Goal: Task Accomplishment & Management: Complete application form

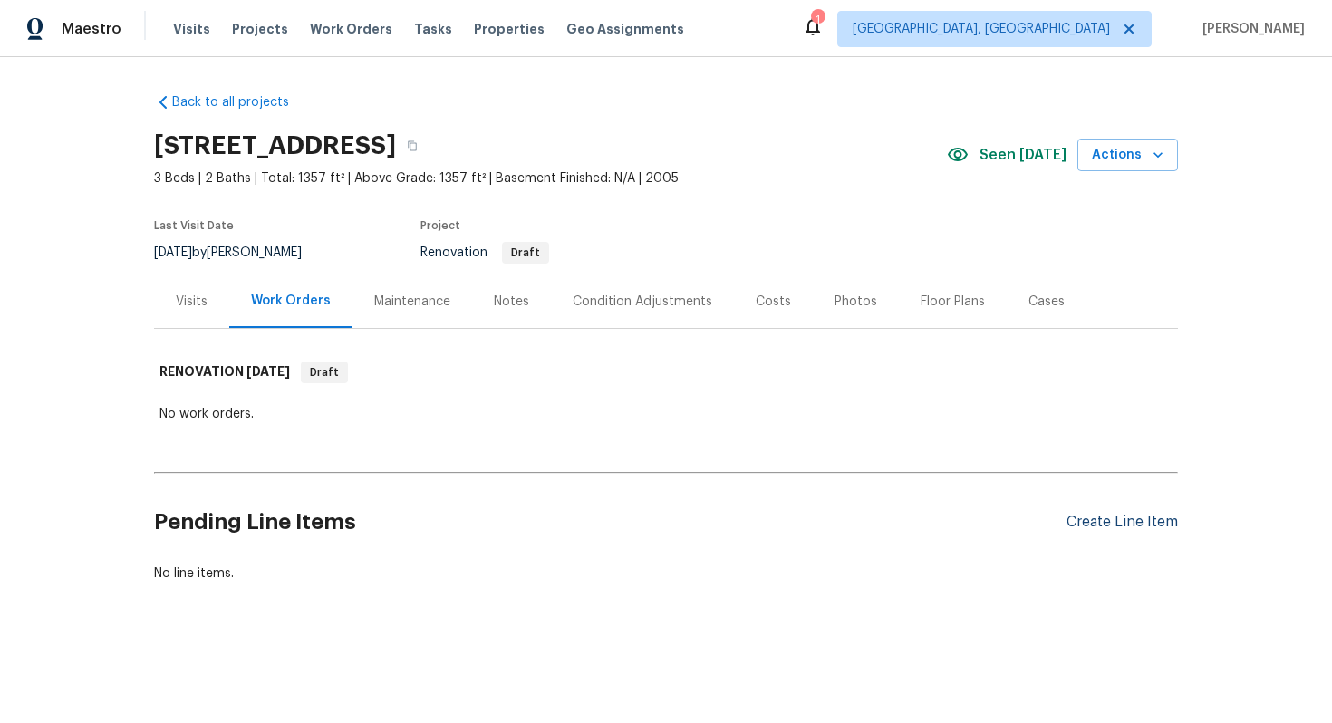
click at [1095, 529] on div "Create Line Item" at bounding box center [1121, 522] width 111 height 17
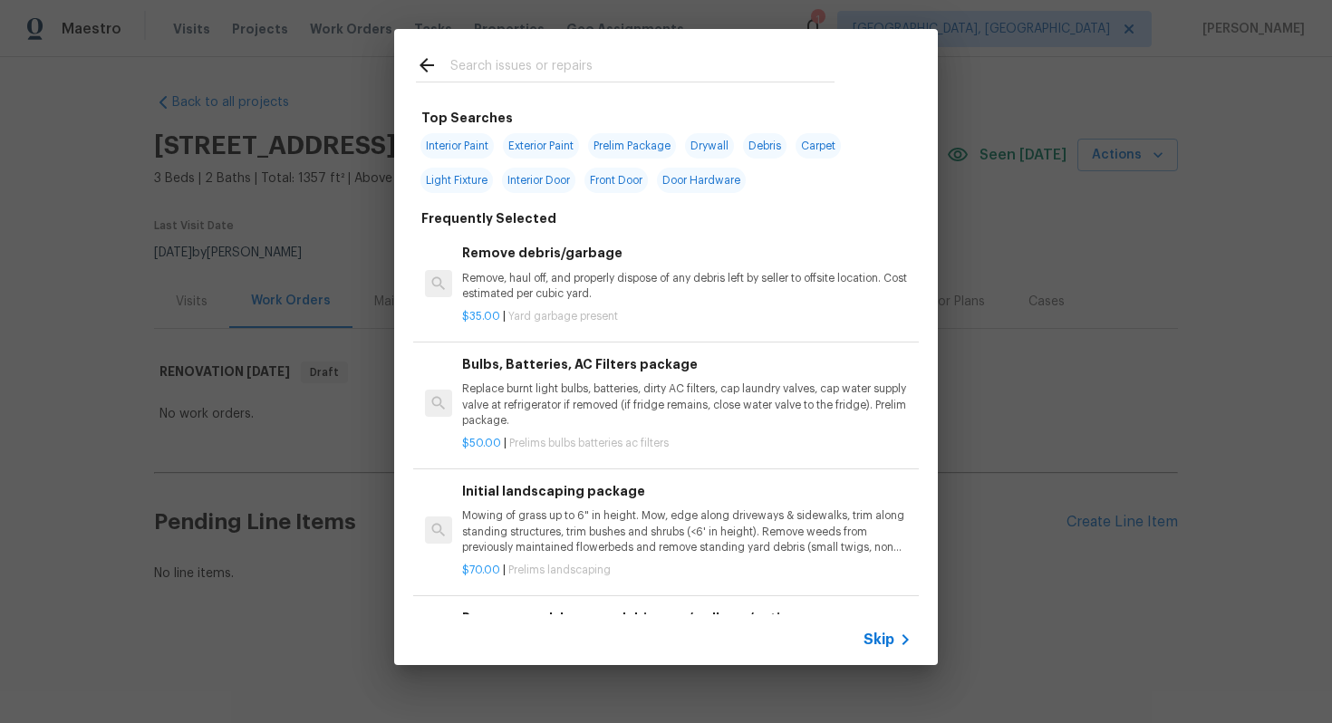
click at [884, 636] on span "Skip" at bounding box center [878, 640] width 31 height 18
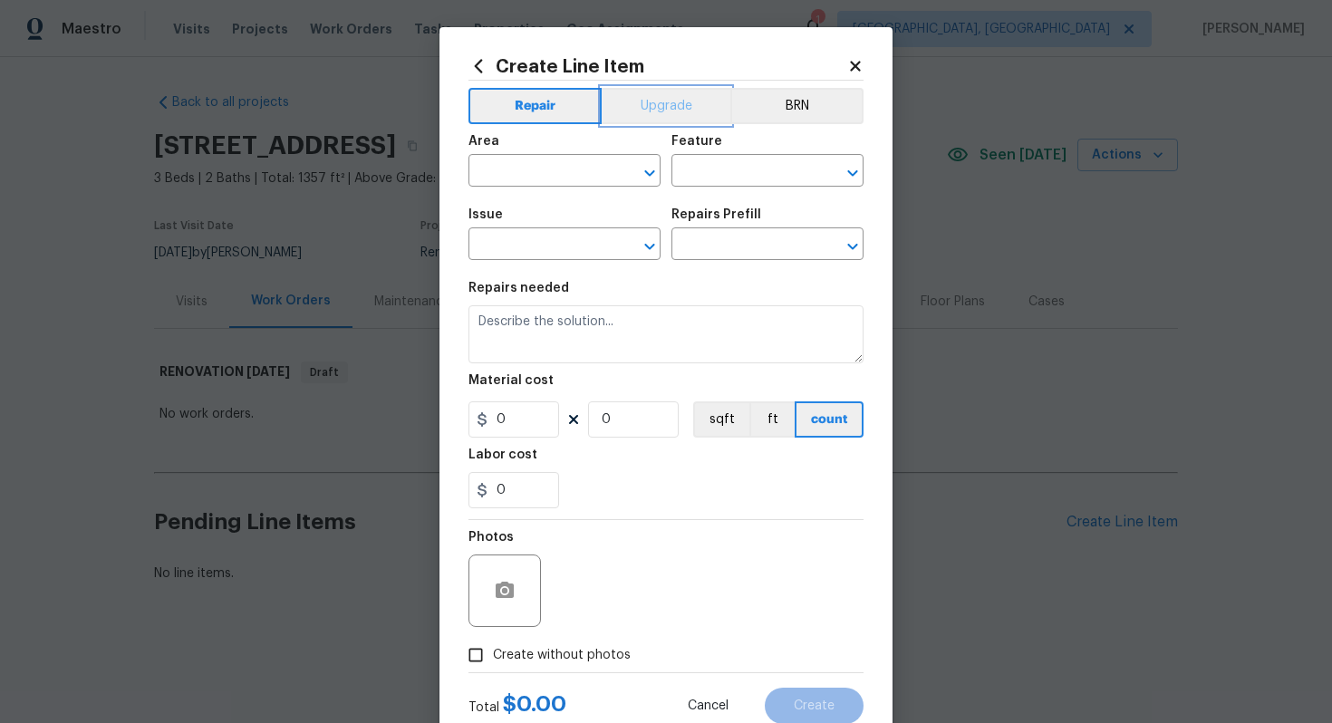
click at [643, 104] on button "Upgrade" at bounding box center [667, 106] width 130 height 36
click at [524, 173] on input "text" at bounding box center [538, 173] width 141 height 28
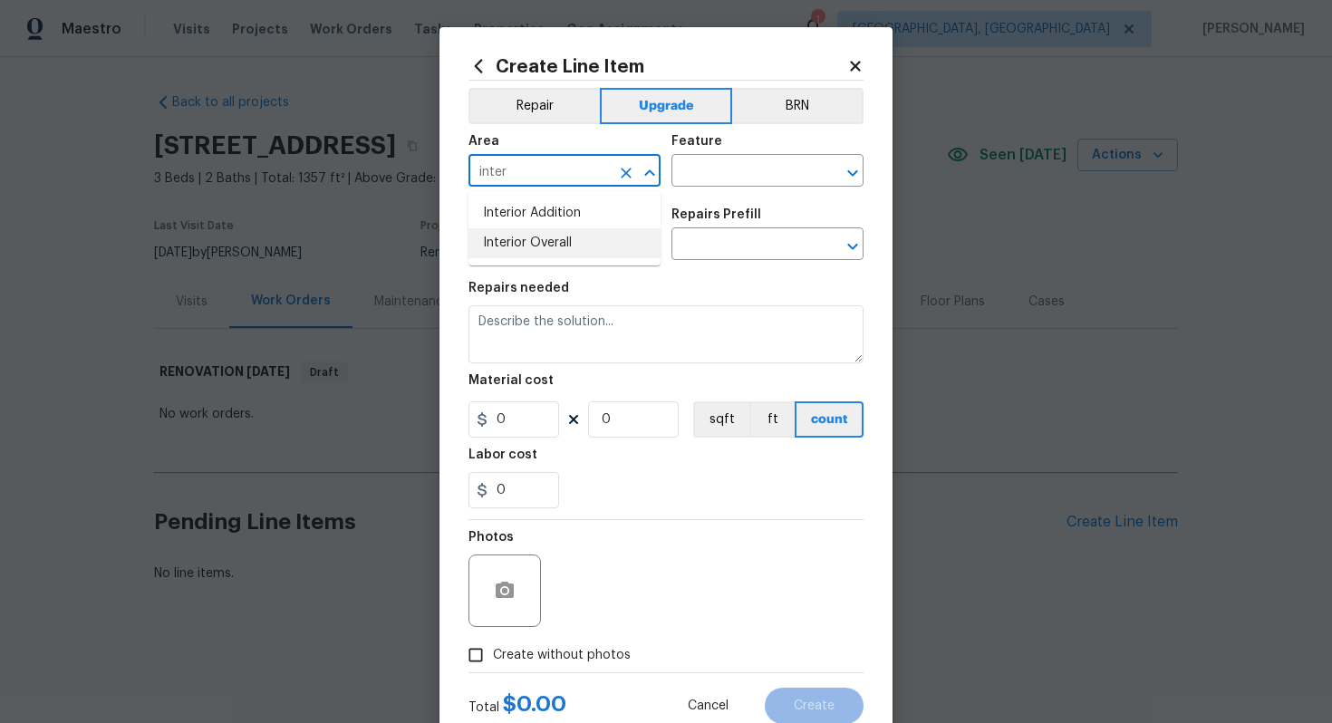
click at [556, 251] on li "Interior Overall" at bounding box center [564, 243] width 192 height 30
type input "Interior Overall"
click at [749, 181] on input "text" at bounding box center [741, 173] width 141 height 28
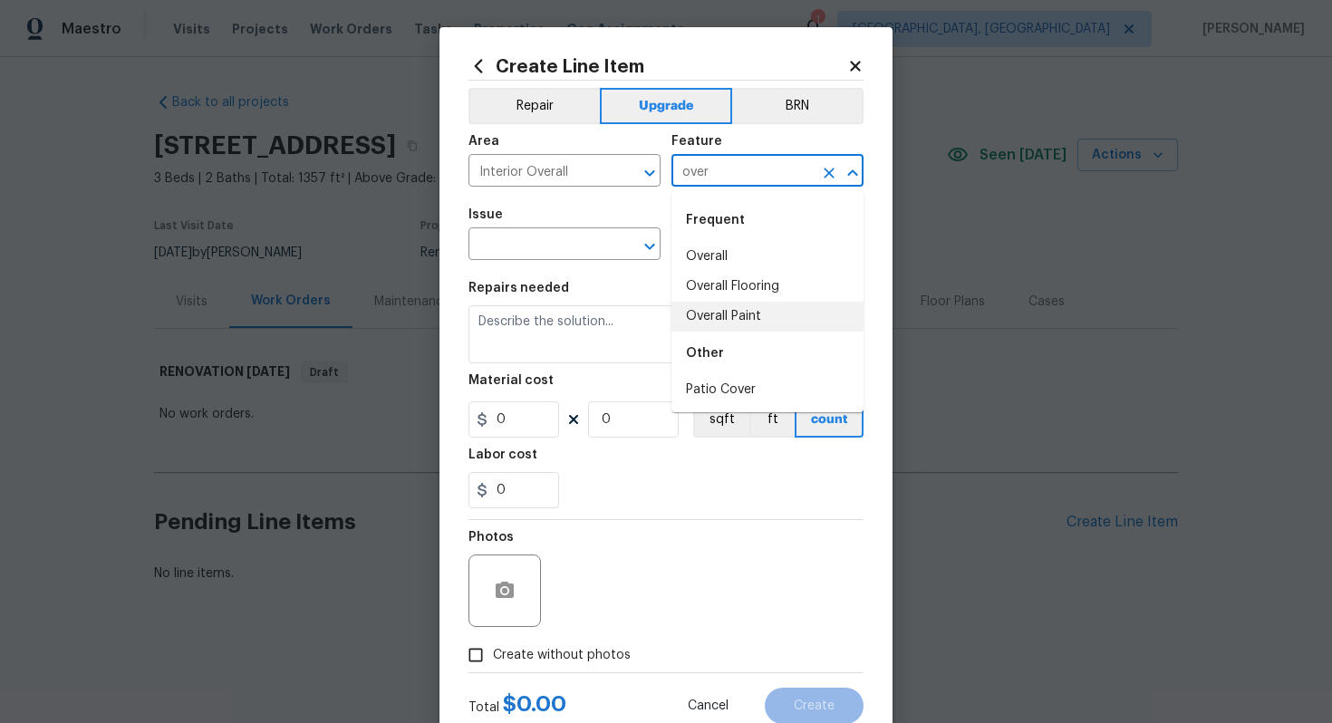
click at [741, 313] on li "Overall Paint" at bounding box center [767, 317] width 192 height 30
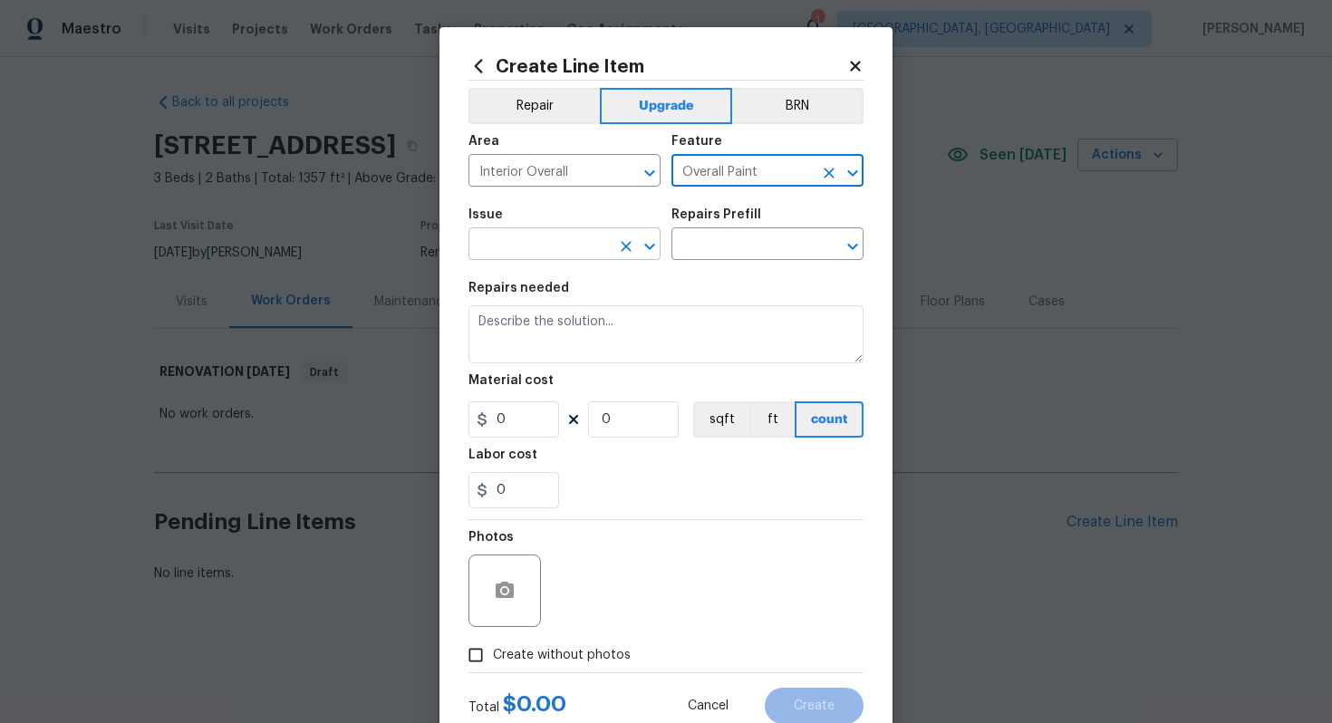
type input "Overall Paint"
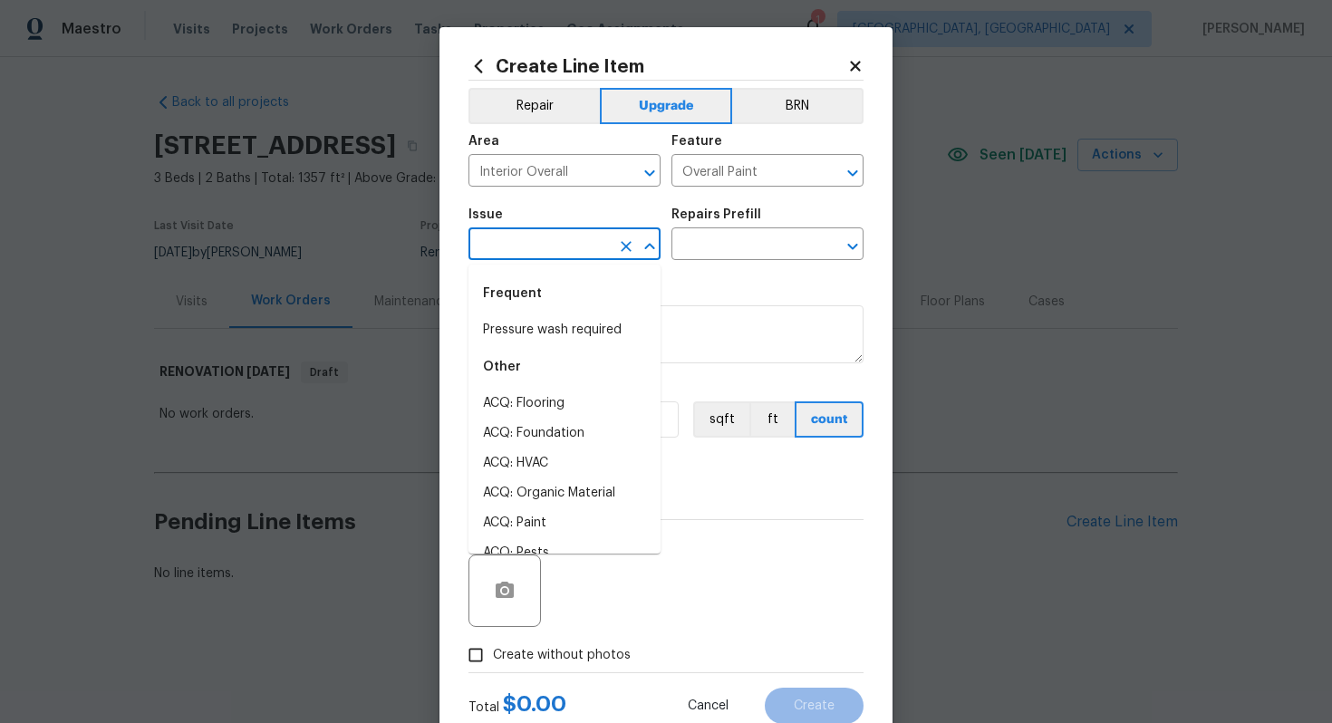
click at [556, 249] on input "text" at bounding box center [538, 246] width 141 height 28
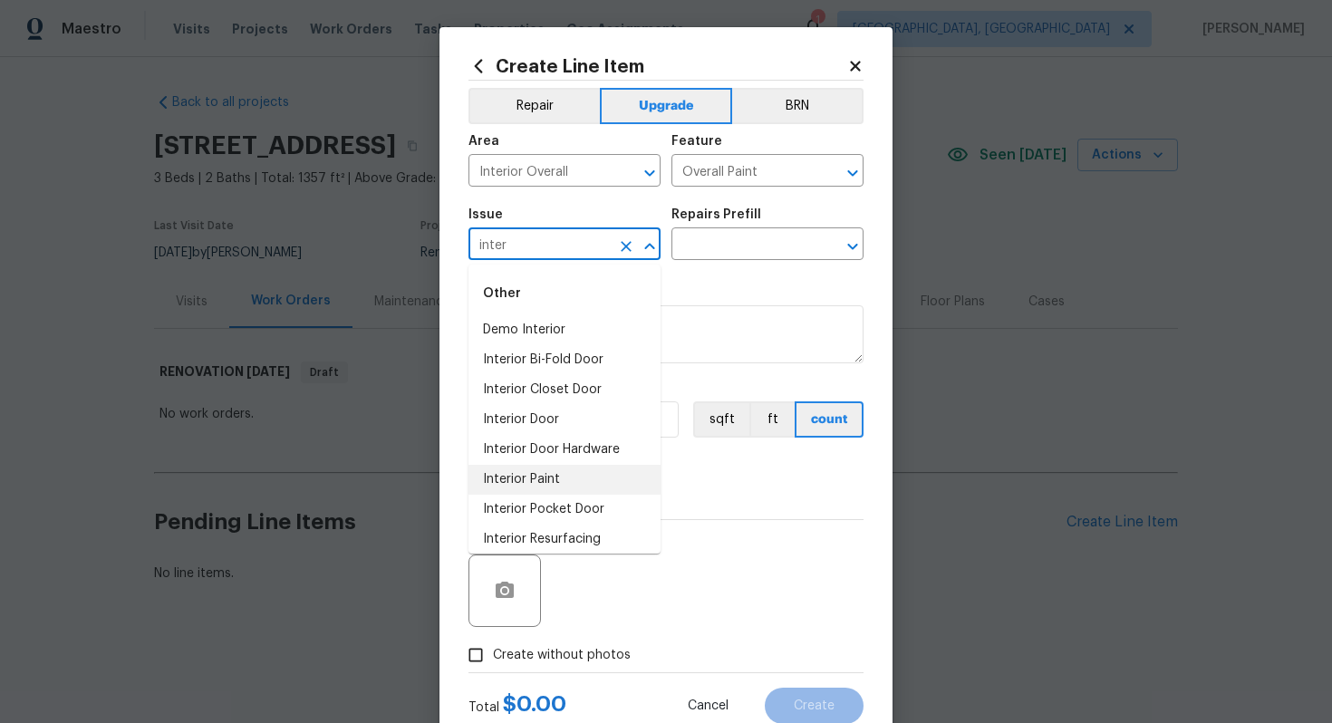
click at [541, 481] on li "Interior Paint" at bounding box center [564, 480] width 192 height 30
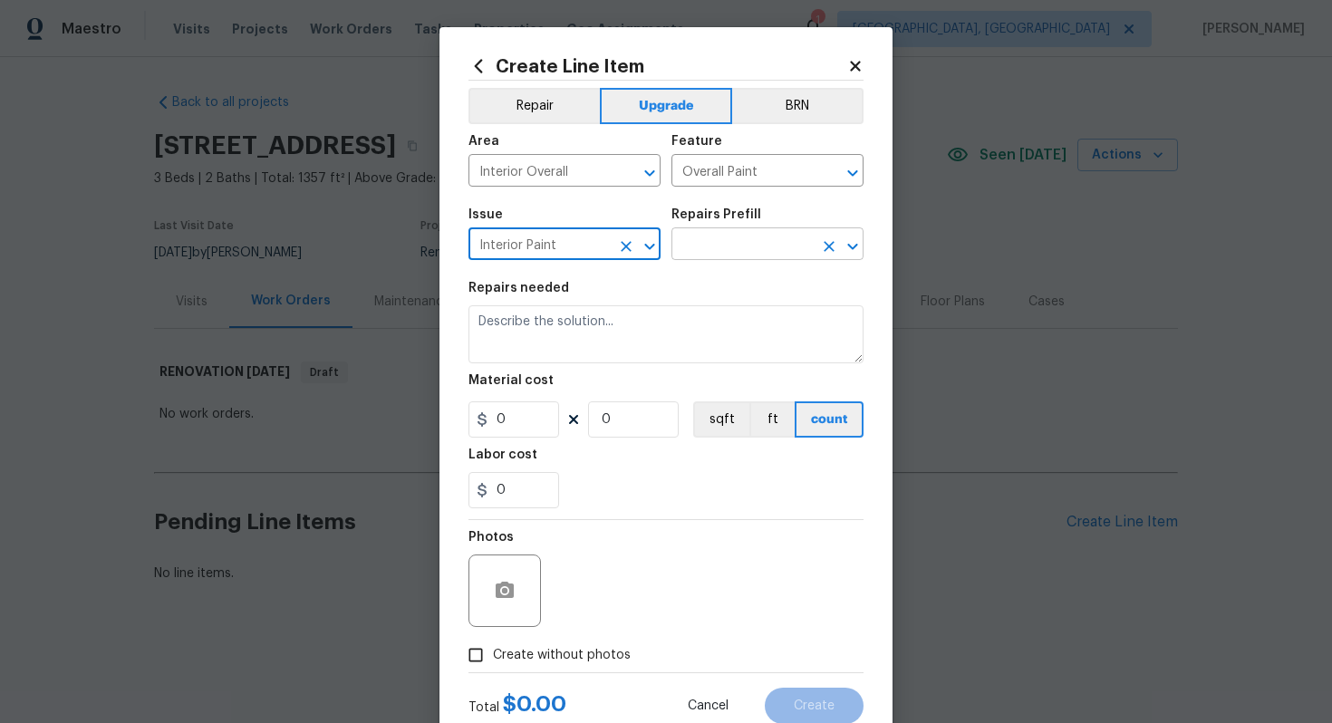
type input "Interior Paint"
click at [751, 244] on input "text" at bounding box center [741, 246] width 141 height 28
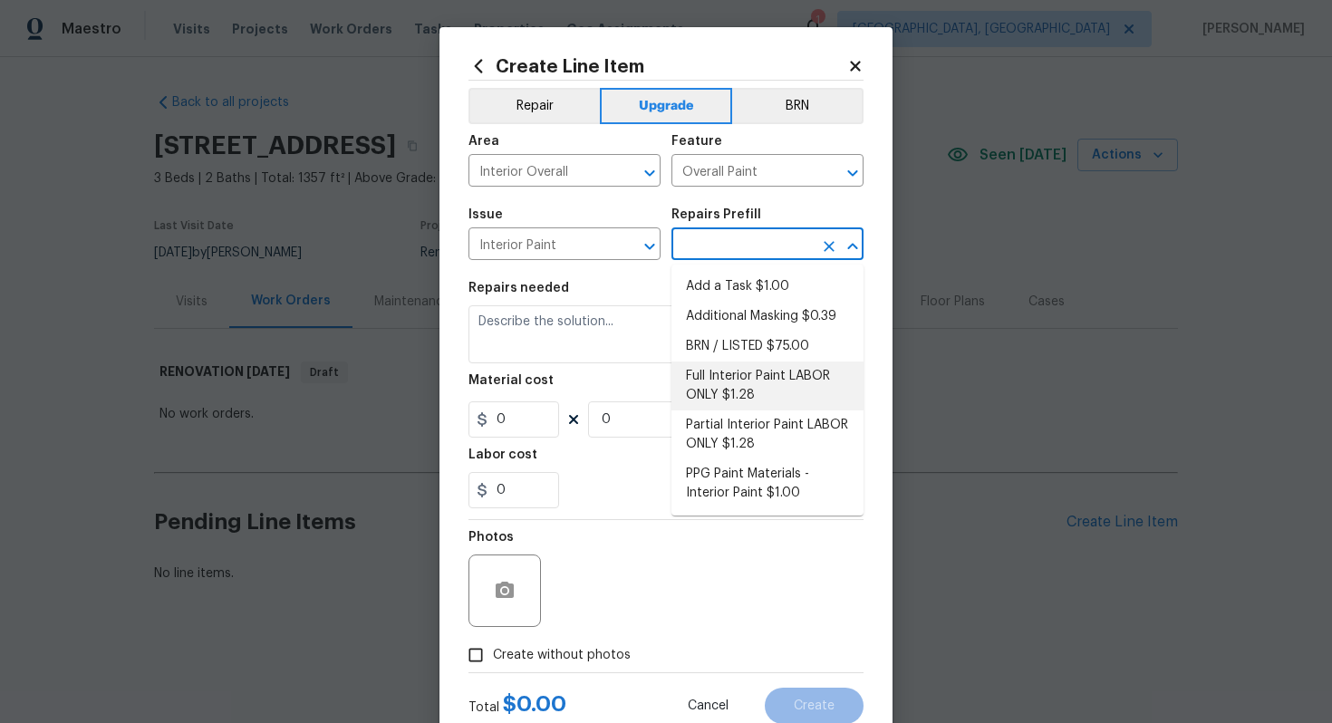
click at [792, 396] on li "Full Interior Paint LABOR ONLY $1.28" at bounding box center [767, 385] width 192 height 49
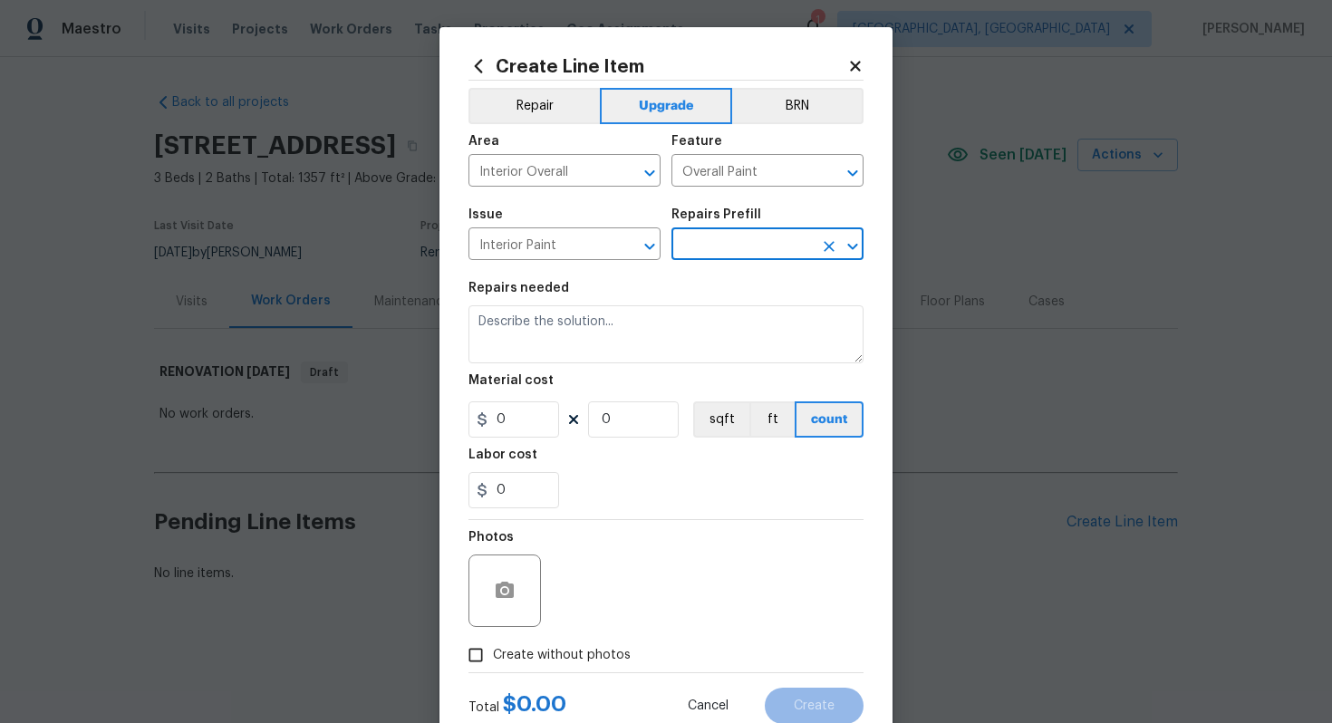
type input "Full Interior Paint LABOR ONLY $1.28"
type textarea "Full Interior paint - (walls, ceilings, trim, and doors) - PAINT PROVIDED BY OP…"
type input "1.28"
type input "1"
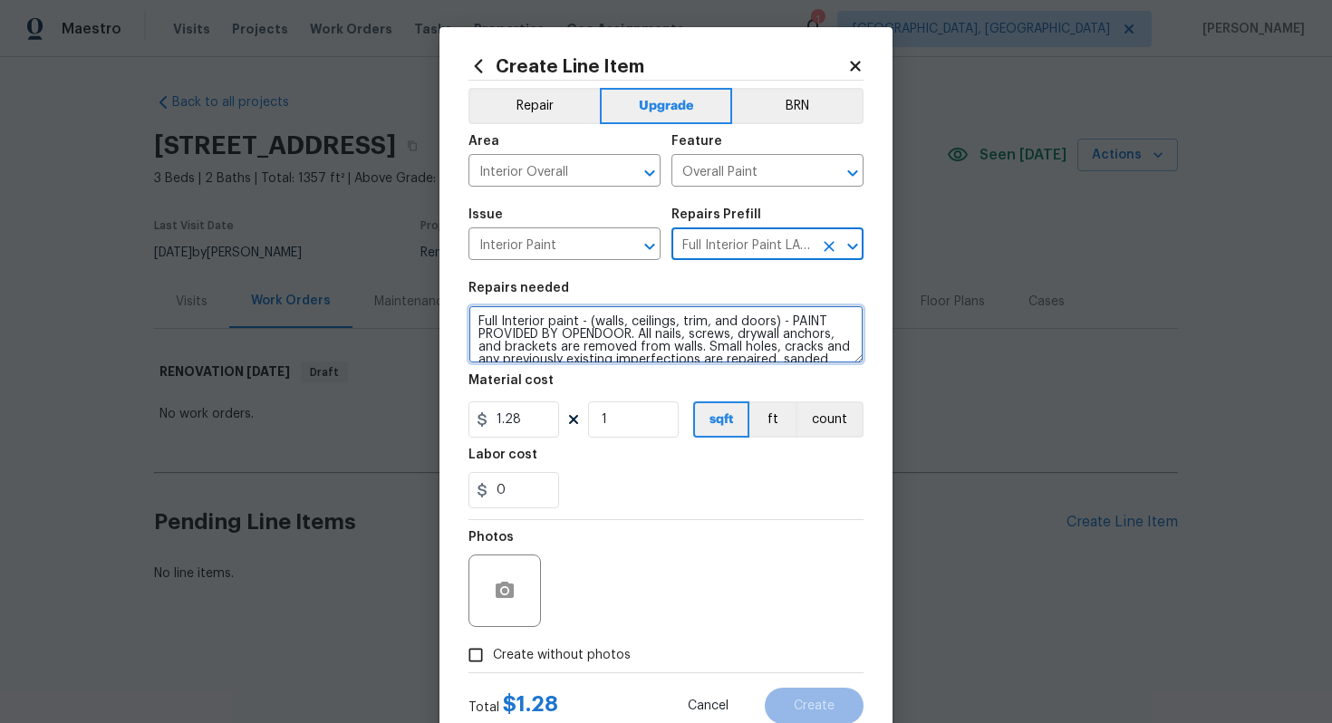
click at [471, 317] on textarea "Full Interior paint - (walls, ceilings, trim, and doors) - PAINT PROVIDED BY OP…" at bounding box center [665, 334] width 395 height 58
type textarea "#sala - Full Interior paint - (walls, ceilings, trim, and doors) - PAINT PROVID…"
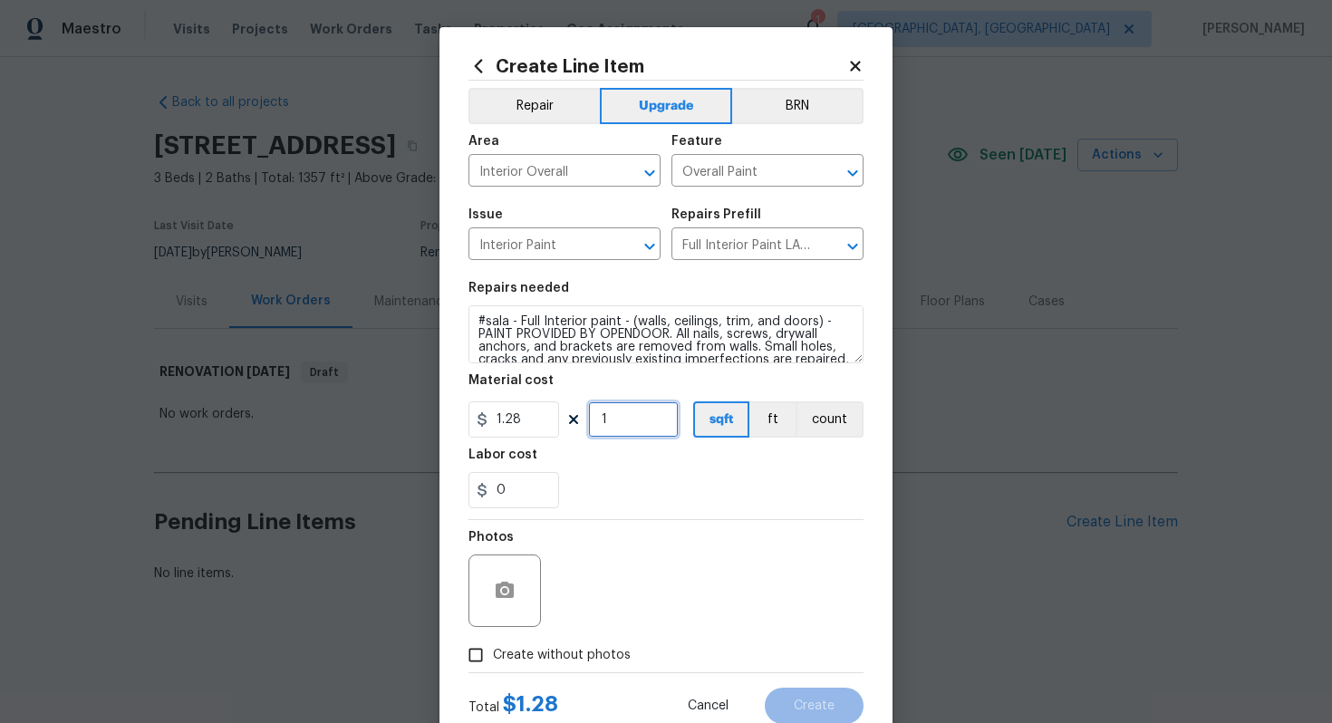
click at [655, 413] on input "1" at bounding box center [633, 419] width 91 height 36
type input "1357"
click at [611, 648] on span "Create without photos" at bounding box center [562, 655] width 138 height 19
click at [493, 648] on input "Create without photos" at bounding box center [475, 655] width 34 height 34
checkbox input "true"
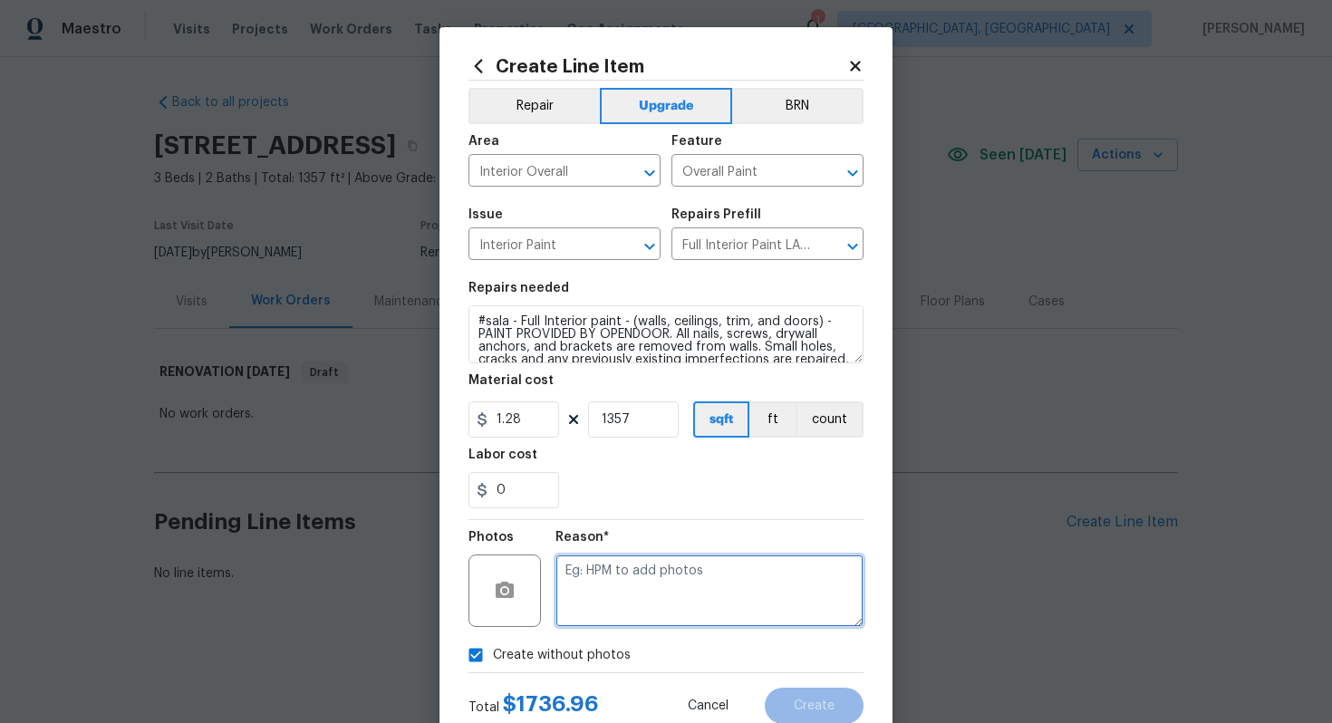
click at [644, 597] on textarea at bounding box center [709, 590] width 308 height 72
type textarea "n/a"
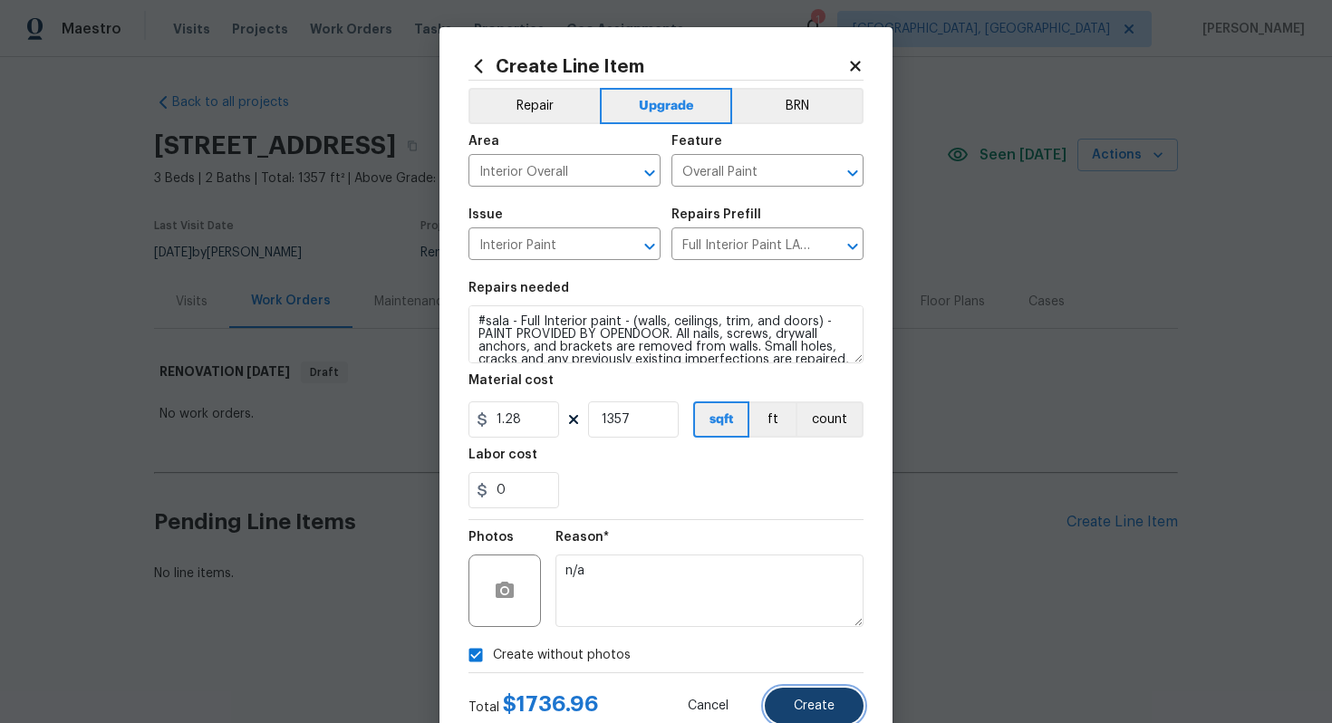
click at [811, 708] on span "Create" at bounding box center [814, 706] width 41 height 14
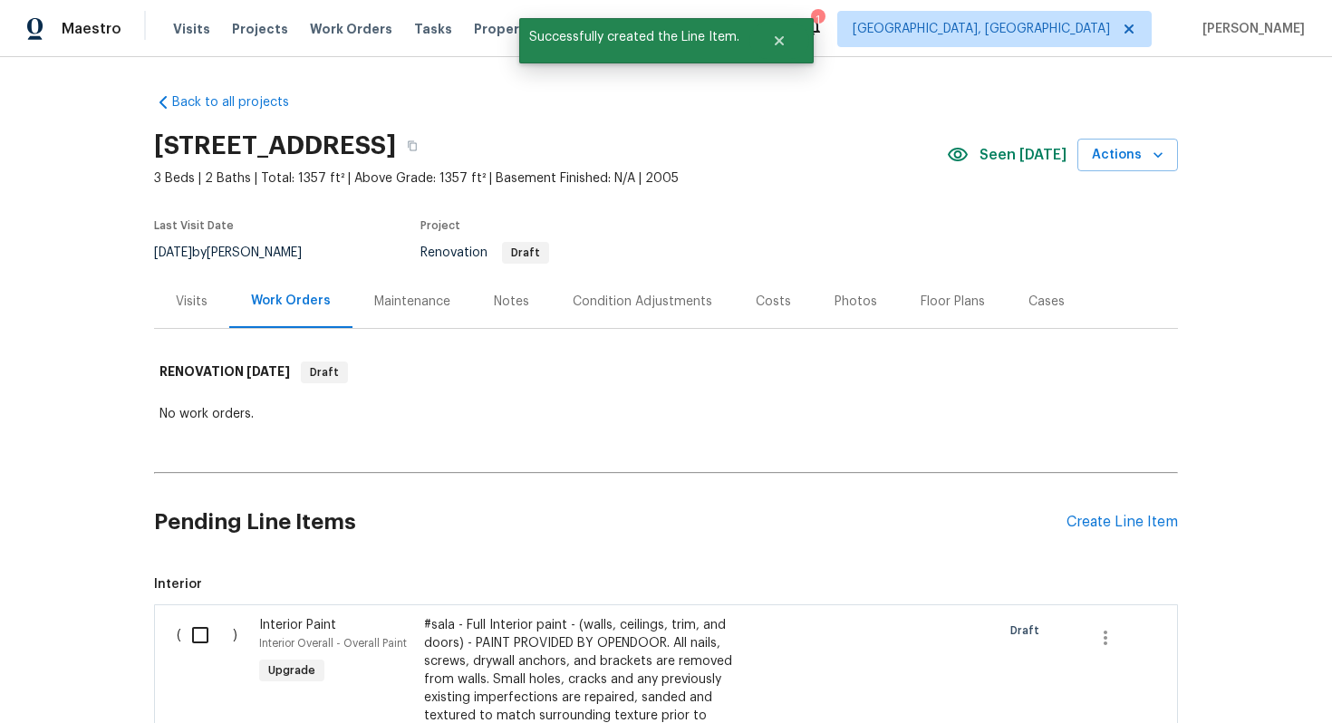
scroll to position [247, 0]
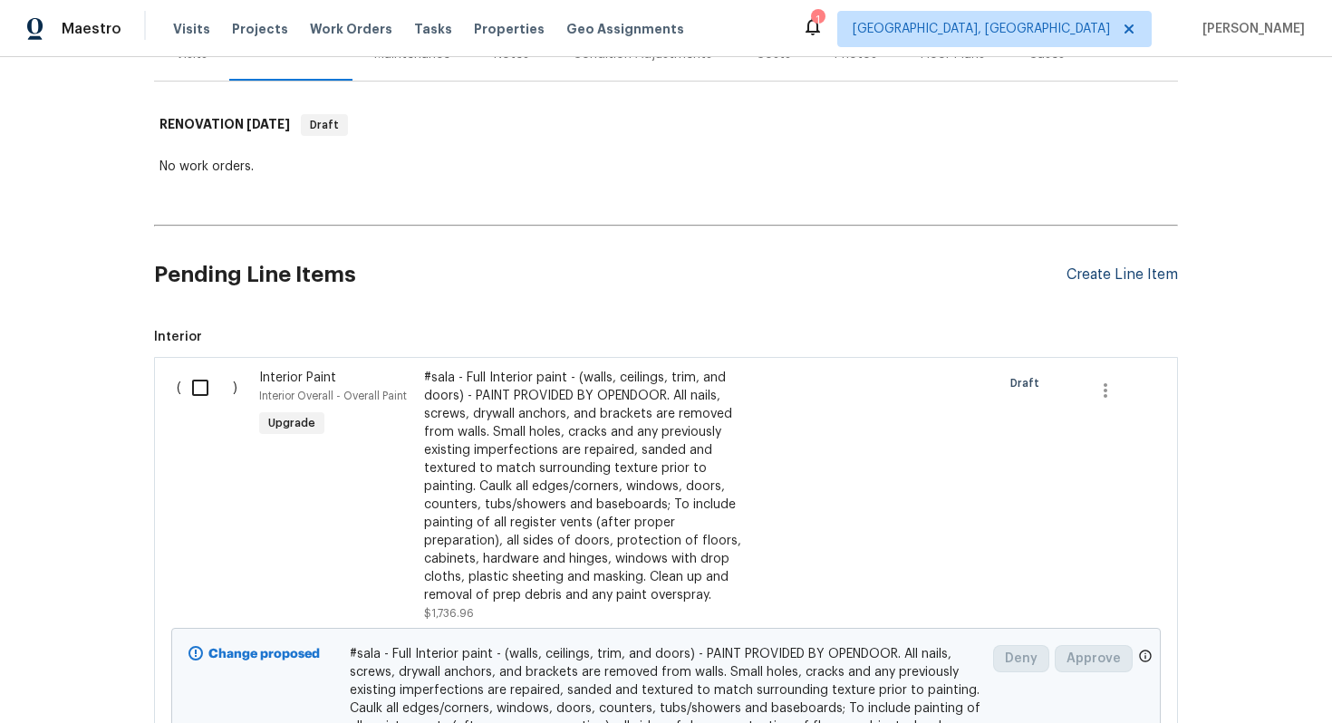
click at [1111, 266] on div "Create Line Item" at bounding box center [1121, 274] width 111 height 17
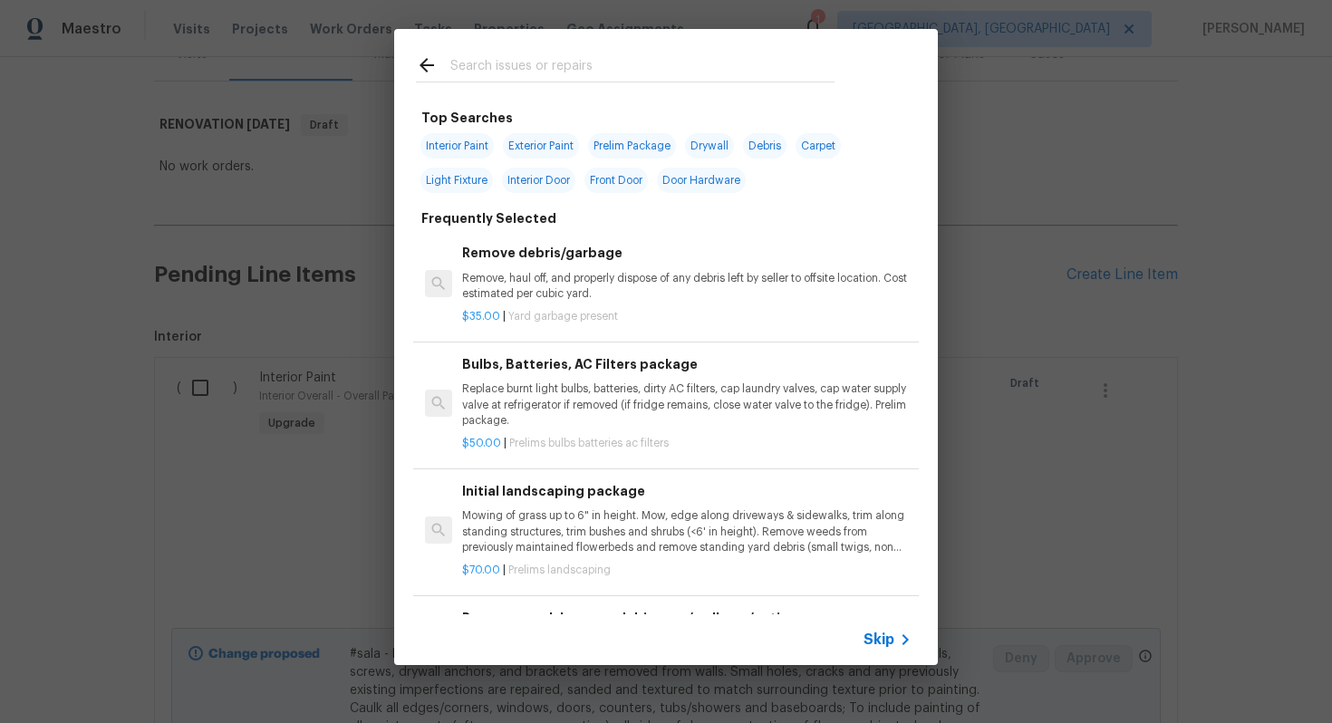
click at [878, 640] on span "Skip" at bounding box center [878, 640] width 31 height 18
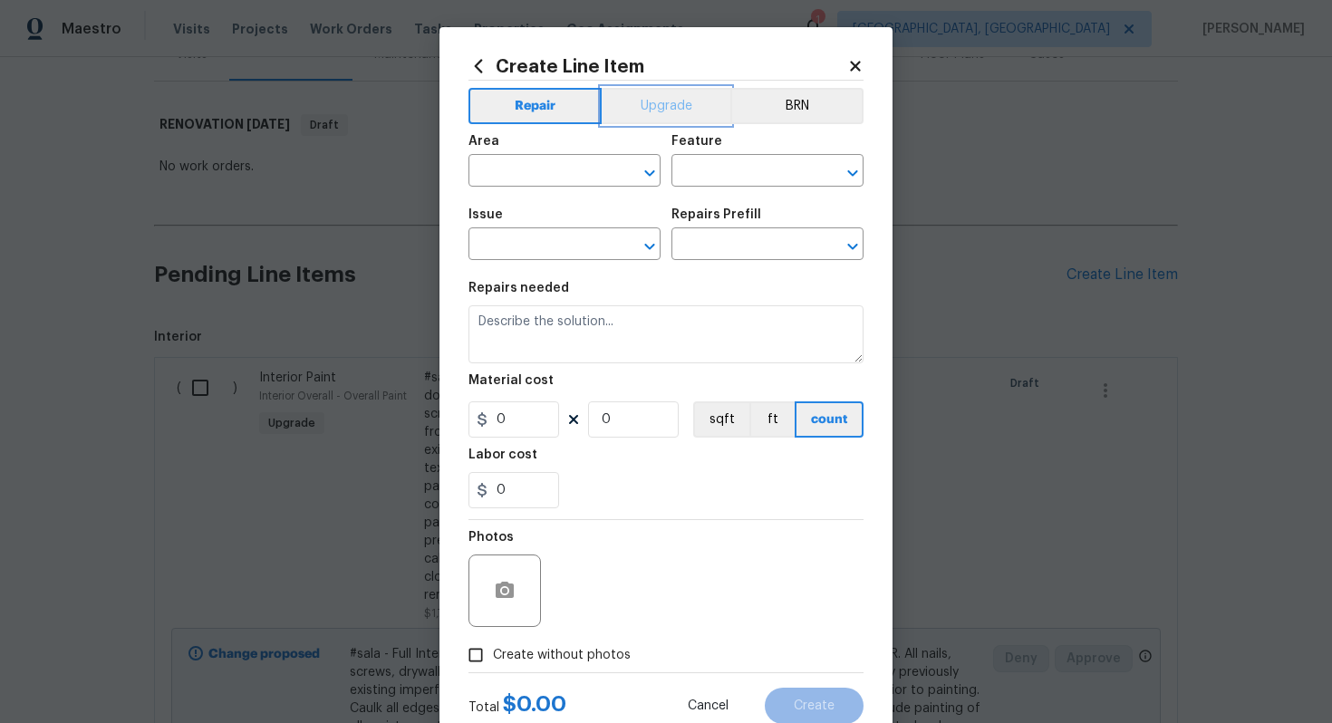
click at [671, 88] on button "Upgrade" at bounding box center [667, 106] width 130 height 36
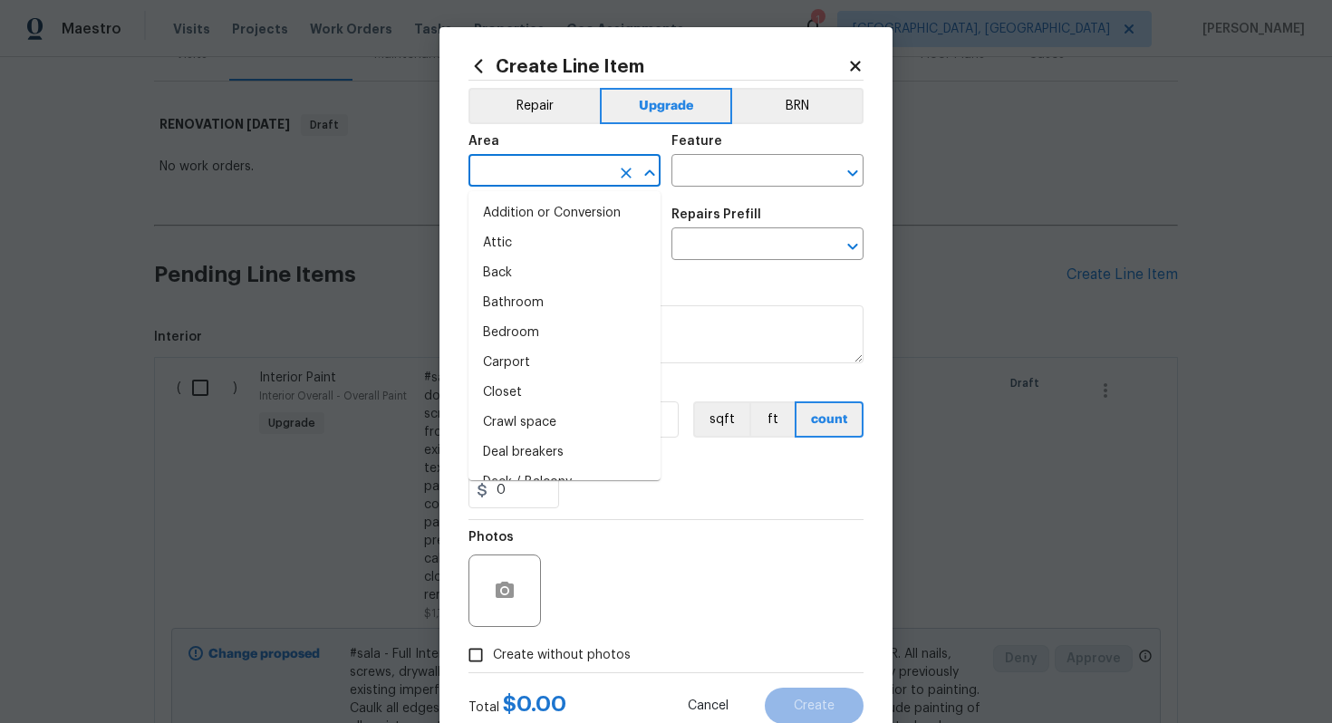
click at [533, 177] on input "text" at bounding box center [538, 173] width 141 height 28
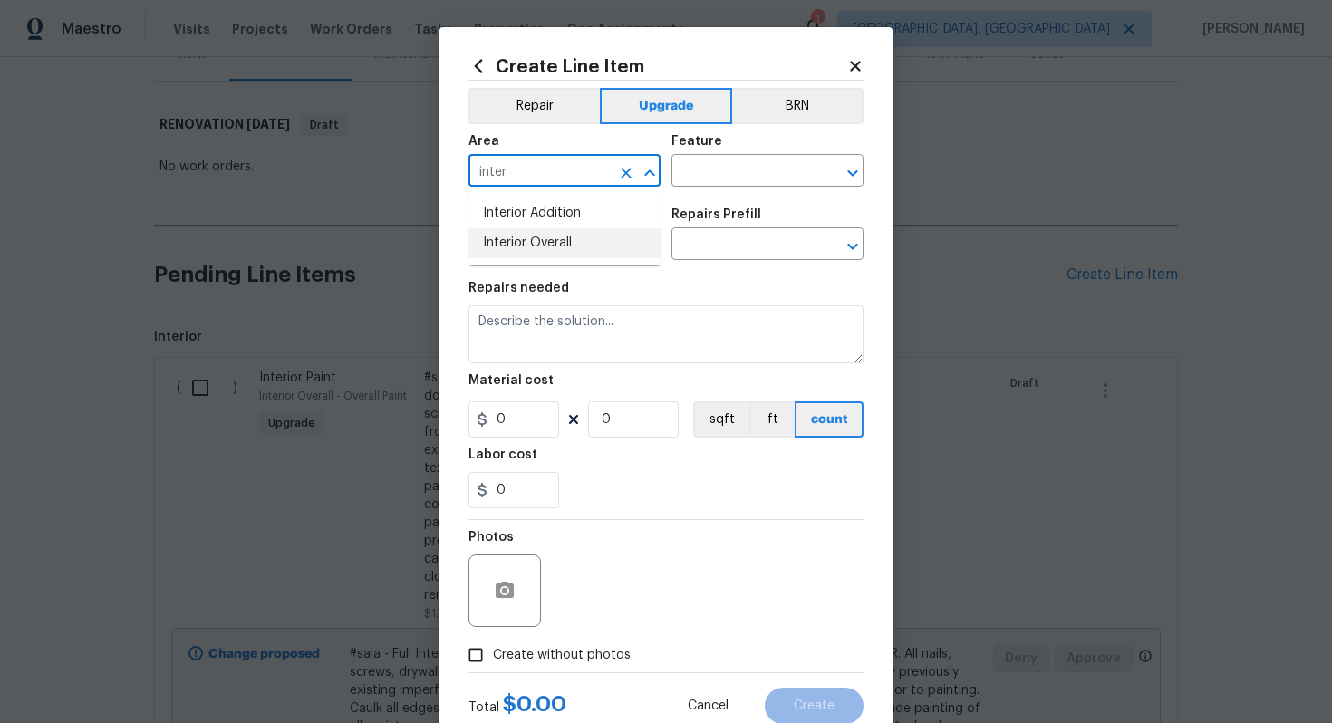
click at [597, 254] on li "Interior Overall" at bounding box center [564, 243] width 192 height 30
type input "Interior Overall"
click at [735, 159] on input "text" at bounding box center [741, 173] width 141 height 28
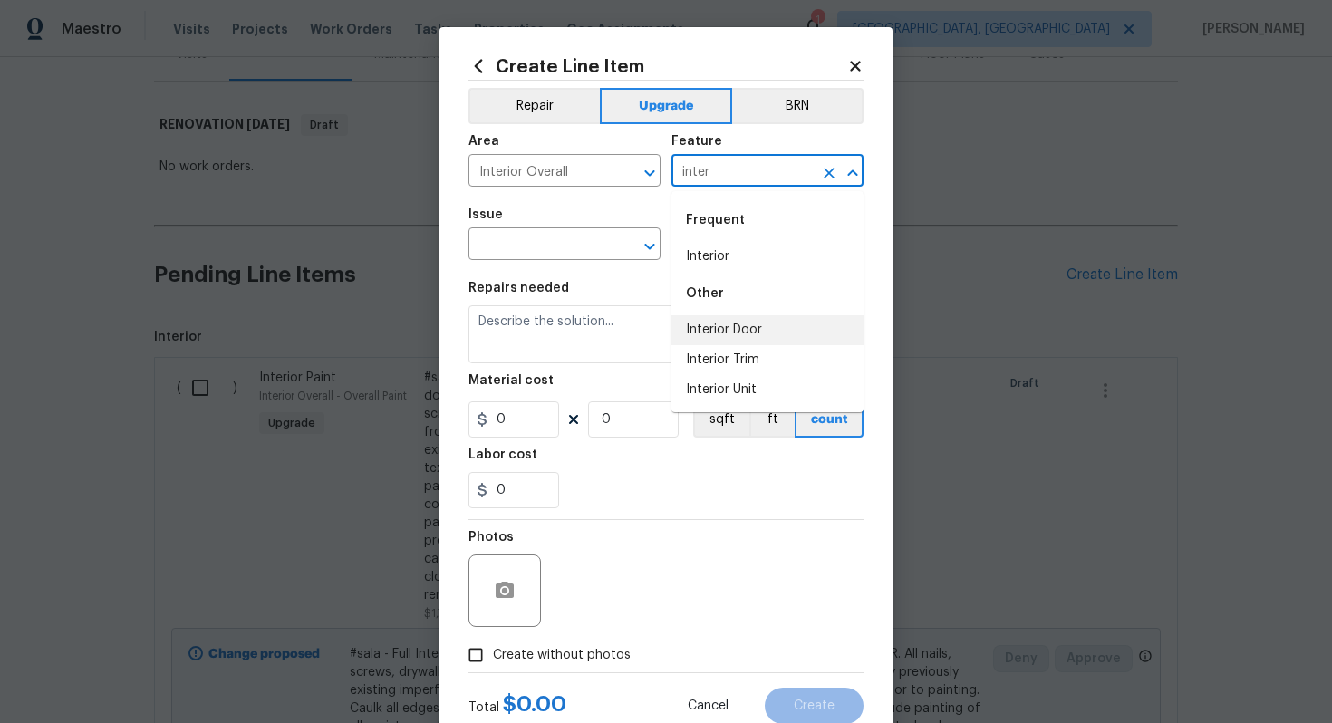
click at [717, 322] on li "Interior Door" at bounding box center [767, 330] width 192 height 30
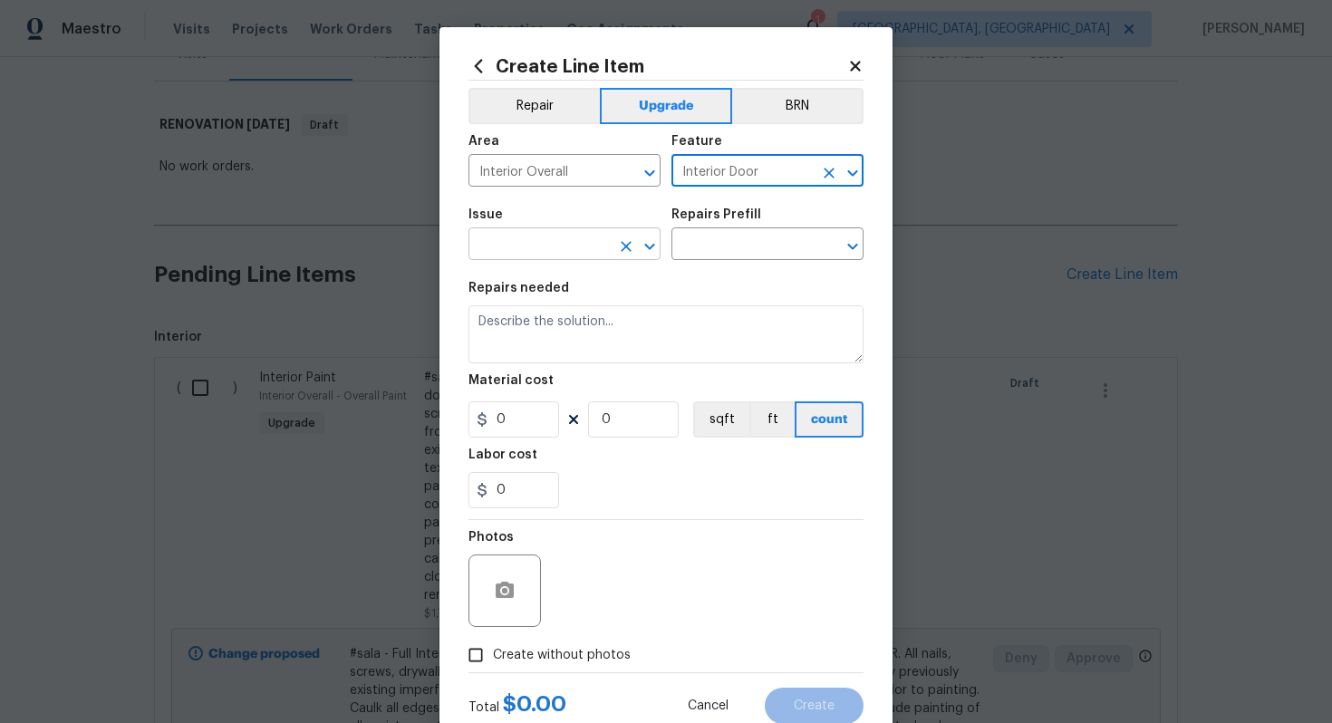
type input "Interior Door"
click at [498, 250] on input "text" at bounding box center [538, 246] width 141 height 28
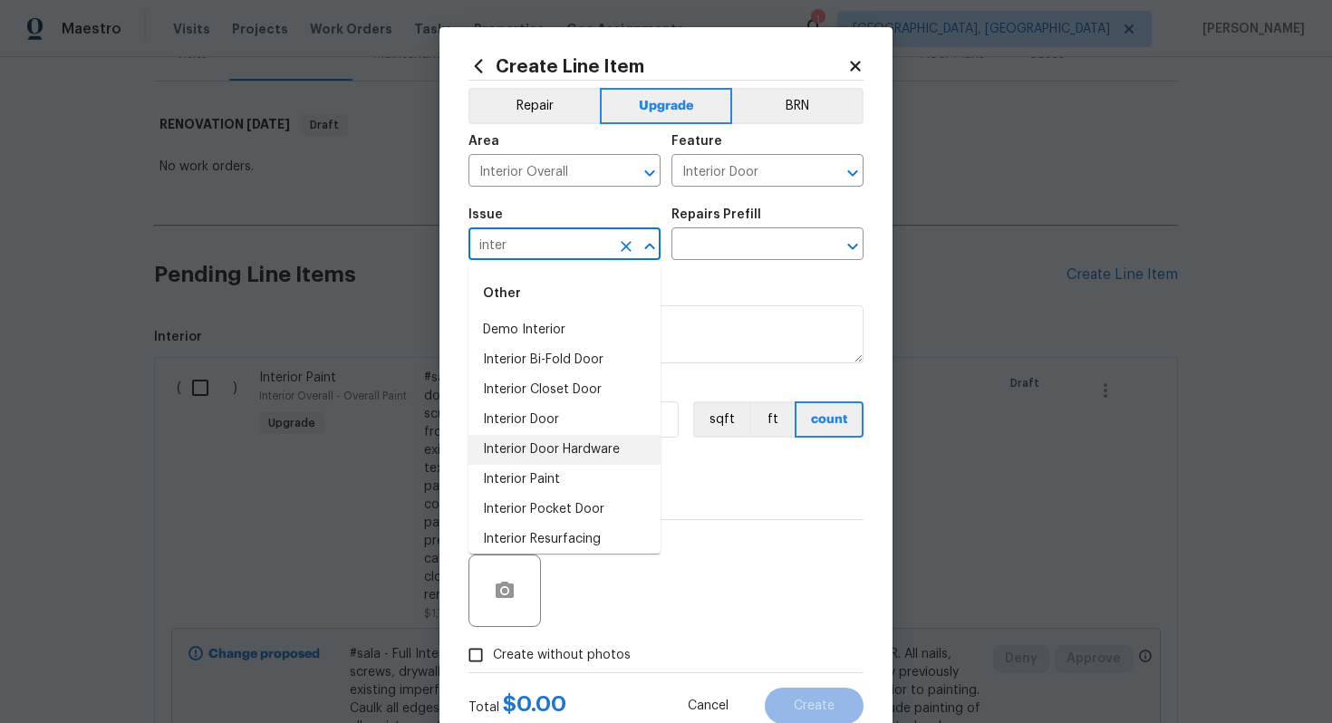
click at [555, 445] on li "Interior Door Hardware" at bounding box center [564, 450] width 192 height 30
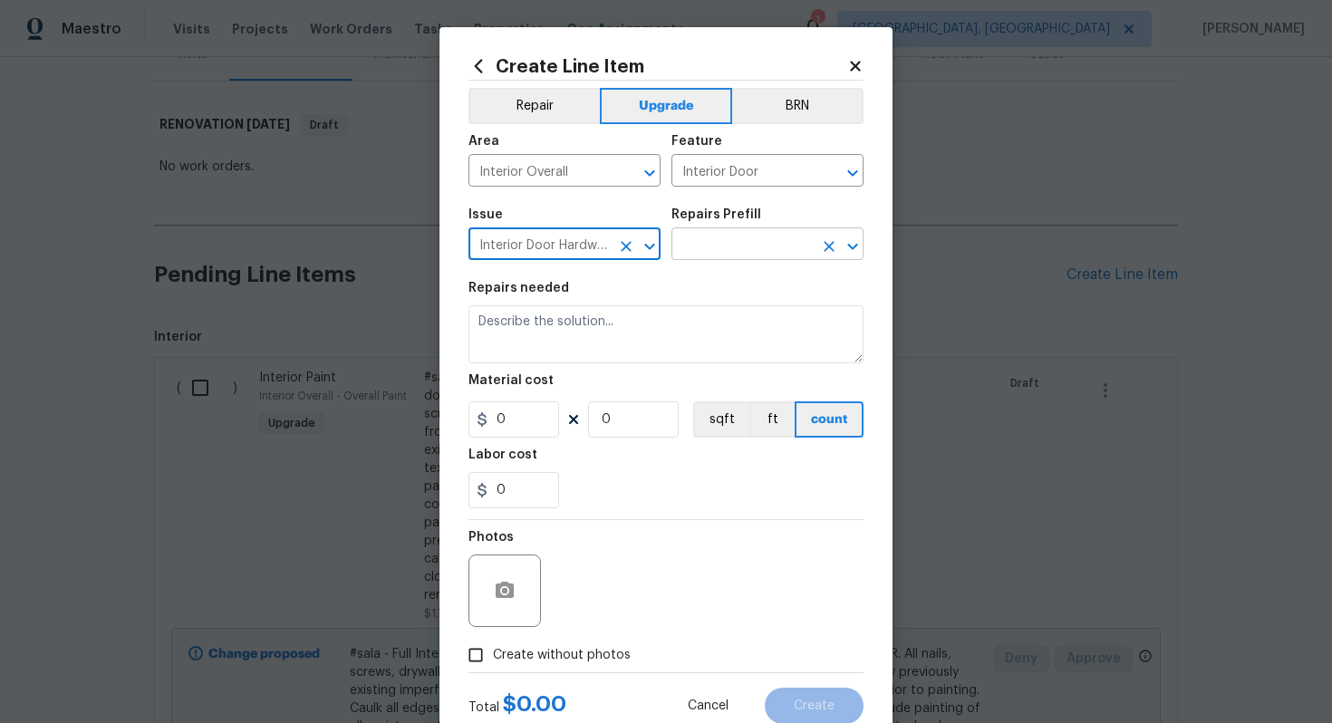
type input "Interior Door Hardware"
click at [732, 252] on input "text" at bounding box center [741, 246] width 141 height 28
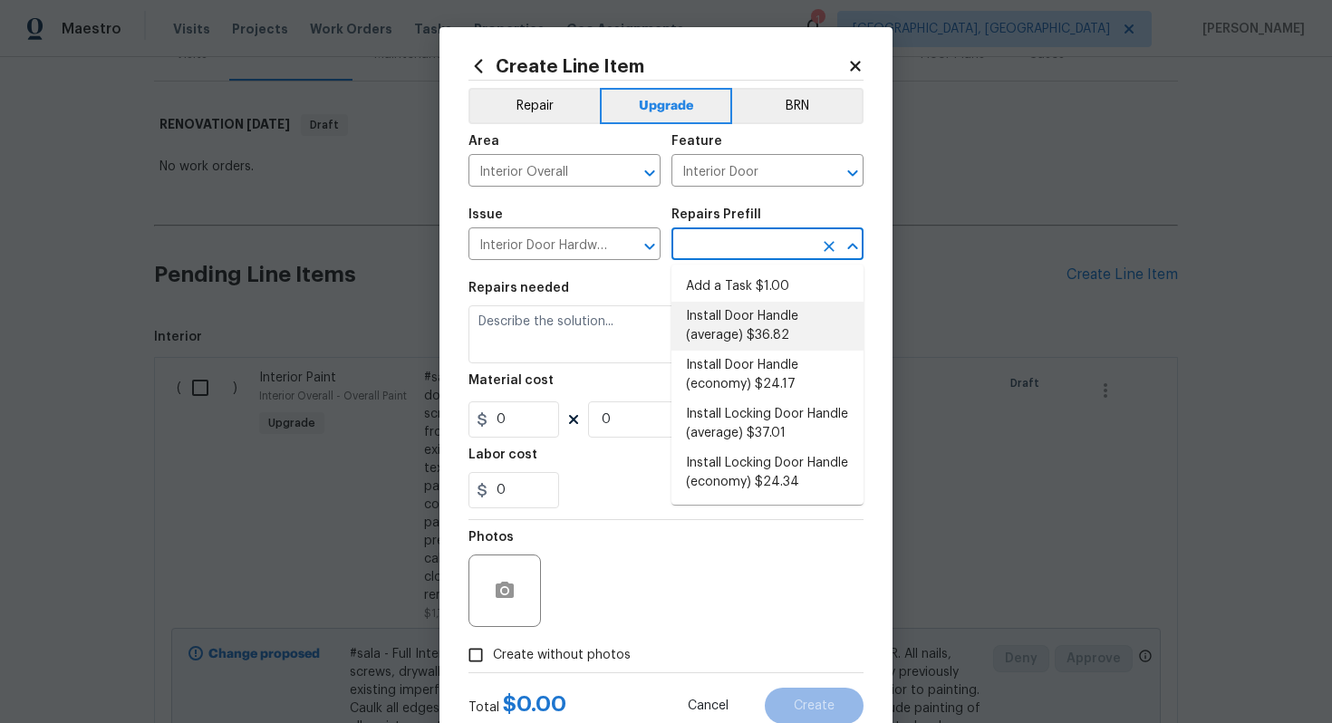
click at [740, 322] on li "Install Door Handle (average) $36.82" at bounding box center [767, 326] width 192 height 49
type input "Install Door Handle (average) $36.82"
type textarea "Remove the existing interior door handle (if present). Install a new (average) …"
type input "36.82"
type input "1"
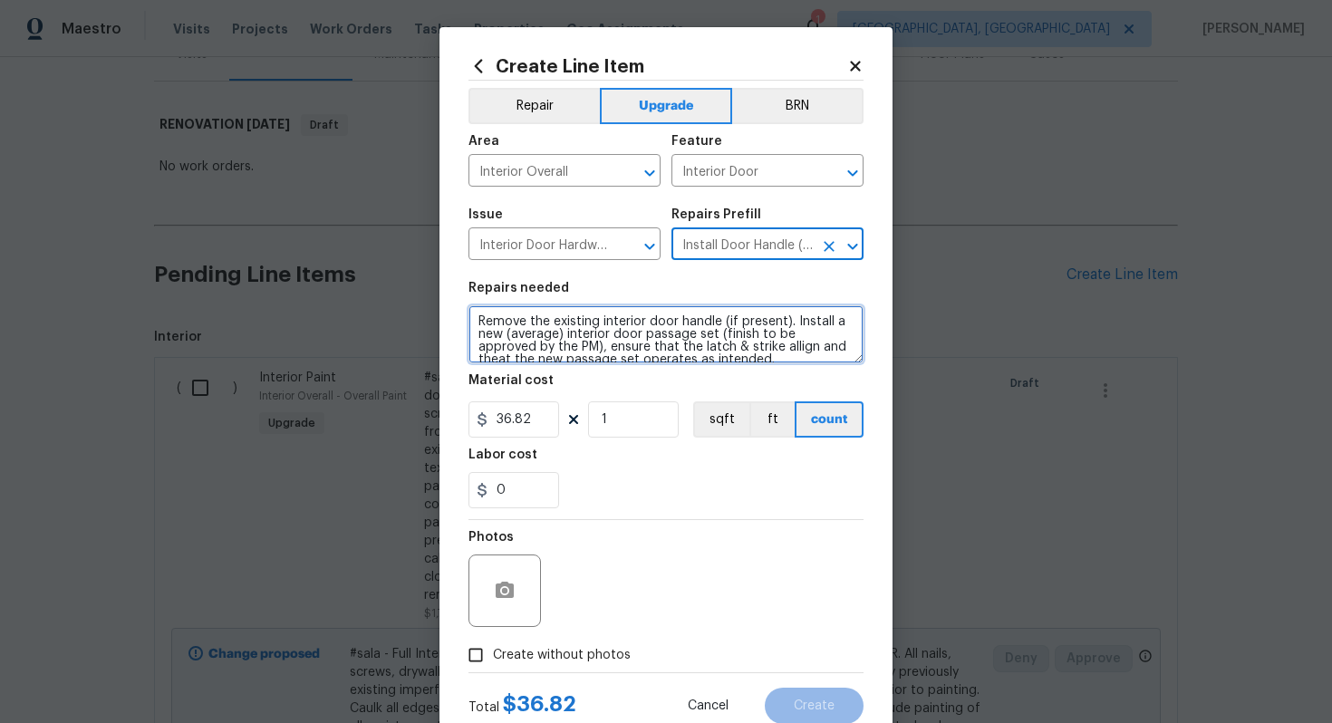
click at [474, 324] on textarea "Remove the existing interior door handle (if present). Install a new (average) …" at bounding box center [665, 334] width 395 height 58
type textarea "#sala - Remove the existing interior door handle (if present). Install a new (a…"
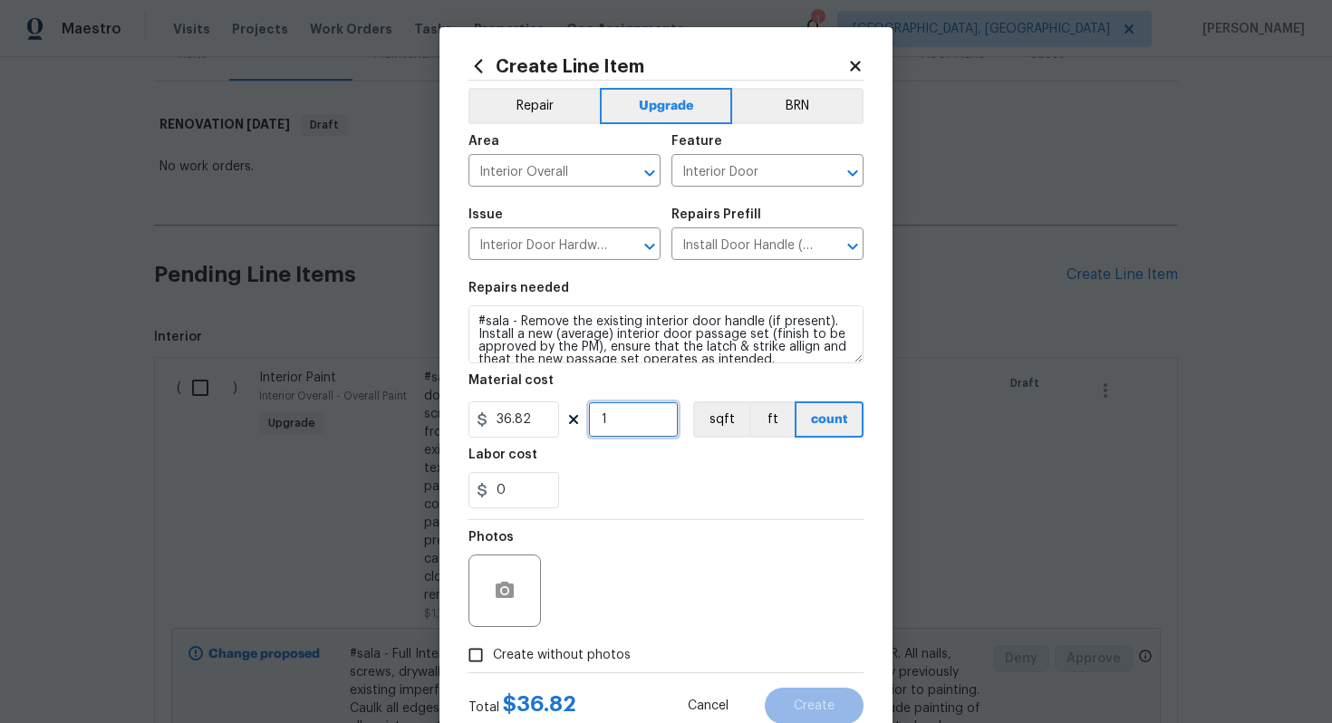
click at [640, 425] on input "1" at bounding box center [633, 419] width 91 height 36
type input "15"
click at [569, 668] on label "Create without photos" at bounding box center [544, 655] width 172 height 34
click at [493, 668] on input "Create without photos" at bounding box center [475, 655] width 34 height 34
checkbox input "true"
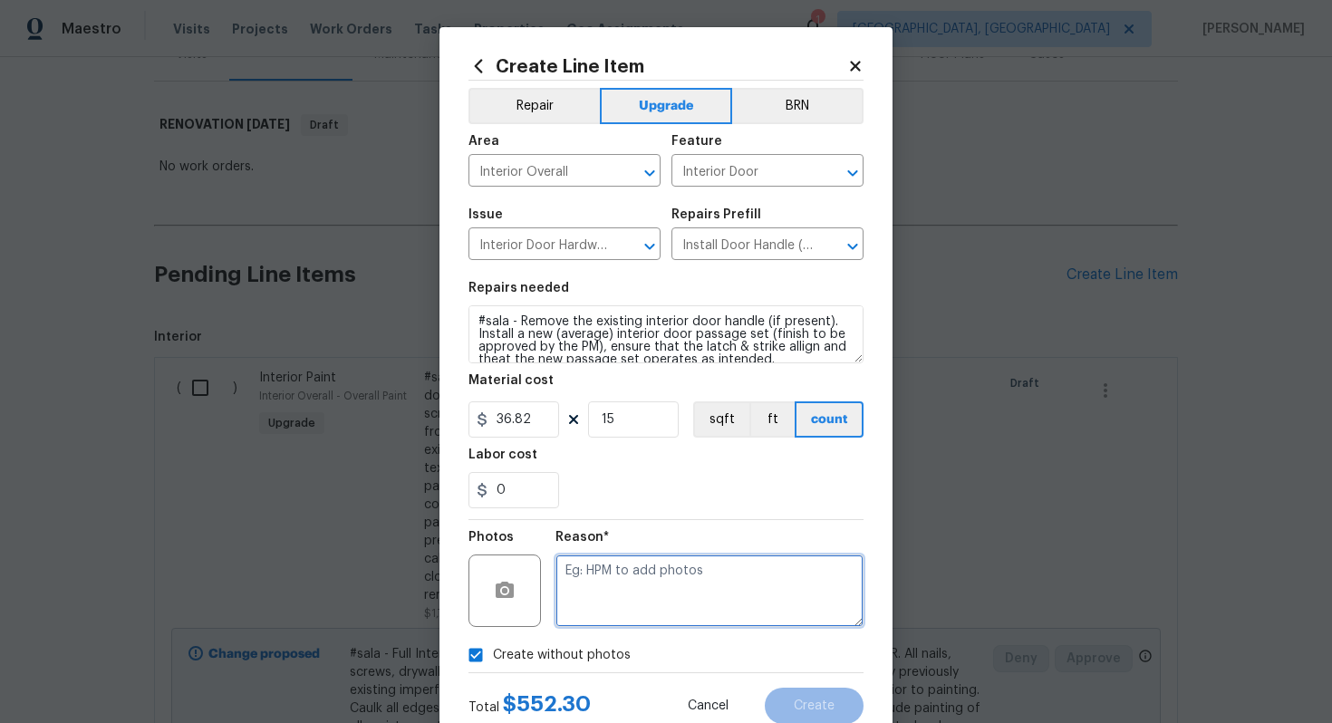
click at [612, 603] on textarea at bounding box center [709, 590] width 308 height 72
type textarea "n/a"
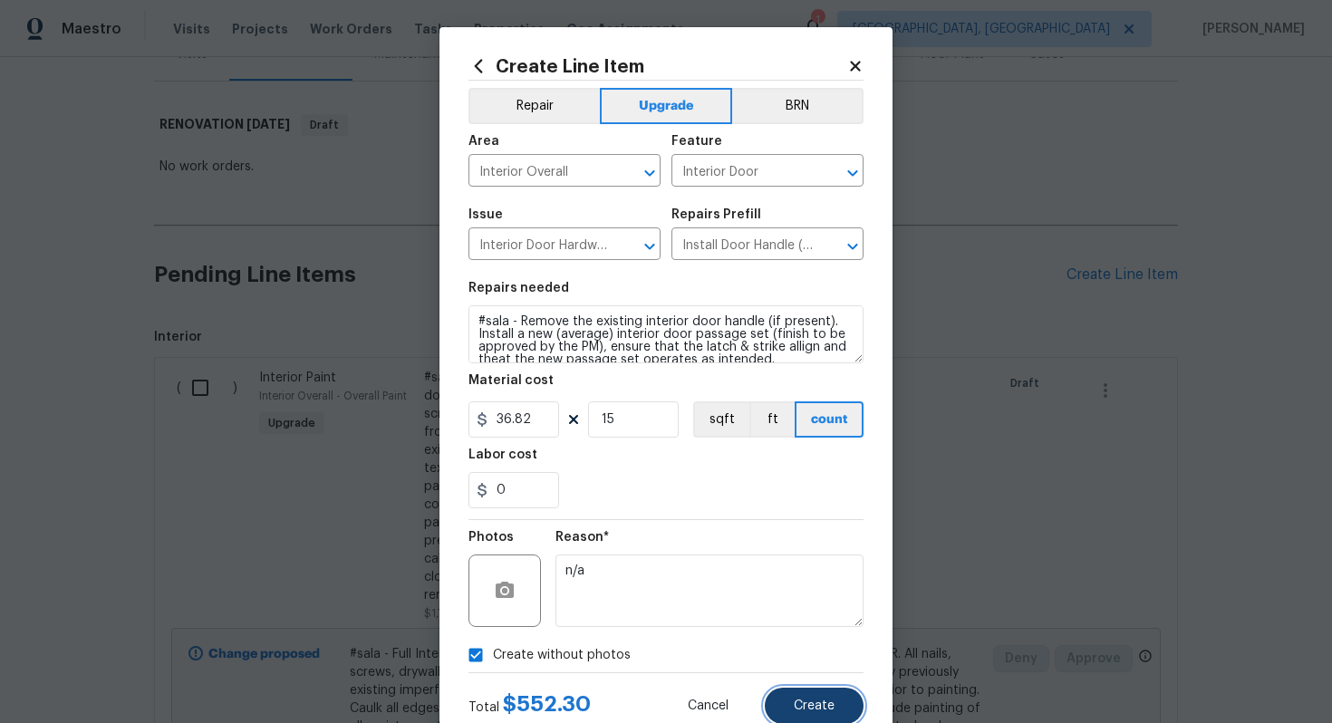
click at [815, 707] on span "Create" at bounding box center [814, 706] width 41 height 14
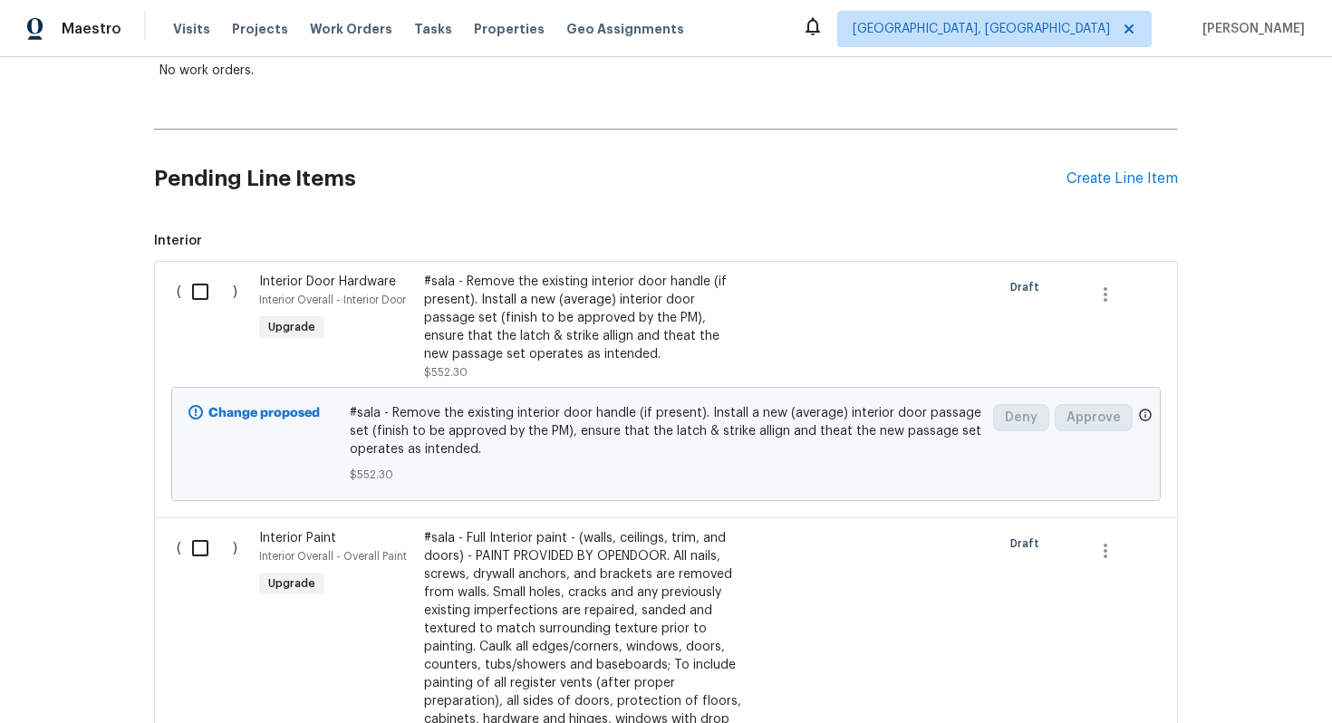
scroll to position [320, 0]
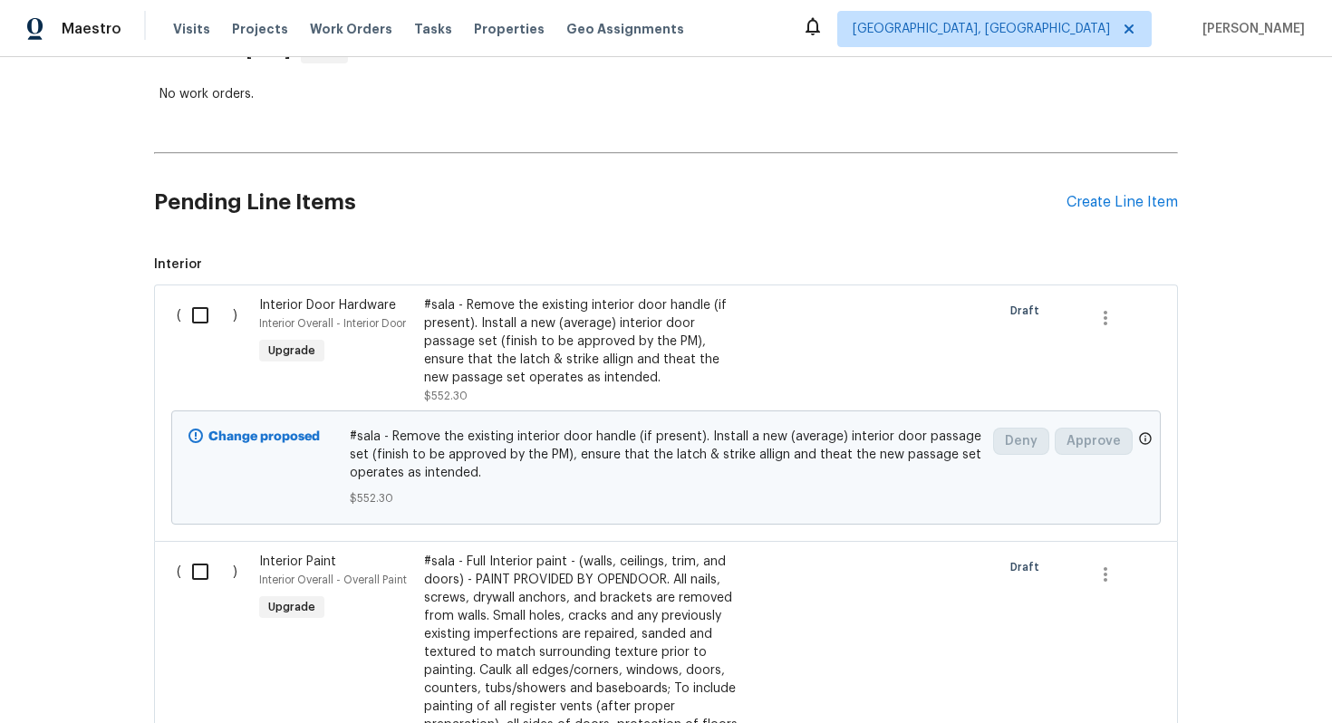
click at [1106, 191] on div "Pending Line Items Create Line Item" at bounding box center [666, 202] width 1024 height 84
click at [1097, 201] on div "Create Line Item" at bounding box center [1121, 202] width 111 height 17
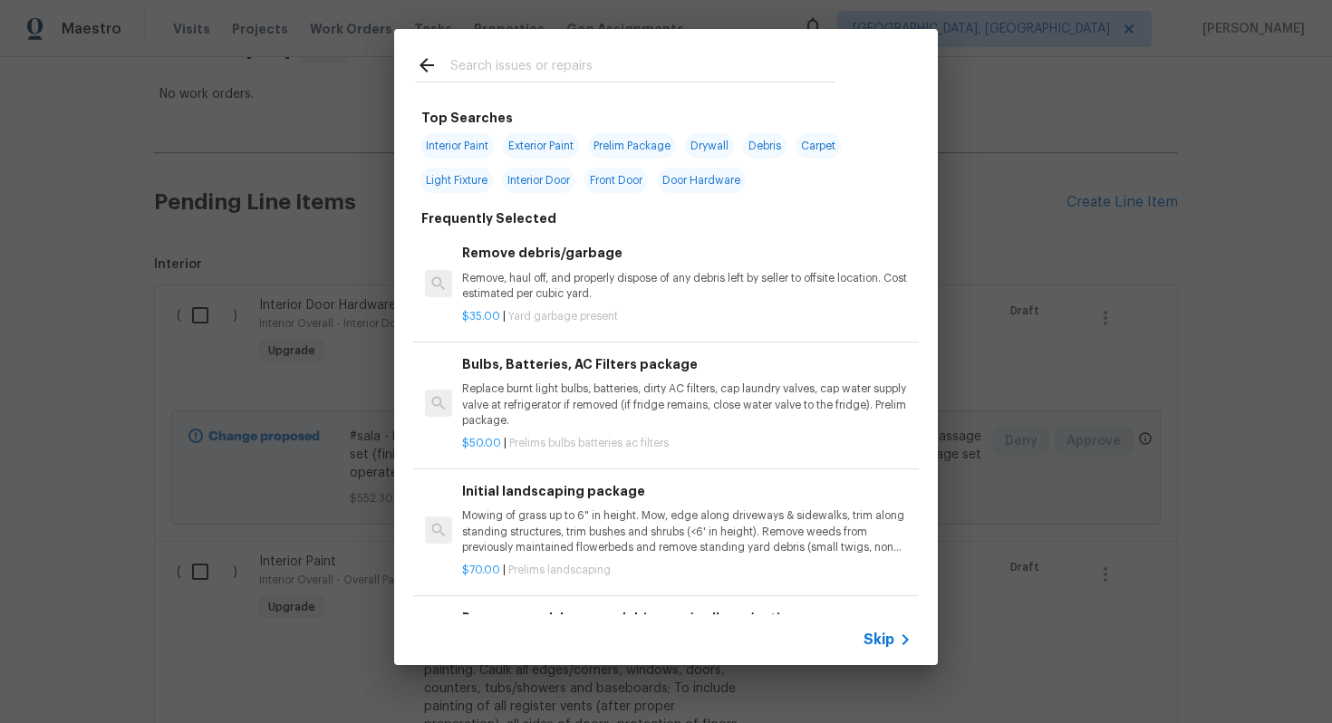
click at [881, 626] on div "Skip" at bounding box center [666, 639] width 544 height 51
click at [881, 641] on span "Skip" at bounding box center [878, 640] width 31 height 18
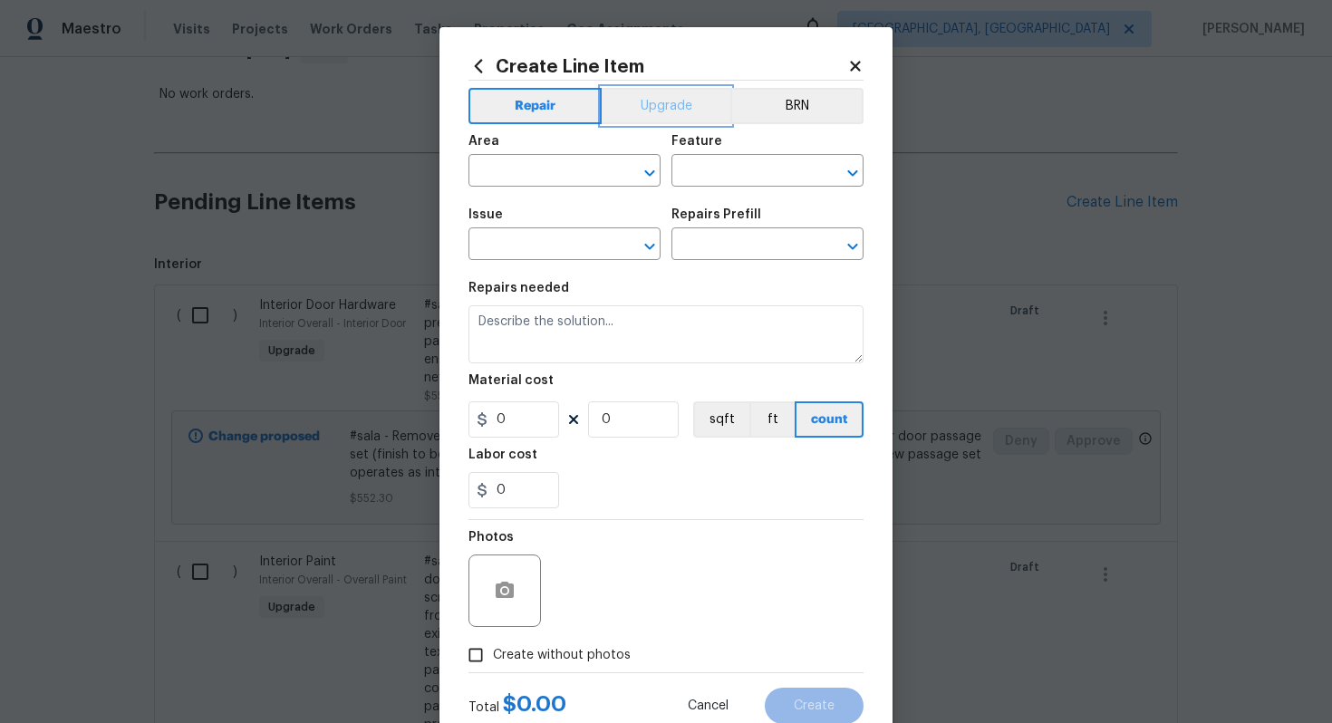
click at [634, 109] on button "Upgrade" at bounding box center [667, 106] width 130 height 36
click at [534, 182] on input "text" at bounding box center [538, 173] width 141 height 28
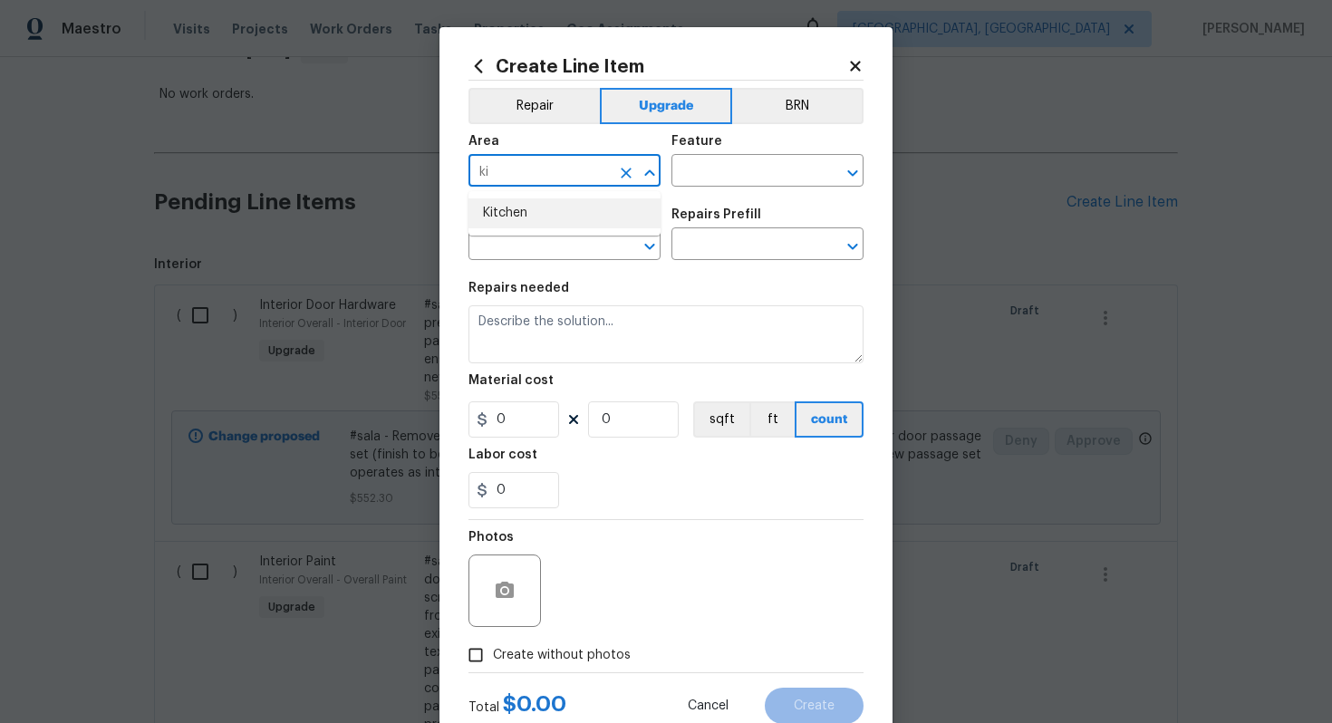
click at [554, 221] on li "Kitchen" at bounding box center [564, 213] width 192 height 30
type input "Kitchen"
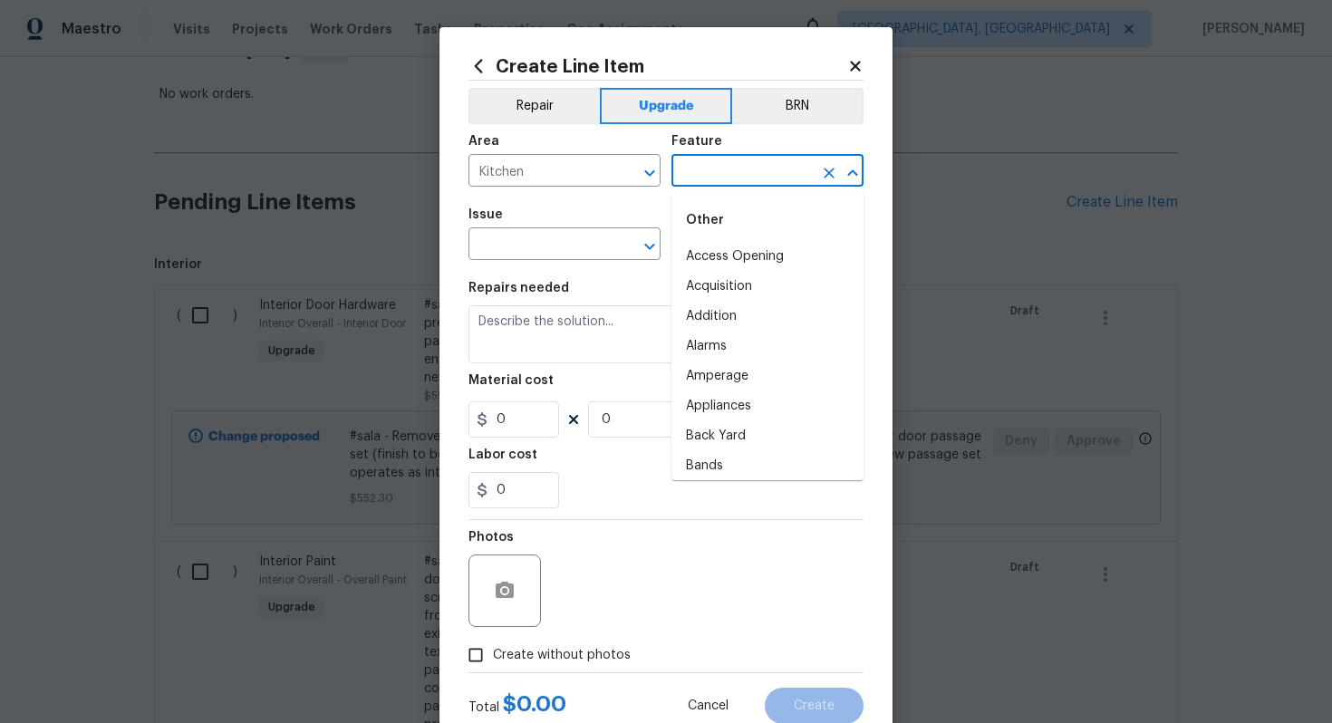
click at [727, 185] on input "text" at bounding box center [741, 173] width 141 height 28
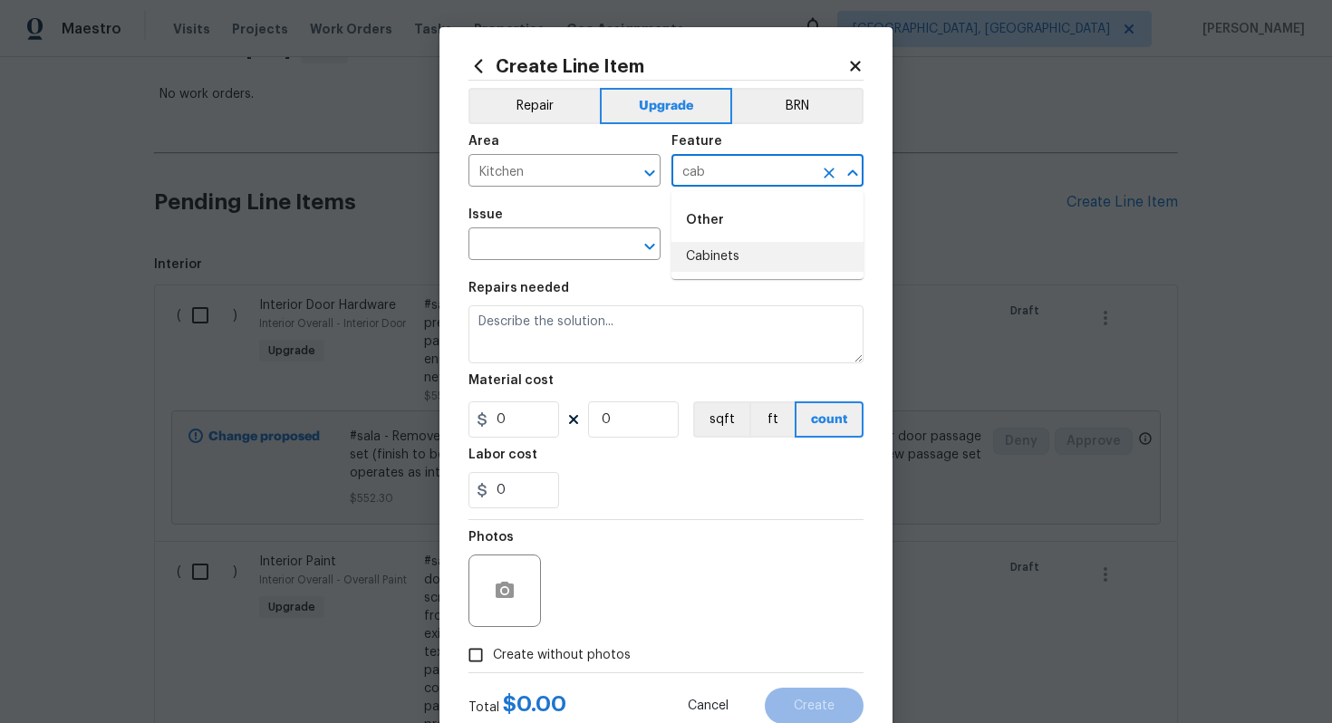
click at [733, 246] on li "Cabinets" at bounding box center [767, 257] width 192 height 30
type input "Cabinets"
click at [462, 236] on div "Create Line Item Repair Upgrade BRN Area Kitchen ​ Feature Cabinets ​ Issue ​ R…" at bounding box center [665, 390] width 453 height 726
click at [497, 250] on input "text" at bounding box center [538, 246] width 141 height 28
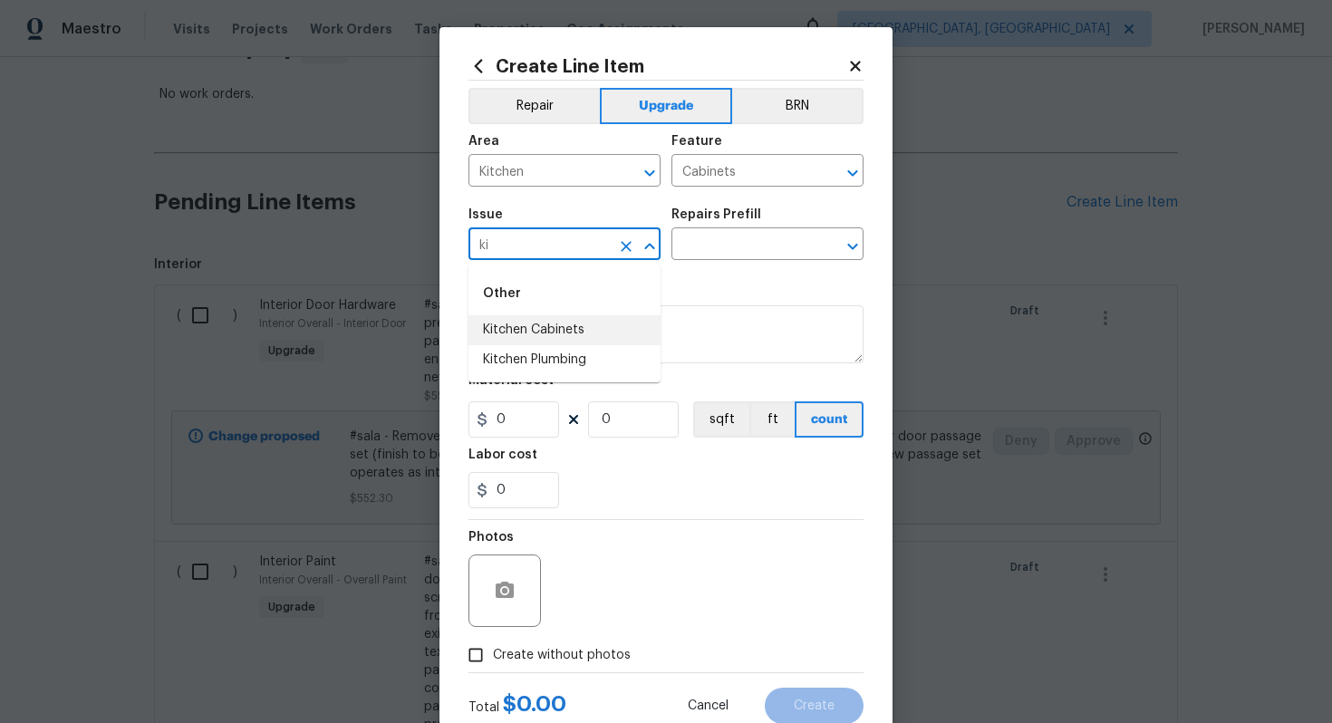
click at [542, 325] on li "Kitchen Cabinets" at bounding box center [564, 330] width 192 height 30
type input "Kitchen Cabinets"
click at [725, 245] on input "text" at bounding box center [741, 246] width 141 height 28
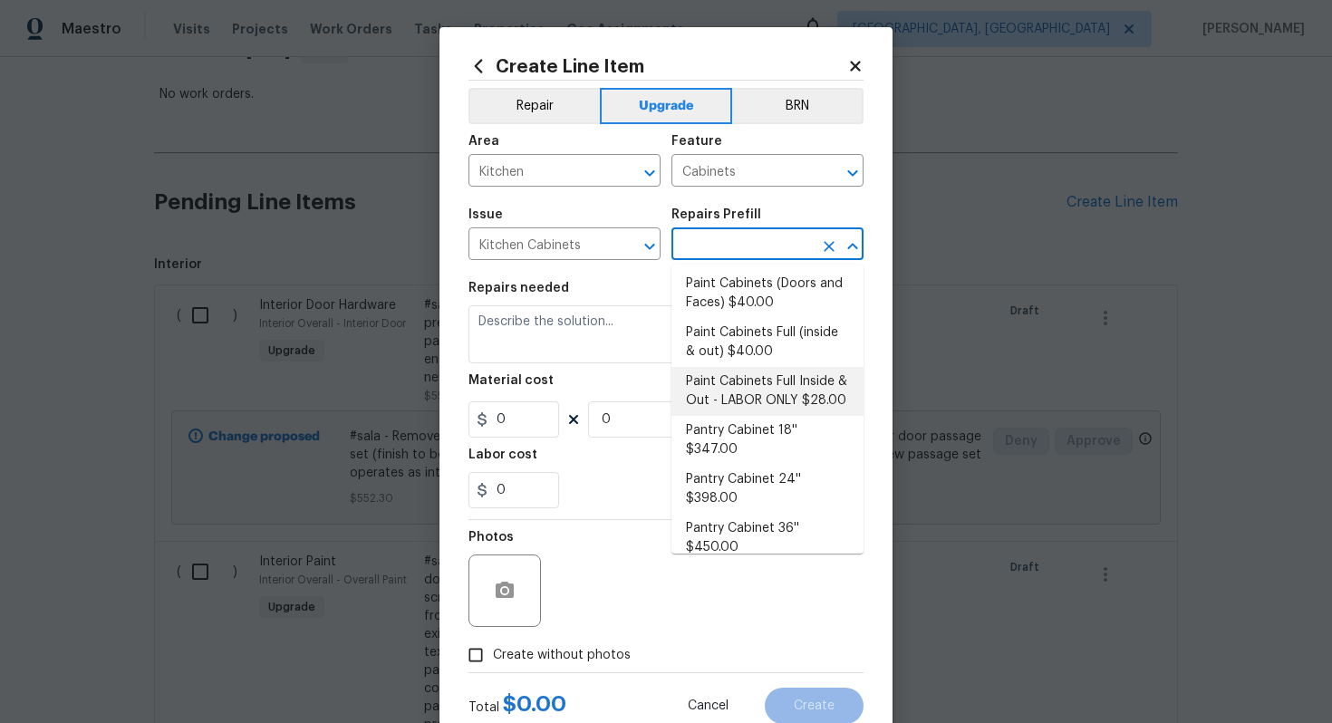
scroll to position [348, 0]
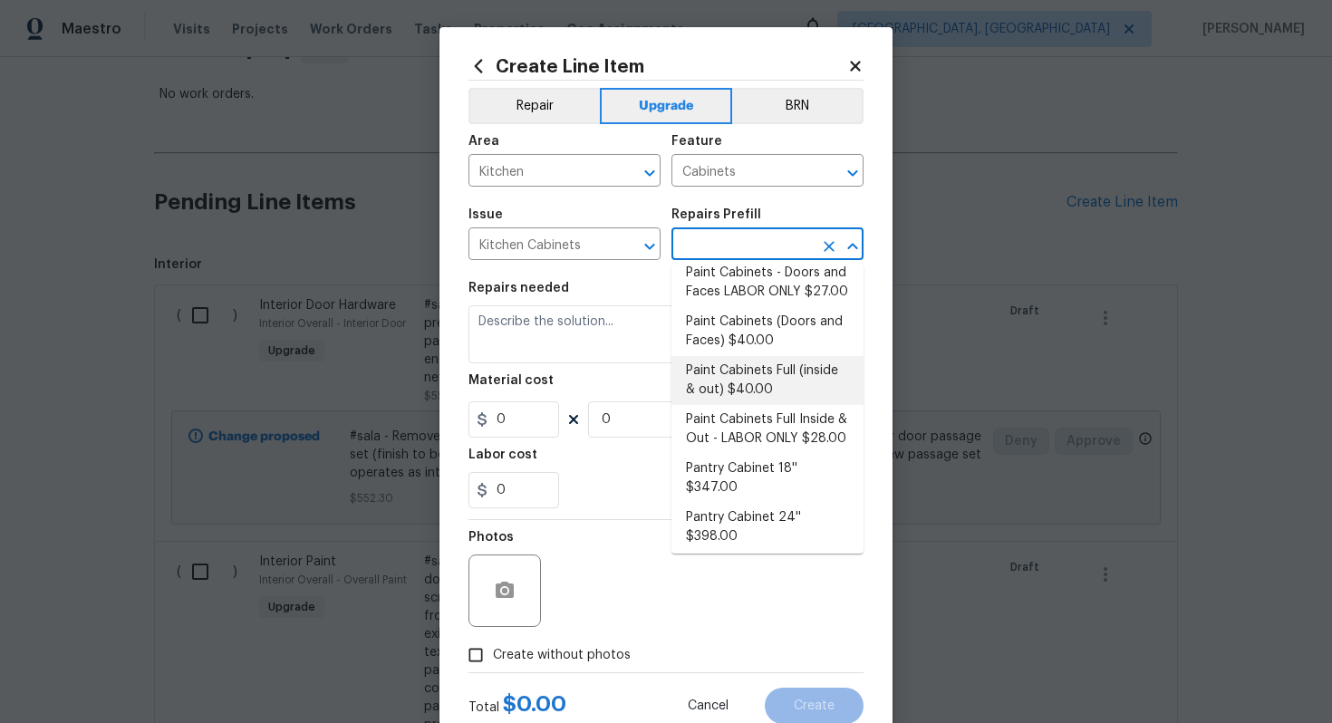
click at [746, 365] on li "Paint Cabinets Full (inside & out) $40.00" at bounding box center [767, 380] width 192 height 49
type input "Paint Cabinets Full (inside & out) $40.00"
type textarea "Prep, sand, mask and apply 2 coats of paint to the kitchen cabinet doors, inter…"
type input "40"
type input "1"
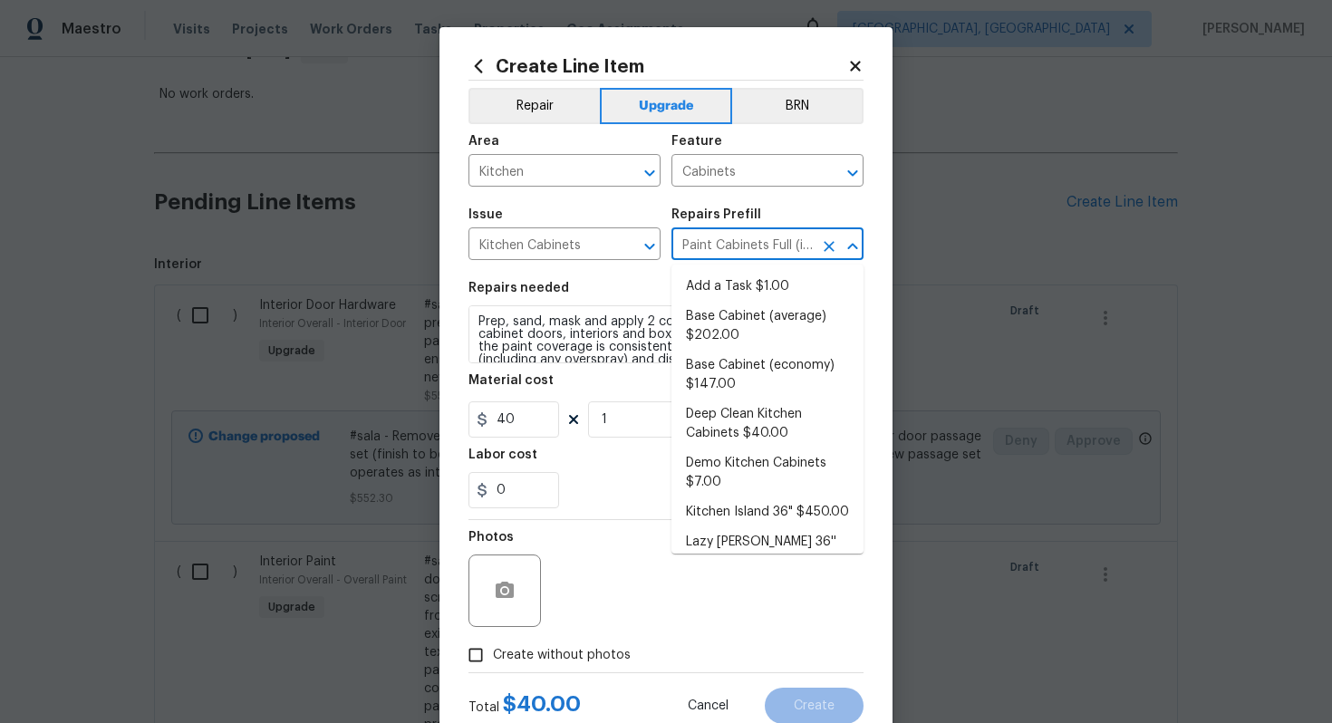
scroll to position [180, 0]
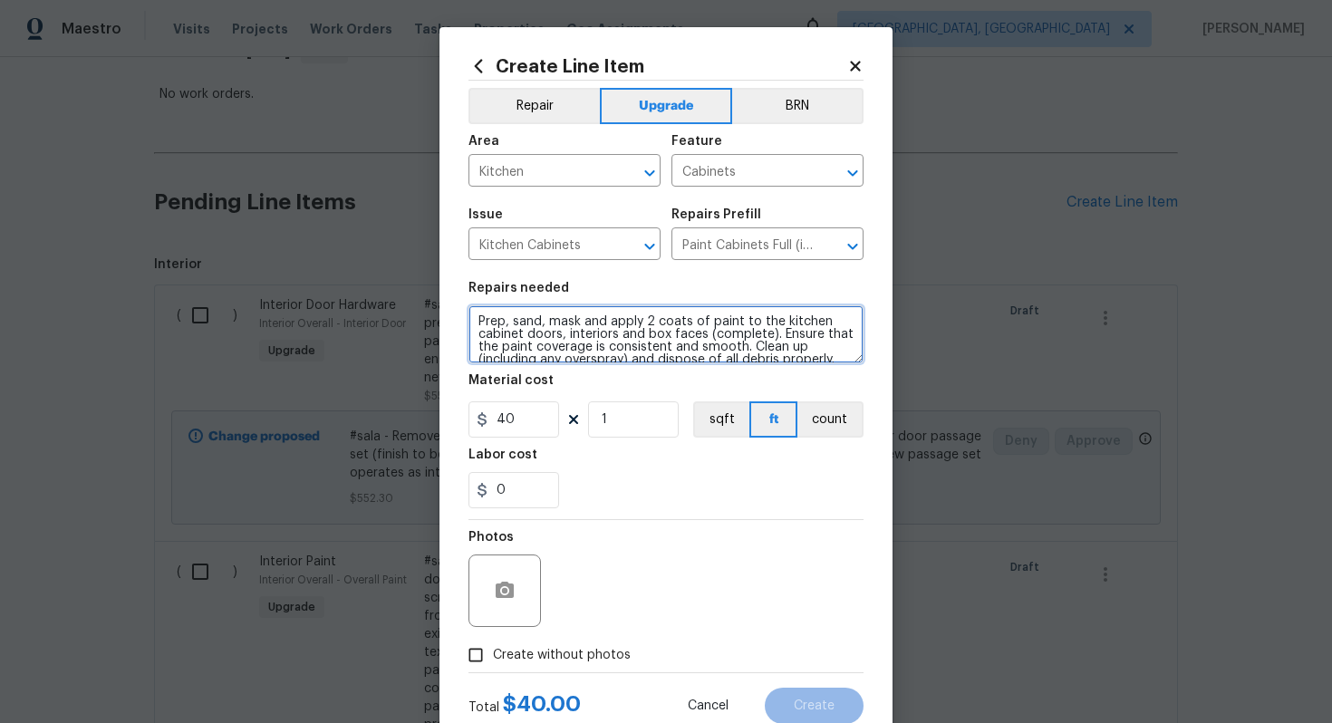
click at [474, 317] on textarea "Prep, sand, mask and apply 2 coats of paint to the kitchen cabinet doors, inter…" at bounding box center [665, 334] width 395 height 58
type textarea "#sala - Prep, sand, mask and apply 2 coats of paint to the kitchen cabinet door…"
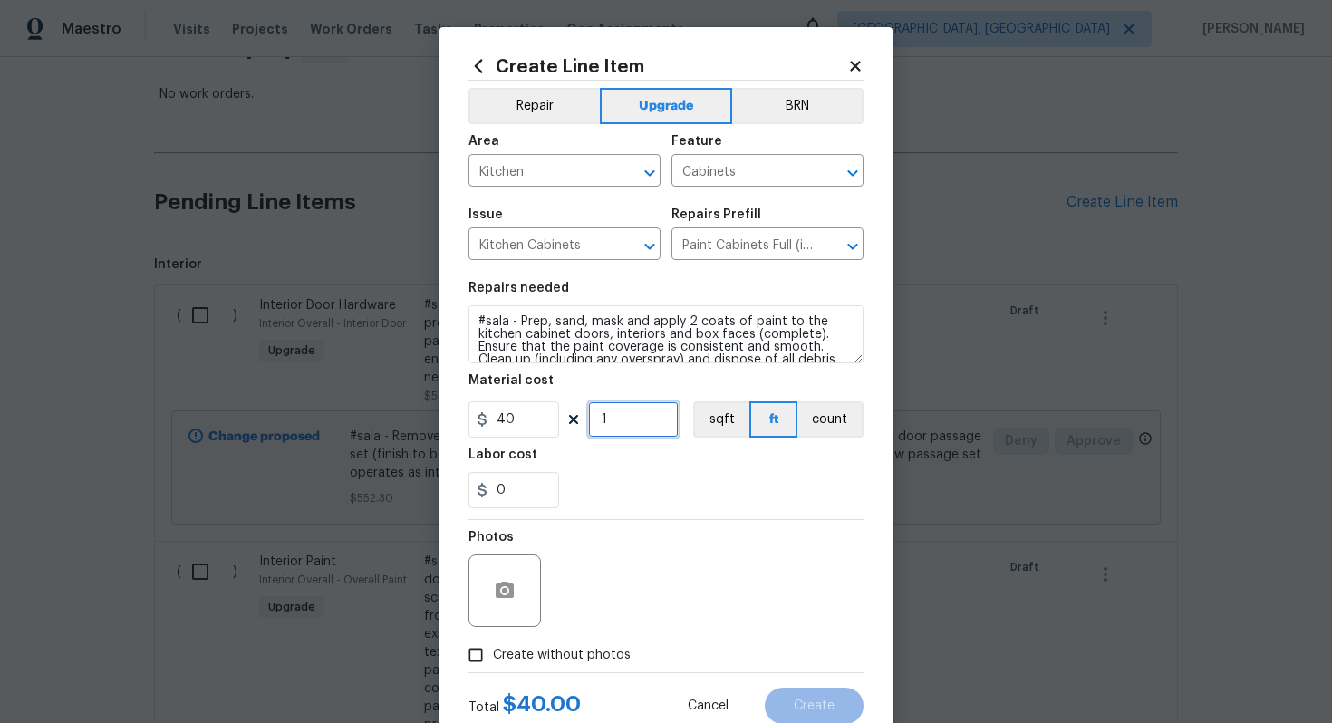
click at [633, 425] on input "1" at bounding box center [633, 419] width 91 height 36
type input "60"
click at [598, 664] on span "Create without photos" at bounding box center [562, 655] width 138 height 19
click at [493, 664] on input "Create without photos" at bounding box center [475, 655] width 34 height 34
checkbox input "true"
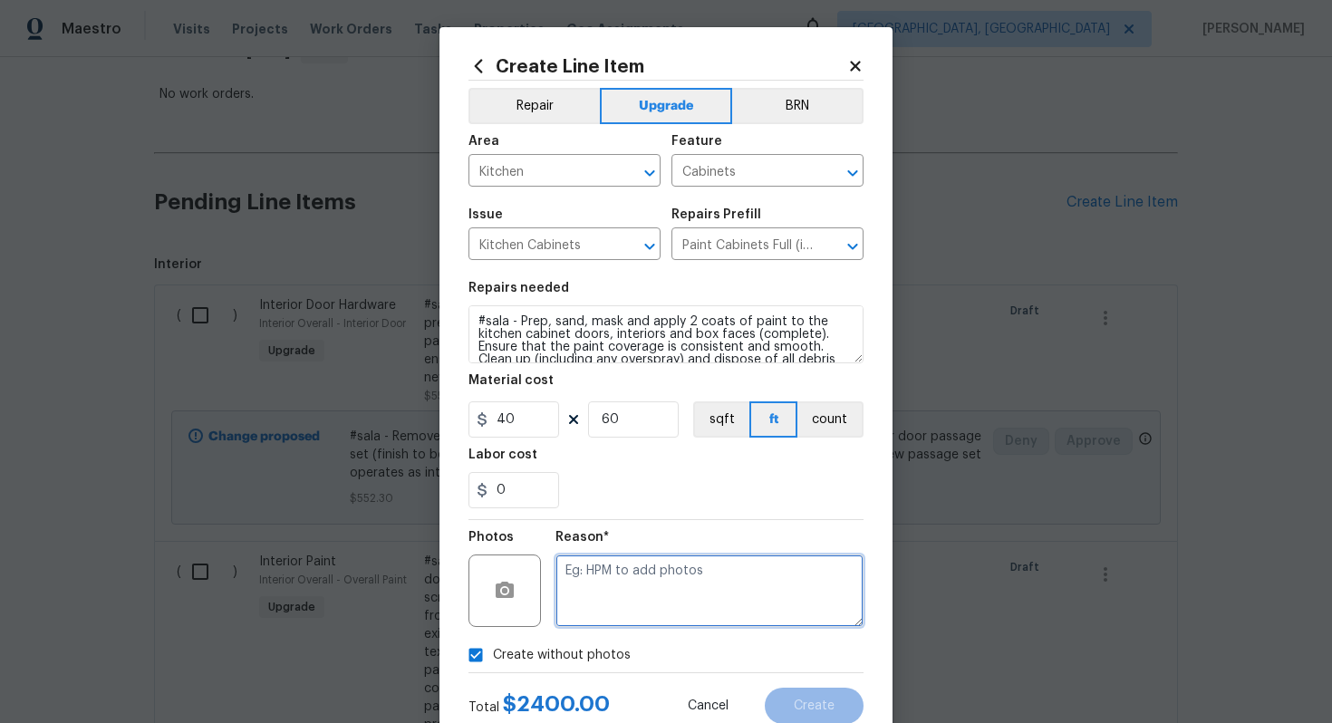
click at [630, 619] on textarea at bounding box center [709, 590] width 308 height 72
type textarea "n/a"
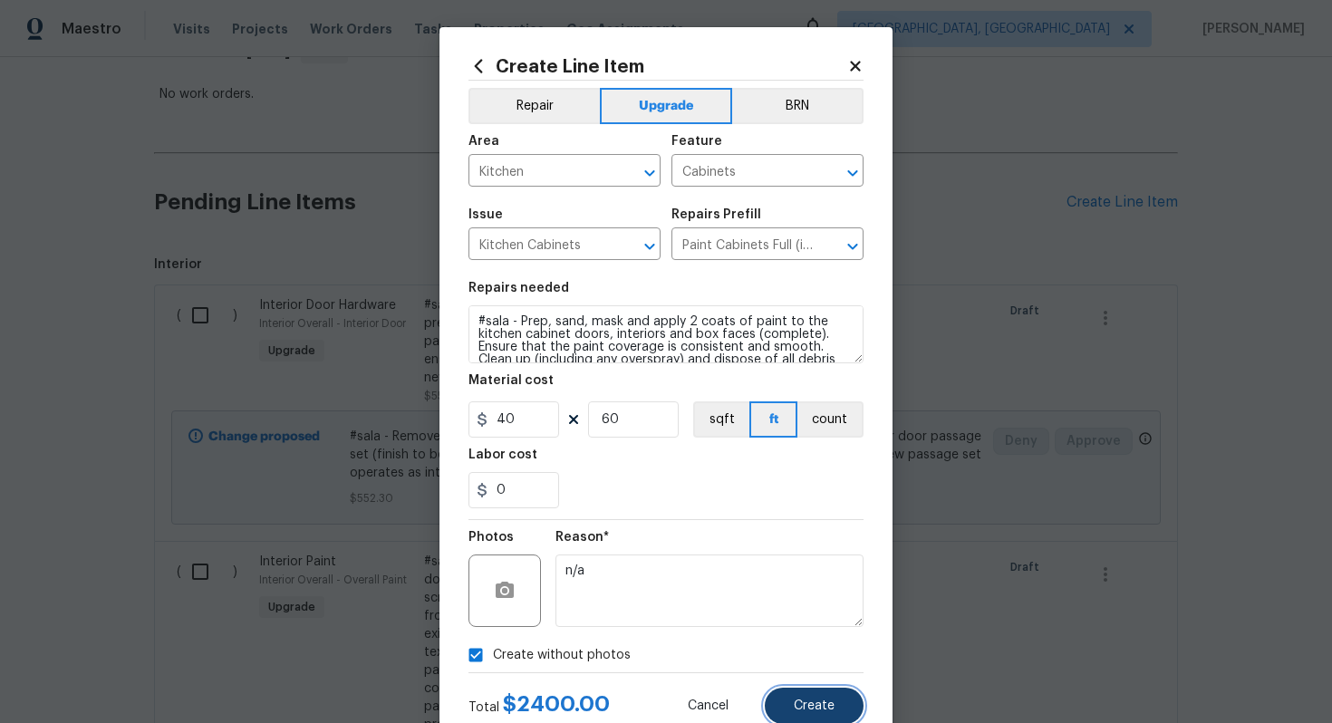
click at [823, 718] on button "Create" at bounding box center [814, 706] width 99 height 36
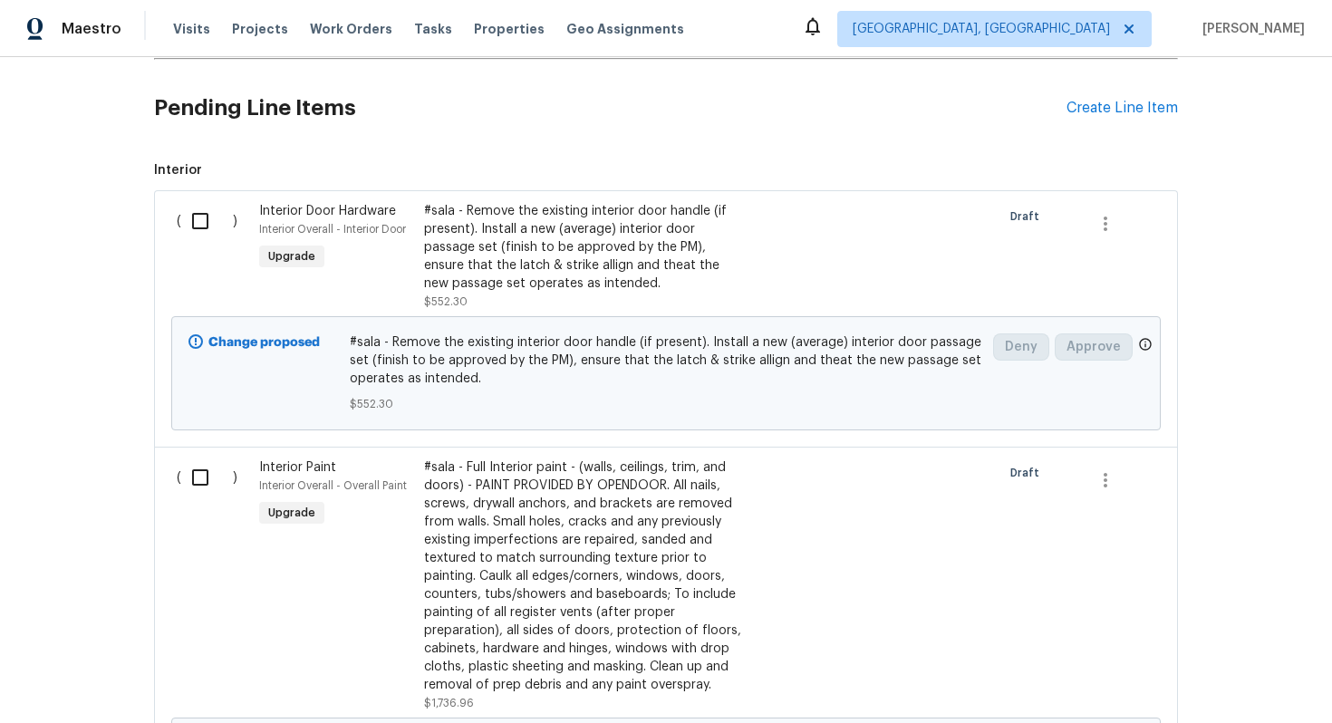
scroll to position [151, 0]
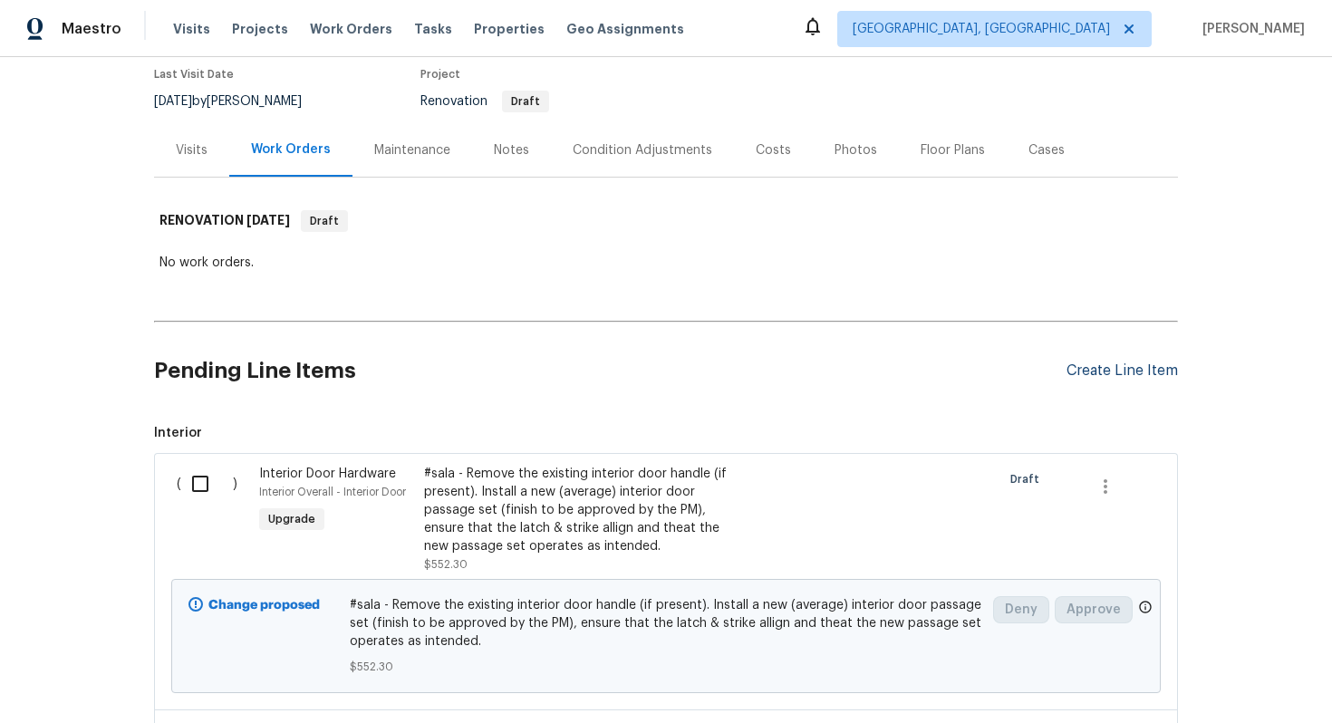
click at [1140, 375] on div "Create Line Item" at bounding box center [1121, 370] width 111 height 17
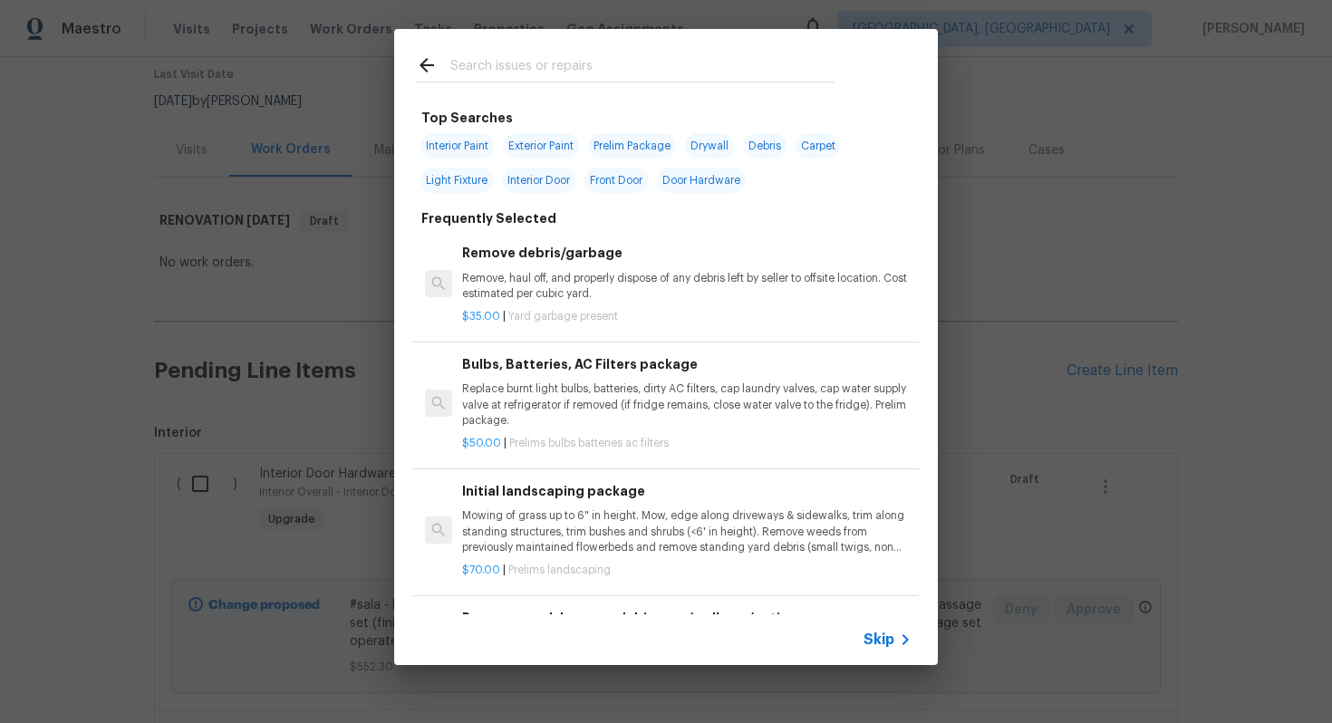
click at [894, 640] on icon at bounding box center [905, 640] width 22 height 22
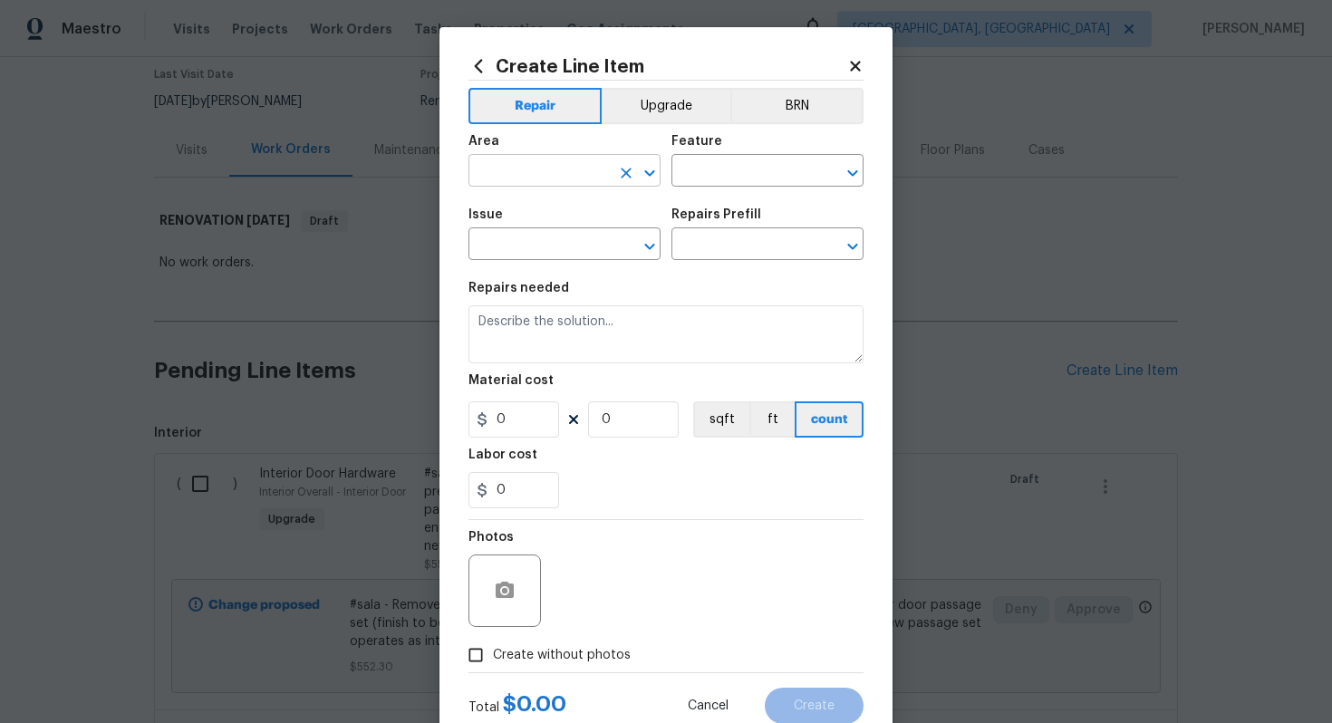
click at [560, 178] on input "text" at bounding box center [538, 173] width 141 height 28
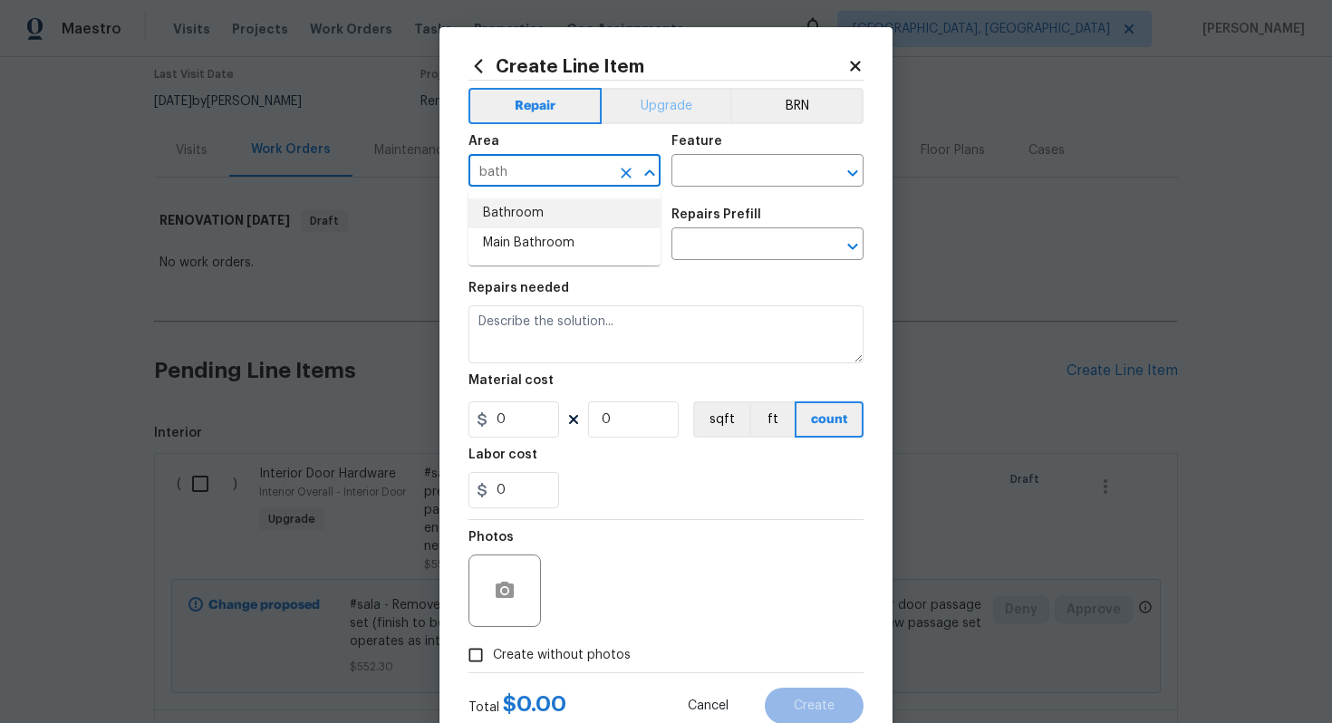
type input "bath"
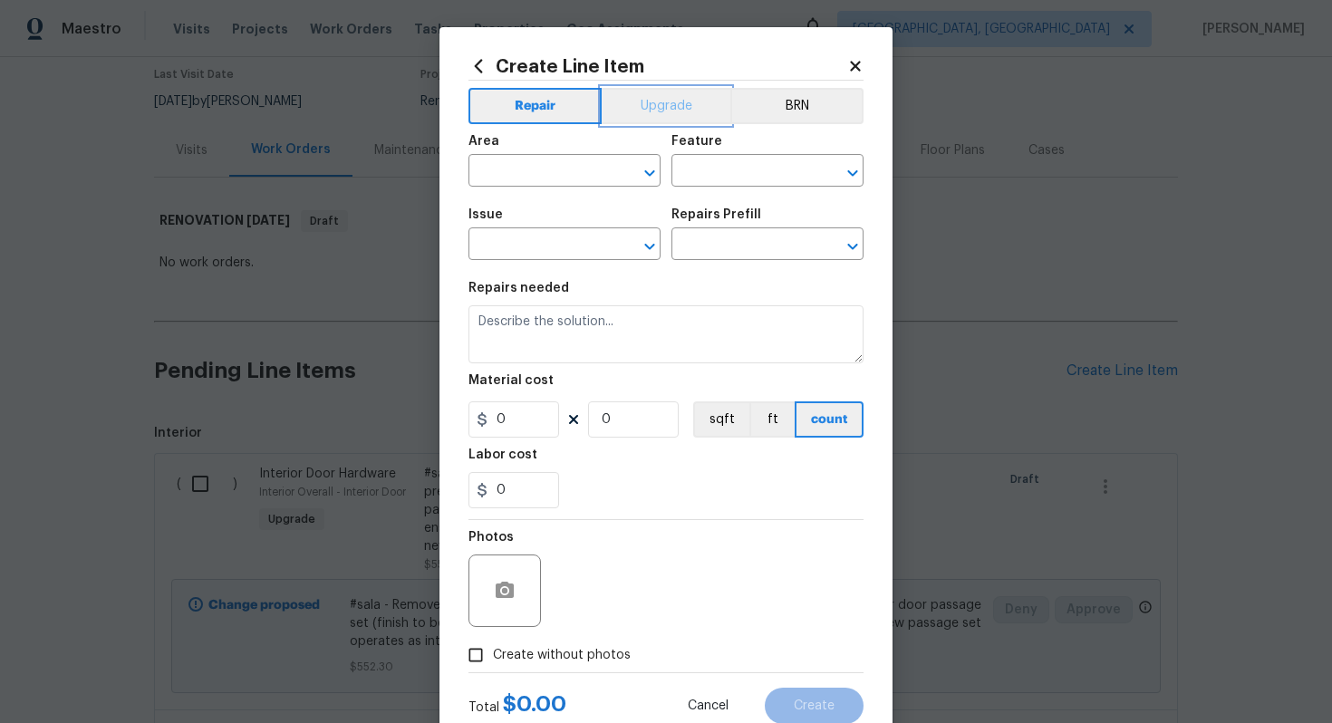
click at [656, 111] on button "Upgrade" at bounding box center [667, 106] width 130 height 36
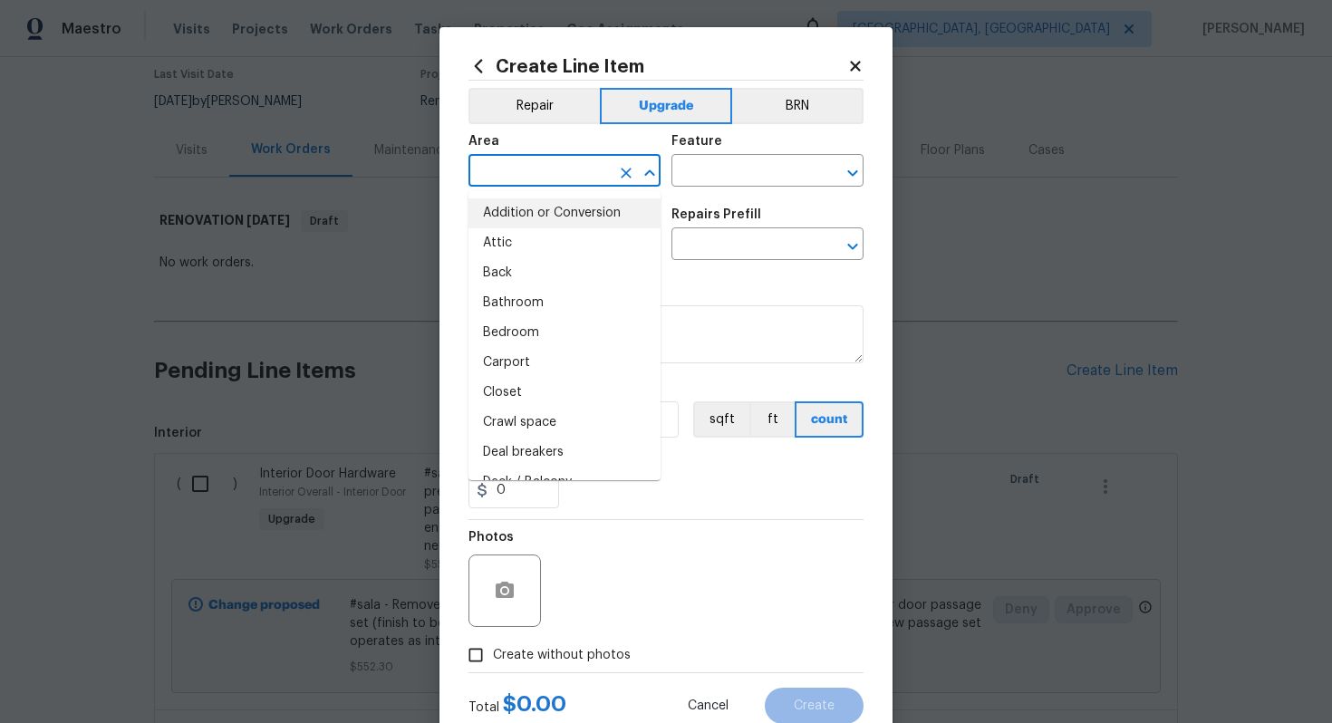
click at [551, 165] on input "text" at bounding box center [538, 173] width 141 height 28
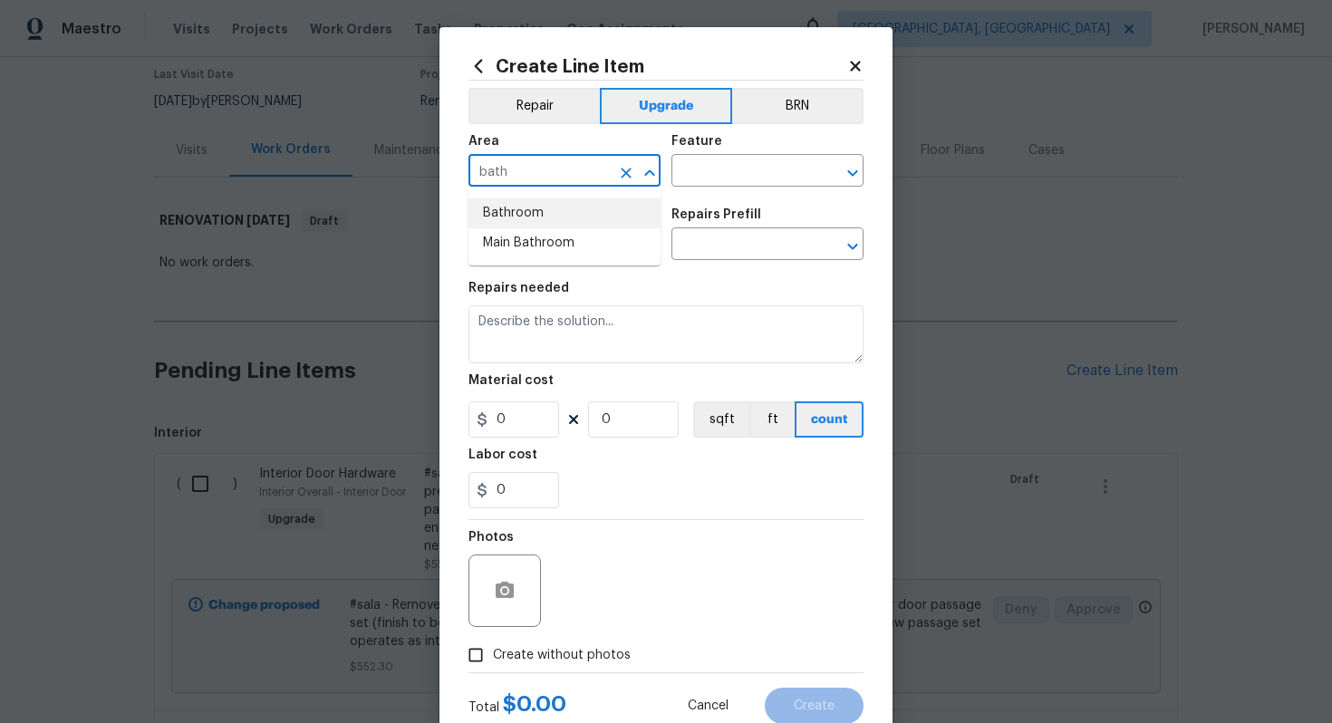
click at [559, 207] on li "Bathroom" at bounding box center [564, 213] width 192 height 30
type input "Bathroom"
click at [748, 180] on input "text" at bounding box center [741, 173] width 141 height 28
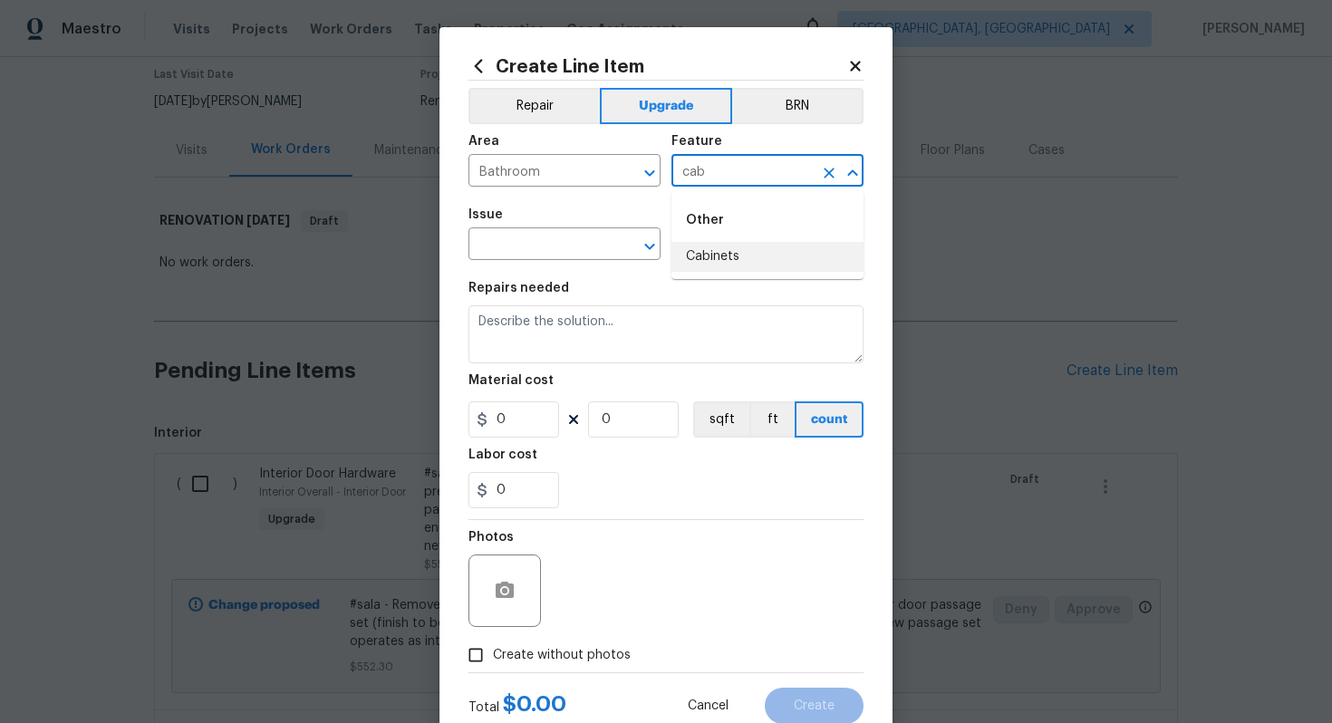
click at [745, 257] on li "Cabinets" at bounding box center [767, 257] width 192 height 30
type input "Cabinets"
click at [550, 254] on input "text" at bounding box center [538, 246] width 141 height 28
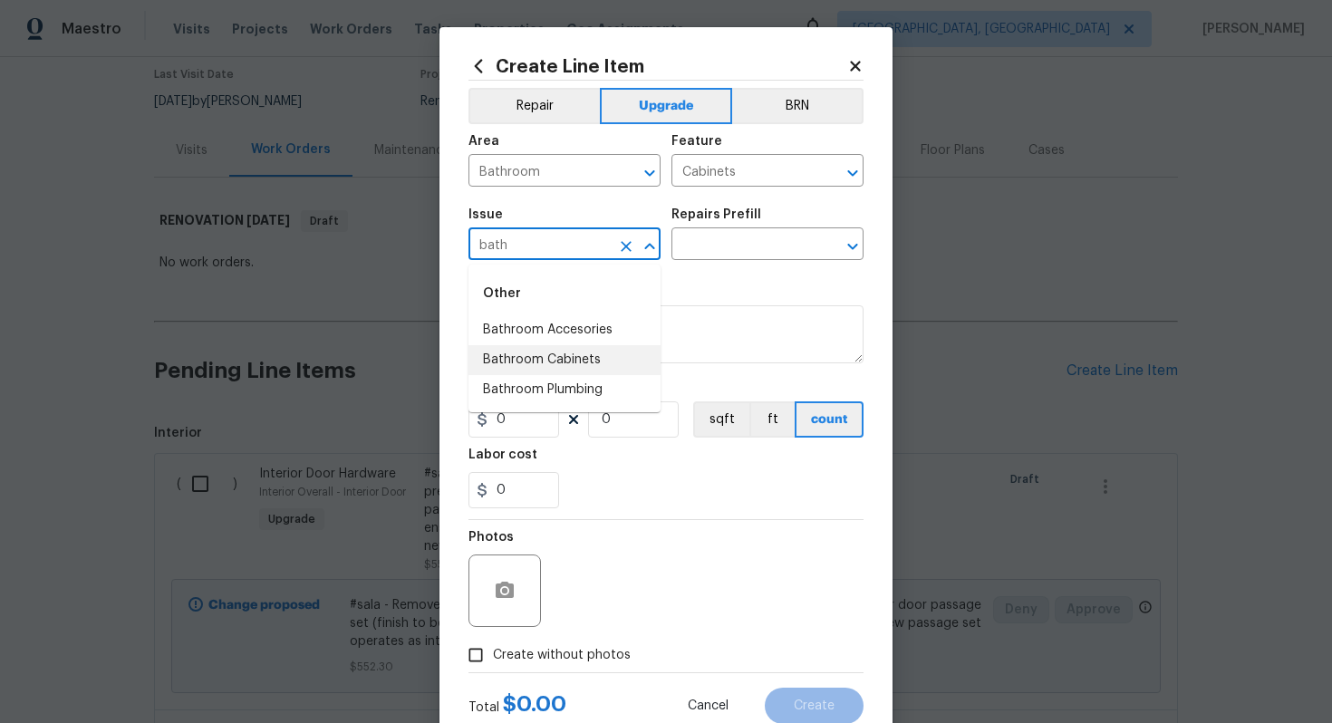
click at [614, 358] on li "Bathroom Cabinets" at bounding box center [564, 360] width 192 height 30
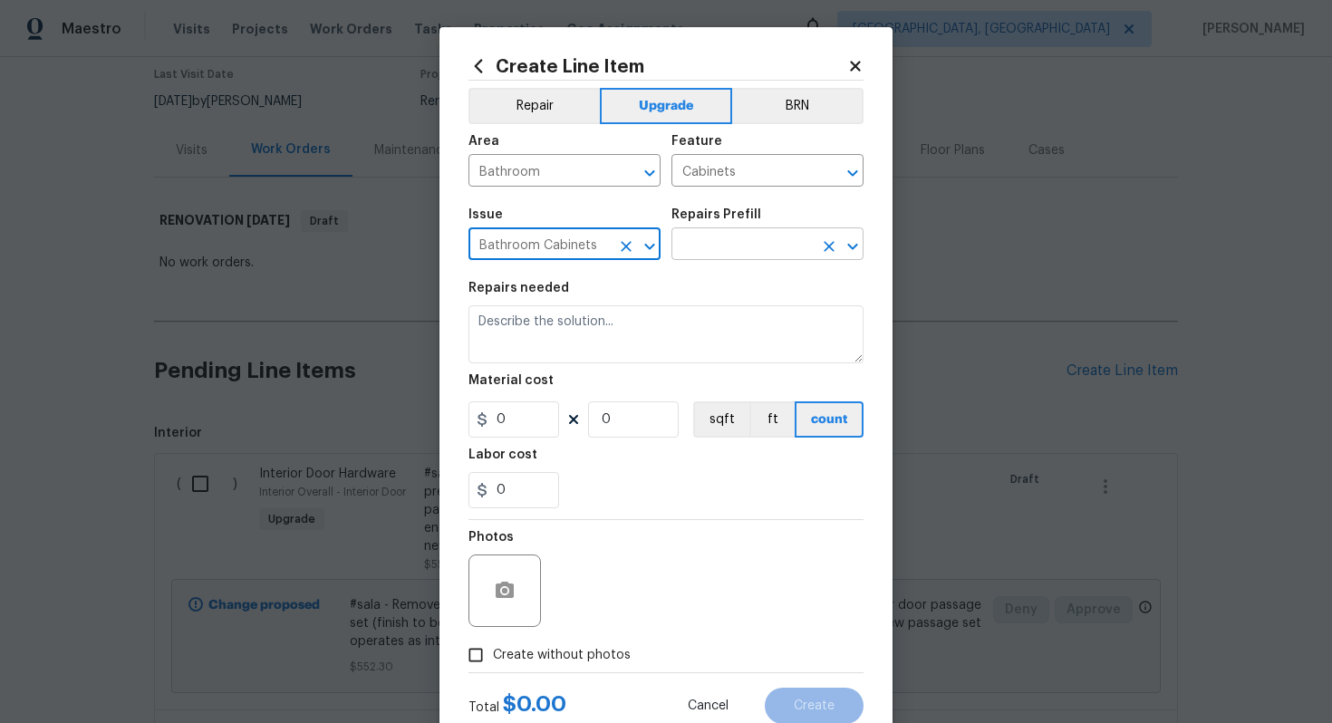
type input "Bathroom Cabinets"
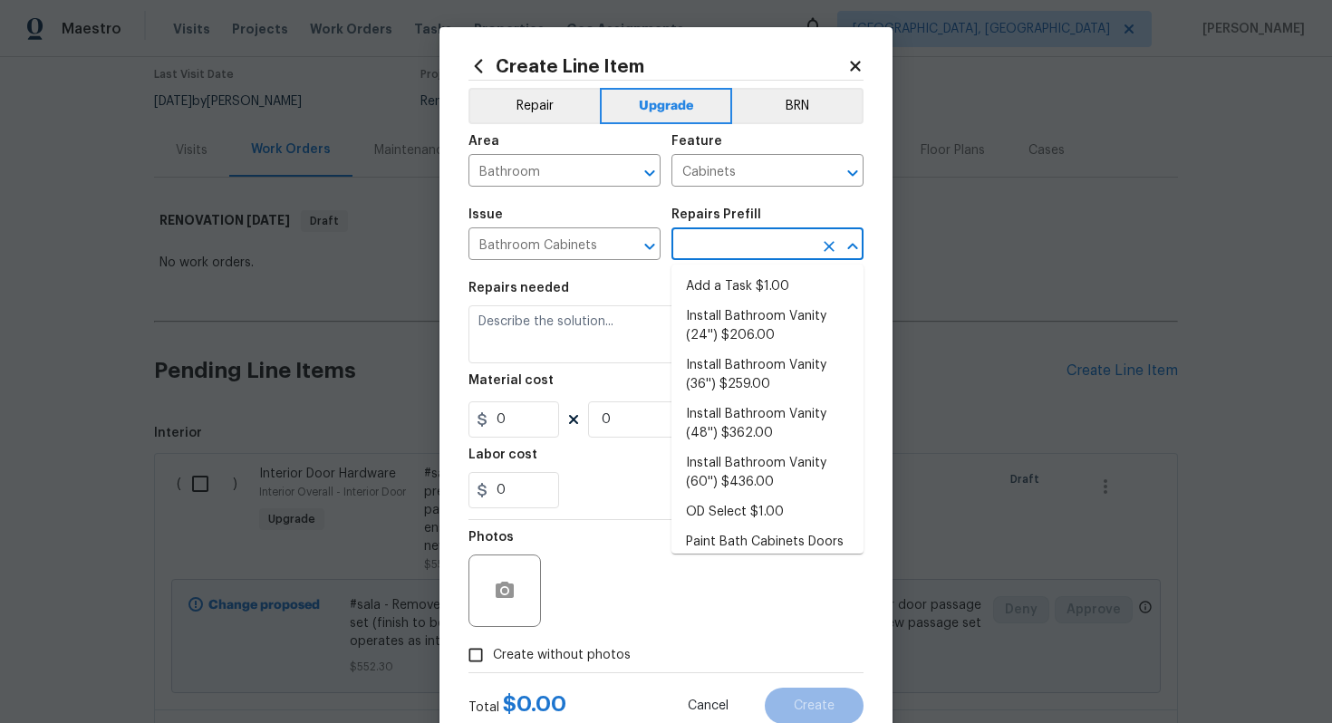
click at [752, 252] on input "text" at bounding box center [741, 246] width 141 height 28
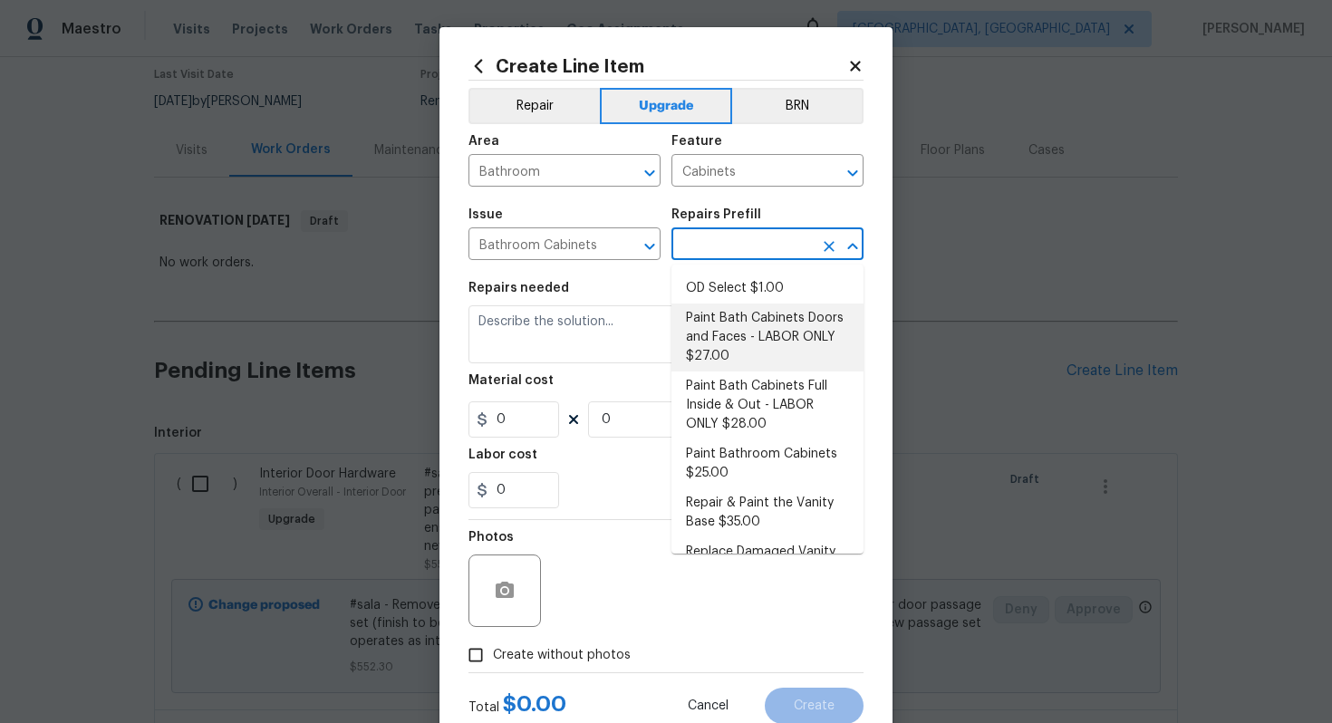
scroll to position [226, 0]
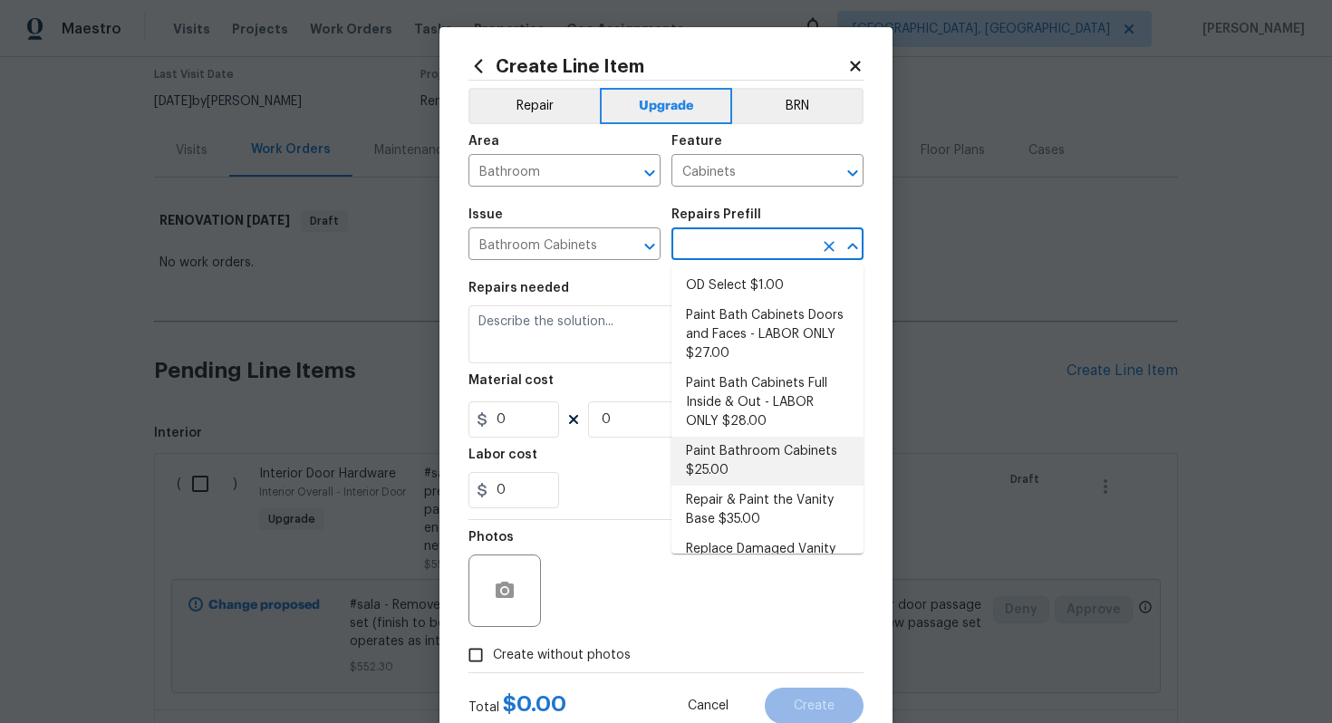
click at [731, 451] on li "Paint Bathroom Cabinets $25.00" at bounding box center [767, 461] width 192 height 49
type input "Paint Bathroom Cabinets $25.00"
type textarea "Prep, sand, mask and apply 2 coats of paint to the bathroom cabinet doors, inte…"
type input "25"
type input "1"
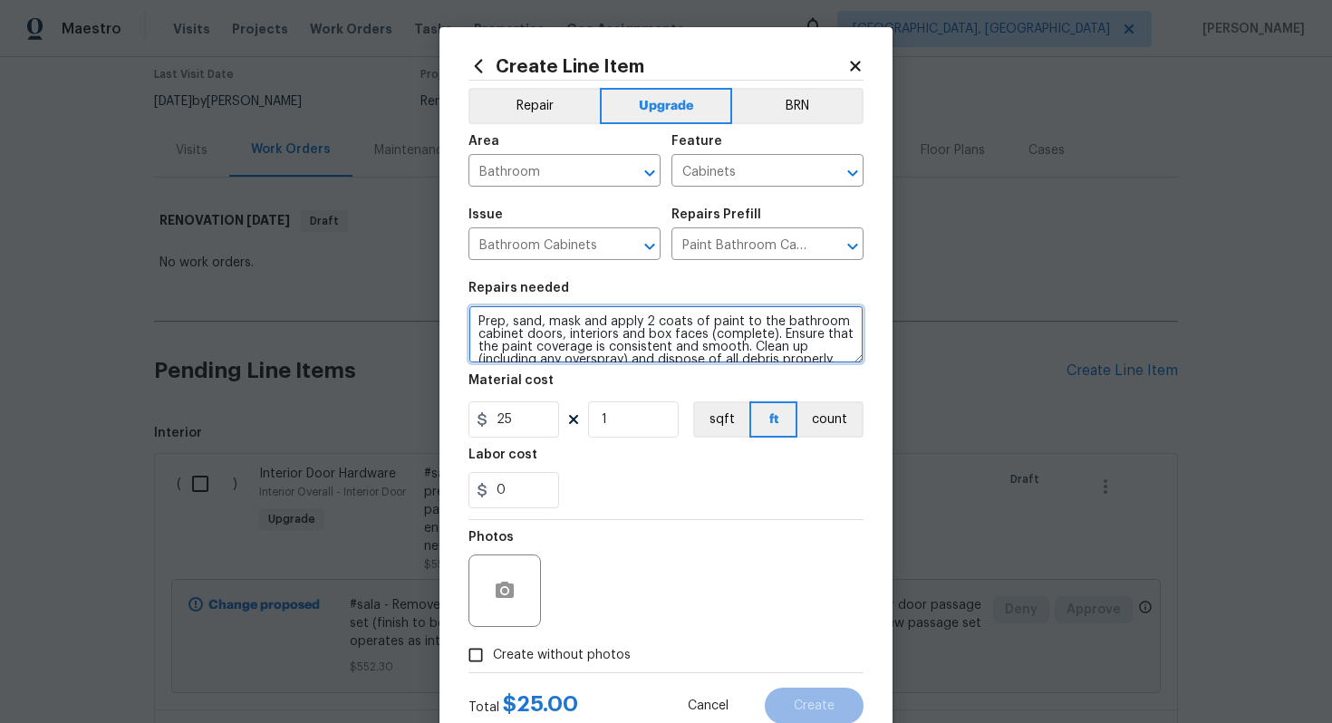
click at [475, 319] on textarea "Prep, sand, mask and apply 2 coats of paint to the bathroom cabinet doors, inte…" at bounding box center [665, 334] width 395 height 58
type textarea "#sala - Prep, sand, mask and apply 2 coats of paint to the bathroom cabinet doo…"
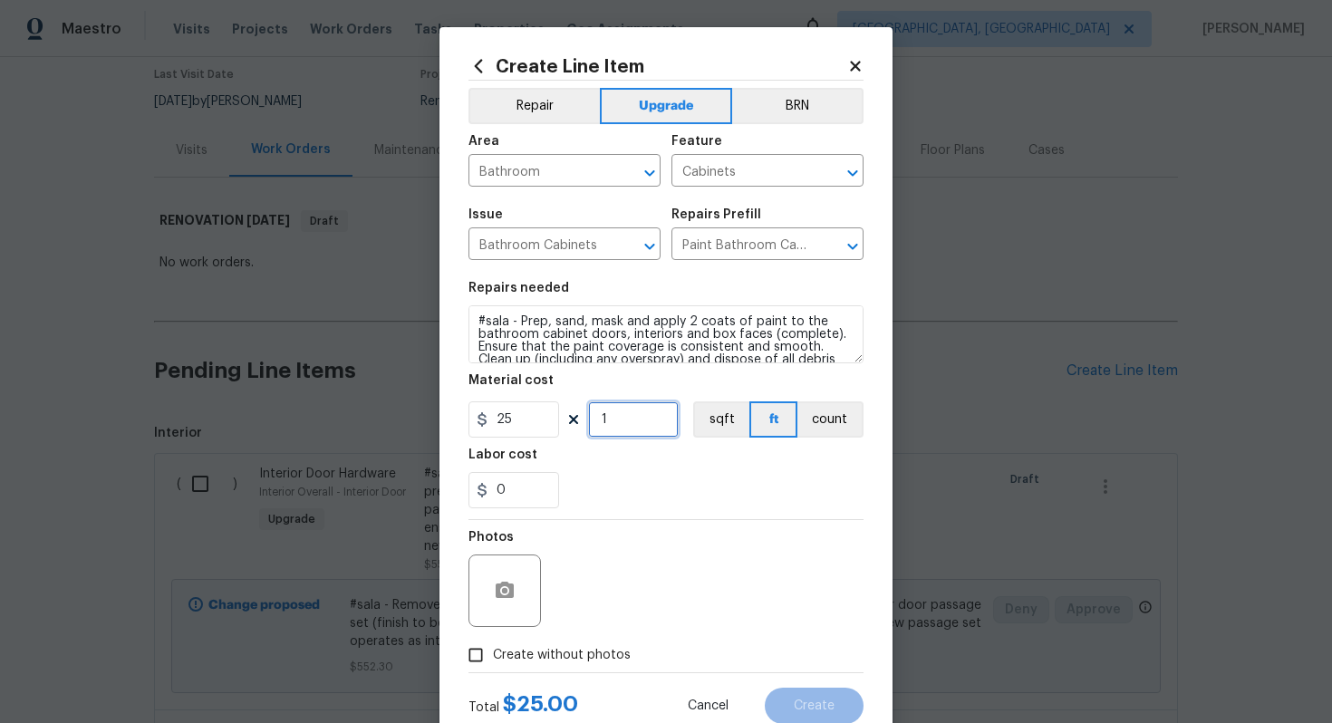
click at [640, 414] on input "1" at bounding box center [633, 419] width 91 height 36
type input "12"
click at [613, 650] on span "Create without photos" at bounding box center [562, 655] width 138 height 19
click at [493, 650] on input "Create without photos" at bounding box center [475, 655] width 34 height 34
checkbox input "true"
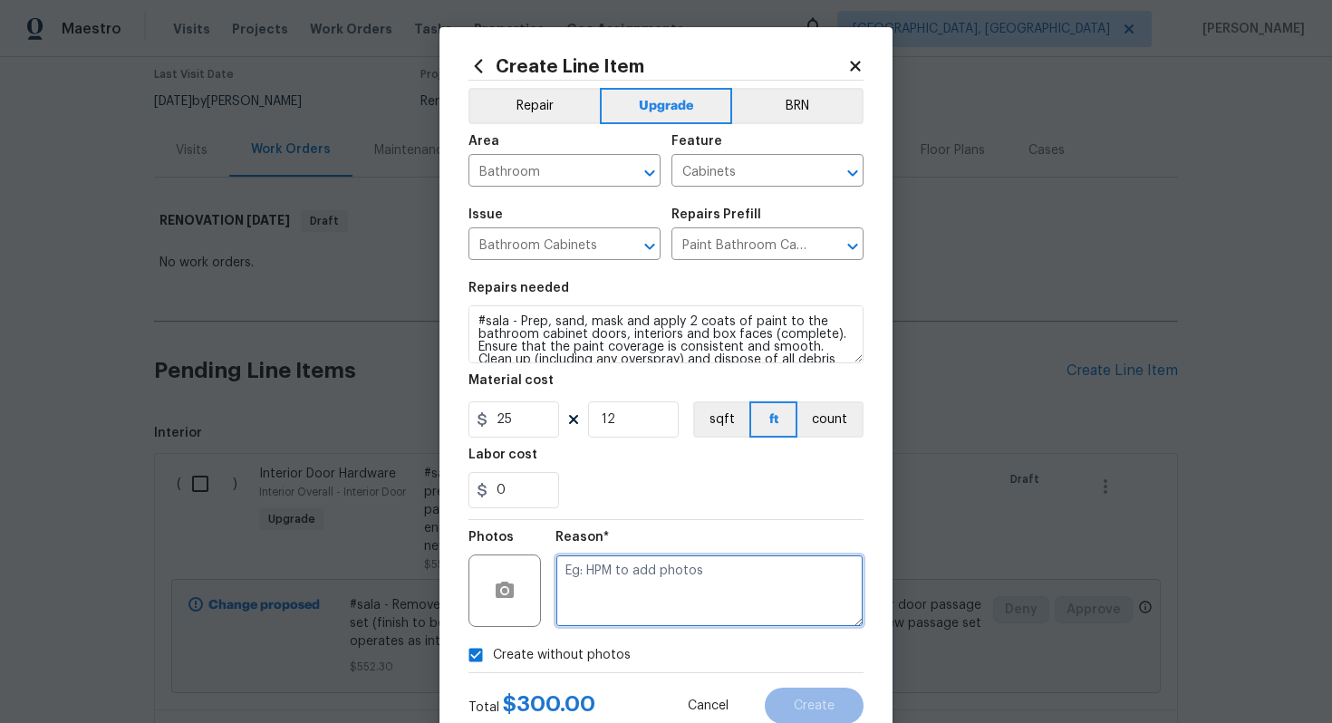
click at [634, 627] on textarea at bounding box center [709, 590] width 308 height 72
type textarea "n/a"
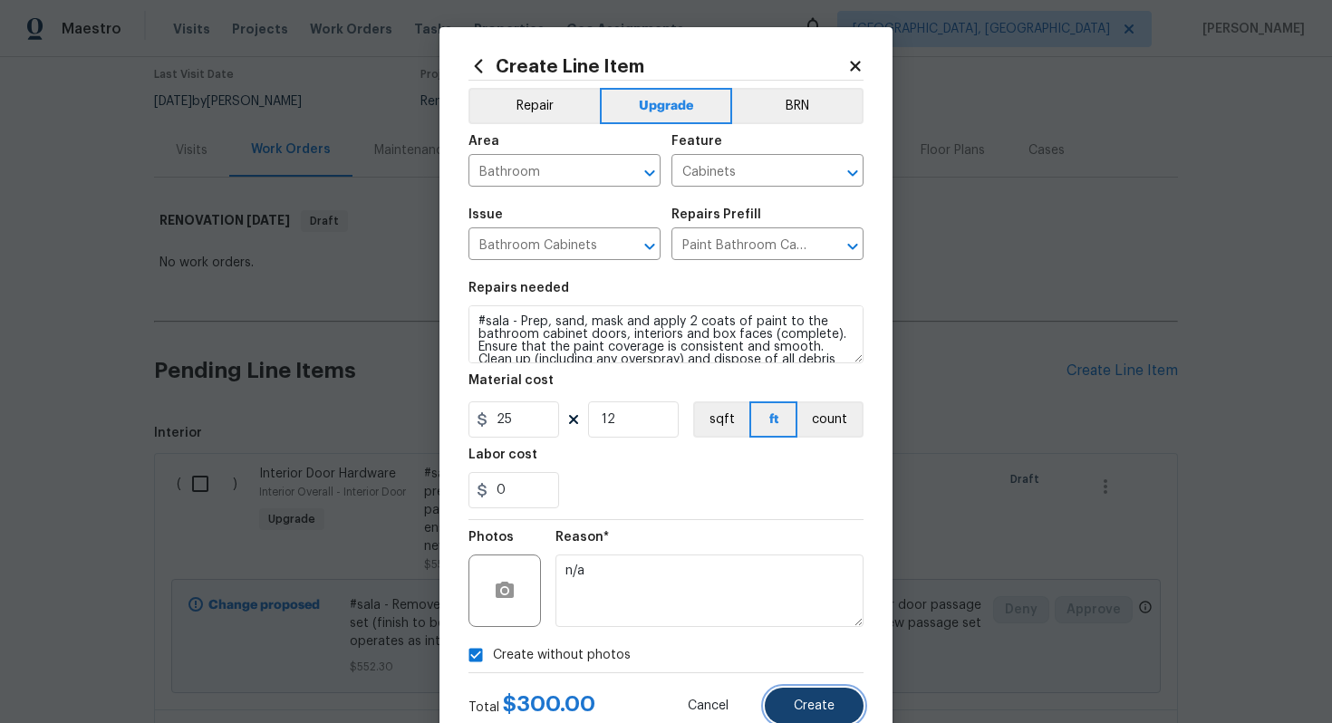
click at [834, 707] on button "Create" at bounding box center [814, 706] width 99 height 36
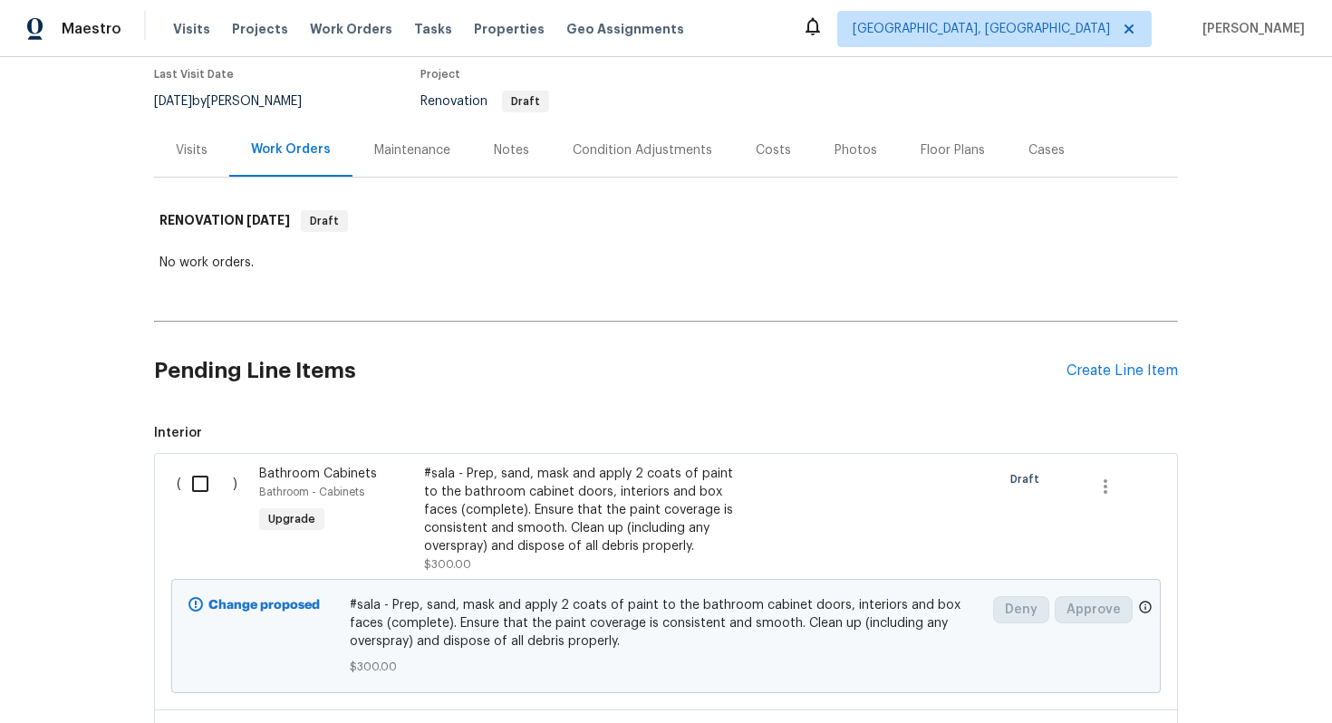
scroll to position [0, 0]
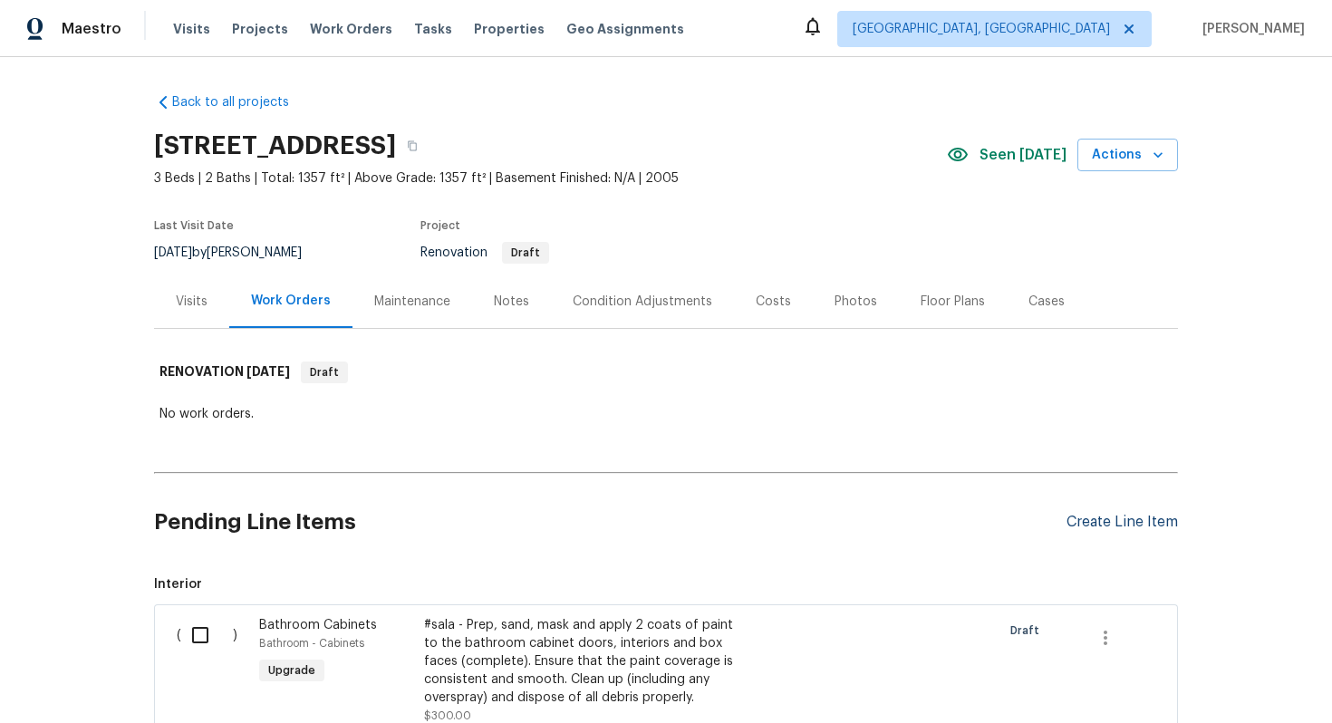
click at [1105, 519] on div "Create Line Item" at bounding box center [1121, 522] width 111 height 17
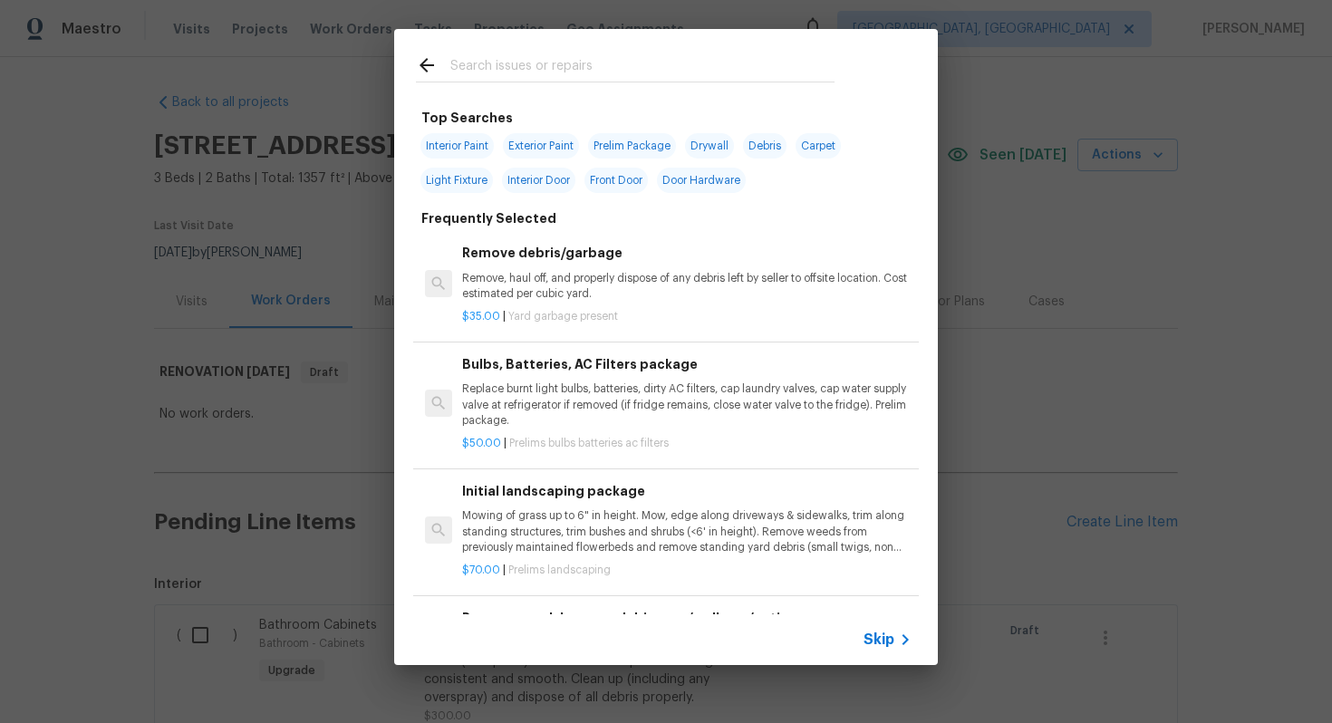
click at [908, 635] on icon at bounding box center [905, 640] width 22 height 22
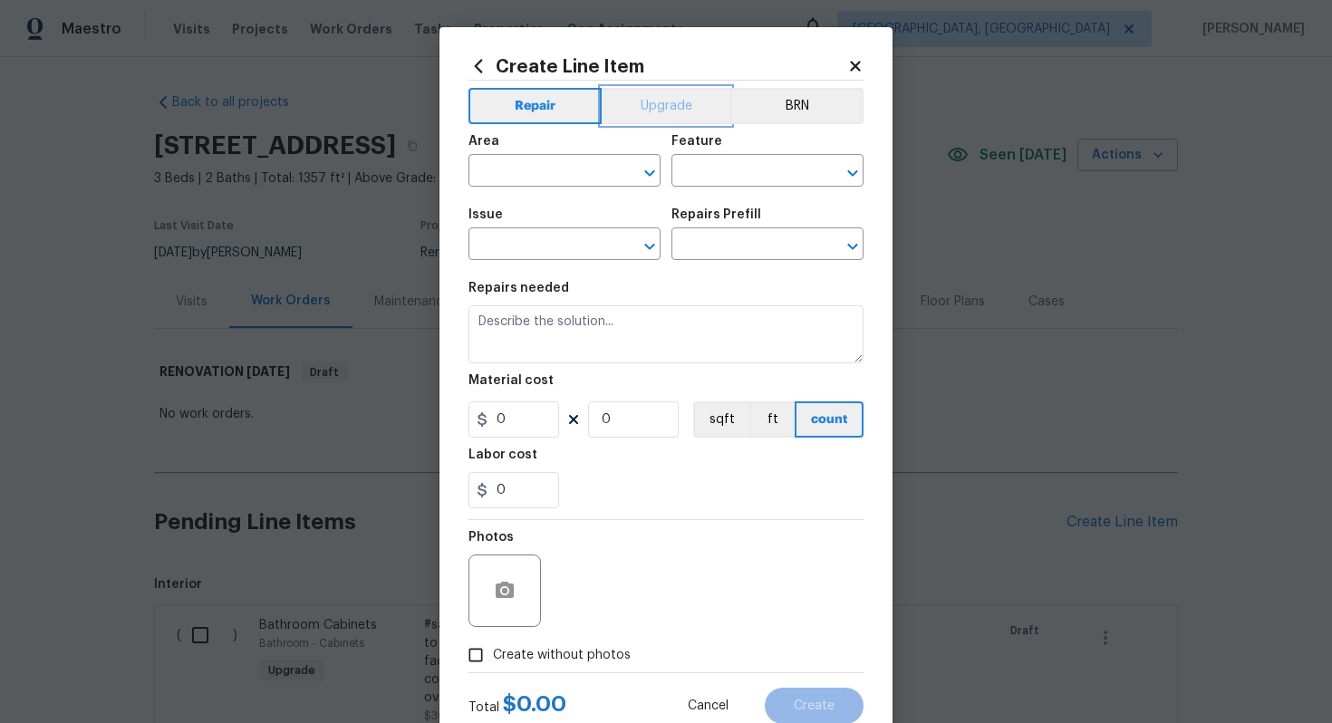
click at [679, 89] on button "Upgrade" at bounding box center [667, 106] width 130 height 36
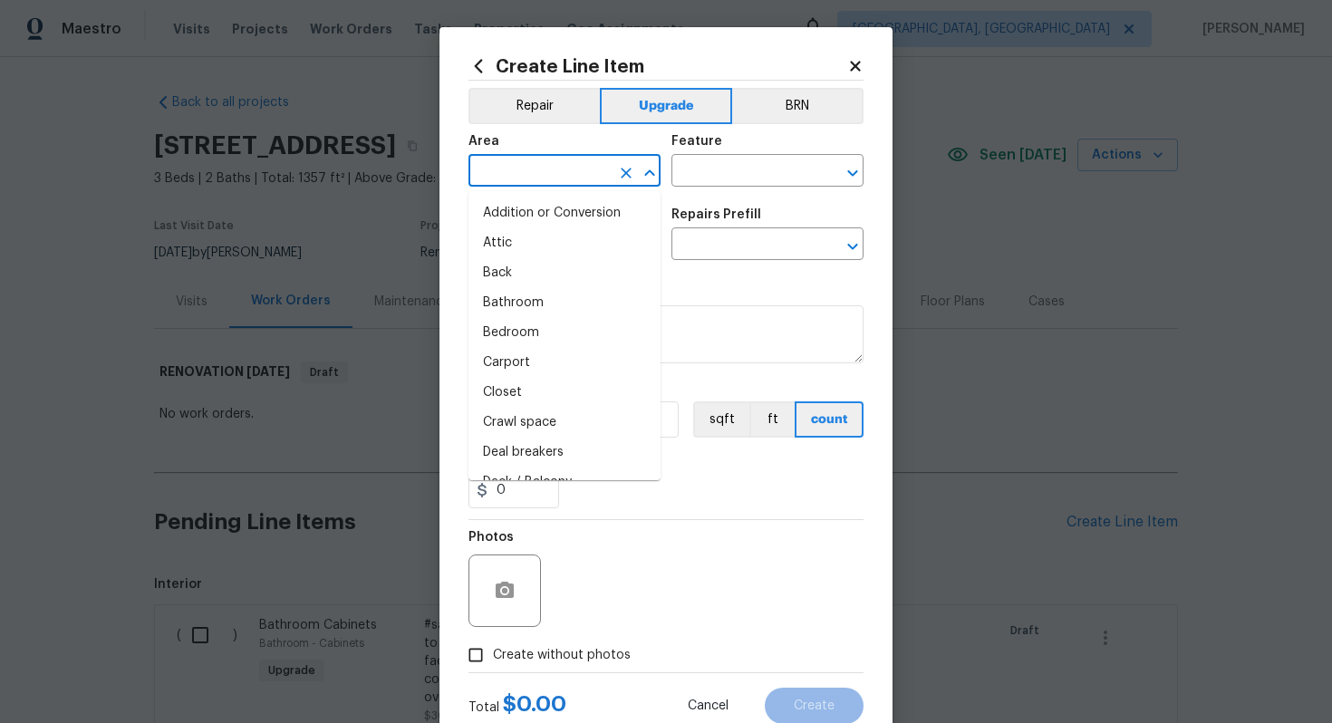
click at [579, 181] on input "text" at bounding box center [538, 173] width 141 height 28
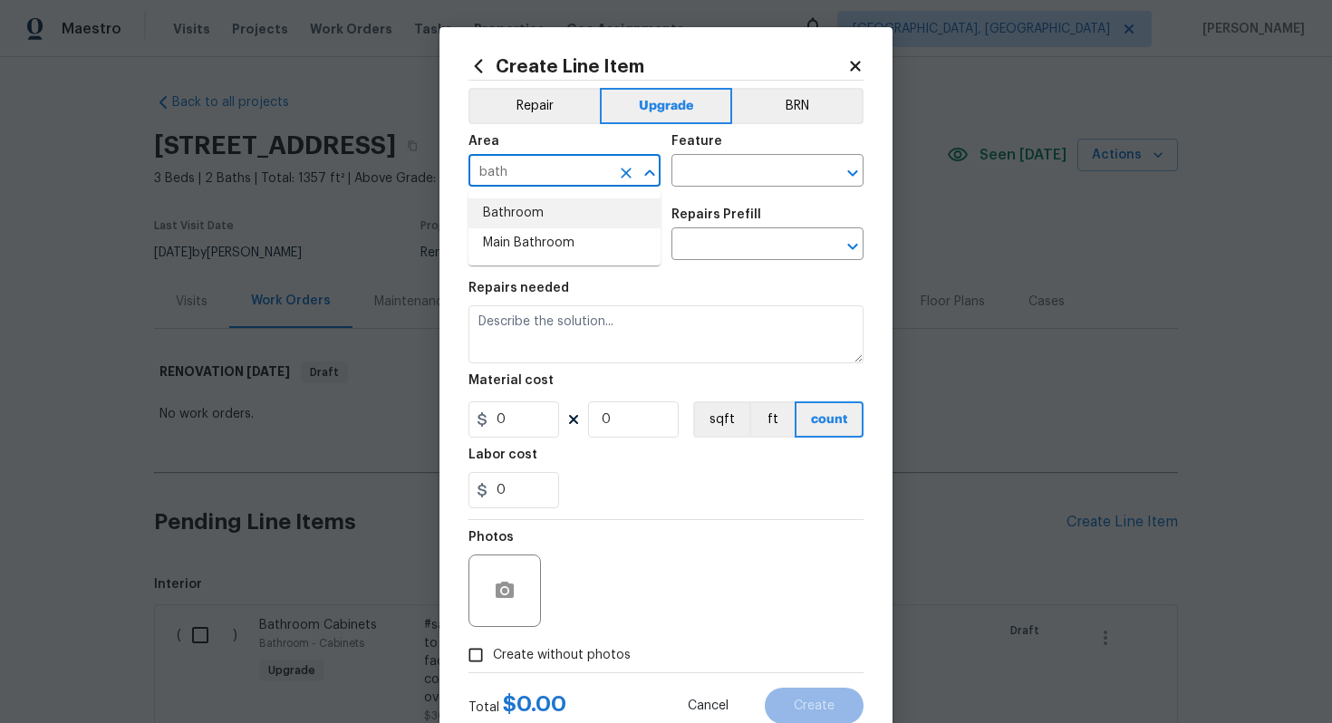
click at [570, 225] on li "Bathroom" at bounding box center [564, 213] width 192 height 30
type input "Bathroom"
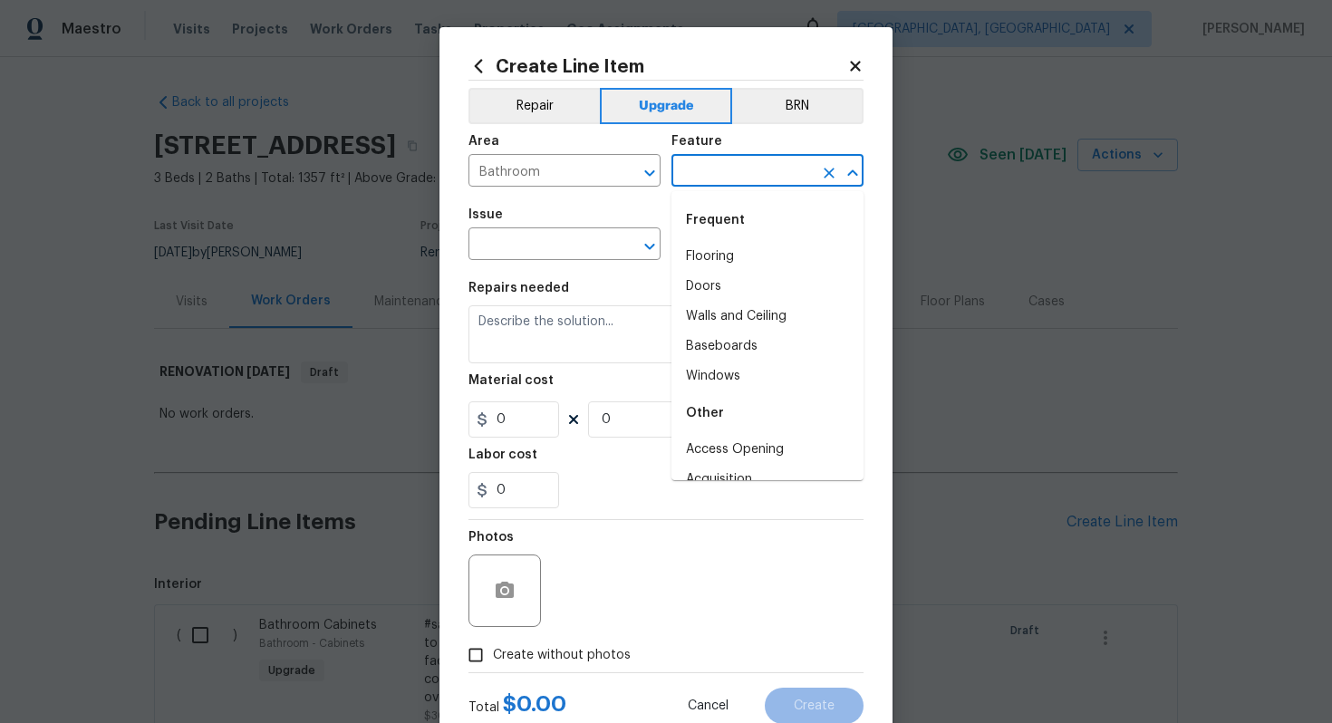
click at [733, 175] on input "text" at bounding box center [741, 173] width 141 height 28
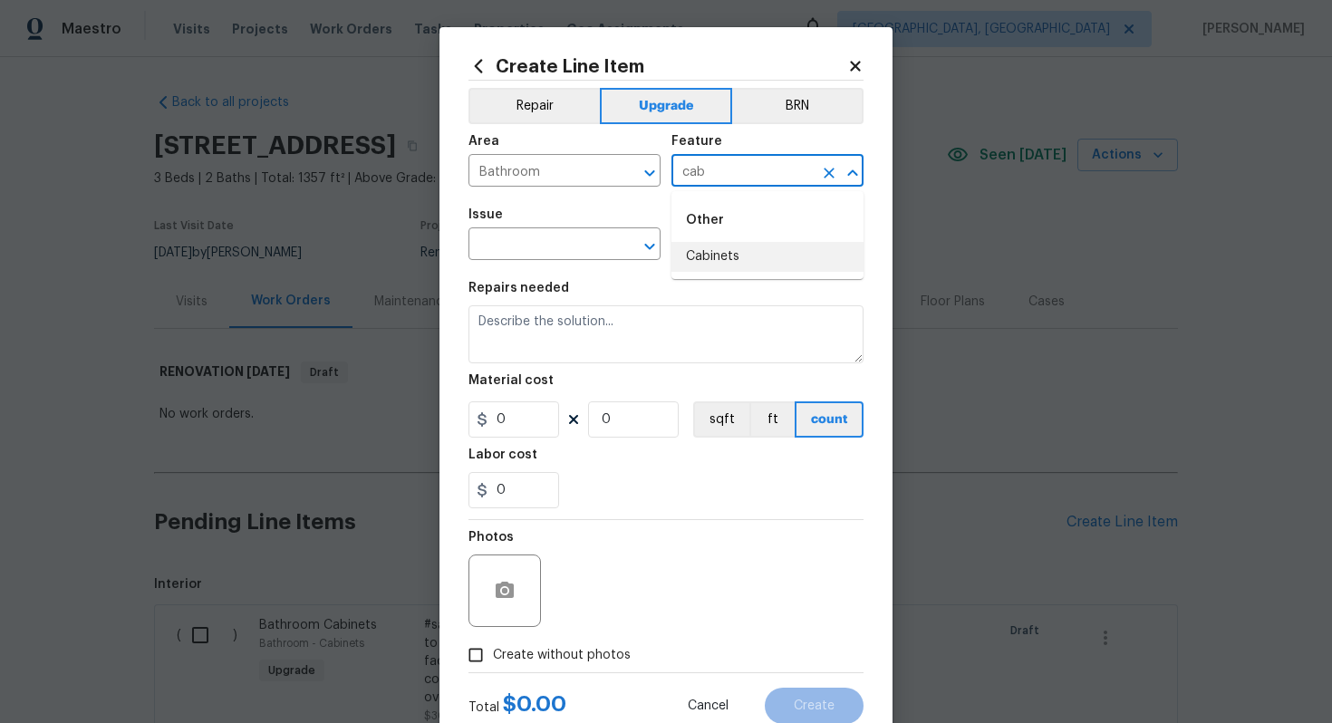
click at [745, 253] on li "Cabinets" at bounding box center [767, 257] width 192 height 30
type input "Cabinets"
click at [539, 238] on input "text" at bounding box center [538, 246] width 141 height 28
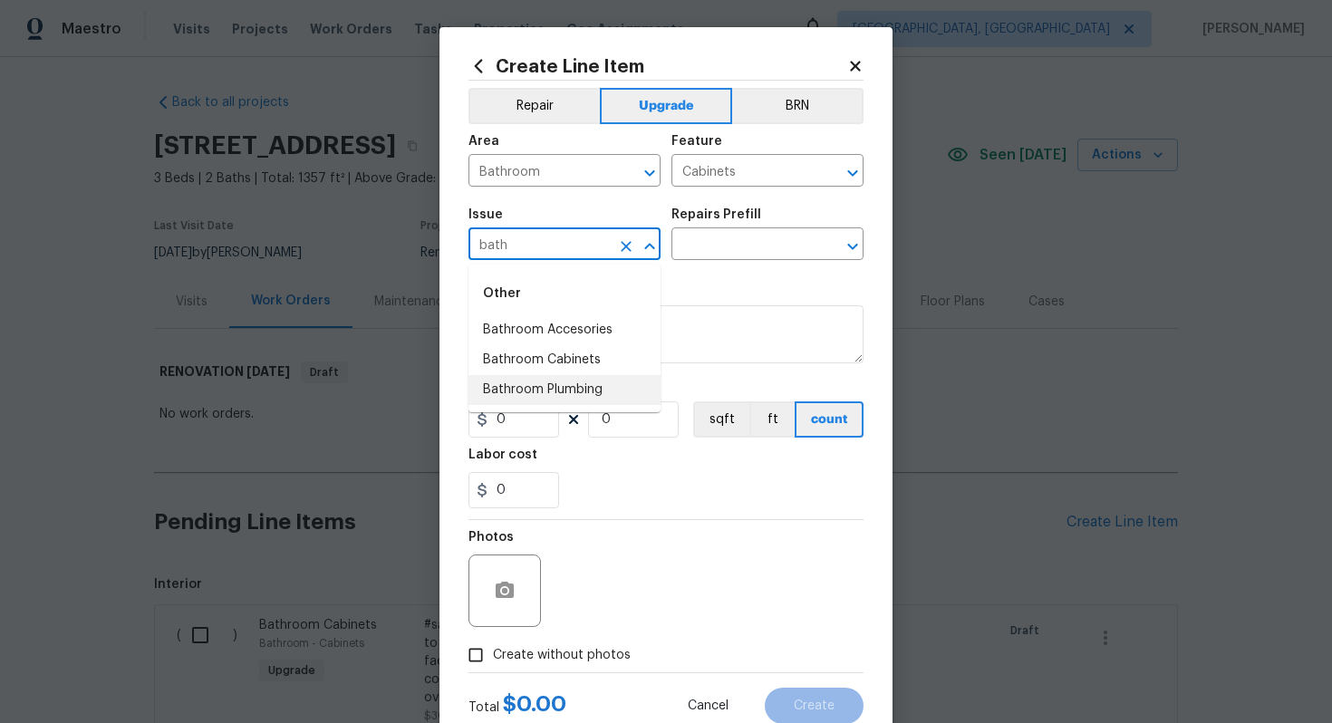
click at [583, 376] on li "Bathroom Plumbing" at bounding box center [564, 390] width 192 height 30
type input "Bathroom Plumbing"
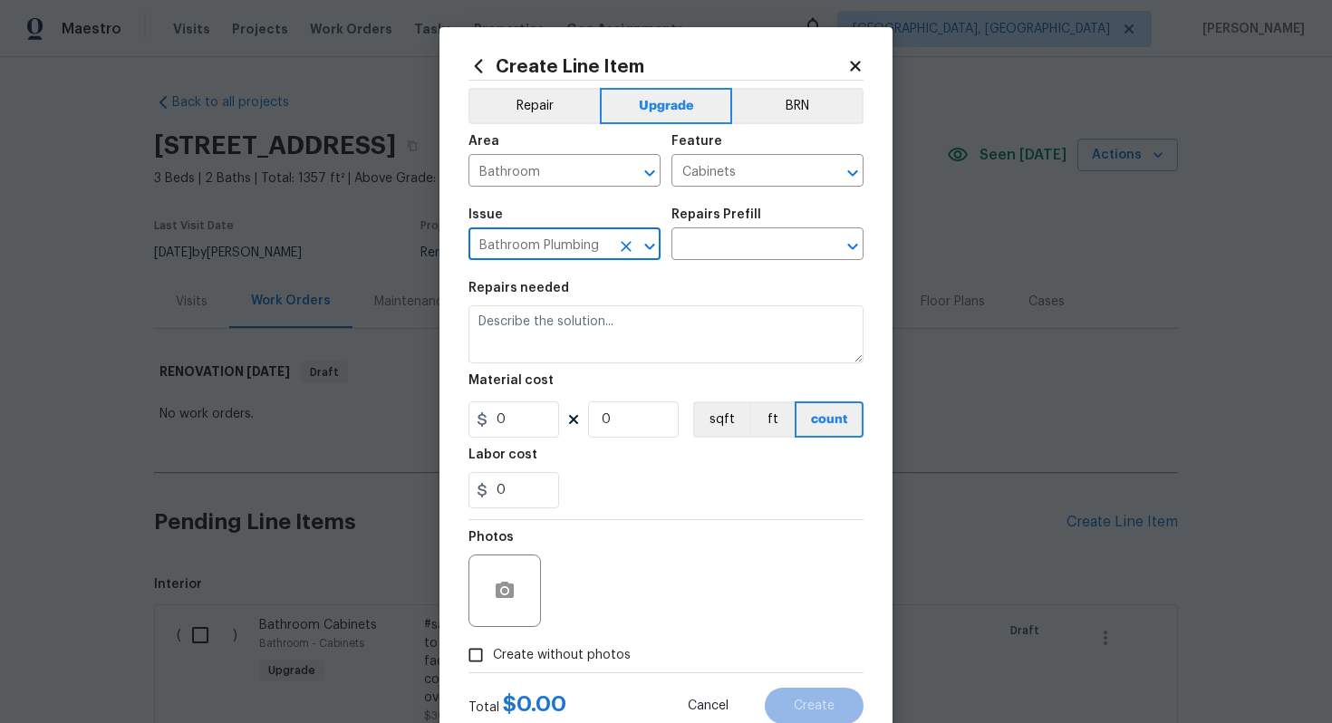
click at [626, 249] on icon "Clear" at bounding box center [626, 246] width 18 height 18
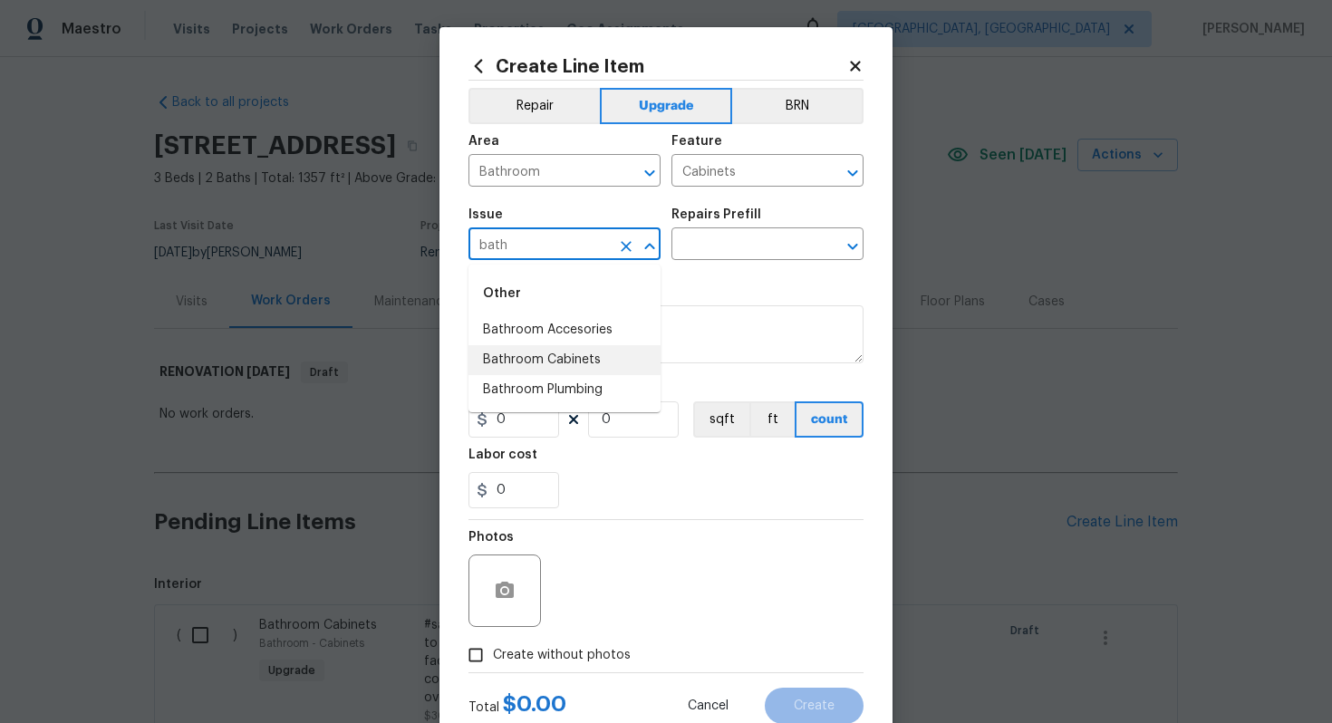
click at [635, 365] on li "Bathroom Cabinets" at bounding box center [564, 360] width 192 height 30
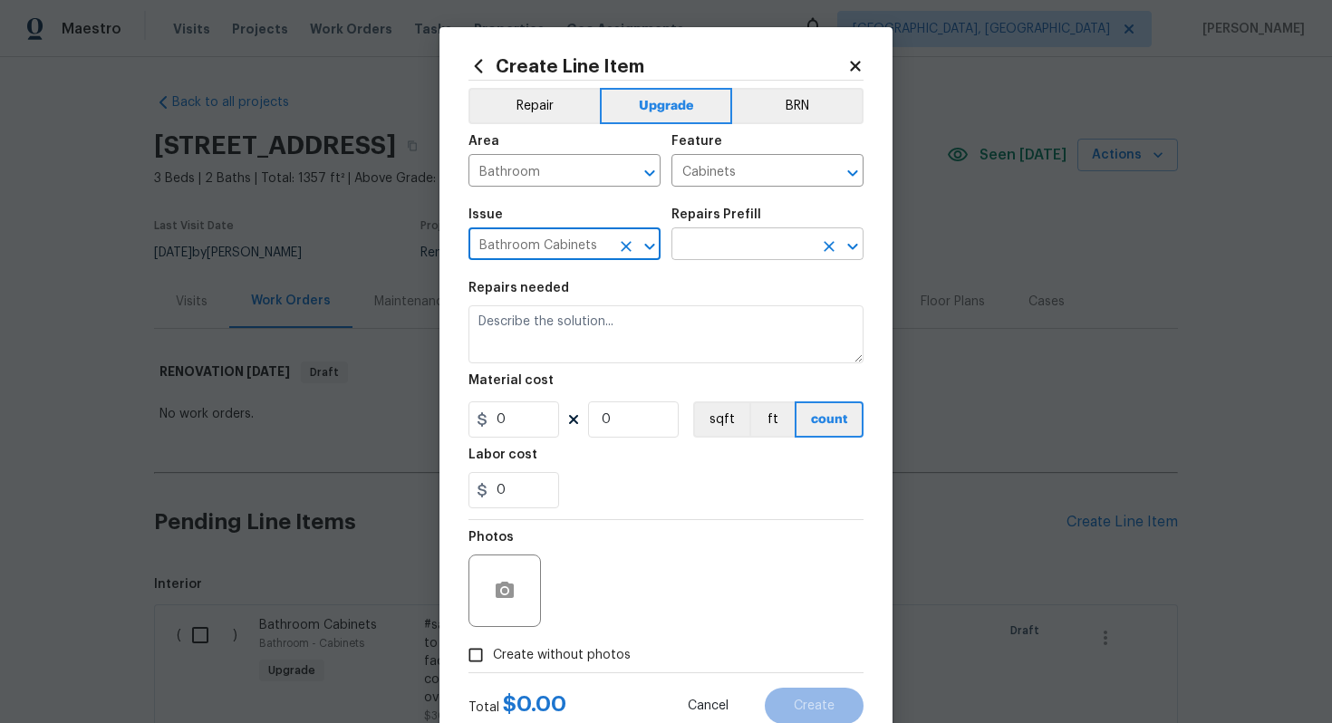
type input "Bathroom Cabinets"
click at [719, 253] on input "text" at bounding box center [741, 246] width 141 height 28
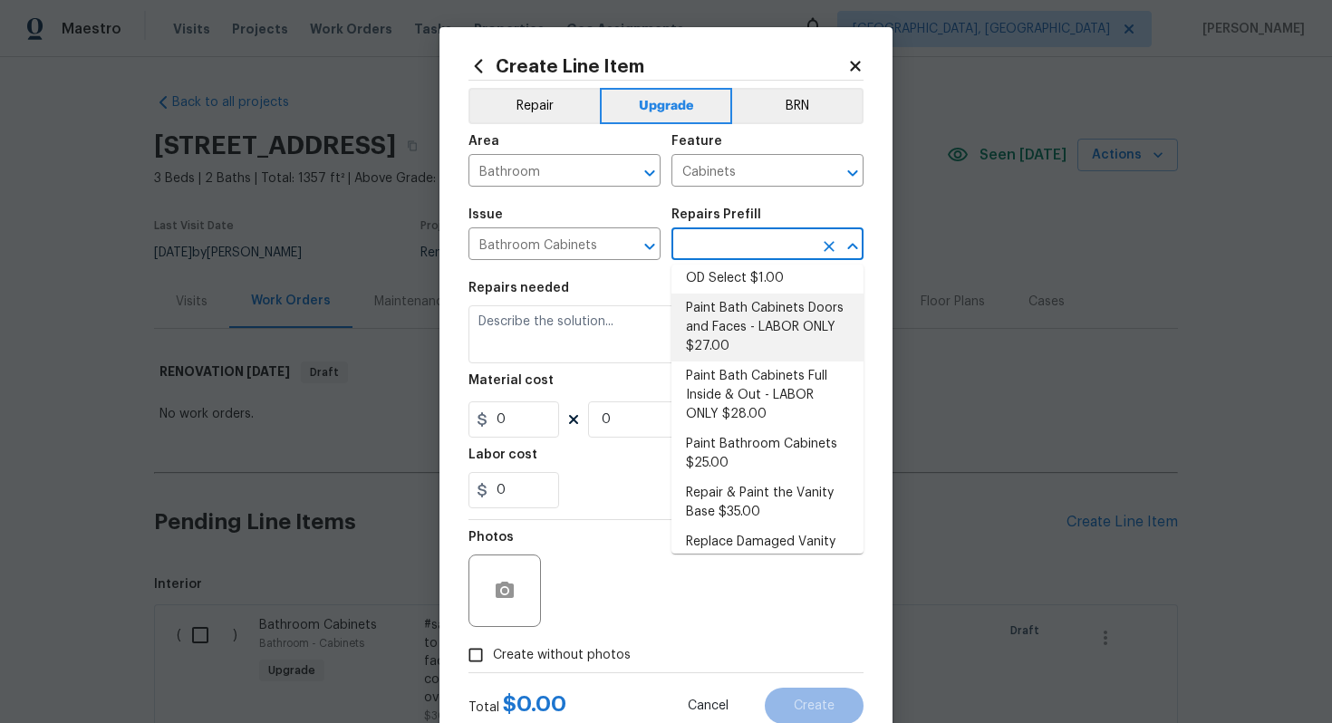
scroll to position [264, 0]
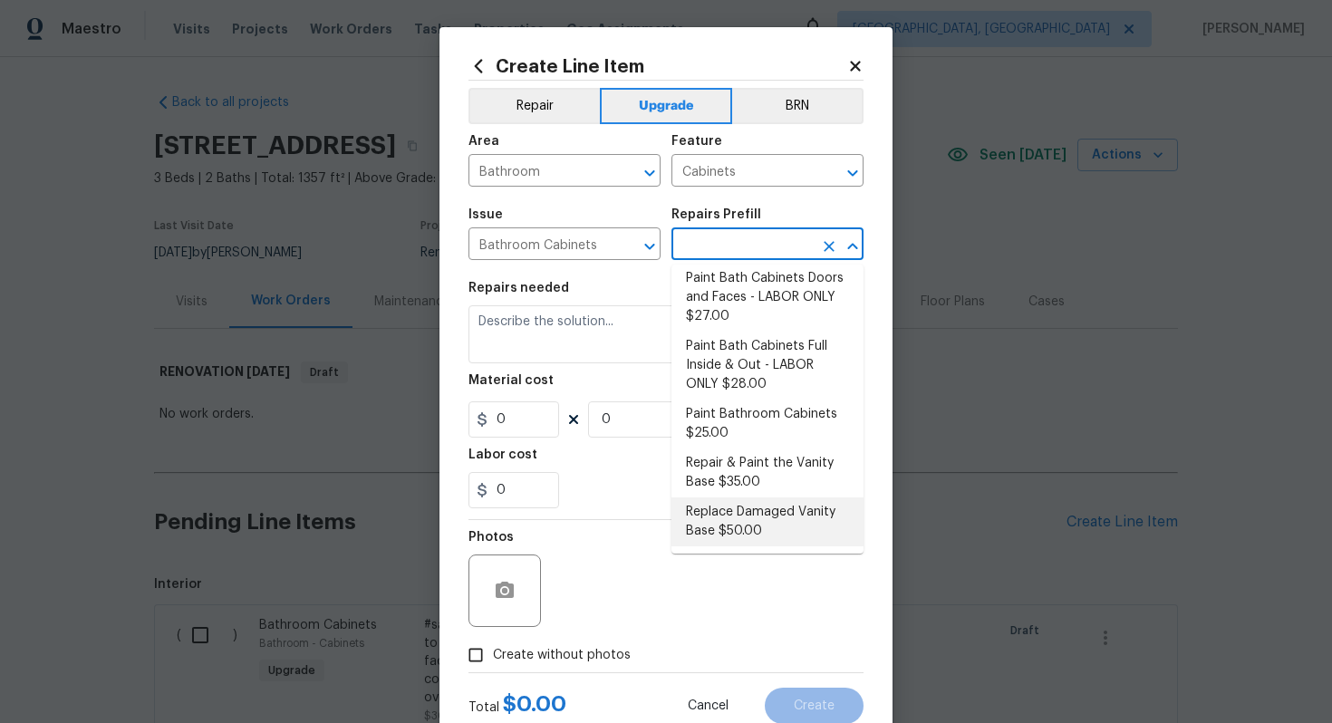
click at [746, 509] on li "Replace Damaged Vanity Base $50.00" at bounding box center [767, 521] width 192 height 49
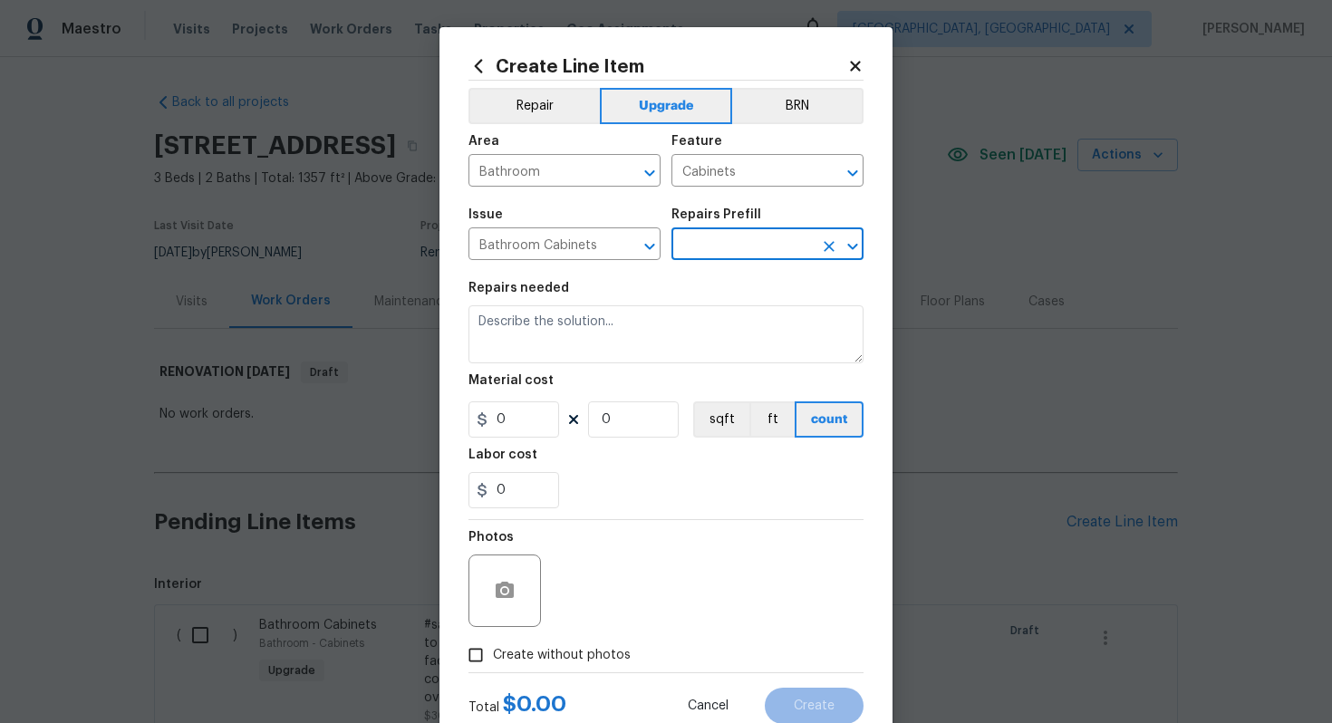
type input "Replace Damaged Vanity Base $50.00"
type textarea "Remove the existing/damage cabinet base and replace with new. Ensure that the n…"
type input "50"
type input "1"
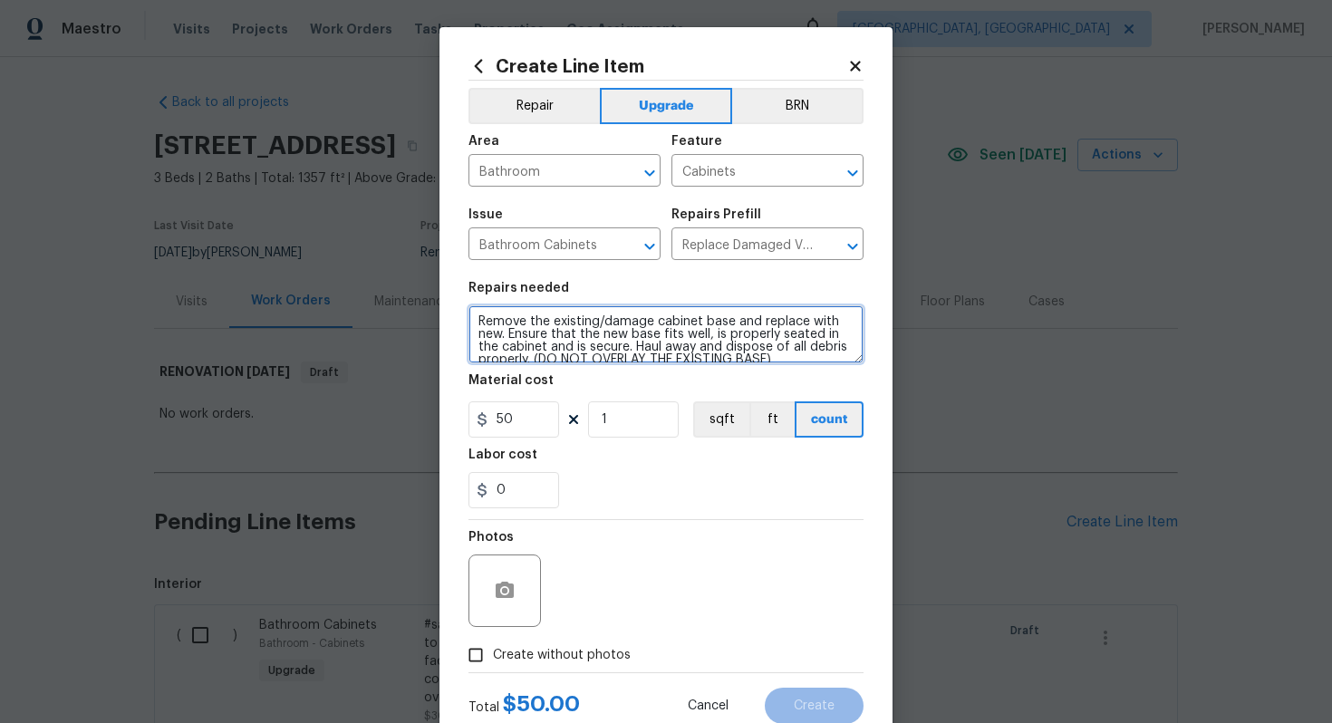
click at [473, 323] on textarea "Remove the existing/damage cabinet base and replace with new. Ensure that the n…" at bounding box center [665, 334] width 395 height 58
type textarea "#sala - Remove the existing/damage cabinet base and replace with new. Ensure th…"
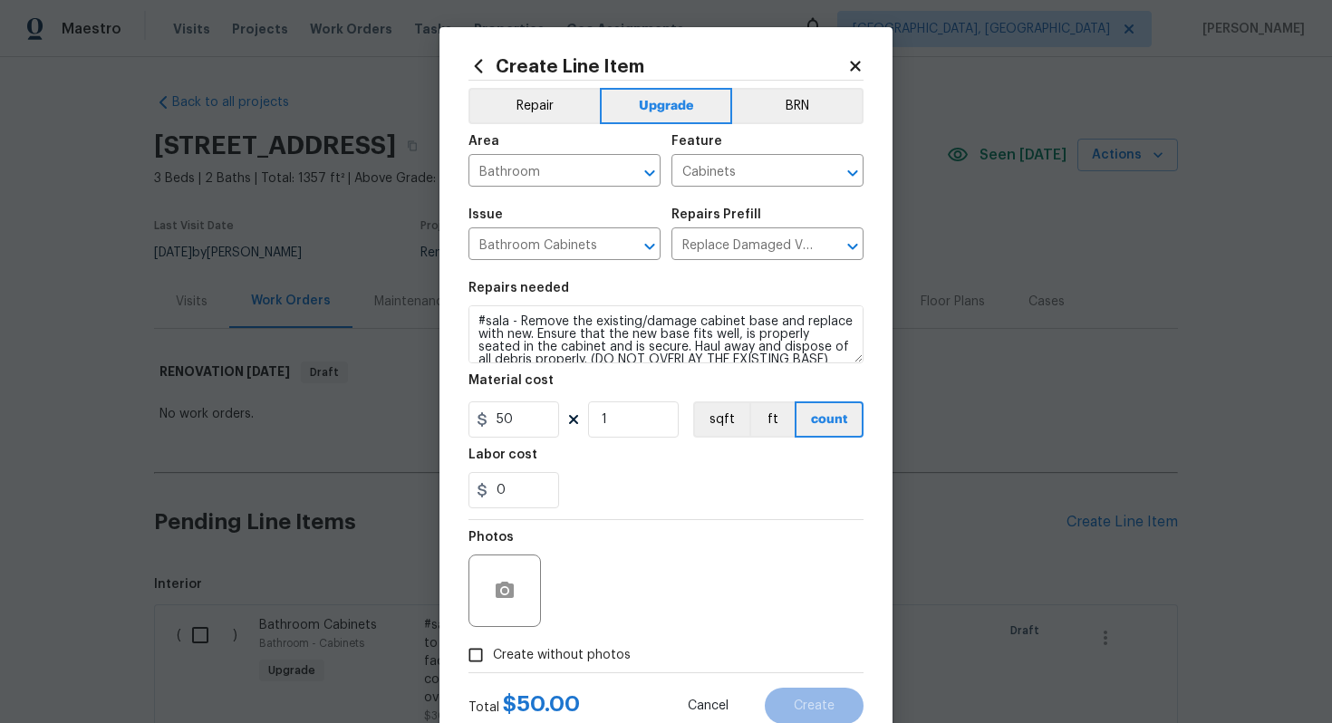
click at [554, 658] on span "Create without photos" at bounding box center [562, 655] width 138 height 19
click at [493, 658] on input "Create without photos" at bounding box center [475, 655] width 34 height 34
checkbox input "true"
click at [603, 634] on div "Reason*" at bounding box center [709, 579] width 308 height 118
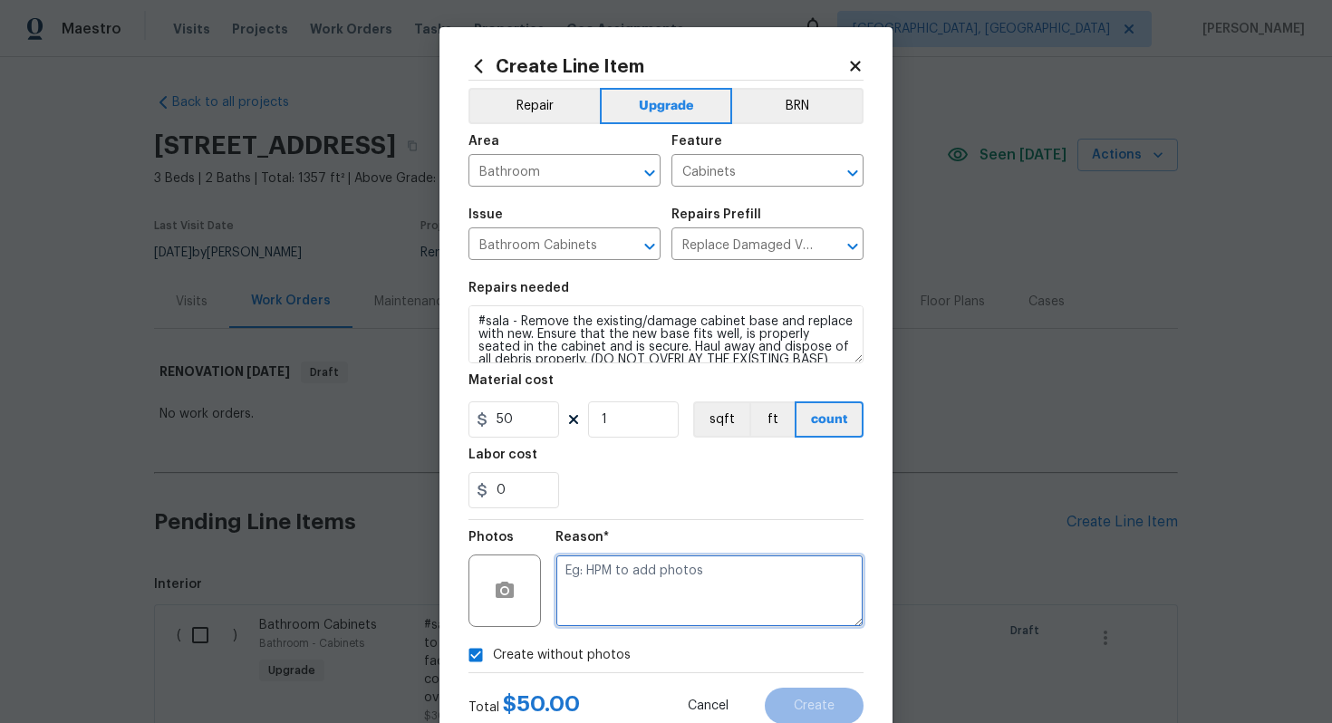
click at [628, 585] on textarea at bounding box center [709, 590] width 308 height 72
type textarea "n/a"
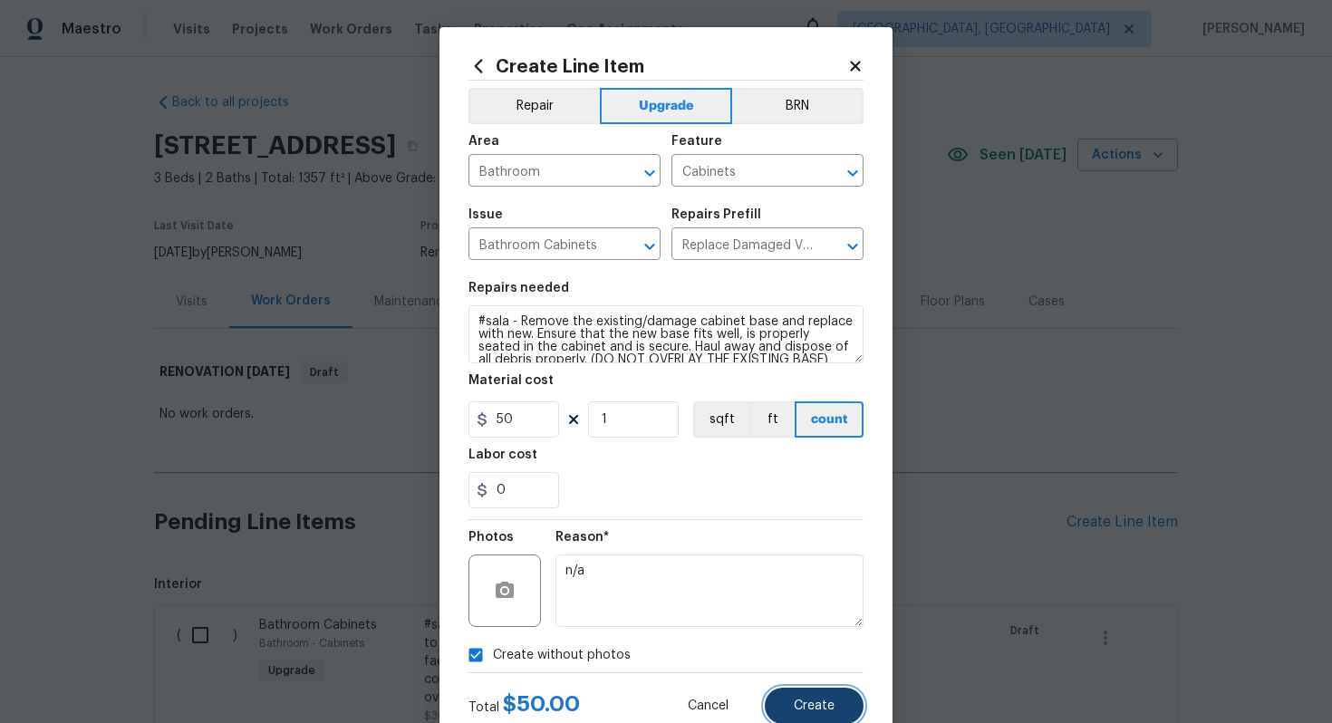
click at [799, 696] on button "Create" at bounding box center [814, 706] width 99 height 36
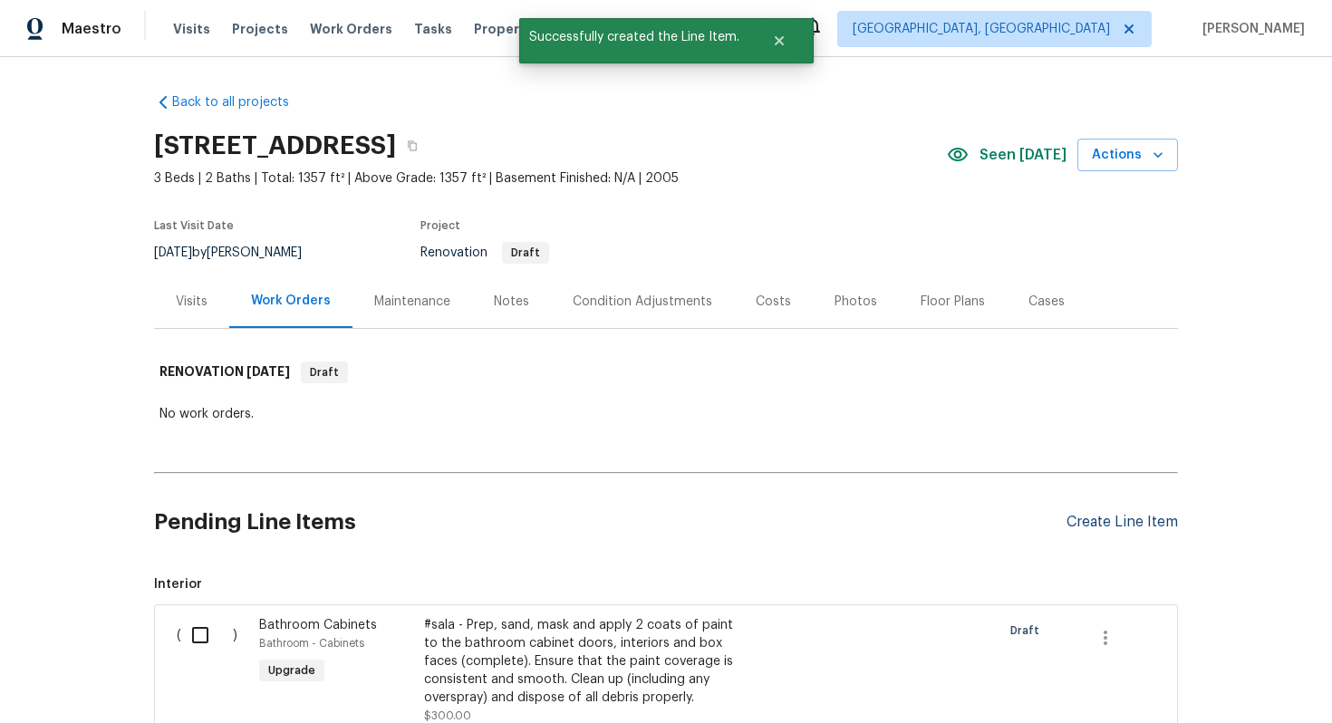
click at [1118, 524] on div "Create Line Item" at bounding box center [1121, 522] width 111 height 17
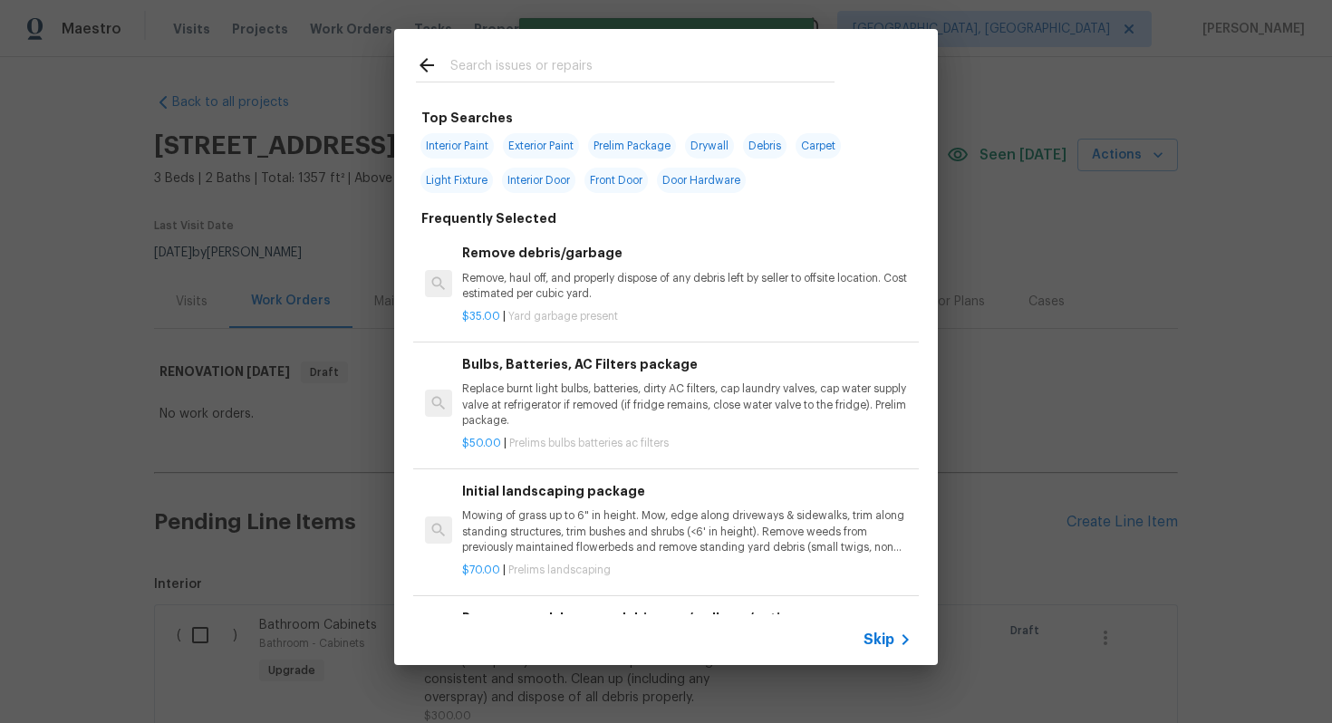
click at [890, 638] on span "Skip" at bounding box center [878, 640] width 31 height 18
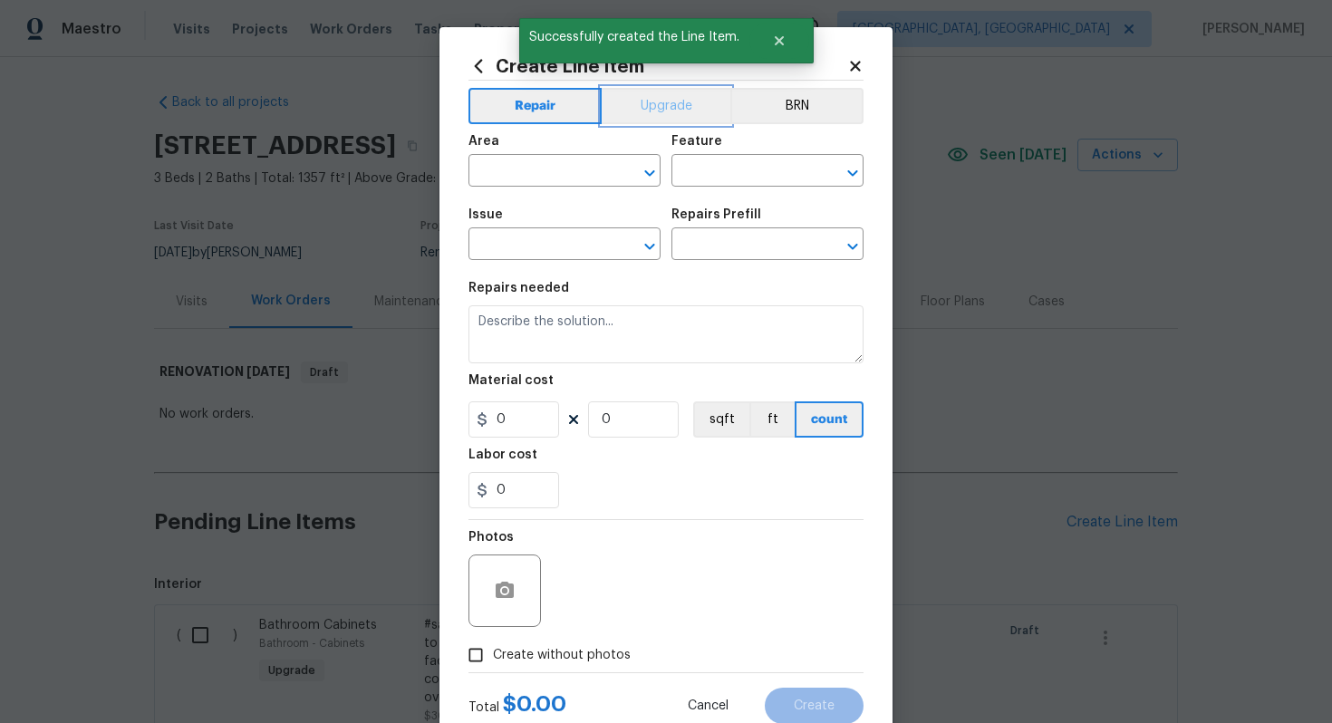
click at [652, 99] on button "Upgrade" at bounding box center [667, 106] width 130 height 36
click at [540, 180] on input "text" at bounding box center [538, 173] width 141 height 28
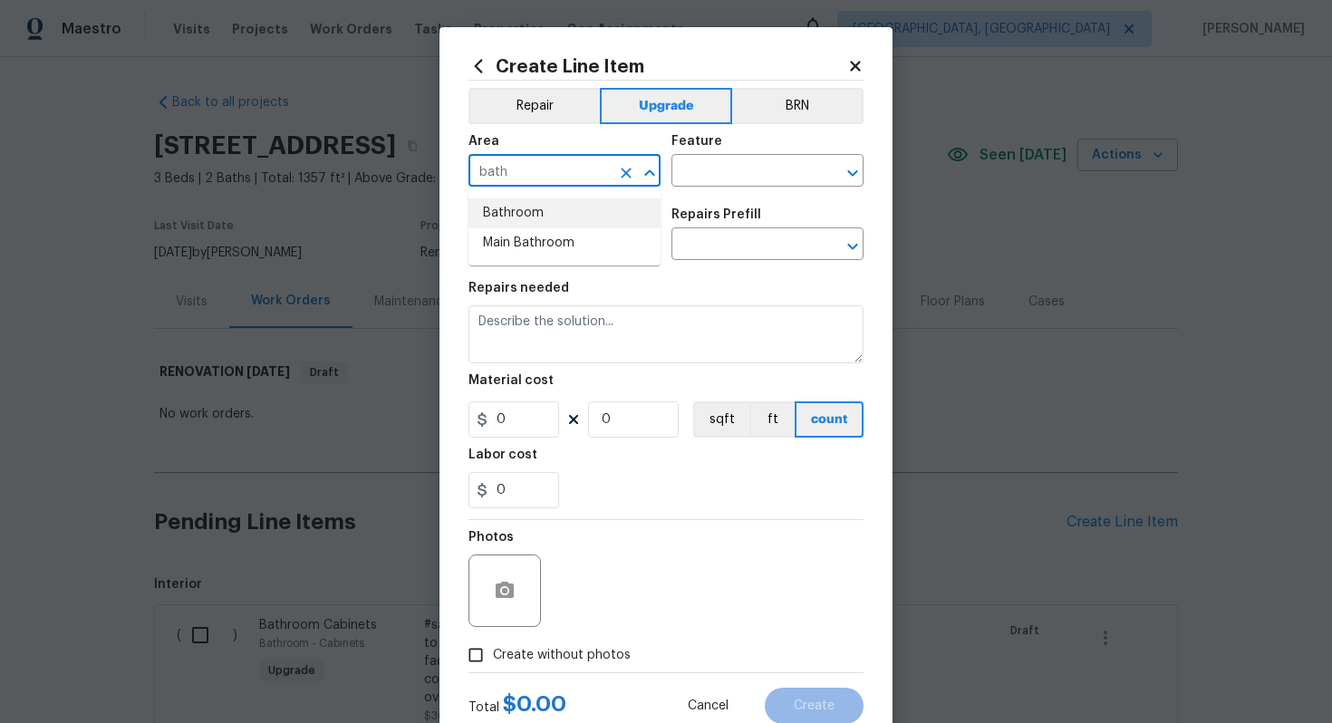
click at [544, 209] on li "Bathroom" at bounding box center [564, 213] width 192 height 30
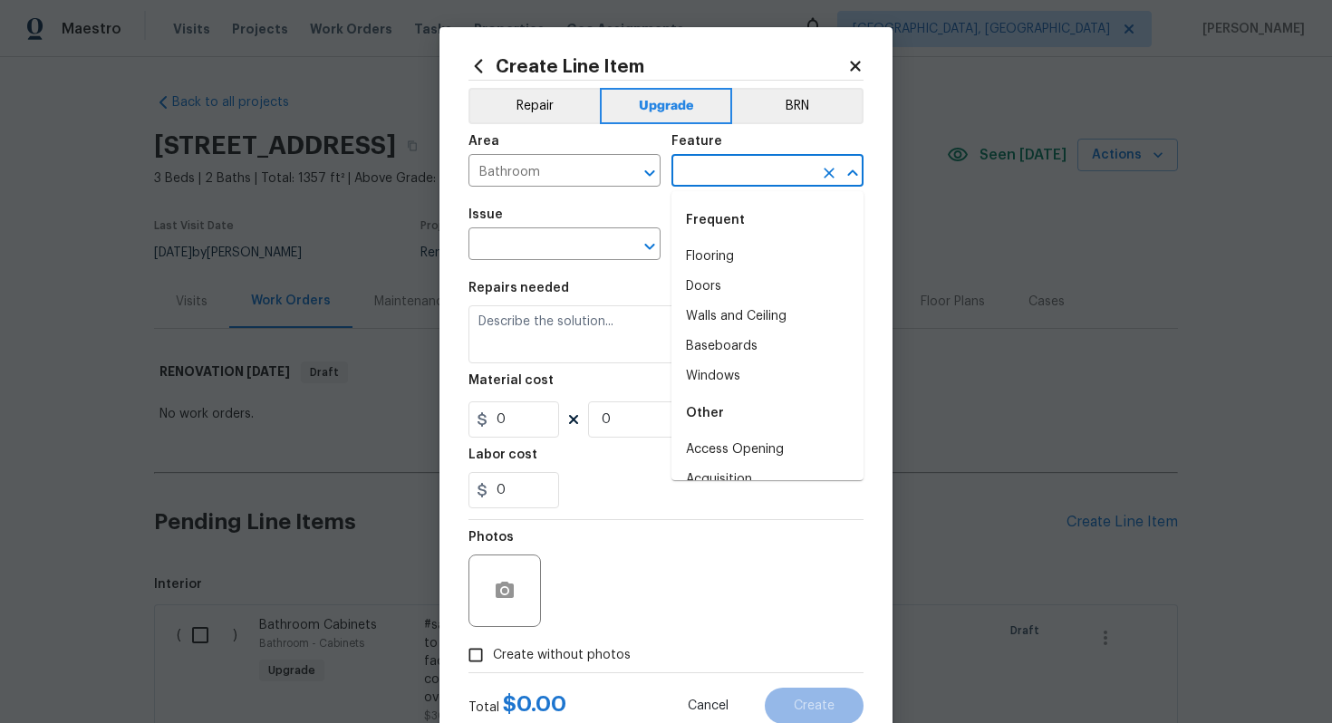
click at [733, 171] on input "text" at bounding box center [741, 173] width 141 height 28
click at [533, 182] on input "Bathroom" at bounding box center [538, 173] width 141 height 28
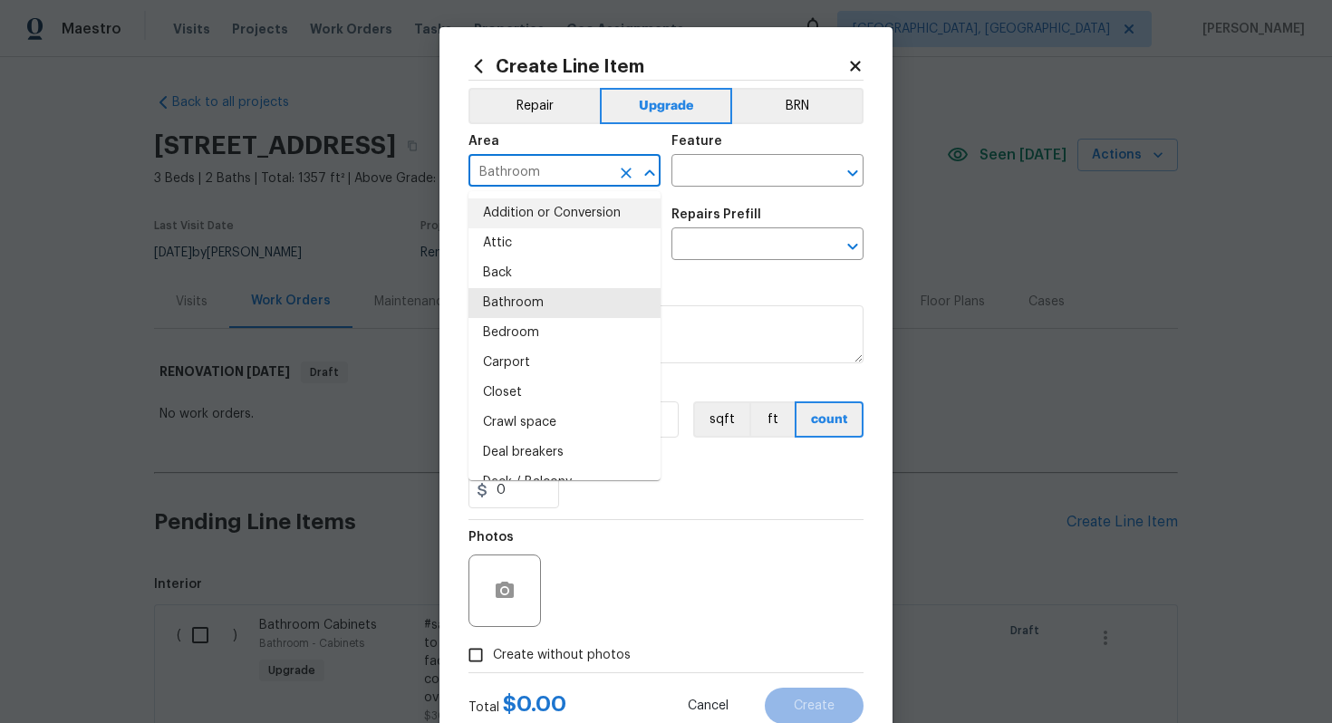
click at [533, 182] on input "Bathroom" at bounding box center [538, 173] width 141 height 28
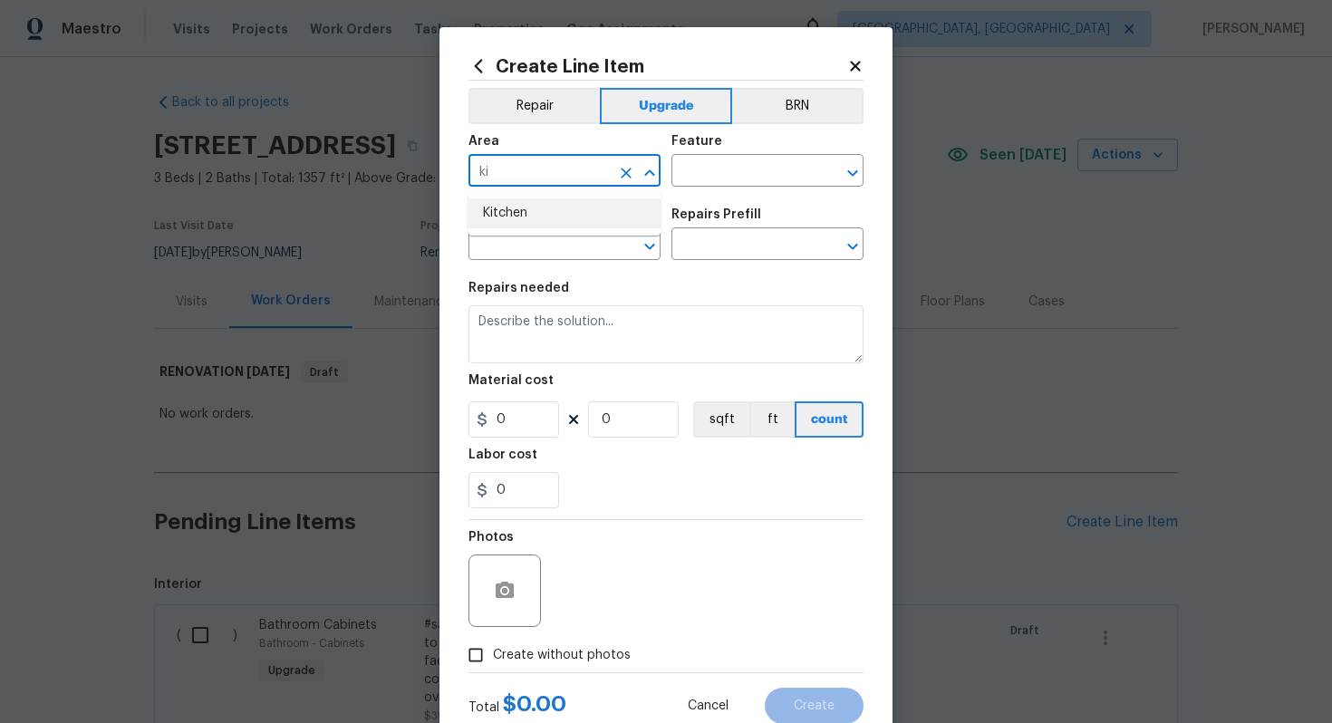
click at [541, 223] on li "Kitchen" at bounding box center [564, 213] width 192 height 30
type input "Kitchen"
click at [735, 173] on input "text" at bounding box center [741, 173] width 141 height 28
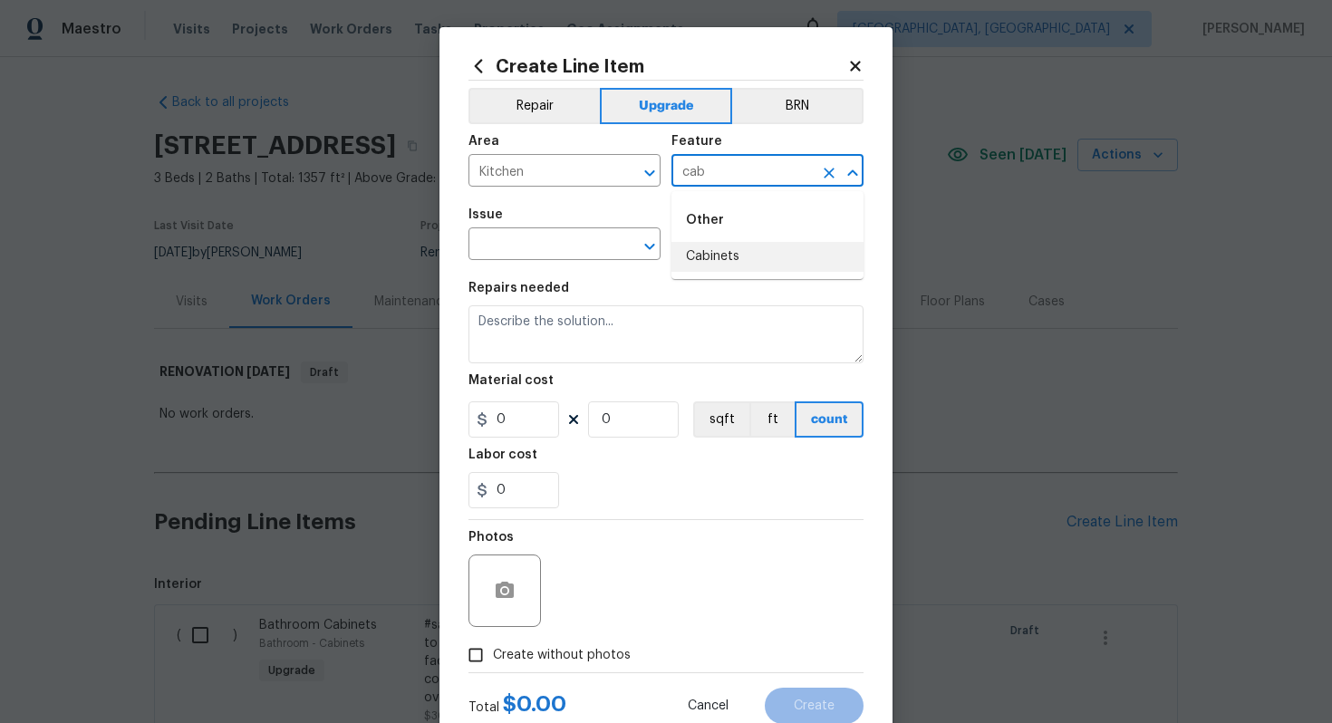
click at [723, 252] on li "Cabinets" at bounding box center [767, 257] width 192 height 30
type input "Cabinets"
click at [538, 249] on input "text" at bounding box center [538, 246] width 141 height 28
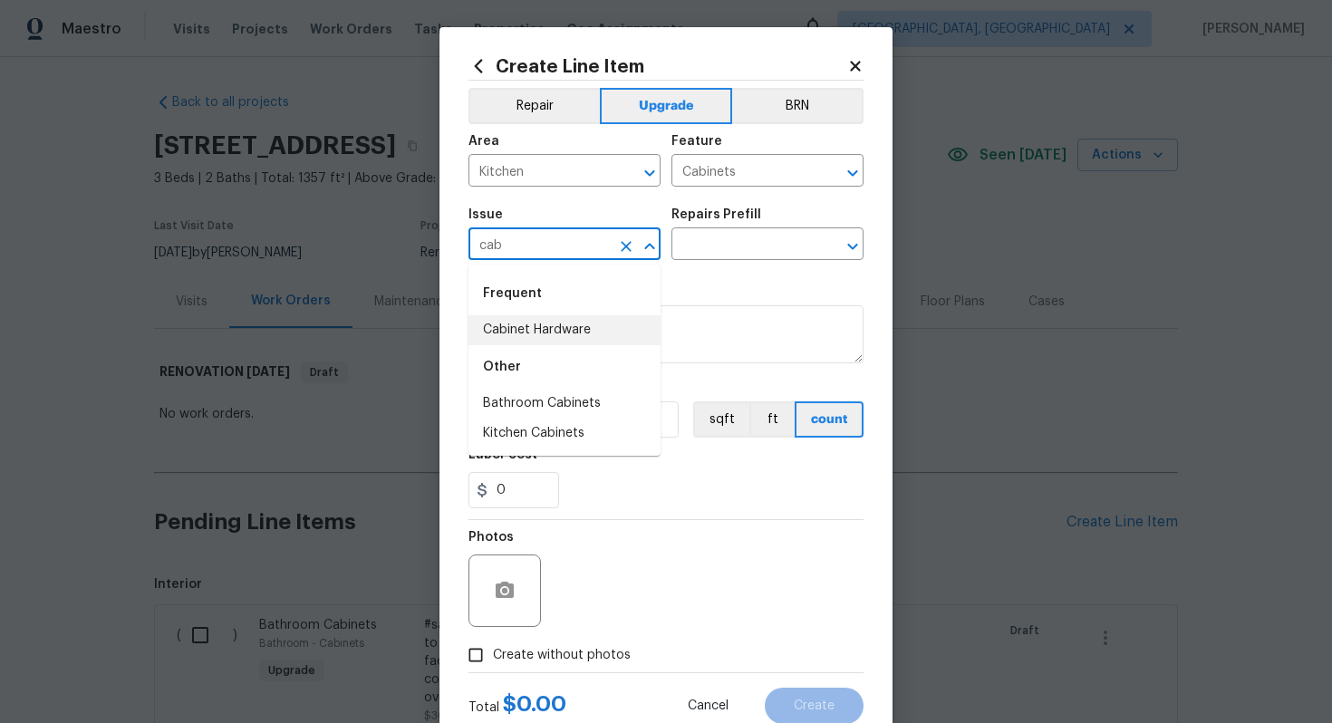
click at [552, 328] on li "Cabinet Hardware" at bounding box center [564, 330] width 192 height 30
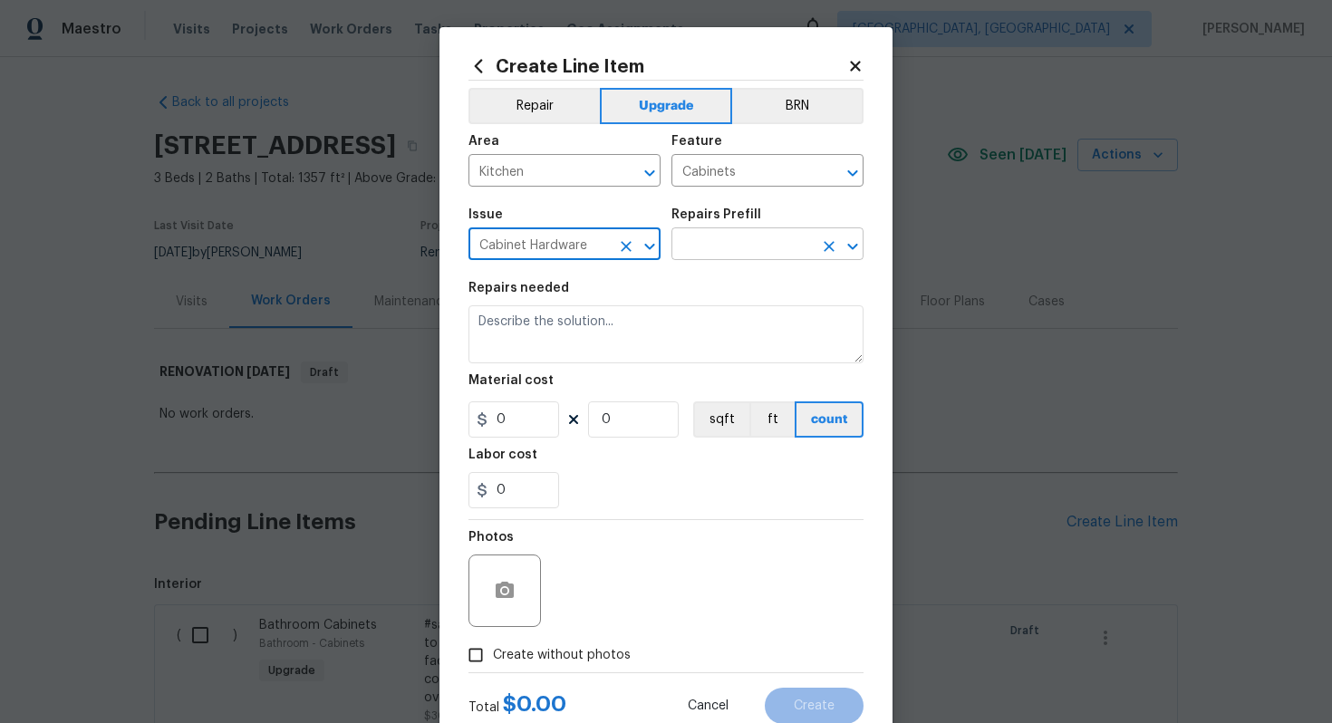
type input "Cabinet Hardware"
click at [724, 249] on input "text" at bounding box center [741, 246] width 141 height 28
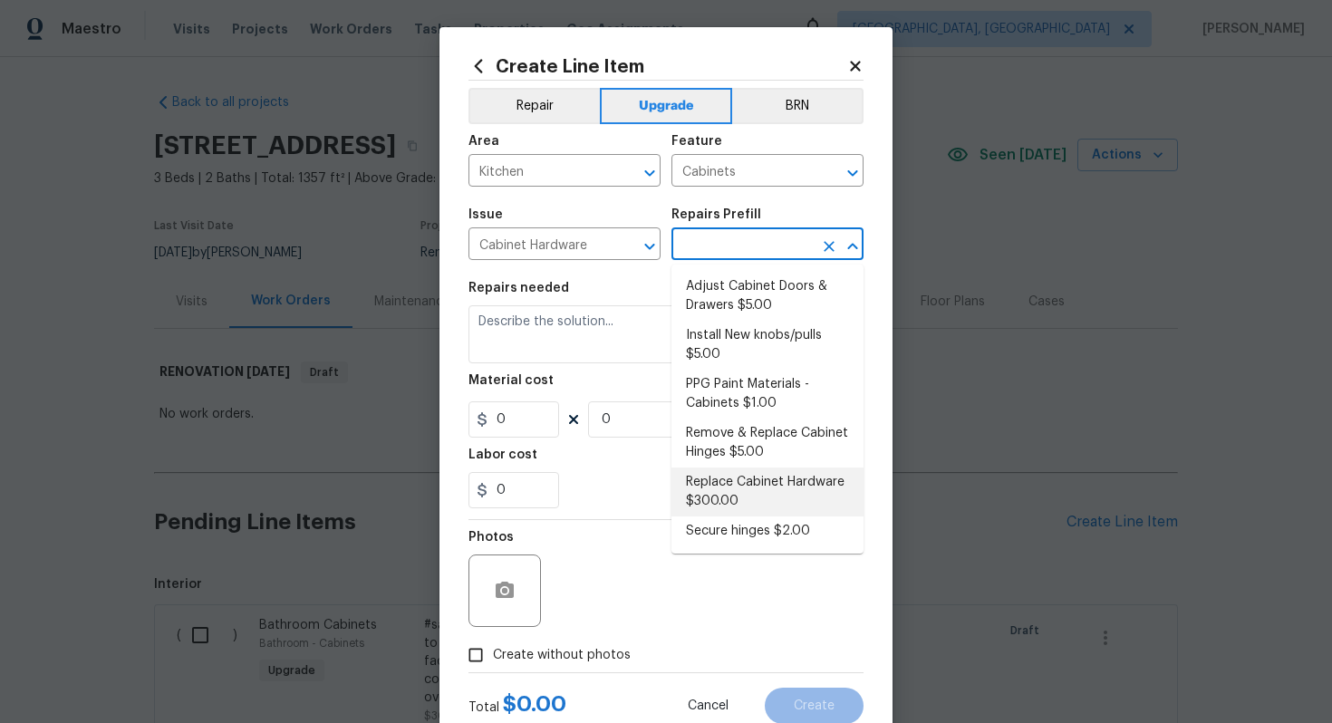
click at [750, 500] on li "Replace Cabinet Hardware $300.00" at bounding box center [767, 491] width 192 height 49
type input "Replace Cabinet Hardware $300.00"
type textarea "Replace cabinet hardware with new hinges and pulls. HPM to provide specs"
type input "300"
type input "1"
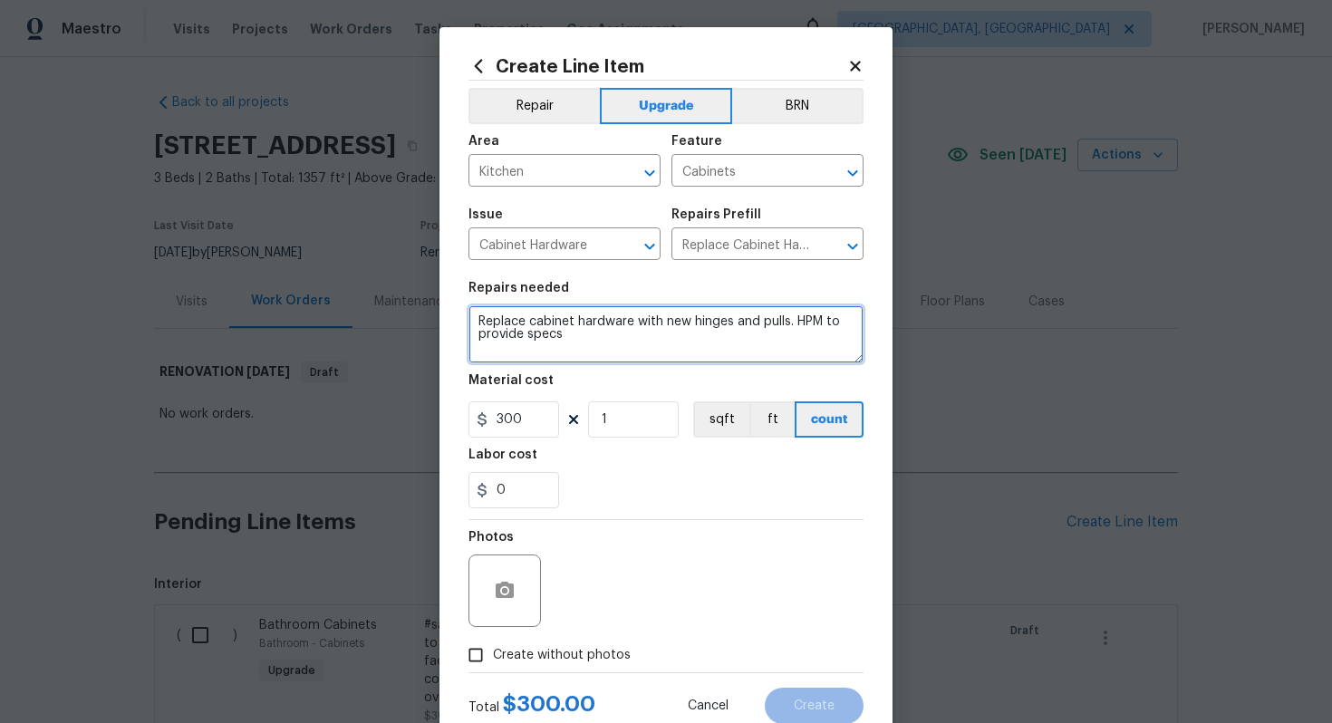
click at [474, 323] on textarea "Replace cabinet hardware with new hinges and pulls. HPM to provide specs" at bounding box center [665, 334] width 395 height 58
type textarea "#sala - Replace cabinet hardware with new hinges and pulls. HPM to provide specs"
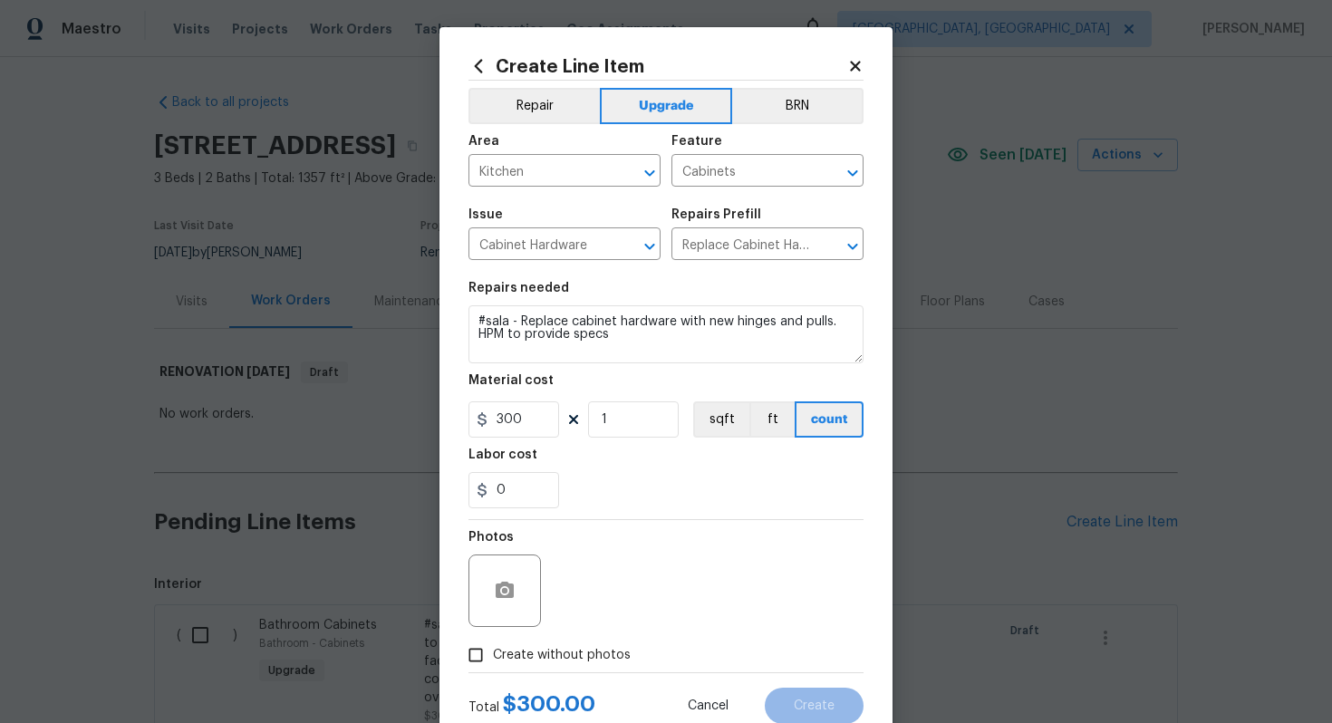
click at [571, 656] on span "Create without photos" at bounding box center [562, 655] width 138 height 19
click at [493, 656] on input "Create without photos" at bounding box center [475, 655] width 34 height 34
checkbox input "true"
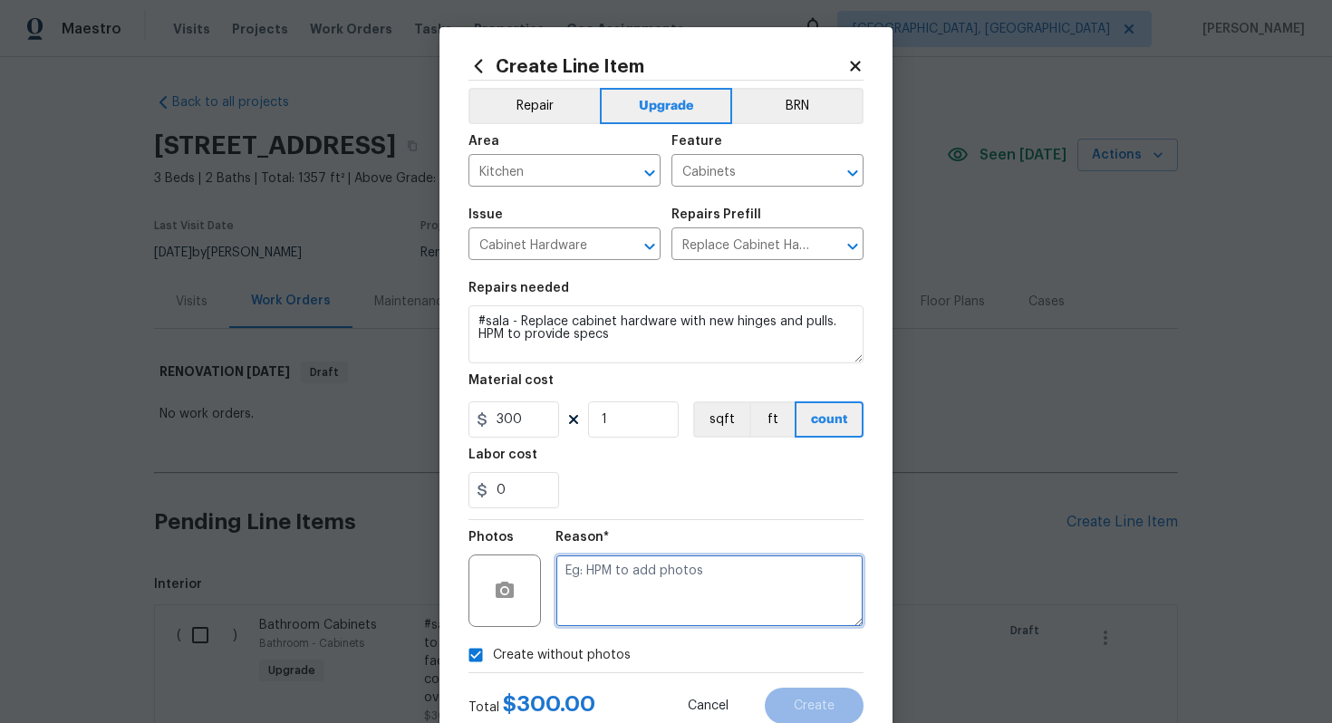
click at [594, 612] on textarea at bounding box center [709, 590] width 308 height 72
type textarea "n/a"
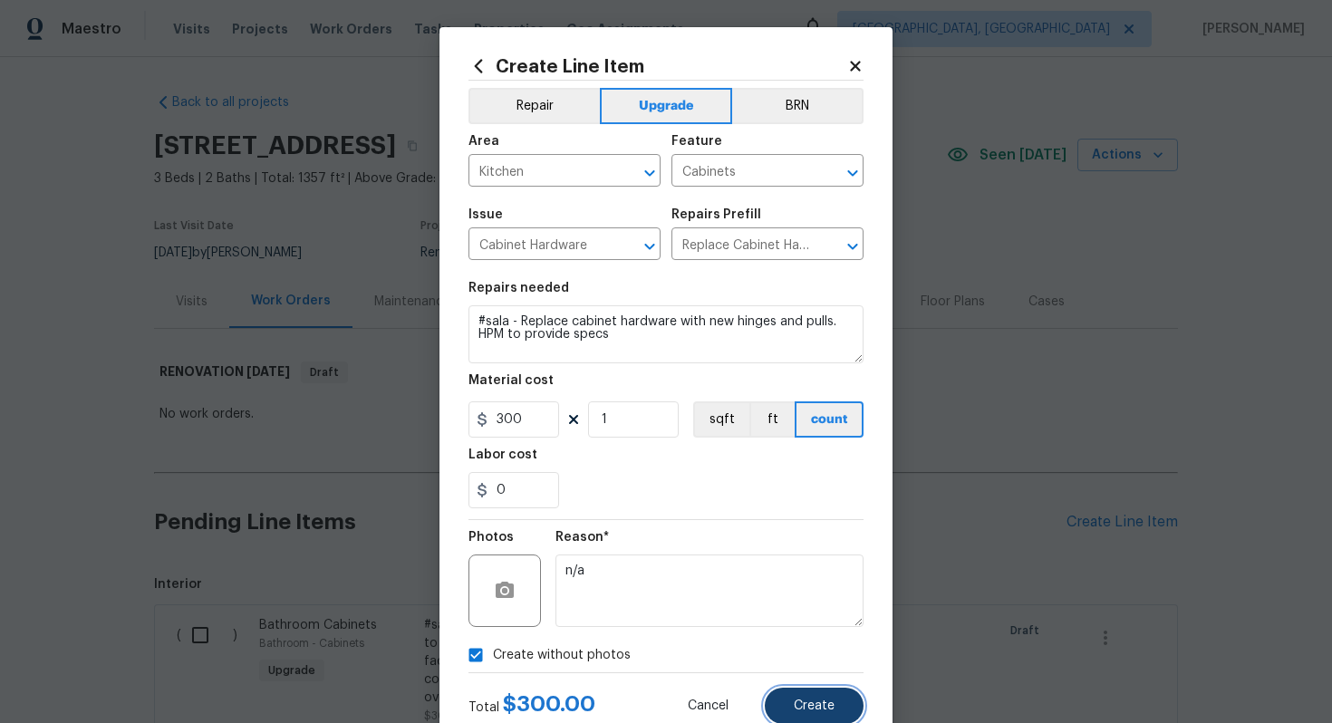
click at [792, 722] on button "Create" at bounding box center [814, 706] width 99 height 36
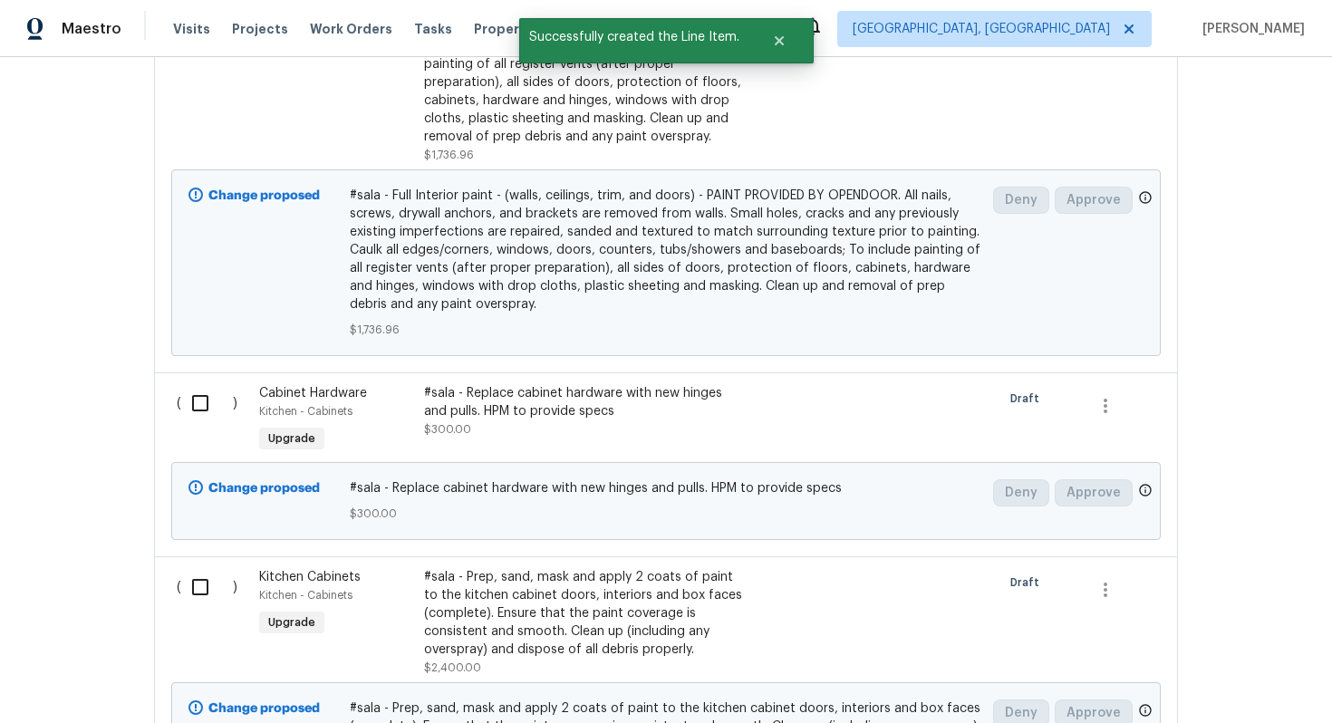
scroll to position [1691, 0]
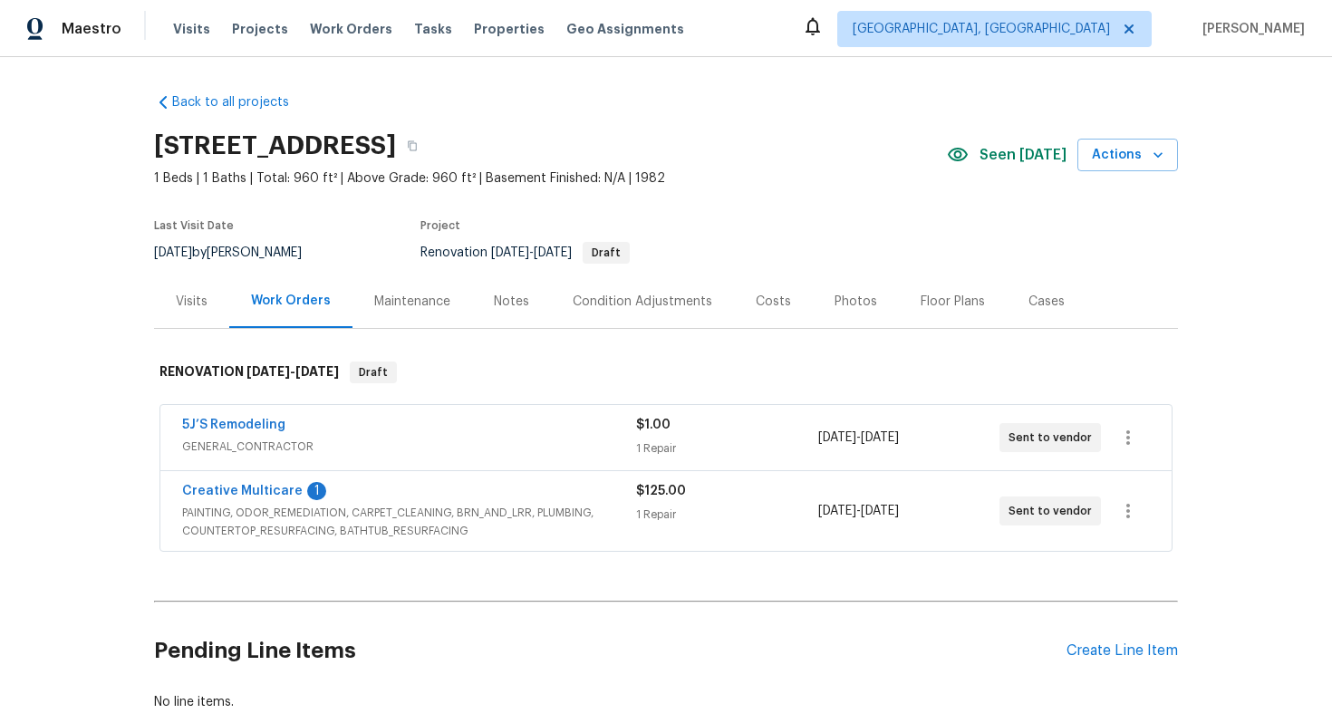
scroll to position [111, 0]
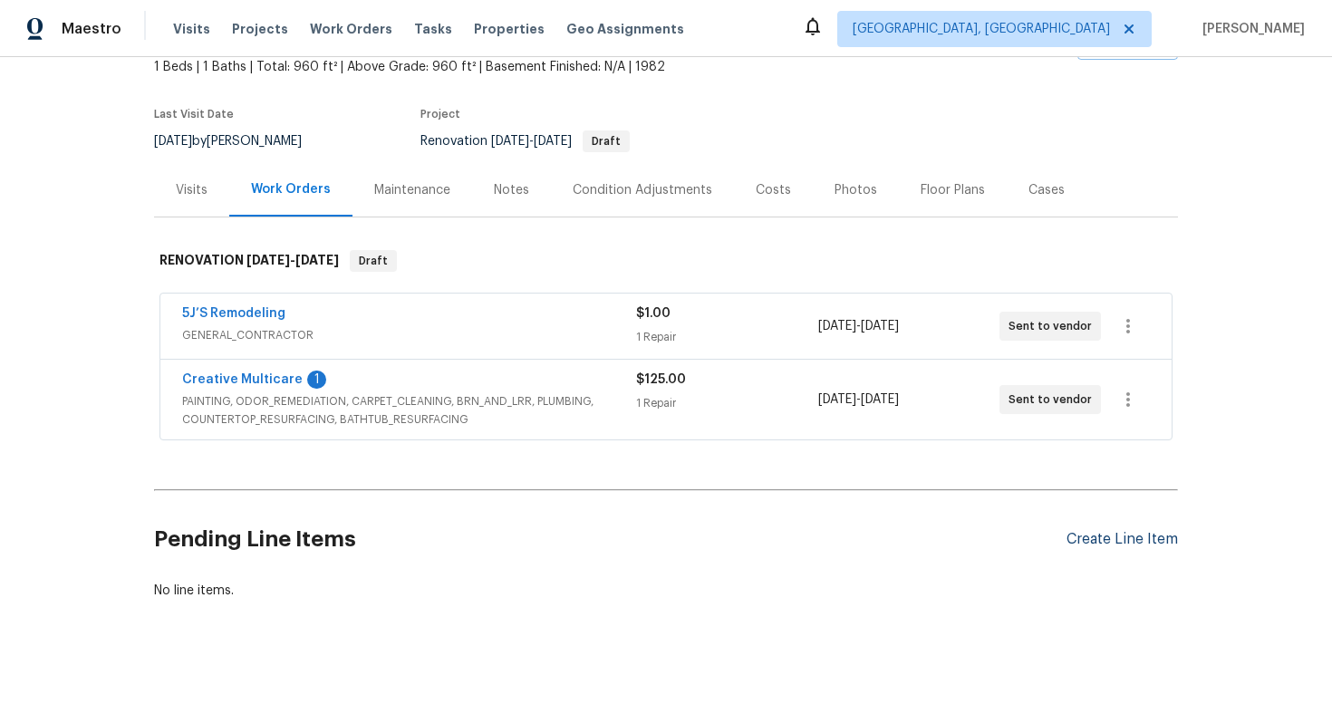
click at [1129, 547] on div "Create Line Item" at bounding box center [1121, 539] width 111 height 17
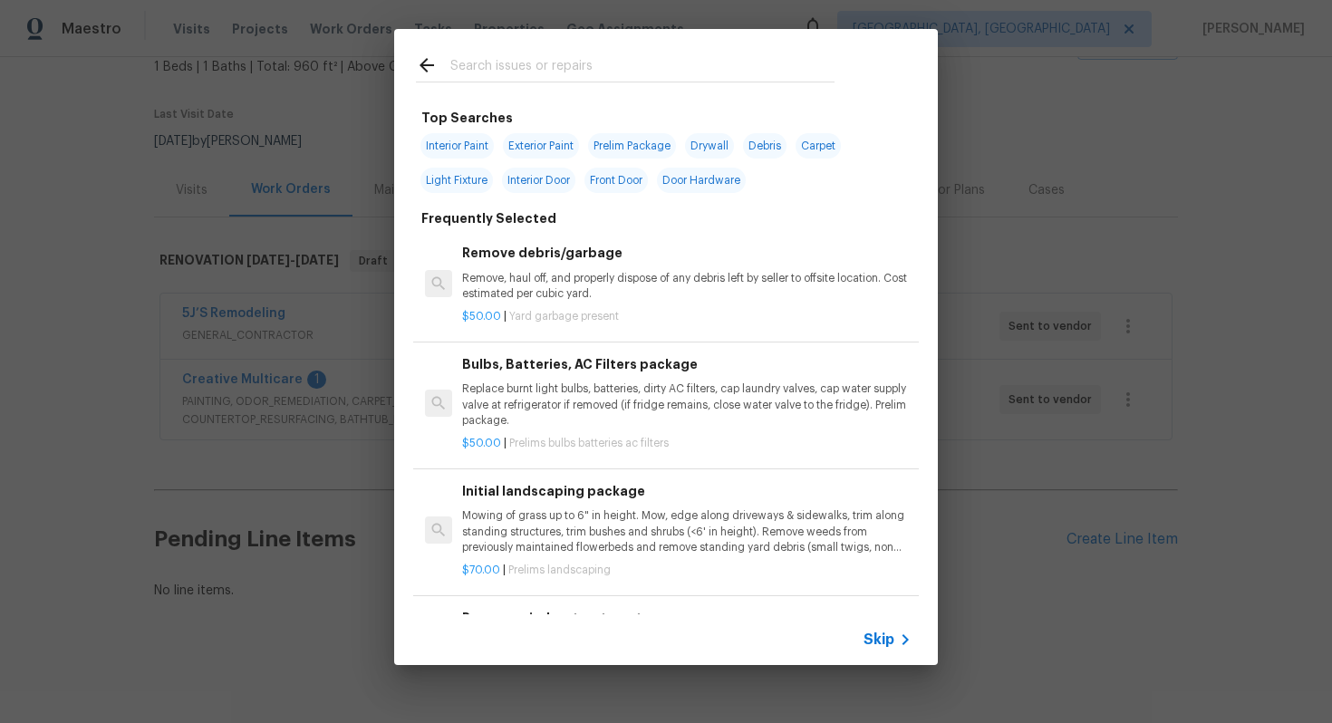
click at [880, 654] on div "Skip" at bounding box center [666, 639] width 544 height 51
click at [882, 647] on span "Skip" at bounding box center [878, 640] width 31 height 18
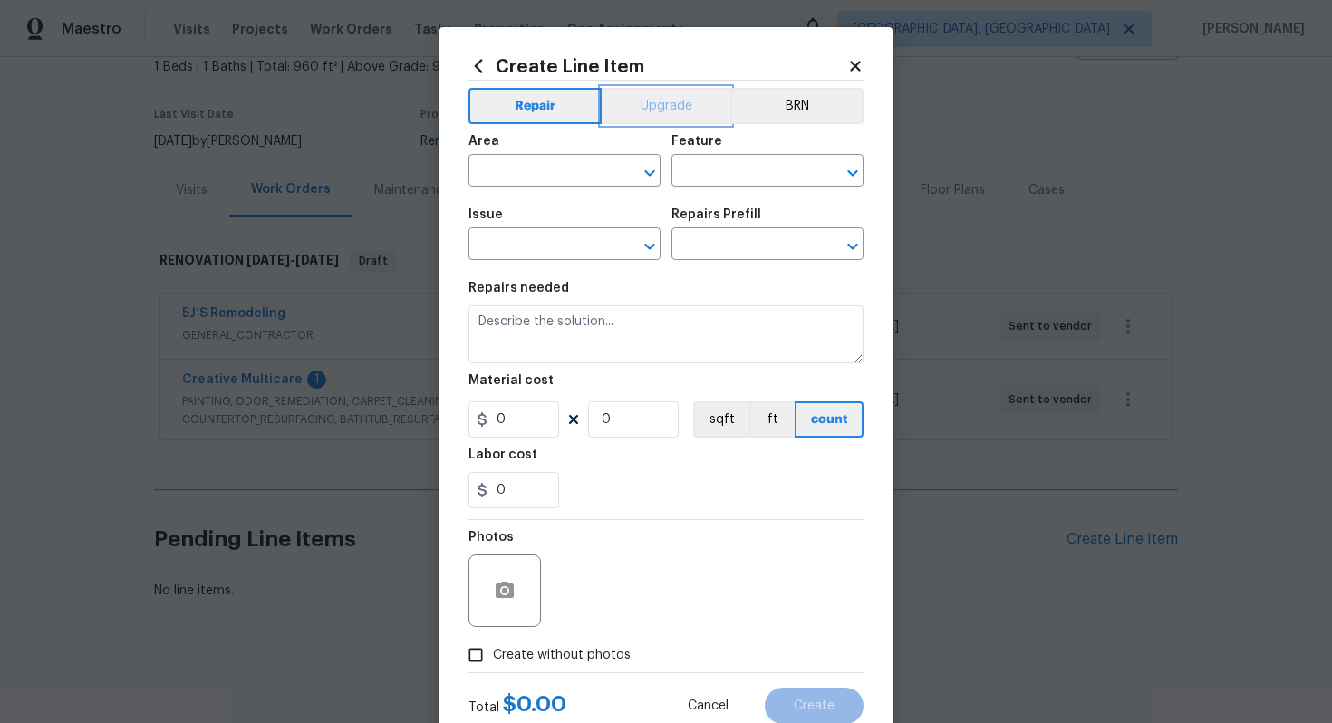
click at [687, 102] on button "Upgrade" at bounding box center [667, 106] width 130 height 36
click at [526, 170] on input "text" at bounding box center [538, 173] width 141 height 28
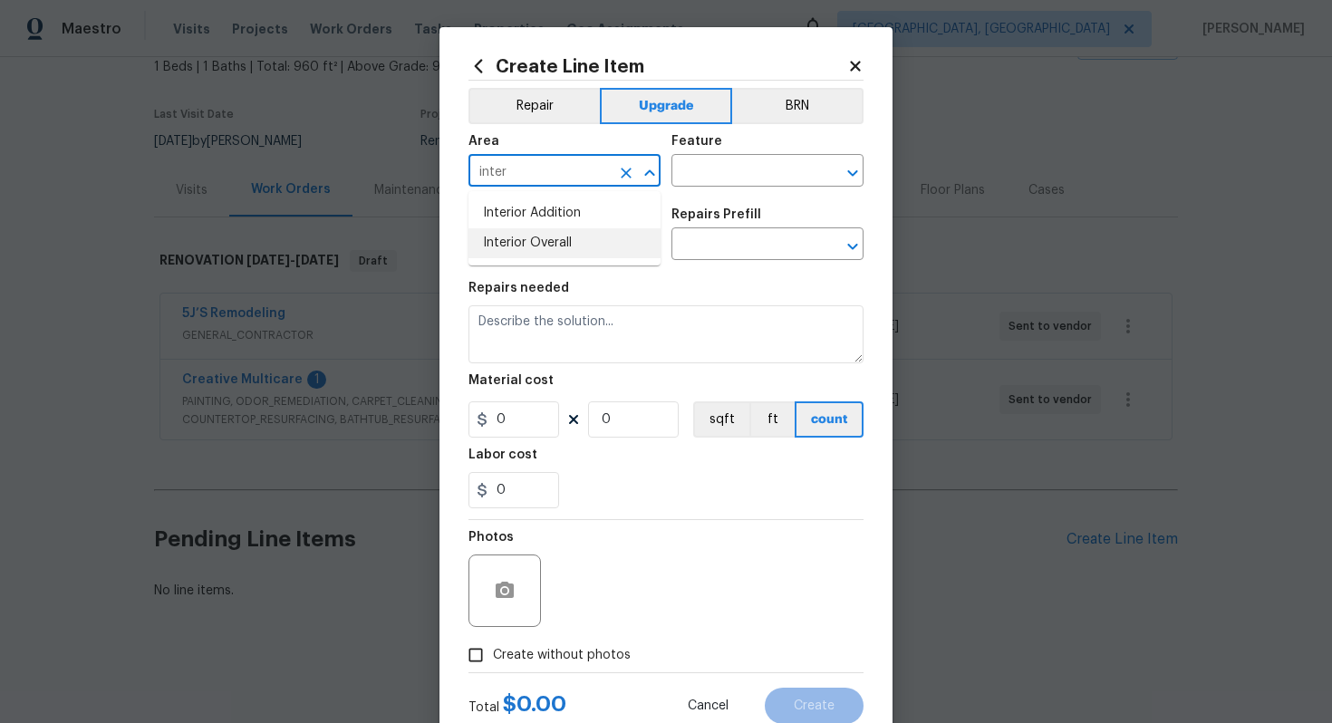
click at [542, 252] on li "Interior Overall" at bounding box center [564, 243] width 192 height 30
type input "Interior Overall"
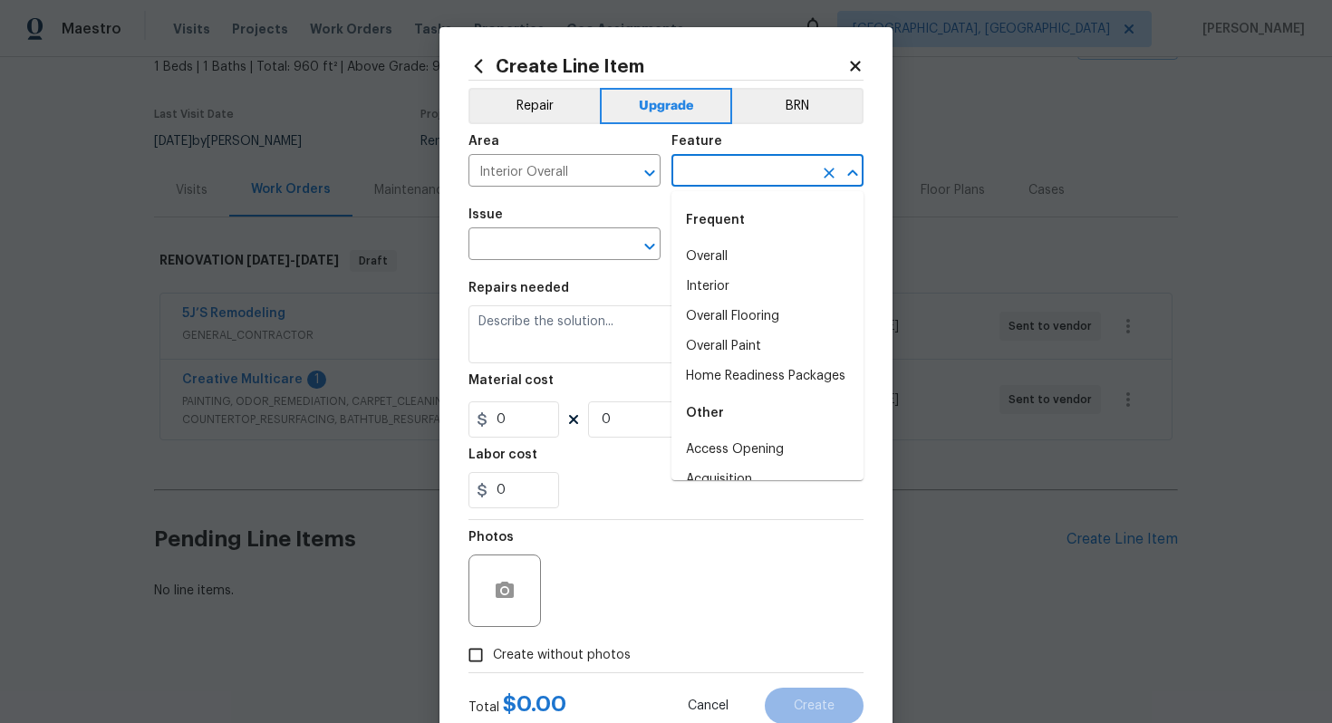
click at [749, 170] on input "text" at bounding box center [741, 173] width 141 height 28
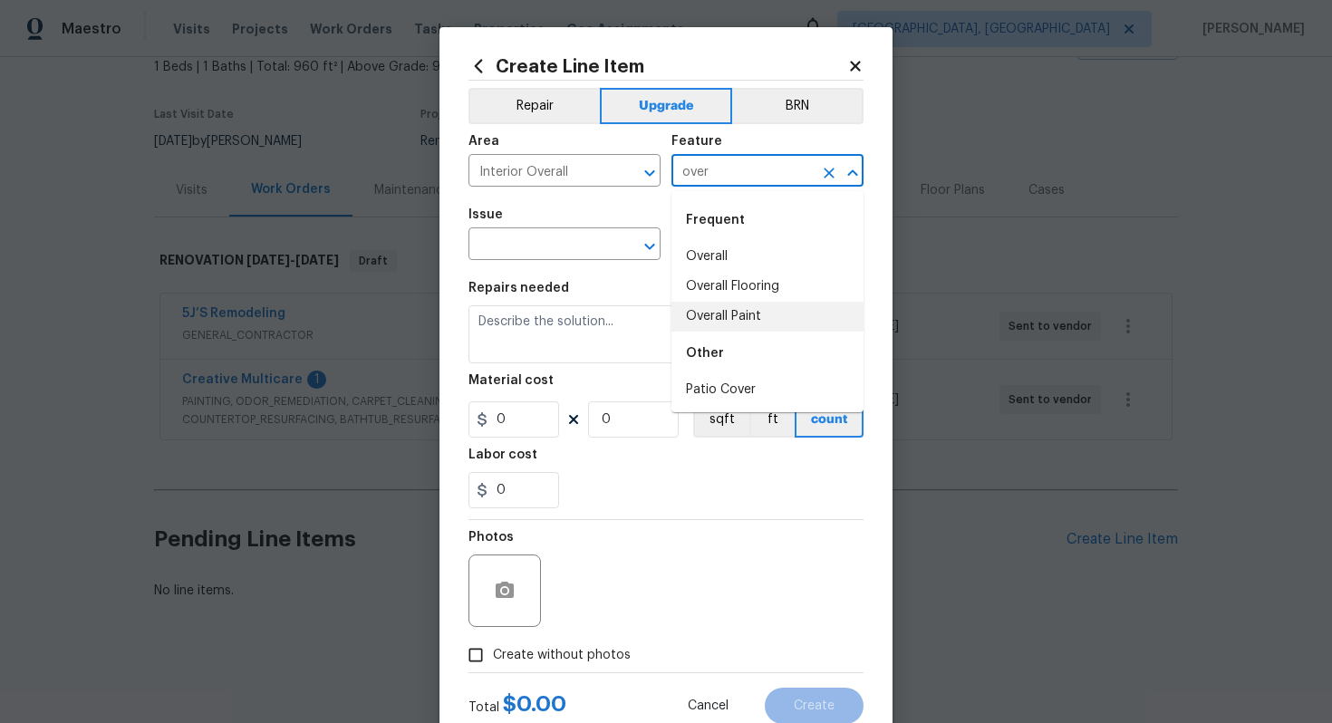
click at [757, 334] on div "Other" at bounding box center [767, 353] width 192 height 43
click at [741, 322] on li "Overall Paint" at bounding box center [767, 317] width 192 height 30
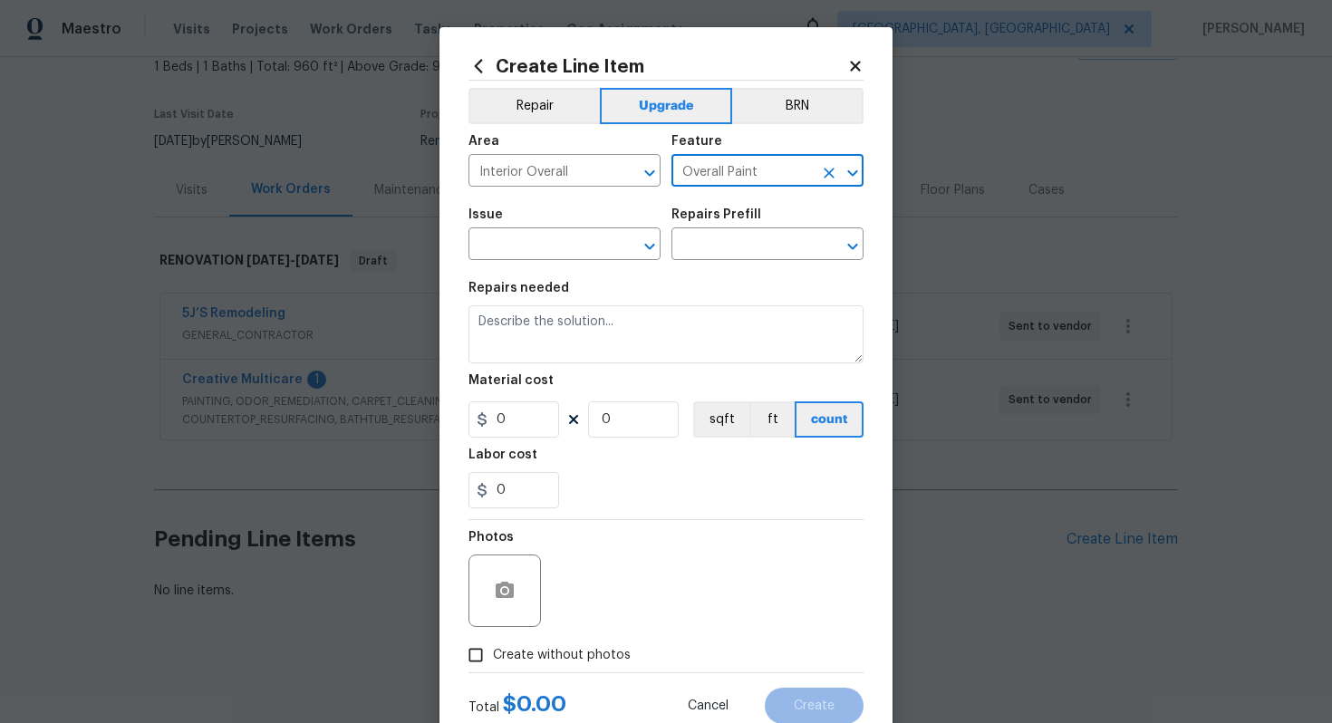
type input "Overall Paint"
click at [532, 268] on span "Issue ​" at bounding box center [564, 233] width 192 height 73
click at [531, 262] on span "Issue ​" at bounding box center [564, 233] width 192 height 73
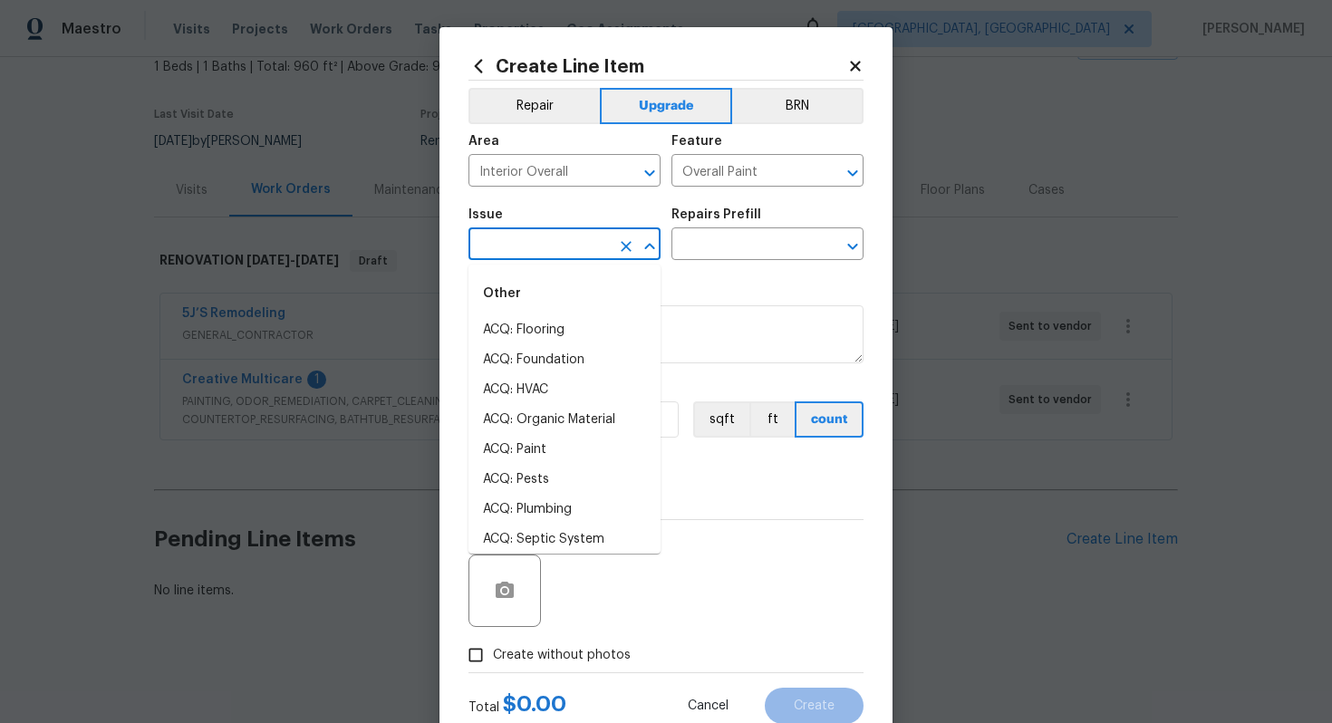
click at [529, 250] on input "text" at bounding box center [538, 246] width 141 height 28
click at [558, 483] on li "Interior Paint" at bounding box center [564, 480] width 192 height 30
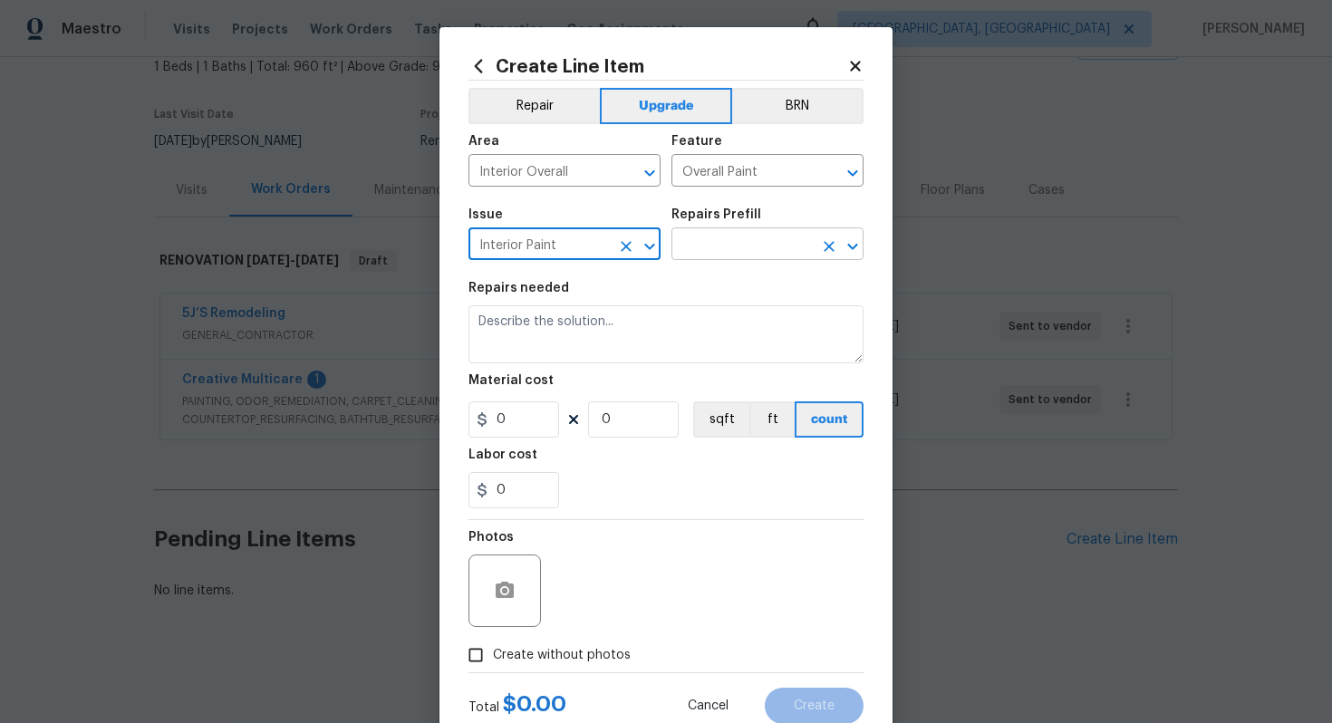
type input "Interior Paint"
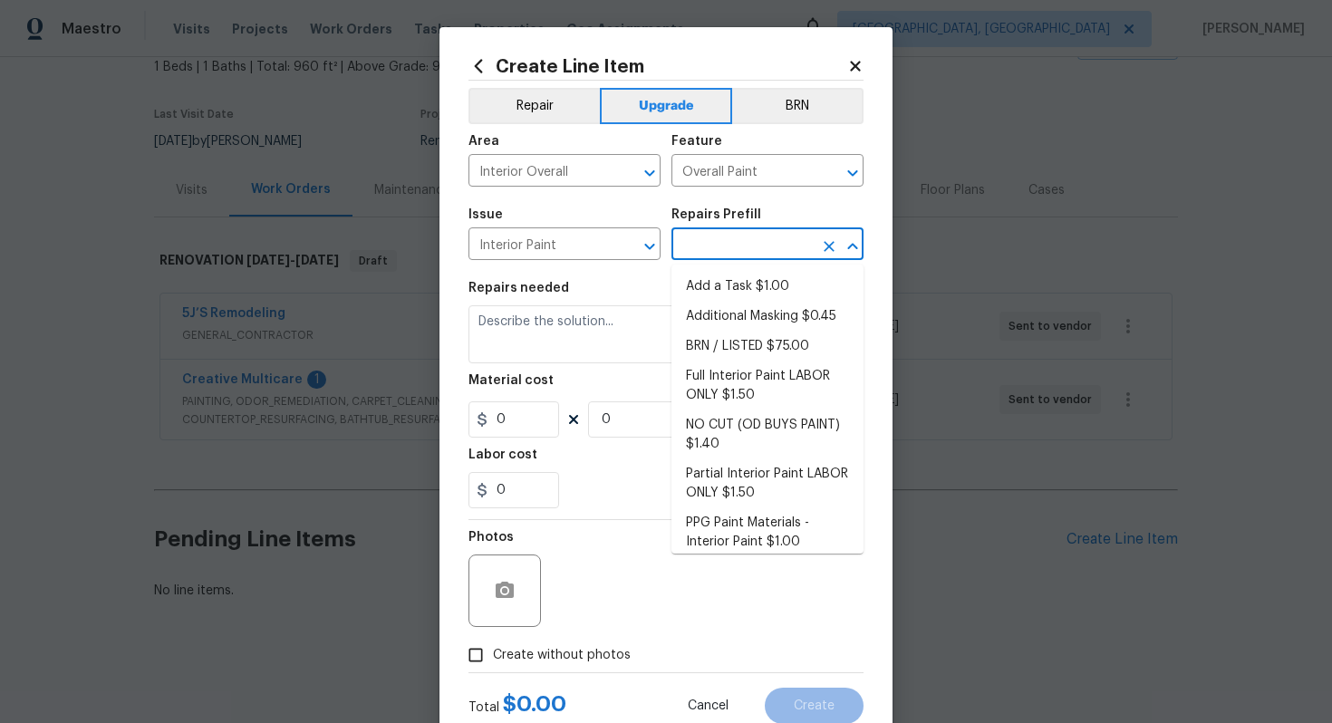
click at [714, 244] on input "text" at bounding box center [741, 246] width 141 height 28
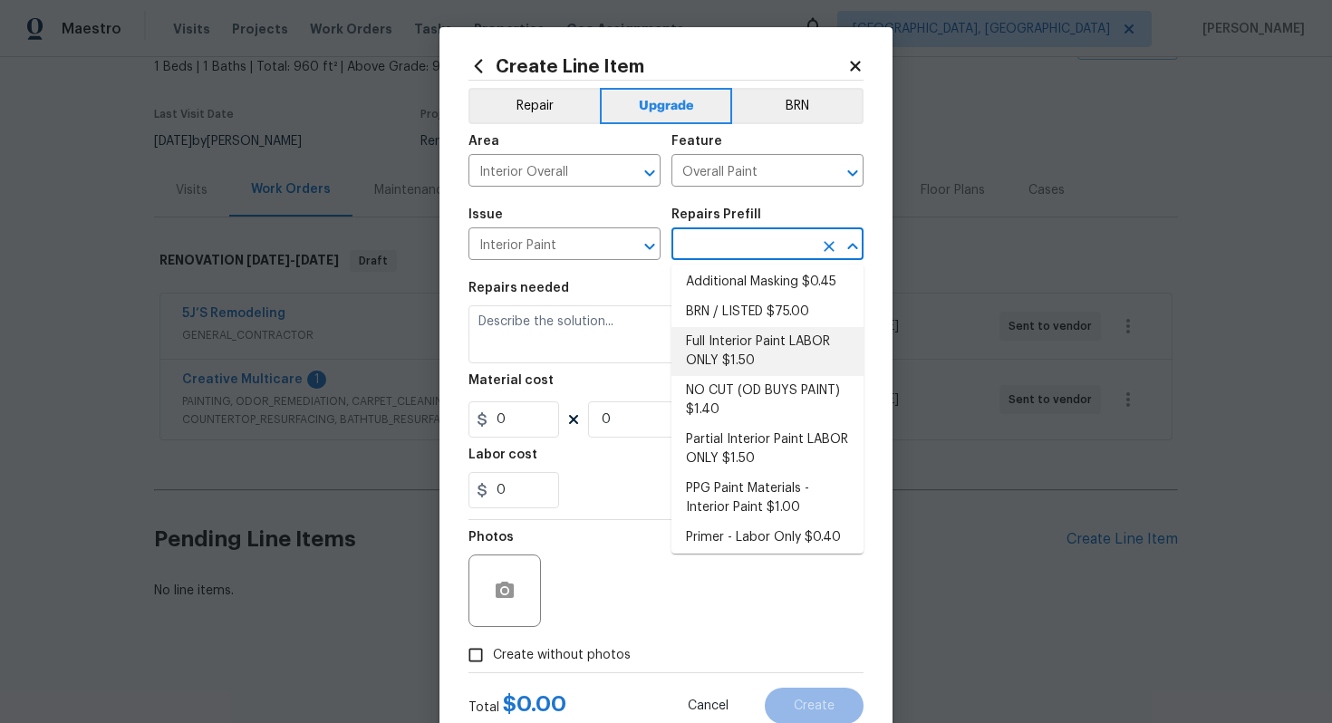
scroll to position [41, 0]
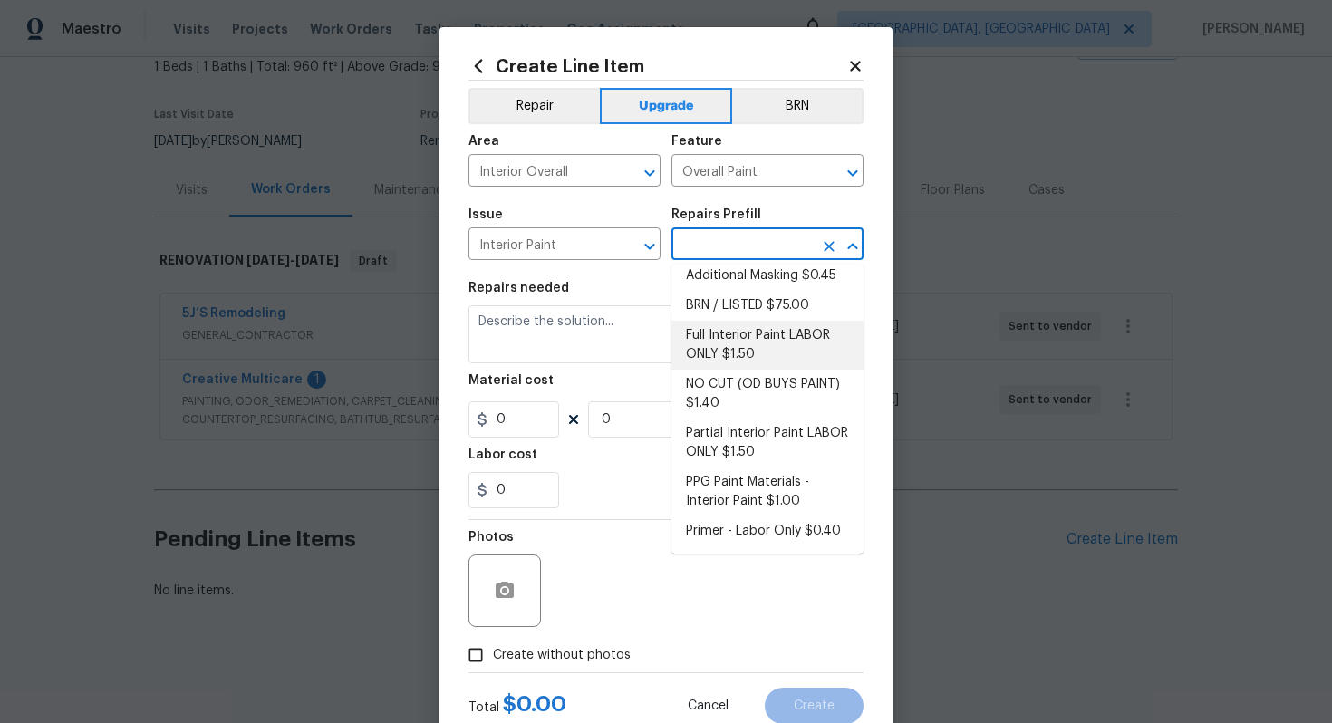
click at [743, 339] on li "Full Interior Paint LABOR ONLY $1.50" at bounding box center [767, 345] width 192 height 49
type input "Full Interior Paint LABOR ONLY $1.50"
type textarea "Full Interior paint - (walls, ceilings, trim, and doors) - PAINT PROVIDED BY OP…"
type input "1.5"
type input "1"
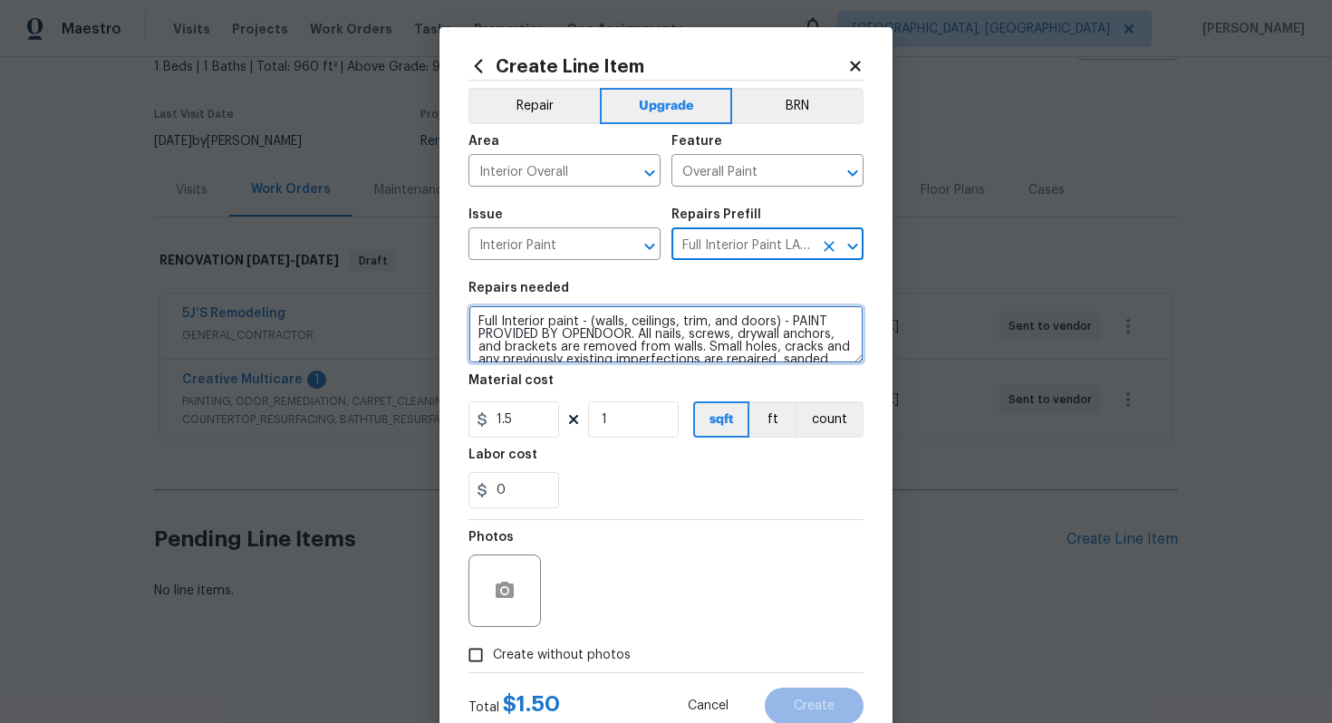
click at [472, 316] on textarea "Full Interior paint - (walls, ceilings, trim, and doors) - PAINT PROVIDED BY OP…" at bounding box center [665, 334] width 395 height 58
type textarea "#sala - Full Interior paint - (walls, ceilings, trim, and doors) - PAINT PROVID…"
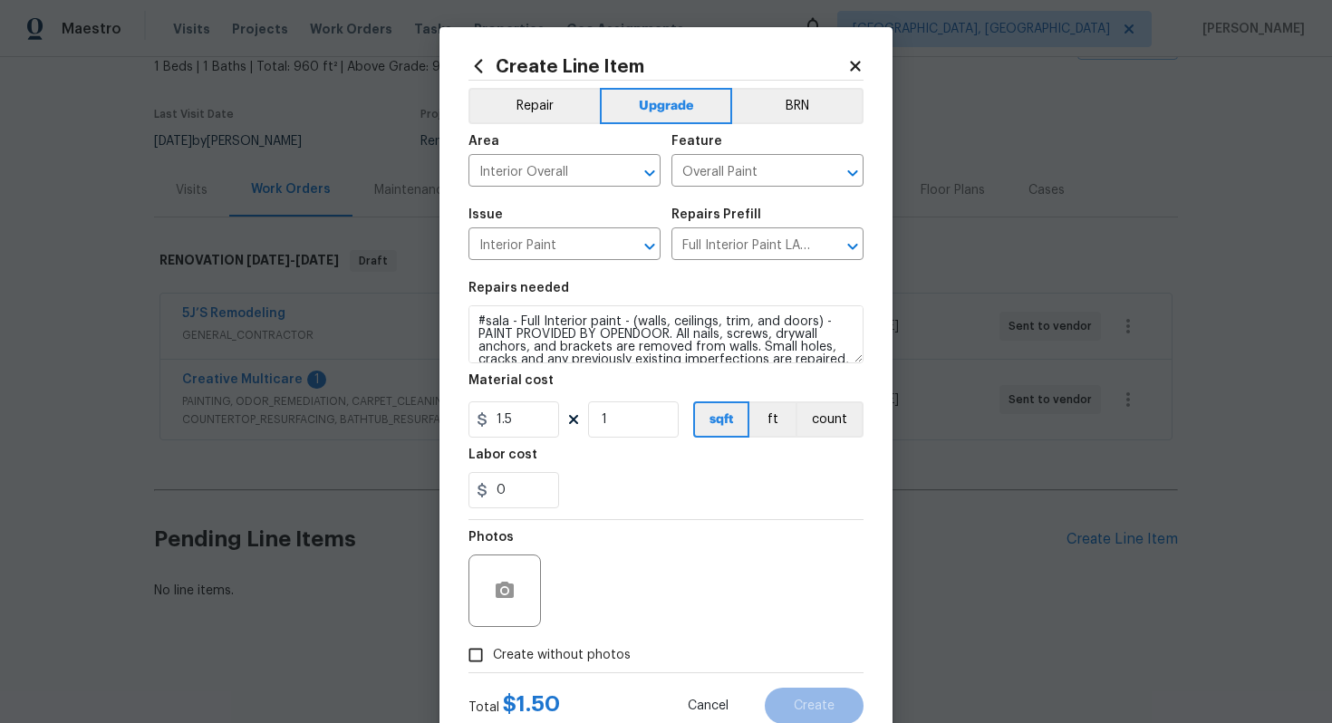
click at [657, 444] on section "Repairs needed #sala - Full Interior paint - (walls, ceilings, trim, and doors)…" at bounding box center [665, 395] width 395 height 248
click at [618, 413] on input "1" at bounding box center [633, 419] width 91 height 36
type input "960"
click at [589, 651] on span "Create without photos" at bounding box center [562, 655] width 138 height 19
click at [493, 651] on input "Create without photos" at bounding box center [475, 655] width 34 height 34
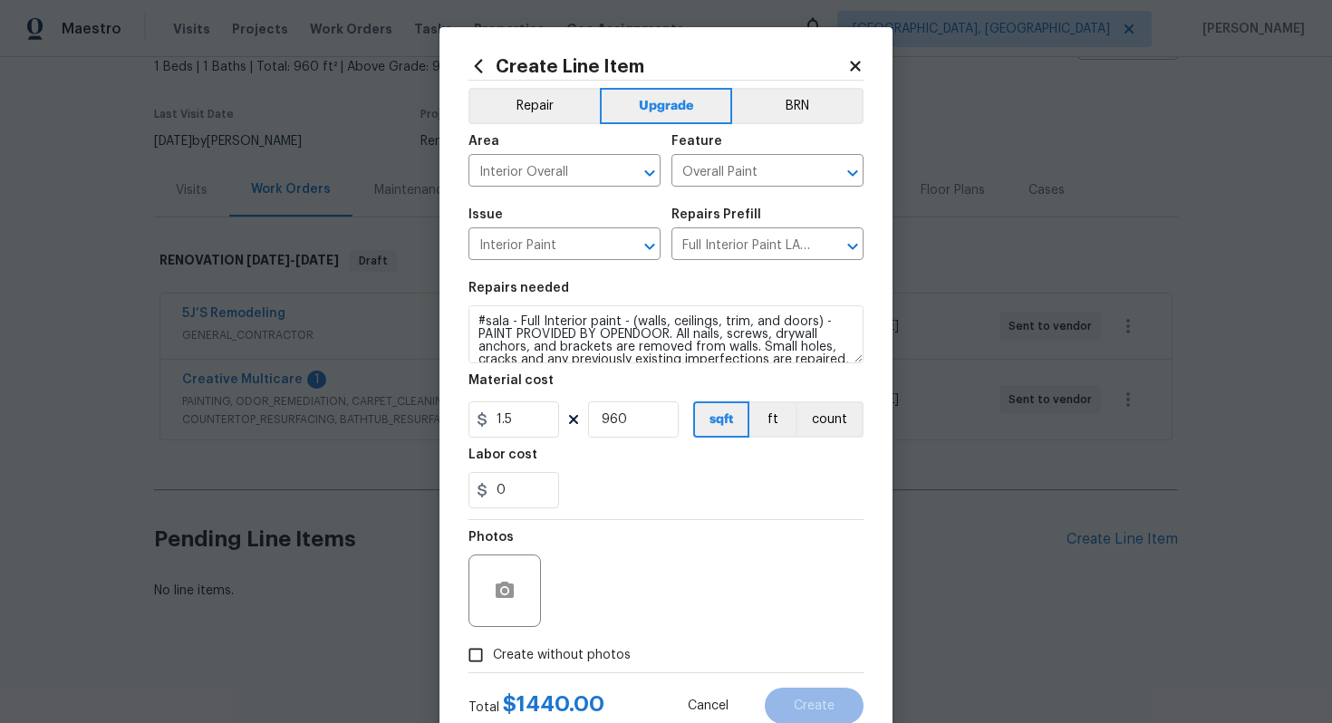
checkbox input "true"
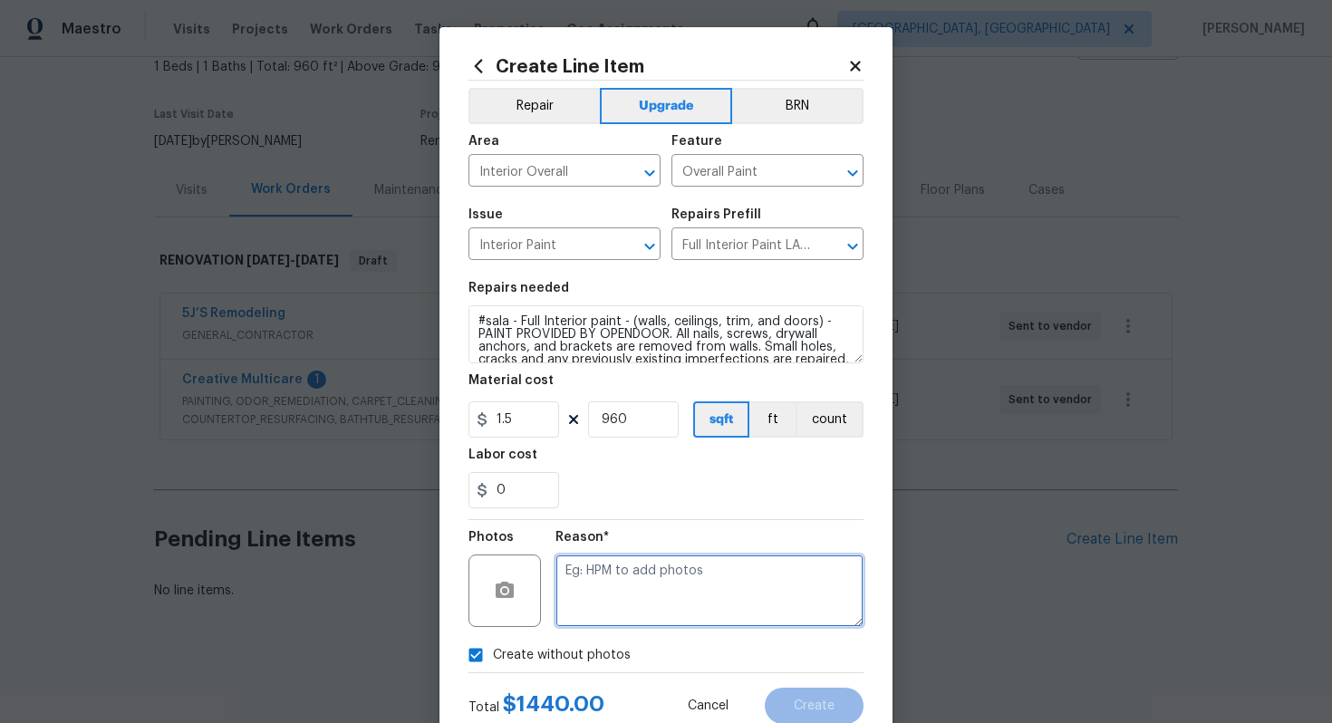
click at [628, 605] on textarea at bounding box center [709, 590] width 308 height 72
type textarea "n/a"
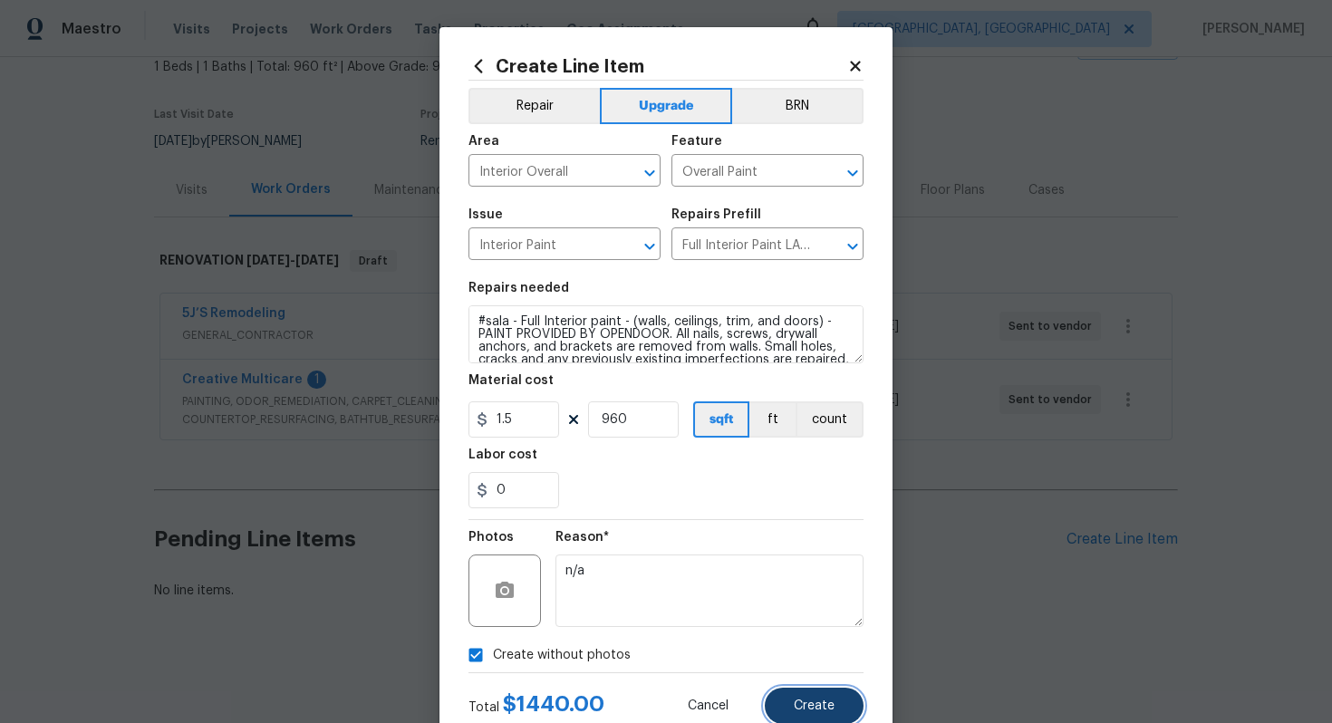
click at [847, 714] on button "Create" at bounding box center [814, 706] width 99 height 36
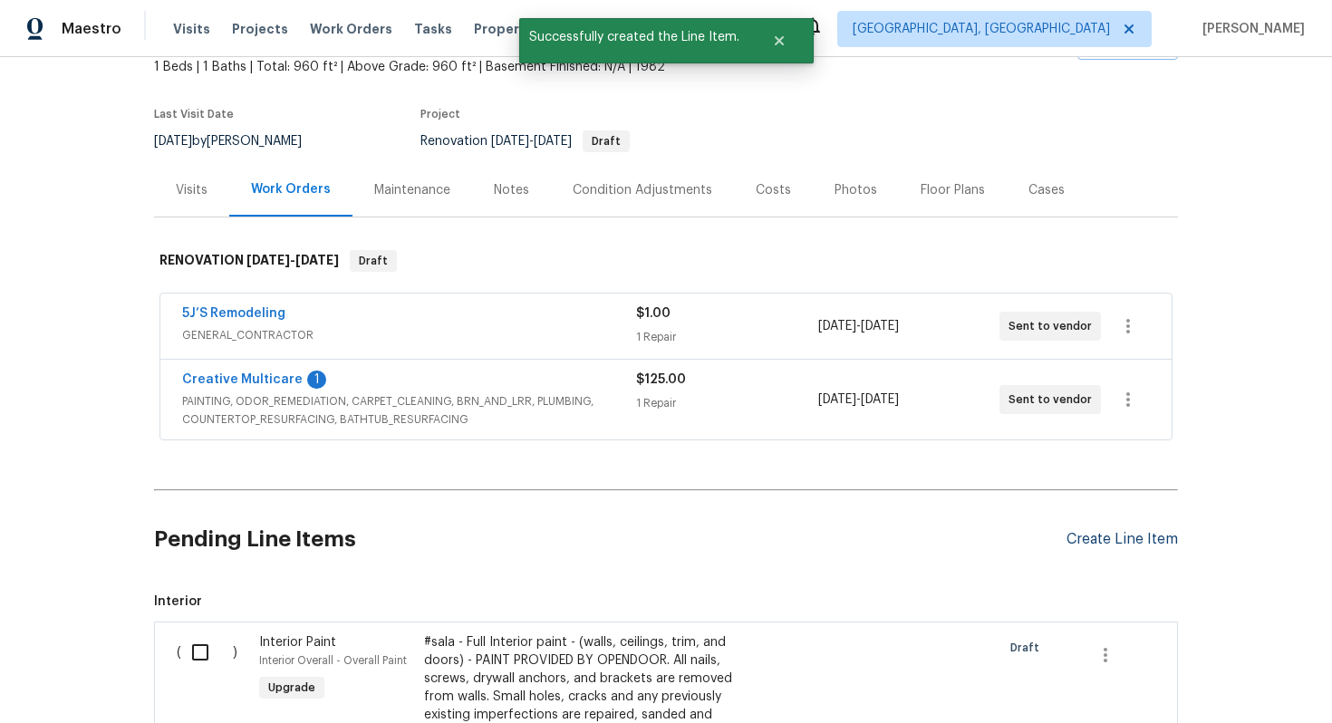
click at [1112, 535] on div "Create Line Item" at bounding box center [1121, 539] width 111 height 17
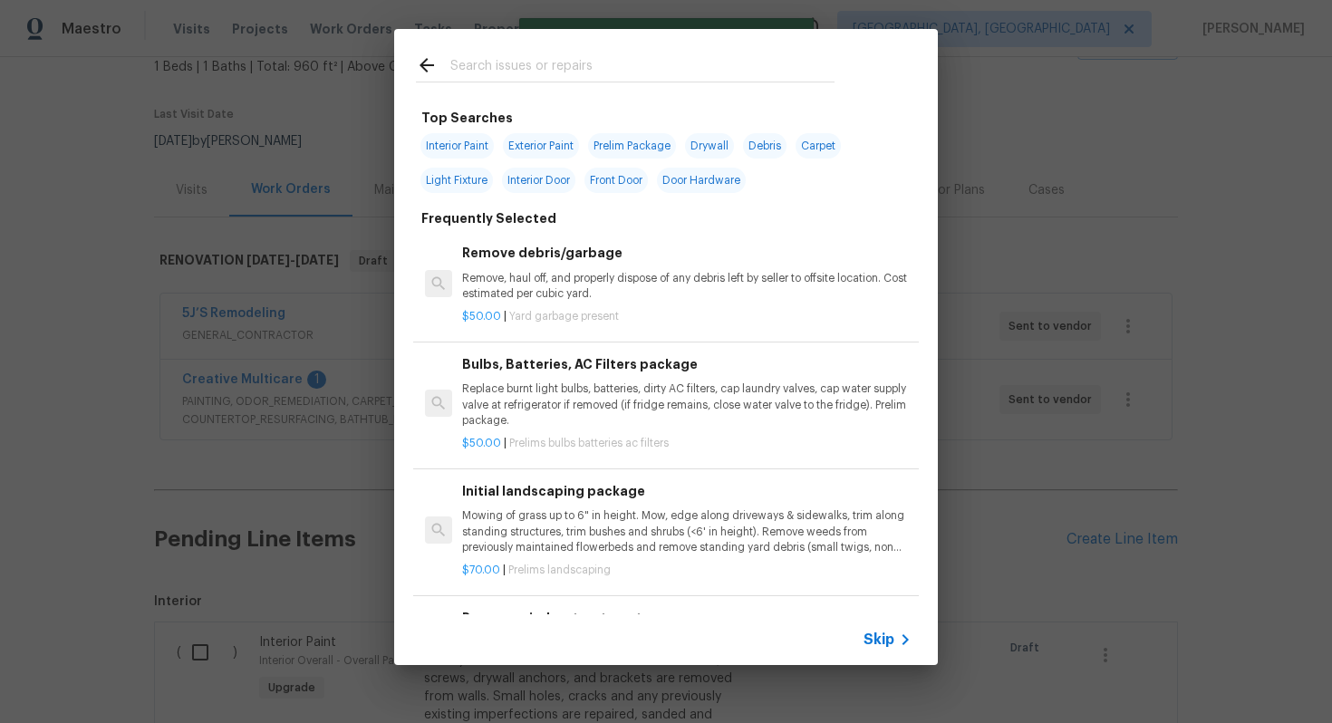
click at [888, 627] on div "Skip" at bounding box center [666, 639] width 544 height 51
click at [888, 640] on span "Skip" at bounding box center [878, 640] width 31 height 18
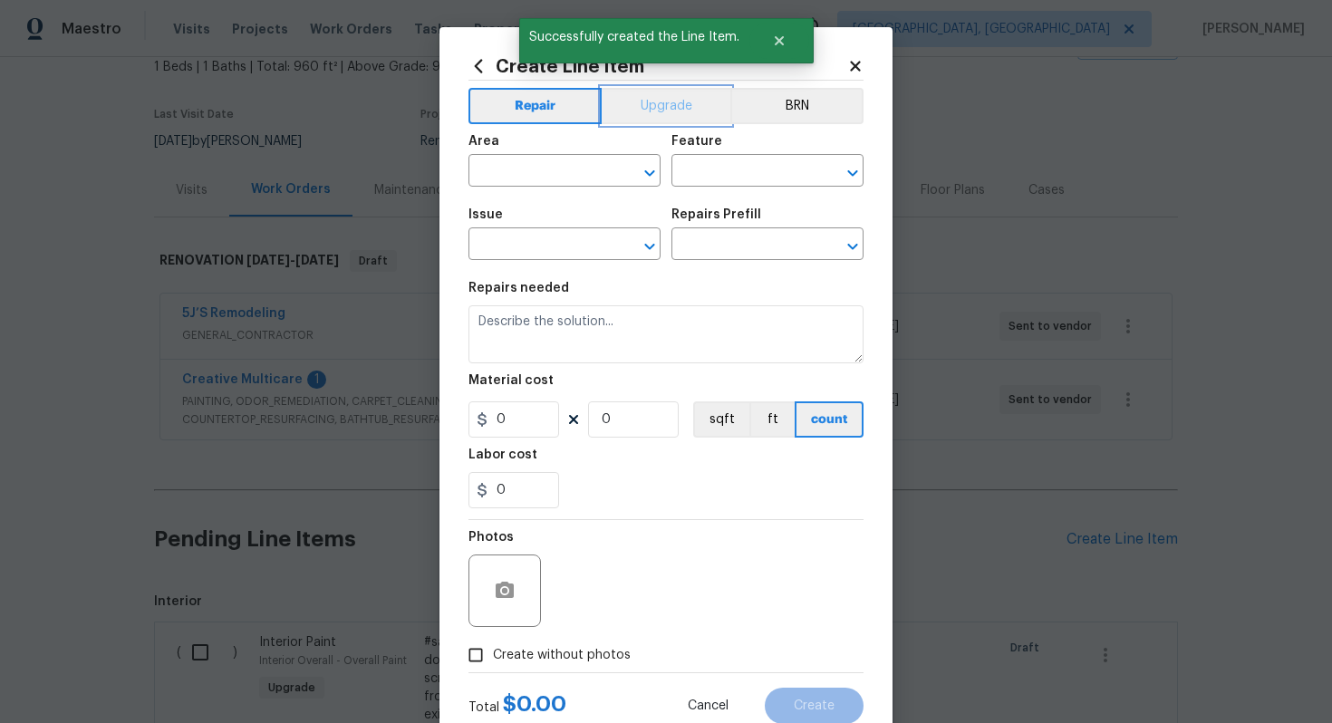
click at [677, 97] on button "Upgrade" at bounding box center [667, 106] width 130 height 36
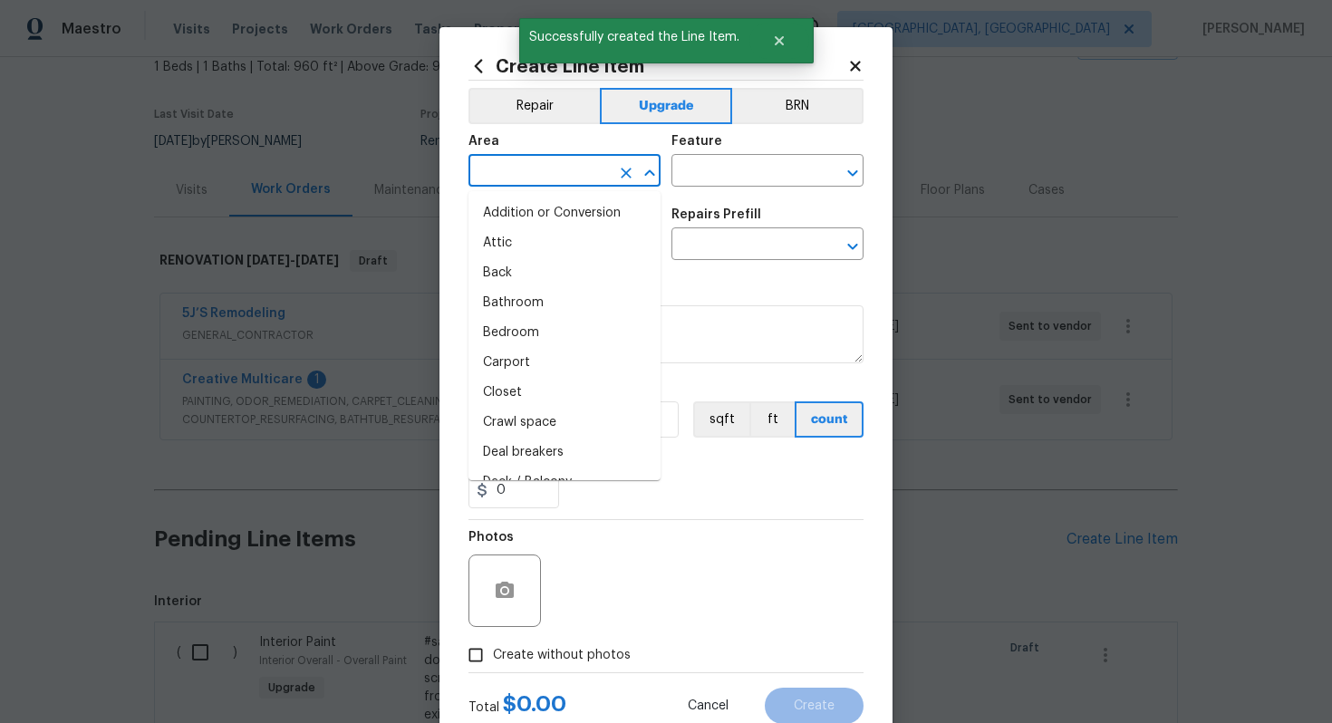
click at [504, 165] on input "text" at bounding box center [538, 173] width 141 height 28
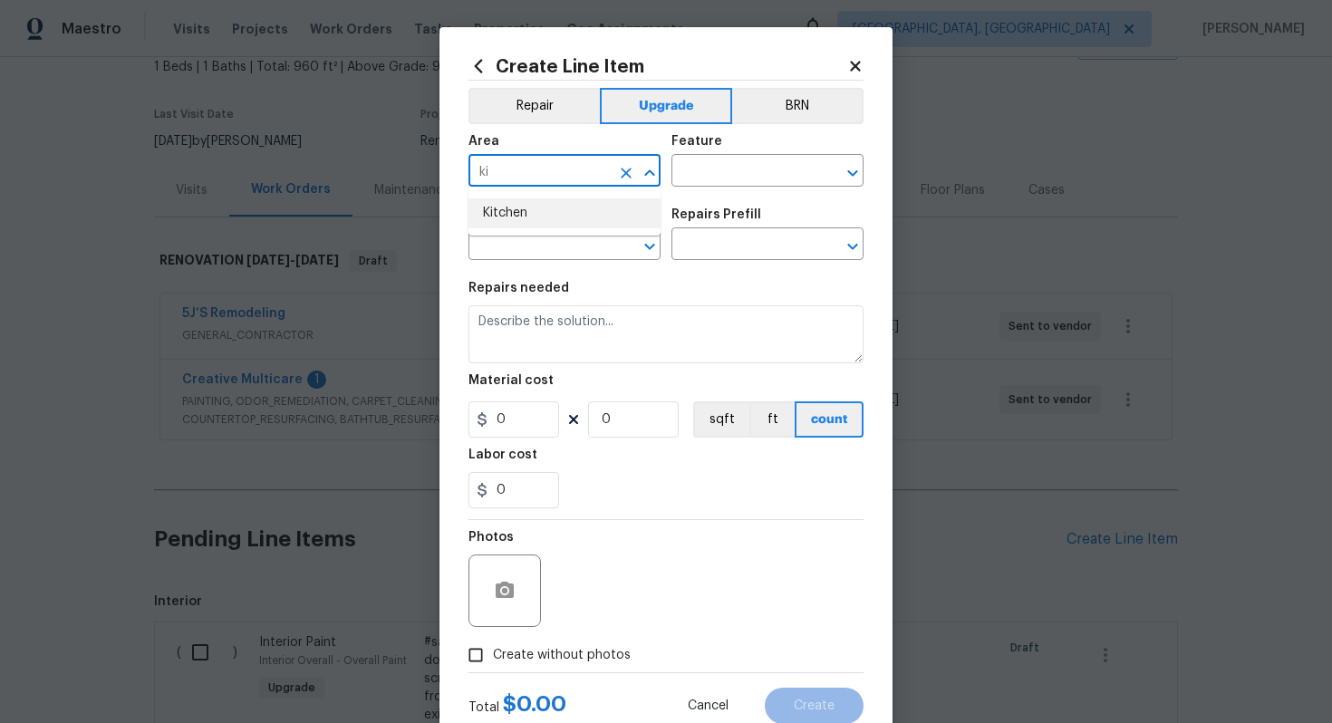
click at [536, 221] on li "Kitchen" at bounding box center [564, 213] width 192 height 30
type input "Kitchen"
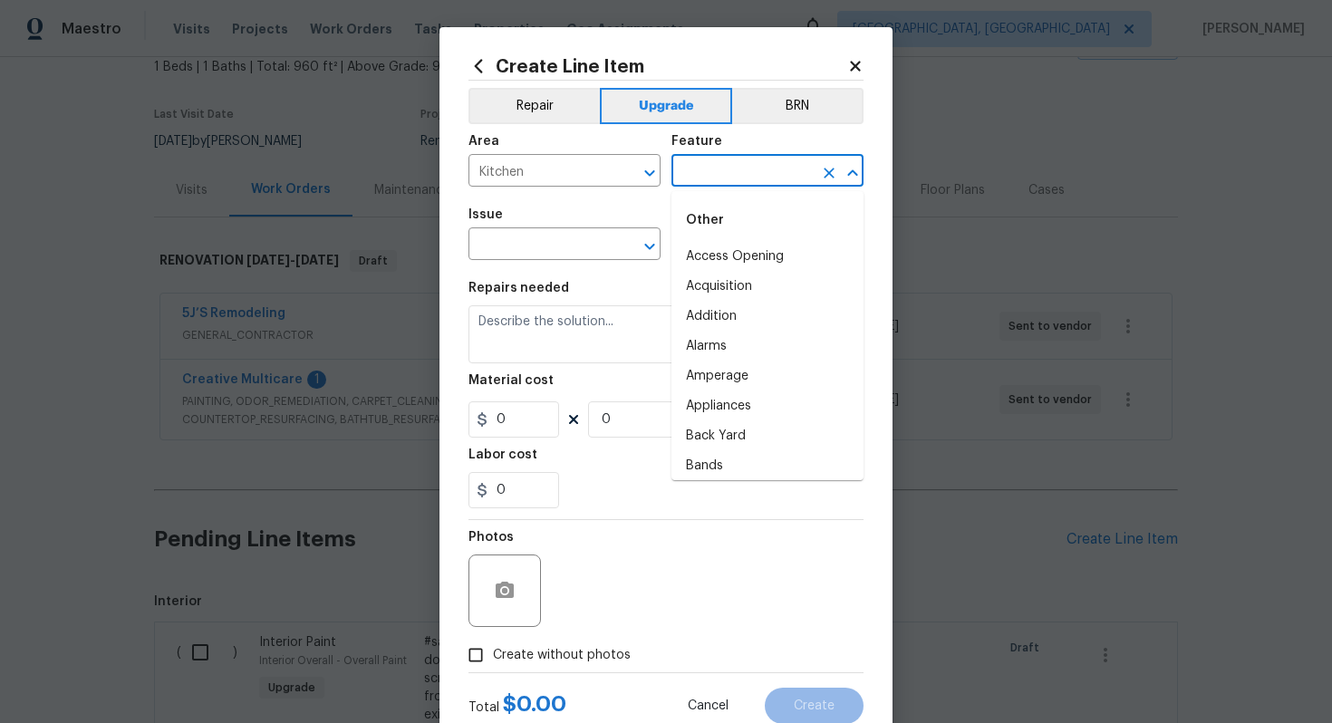
click at [693, 178] on input "text" at bounding box center [741, 173] width 141 height 28
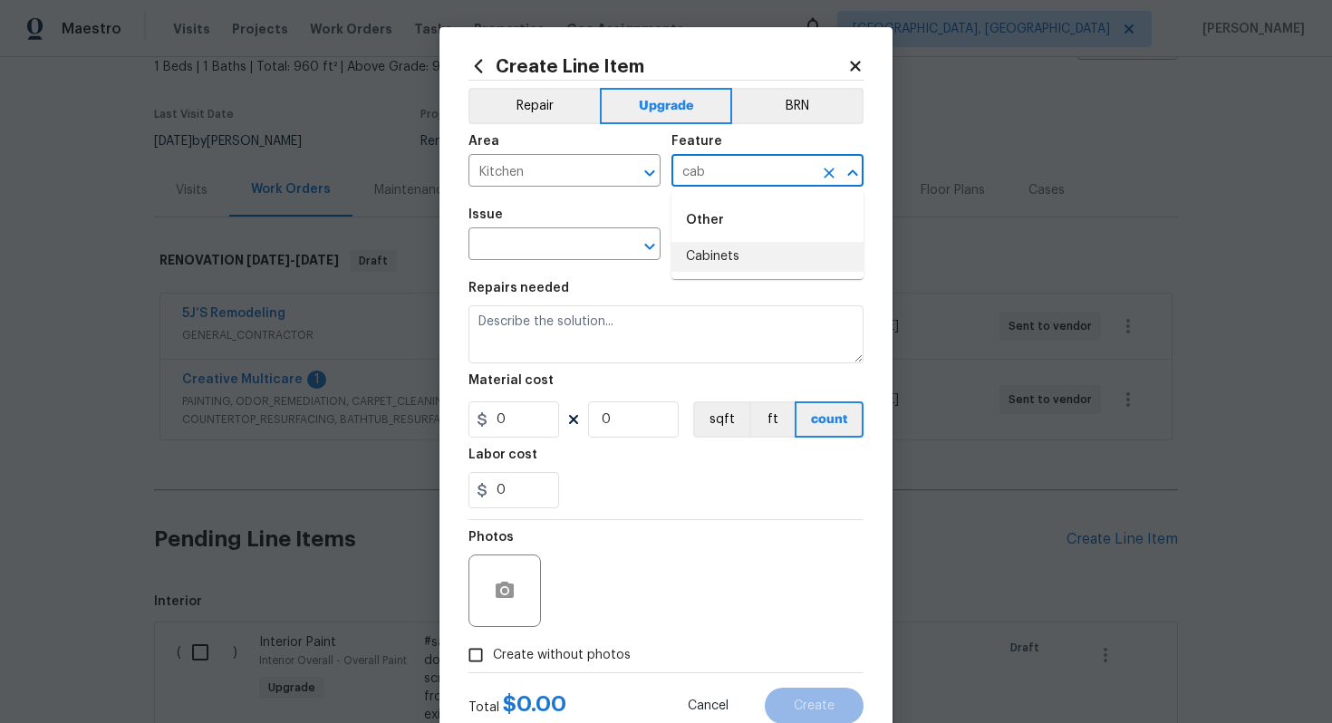
click at [710, 255] on li "Cabinets" at bounding box center [767, 257] width 192 height 30
type input "Cabinets"
click at [555, 229] on div "Issue" at bounding box center [564, 220] width 192 height 24
click at [519, 273] on section "Repairs needed Material cost 0 0 sqft ft count Labor cost 0" at bounding box center [665, 395] width 395 height 248
click at [509, 262] on span "Issue ​" at bounding box center [564, 233] width 192 height 73
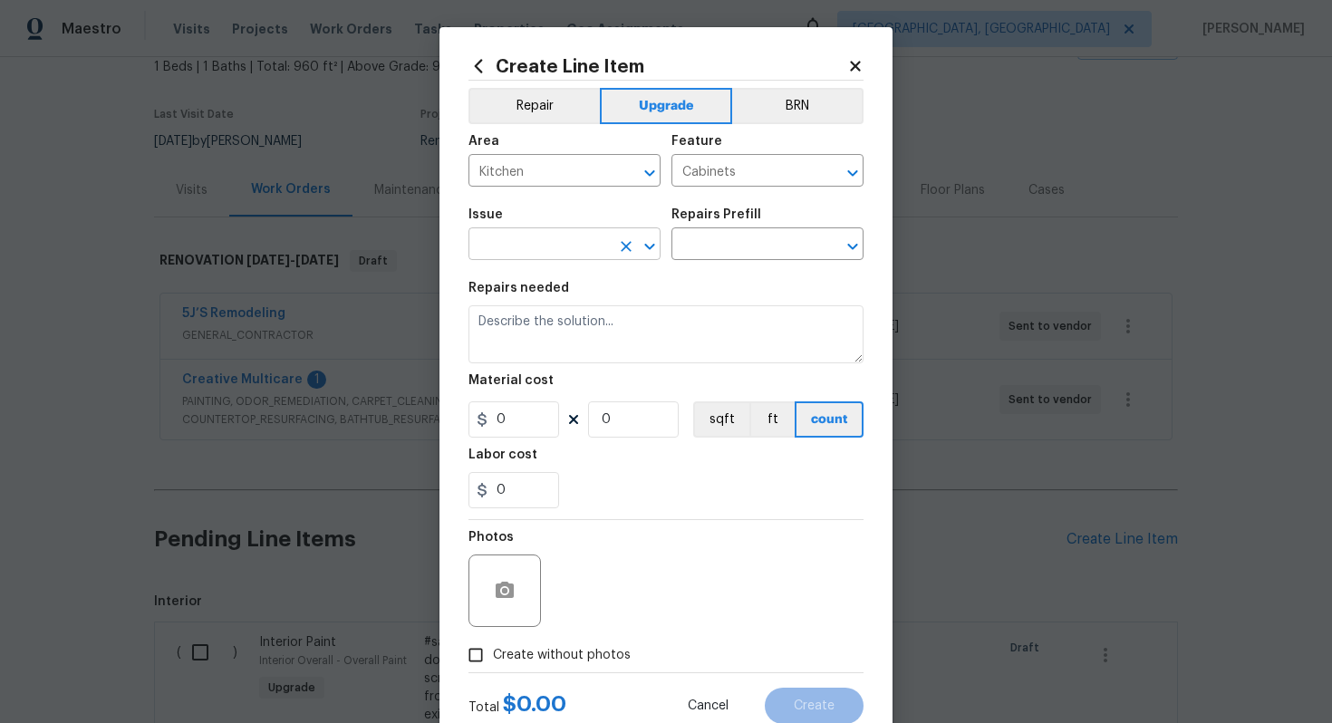
click at [496, 245] on input "text" at bounding box center [538, 246] width 141 height 28
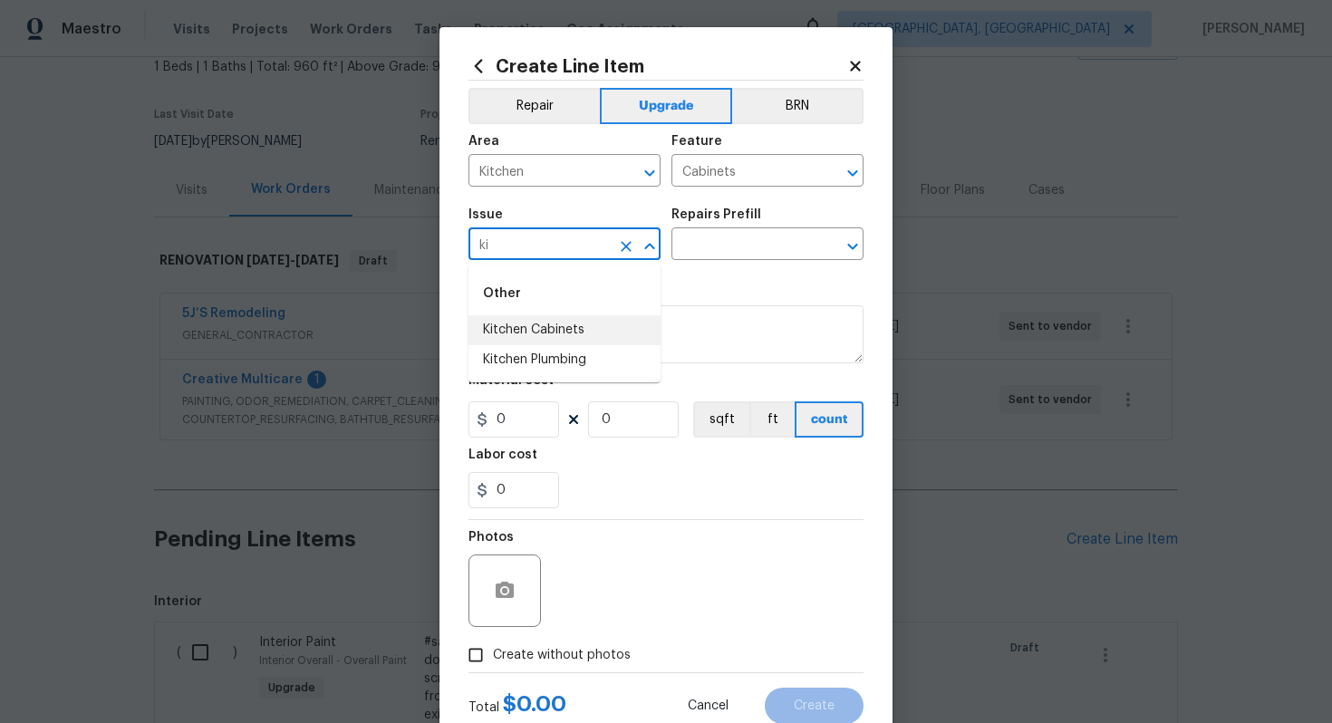
click at [562, 332] on li "Kitchen Cabinets" at bounding box center [564, 330] width 192 height 30
type input "Kitchen Cabinets"
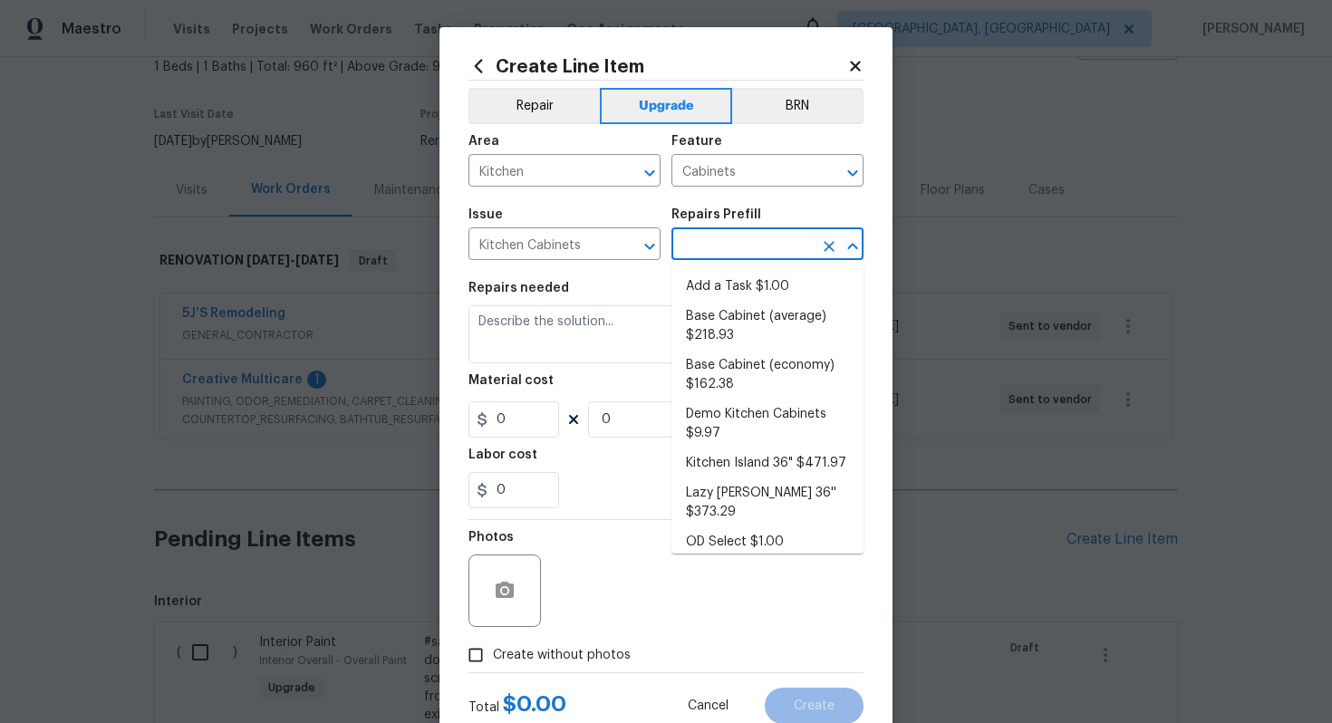
click at [712, 257] on input "text" at bounding box center [741, 246] width 141 height 28
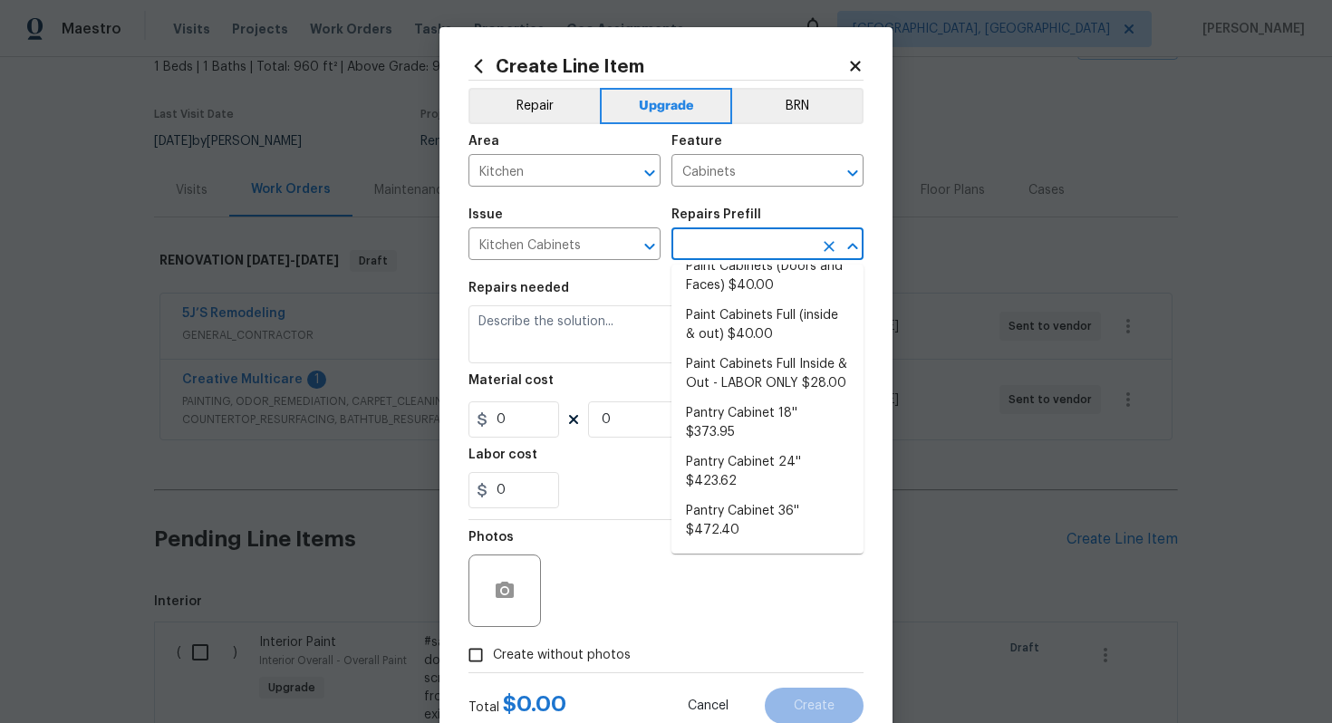
scroll to position [358, 0]
click at [747, 313] on li "Paint Cabinets Full (inside & out) $40.00" at bounding box center [767, 321] width 192 height 49
type input "Paint Cabinets Full (inside & out) $40.00"
type textarea "Prep, sand, mask and apply 2 coats of paint to the kitchen cabinet doors, inter…"
type input "40"
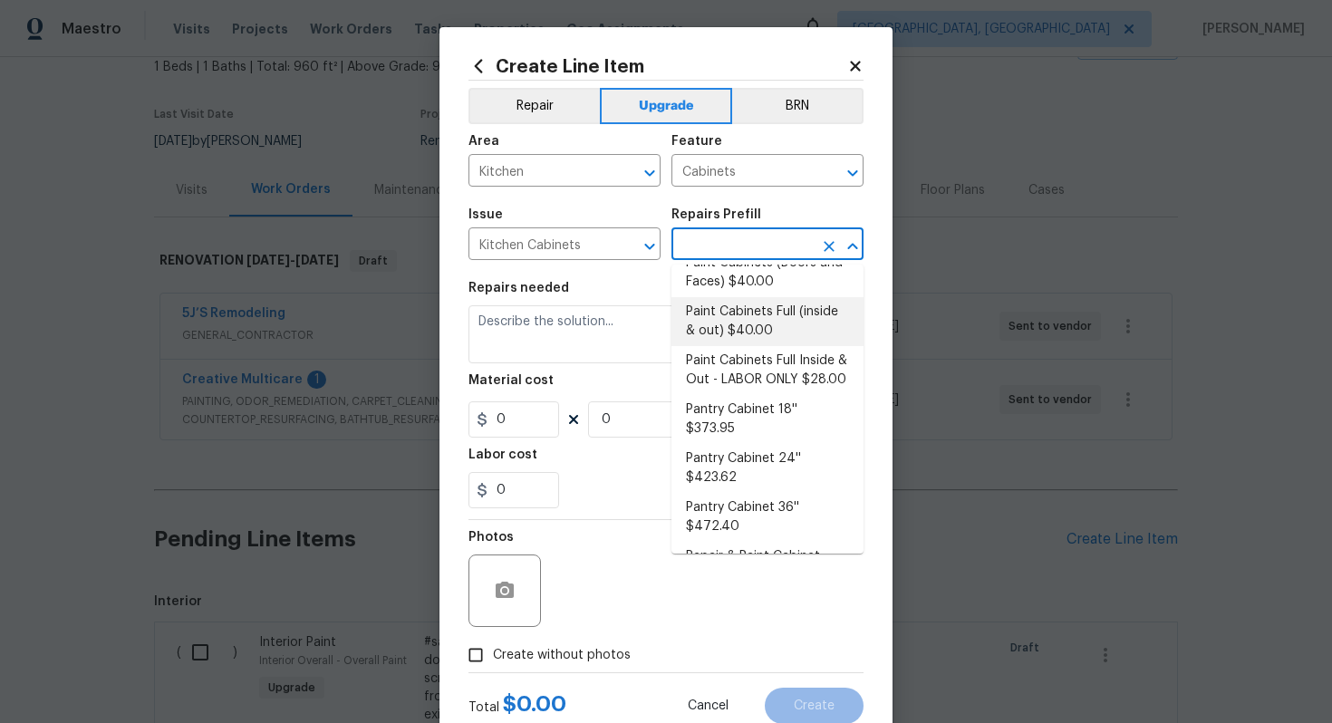
type input "1"
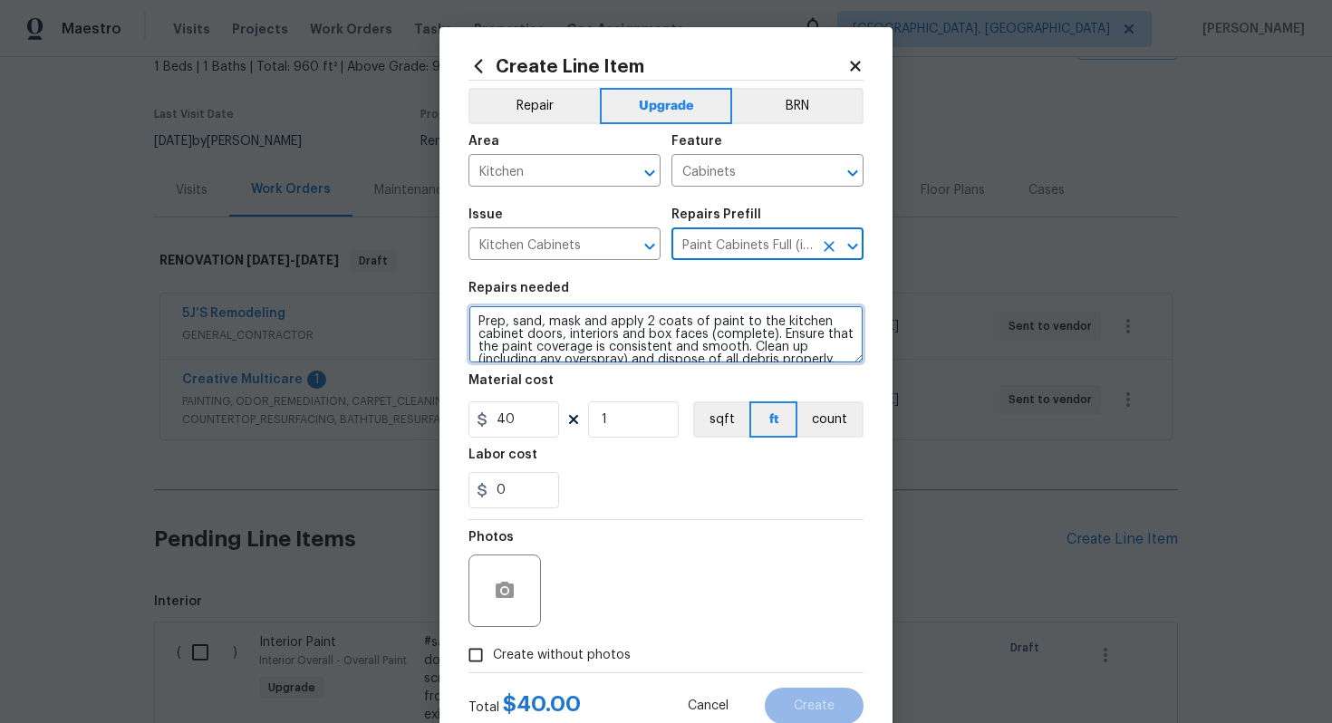
click at [470, 318] on textarea "Prep, sand, mask and apply 2 coats of paint to the kitchen cabinet doors, inter…" at bounding box center [665, 334] width 395 height 58
type textarea "#sala - Prep, sand, mask and apply 2 coats of paint to the kitchen cabinet door…"
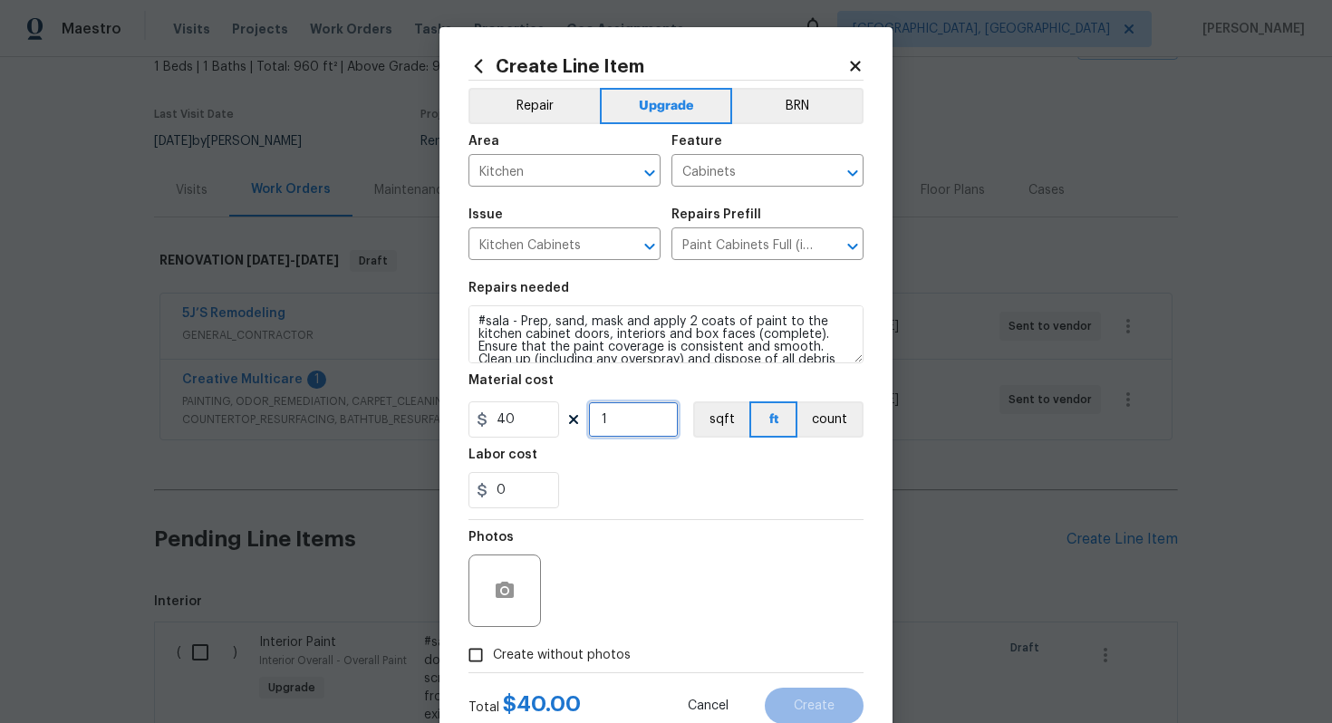
click at [637, 417] on input "1" at bounding box center [633, 419] width 91 height 36
type input "60"
click at [581, 647] on span "Create without photos" at bounding box center [562, 655] width 138 height 19
click at [493, 647] on input "Create without photos" at bounding box center [475, 655] width 34 height 34
checkbox input "true"
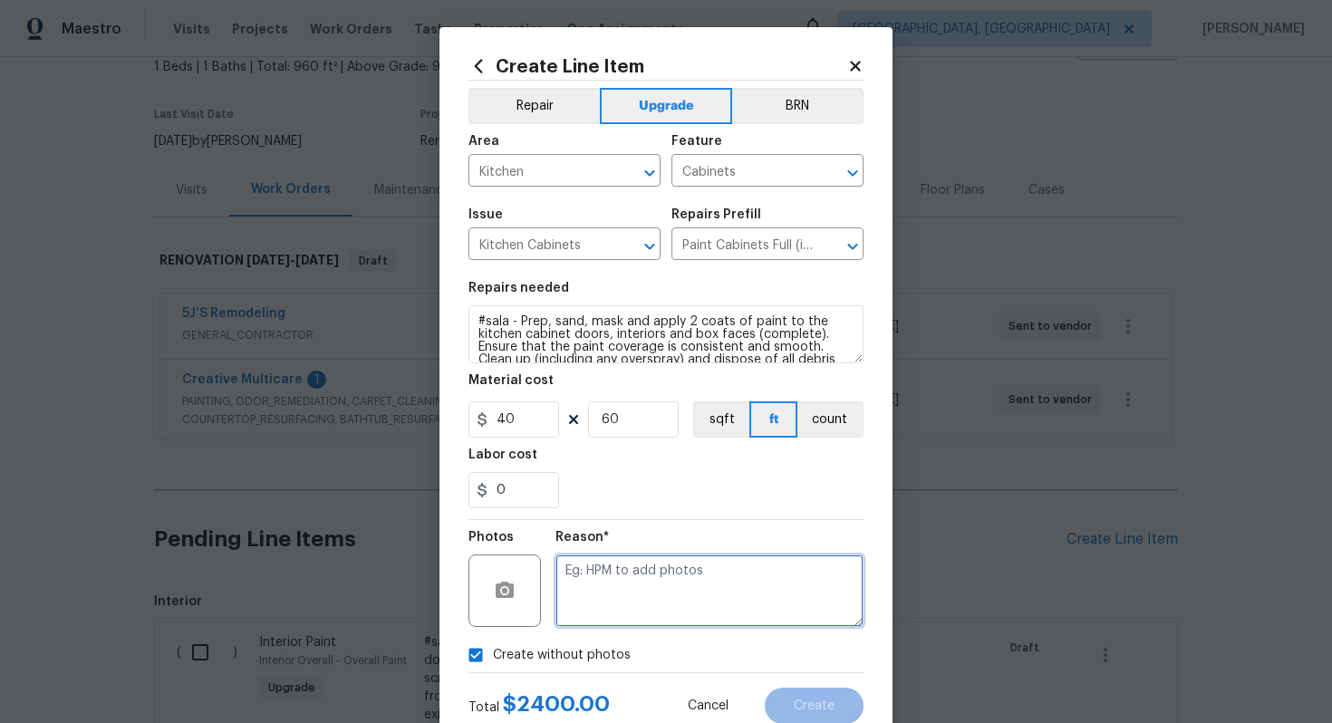
click at [622, 610] on textarea at bounding box center [709, 590] width 308 height 72
type textarea "n/a"
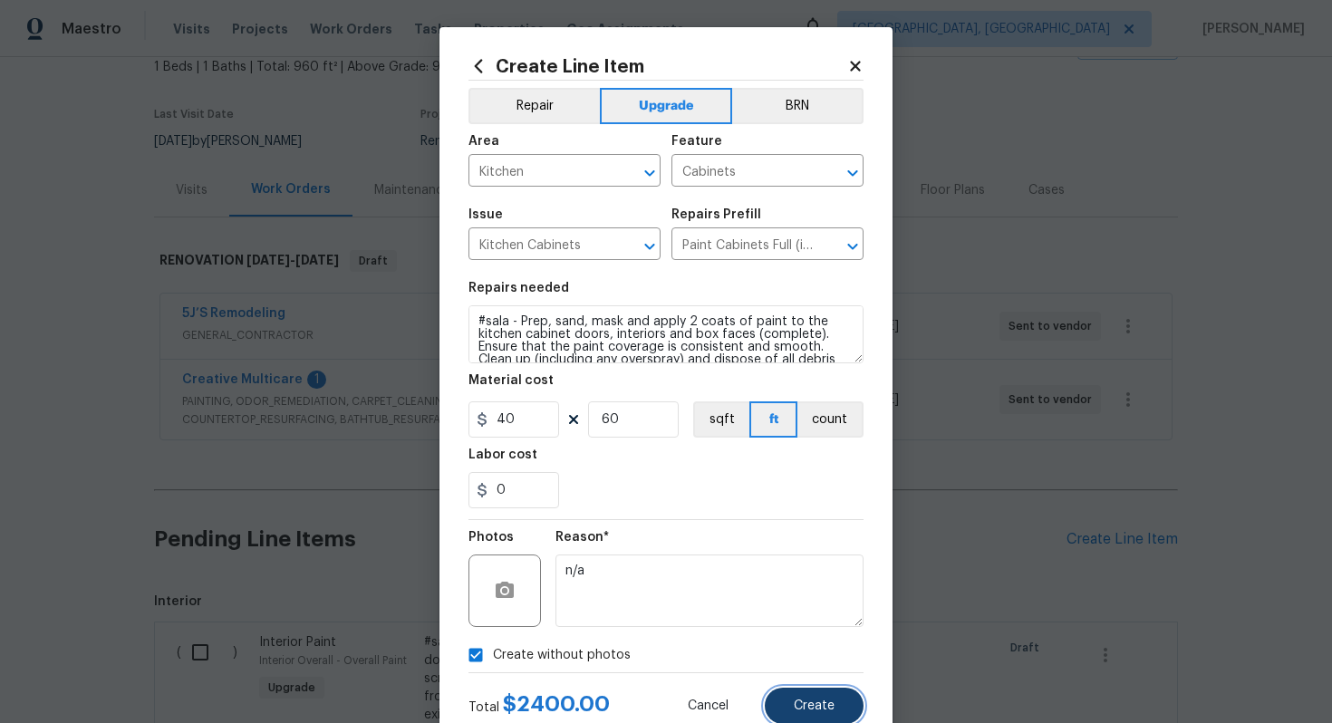
click at [829, 701] on span "Create" at bounding box center [814, 706] width 41 height 14
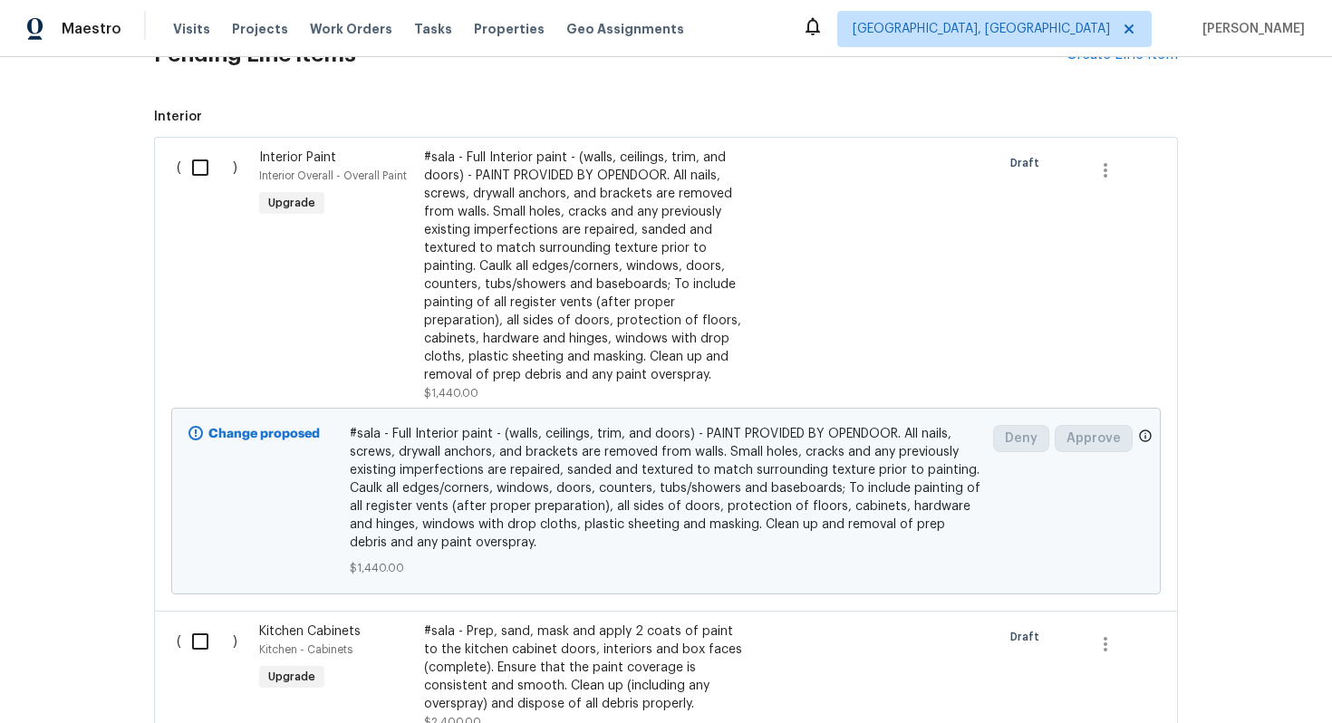
scroll to position [447, 0]
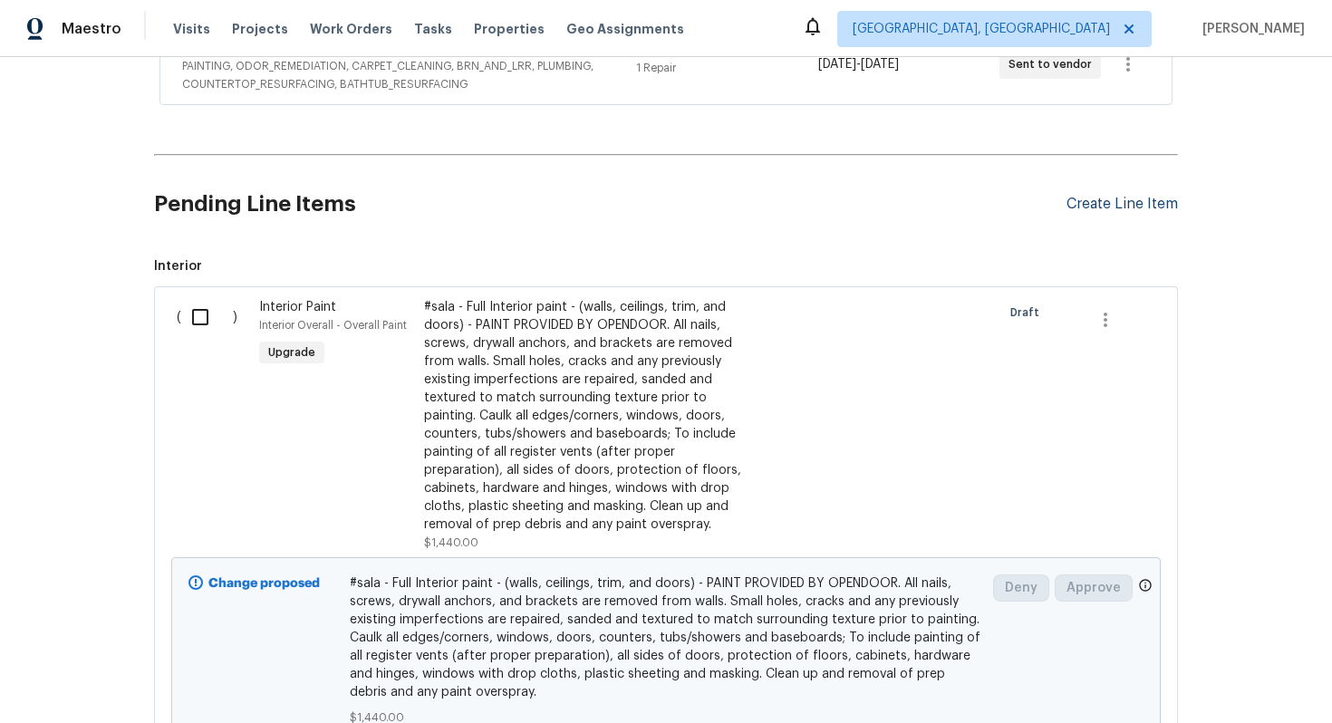
click at [1117, 210] on div "Create Line Item" at bounding box center [1121, 204] width 111 height 17
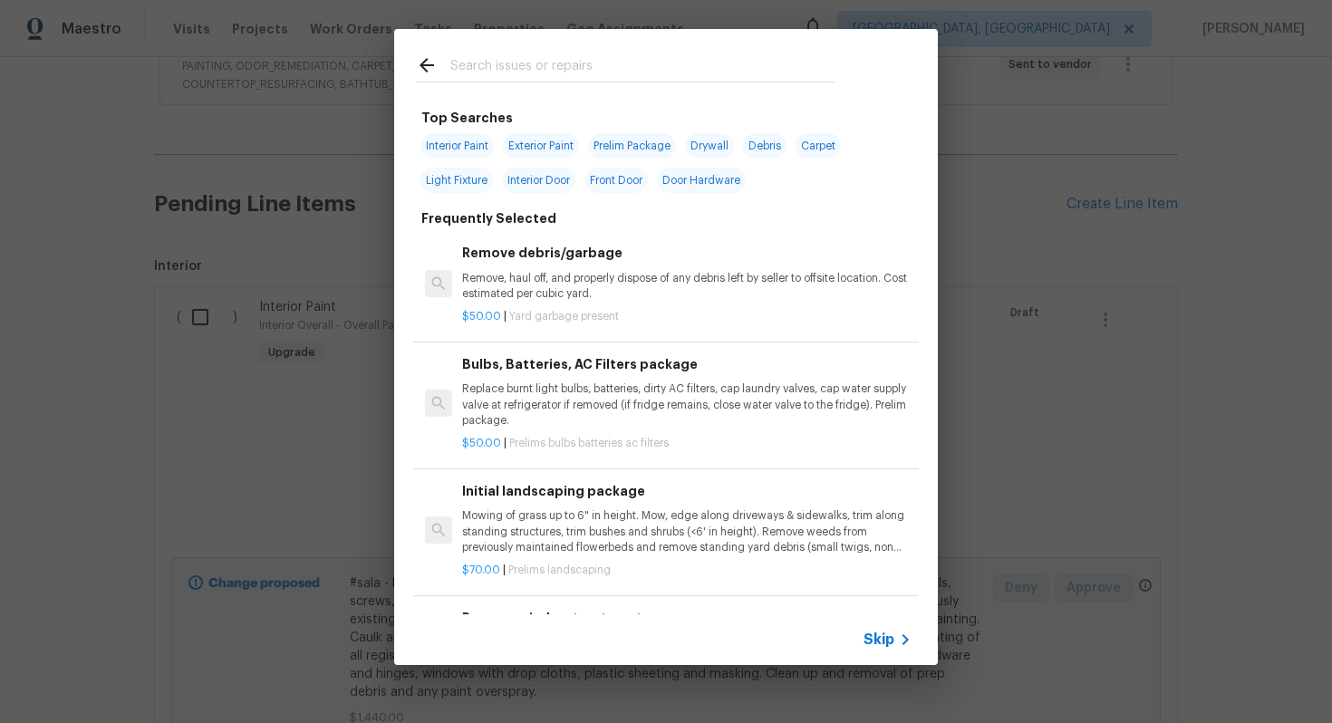
click at [880, 633] on span "Skip" at bounding box center [878, 640] width 31 height 18
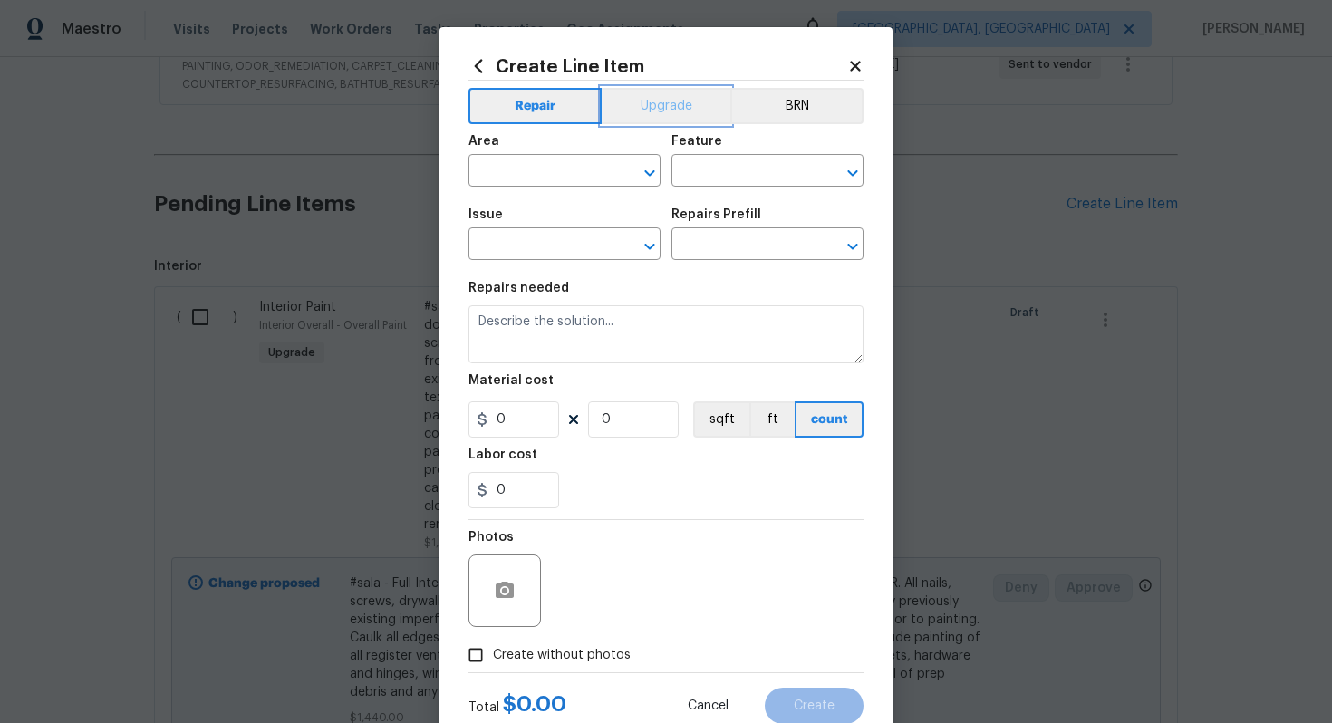
click at [695, 90] on button "Upgrade" at bounding box center [667, 106] width 130 height 36
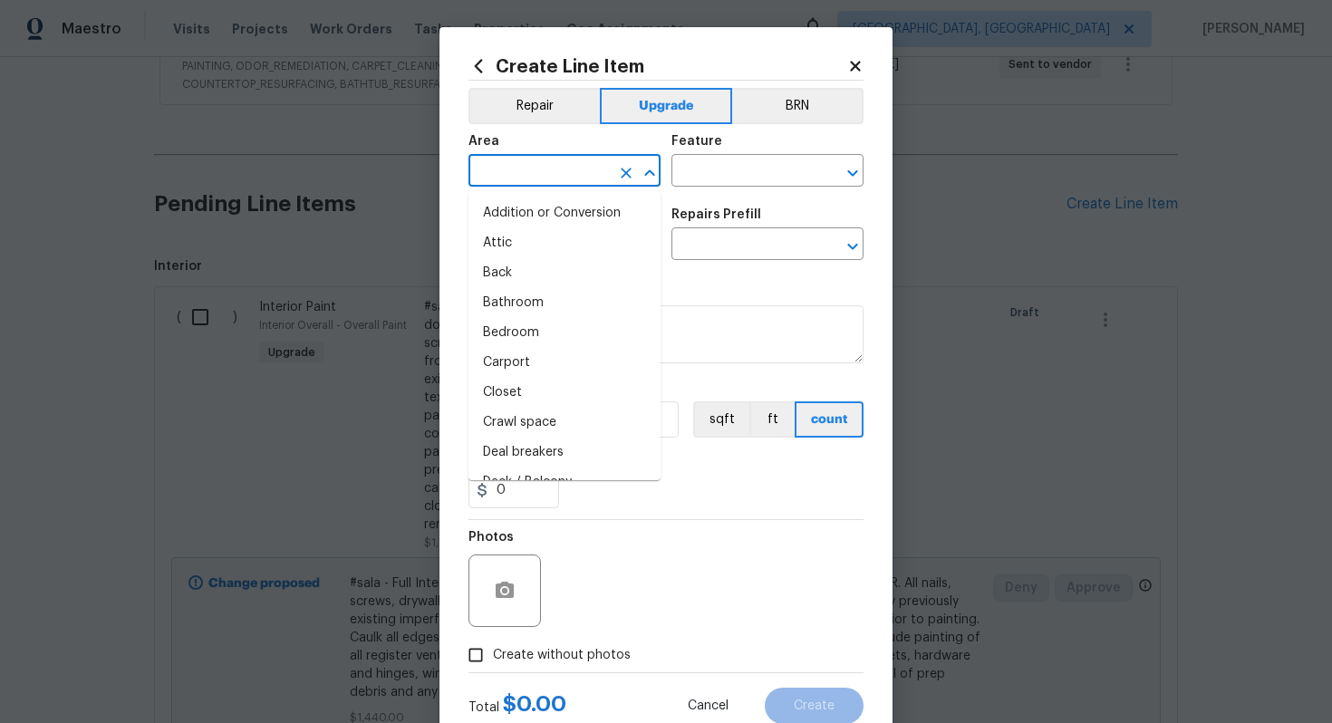
click at [527, 172] on input "text" at bounding box center [538, 173] width 141 height 28
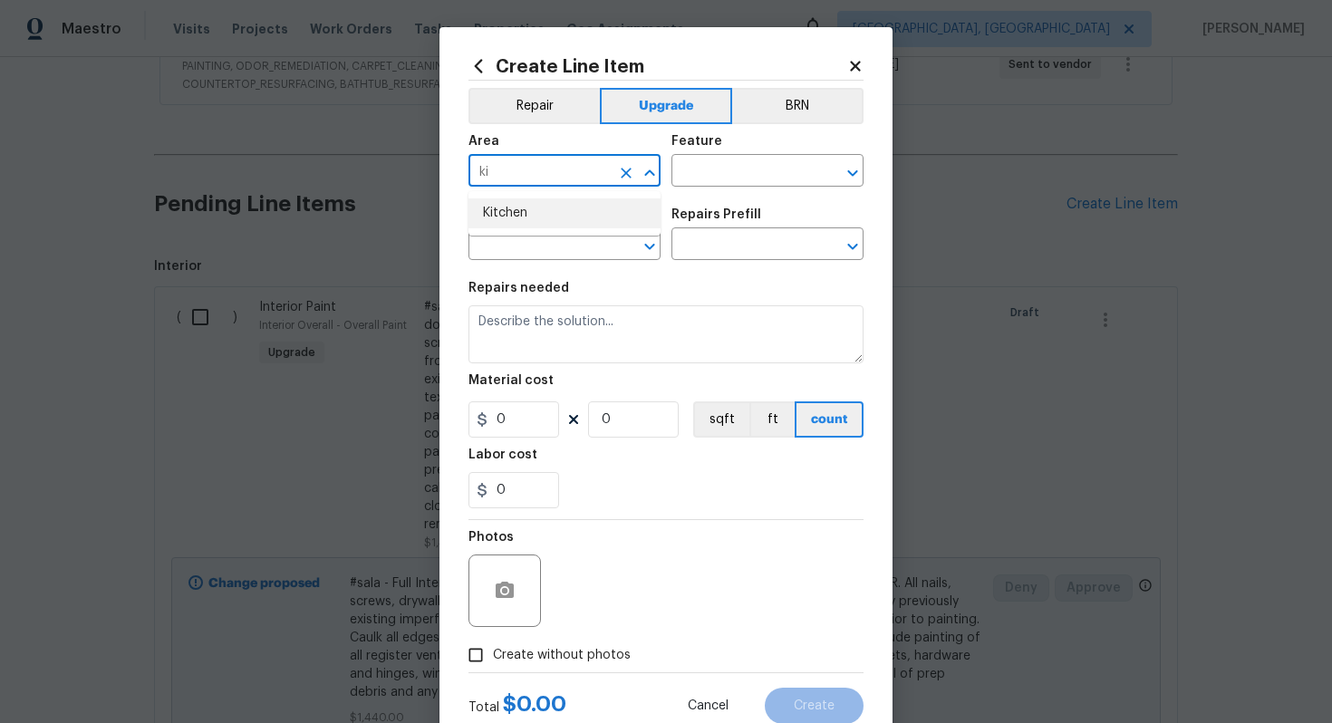
click at [522, 226] on li "Kitchen" at bounding box center [564, 213] width 192 height 30
type input "Kitchen"
click at [766, 170] on input "text" at bounding box center [741, 173] width 141 height 28
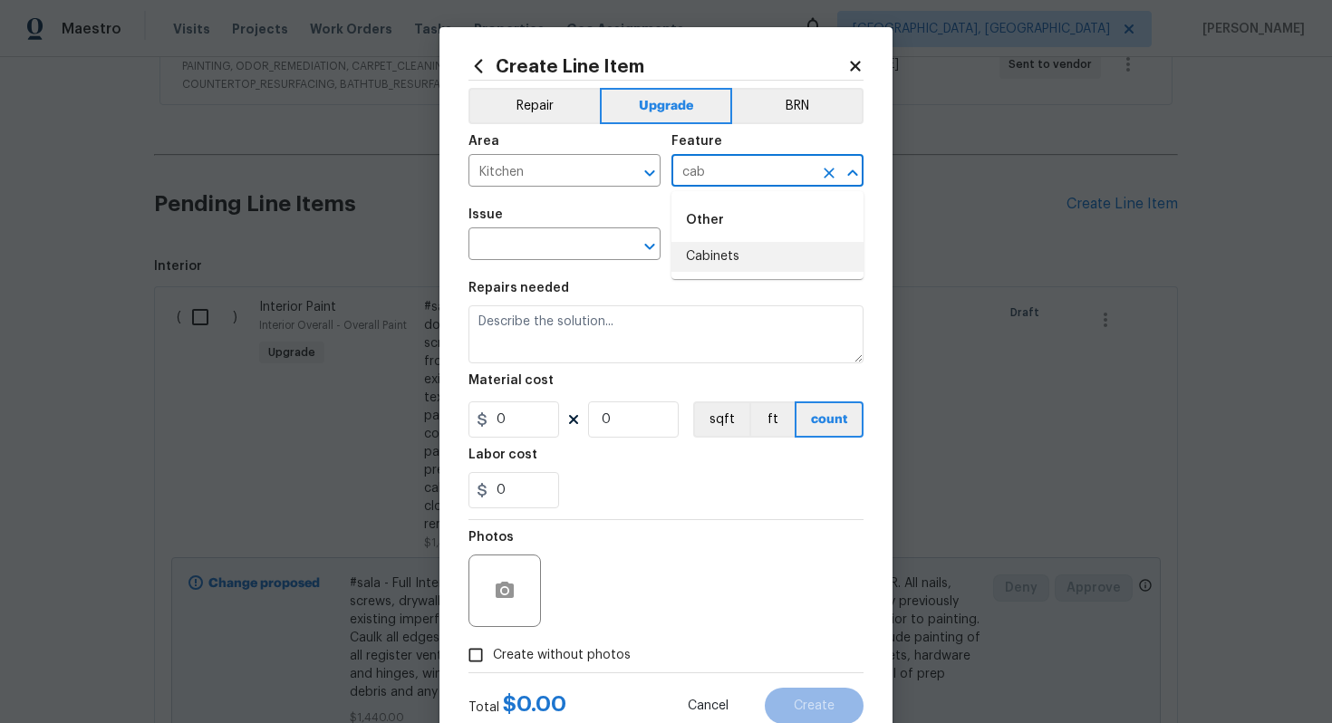
click at [729, 261] on li "Cabinets" at bounding box center [767, 257] width 192 height 30
type input "Cabinets"
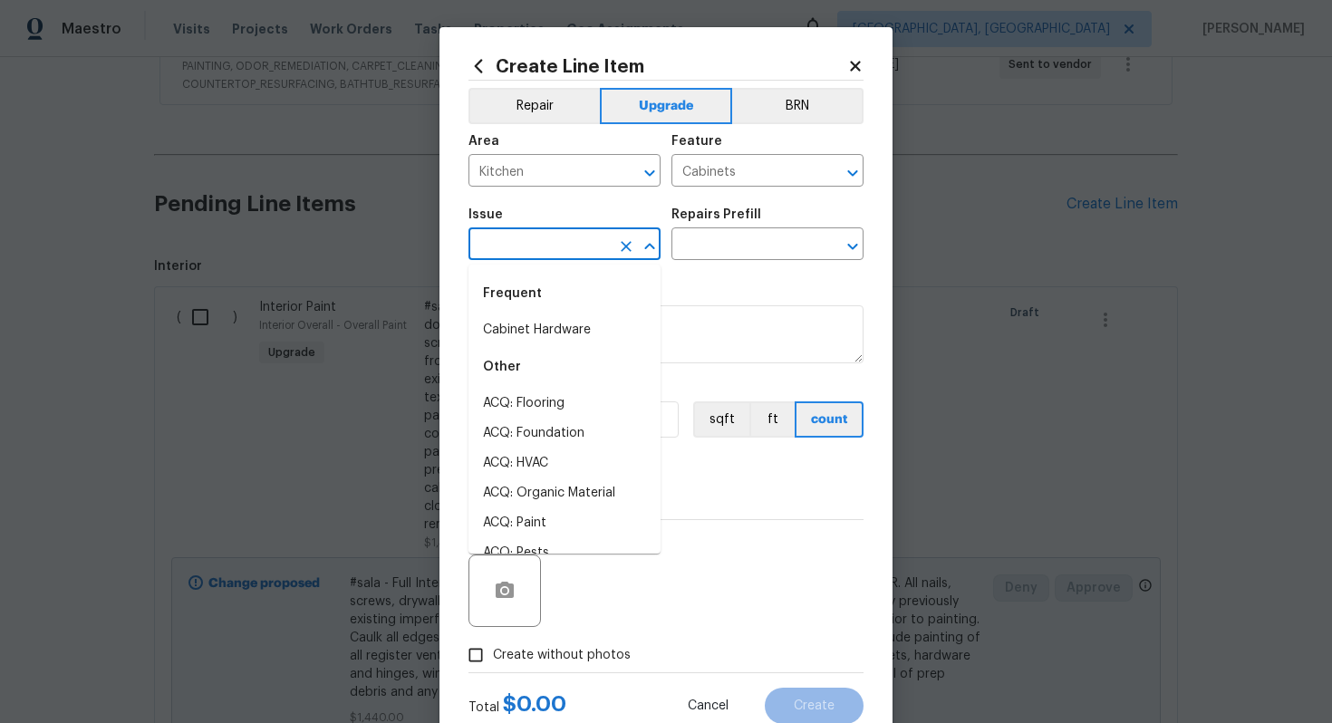
click at [563, 253] on input "text" at bounding box center [538, 246] width 141 height 28
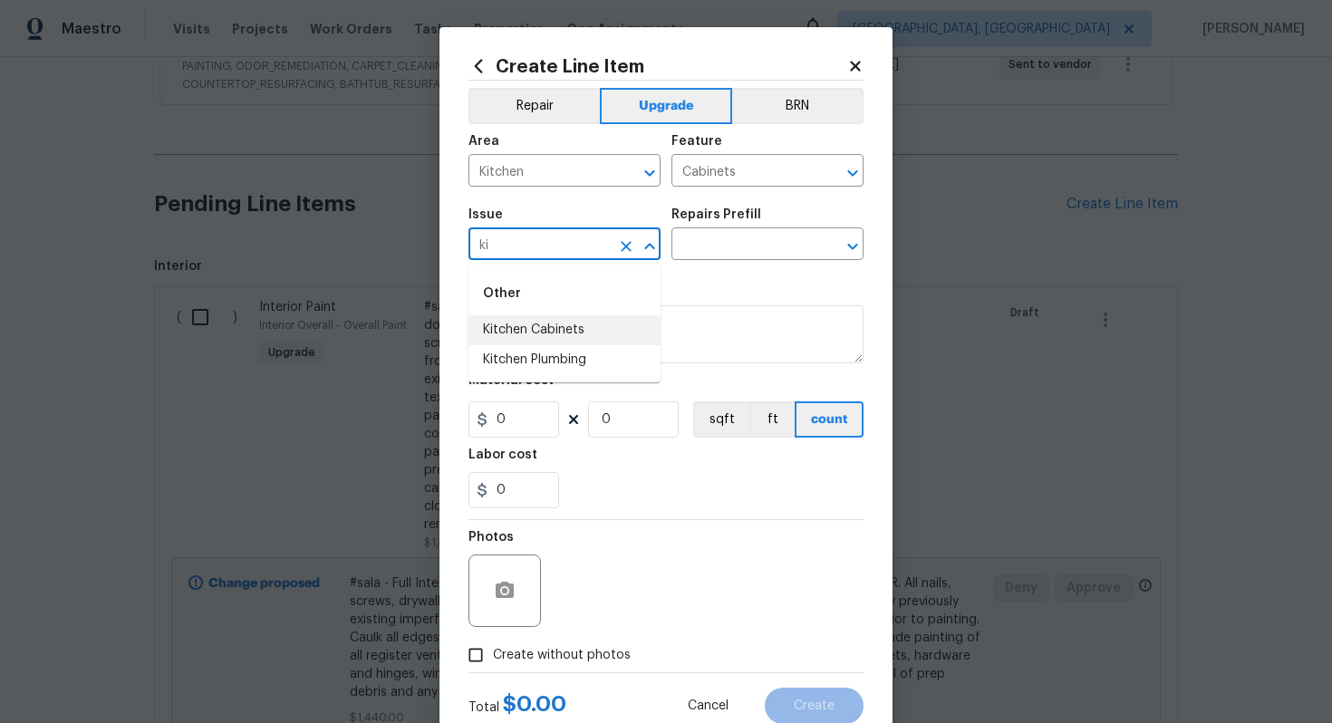
click at [605, 334] on li "Kitchen Cabinets" at bounding box center [564, 330] width 192 height 30
click at [719, 244] on input "text" at bounding box center [741, 246] width 141 height 28
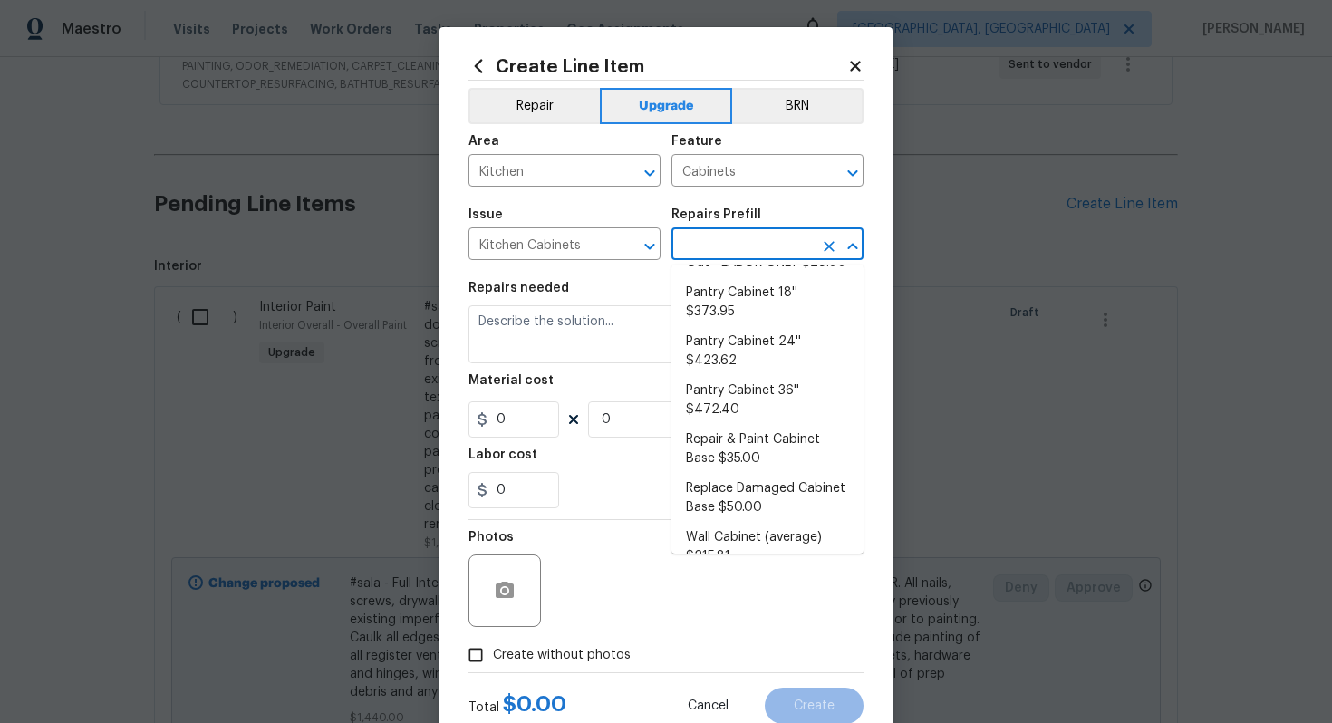
scroll to position [476, 0]
click at [595, 241] on input "Kitchen Cabinets" at bounding box center [538, 246] width 141 height 28
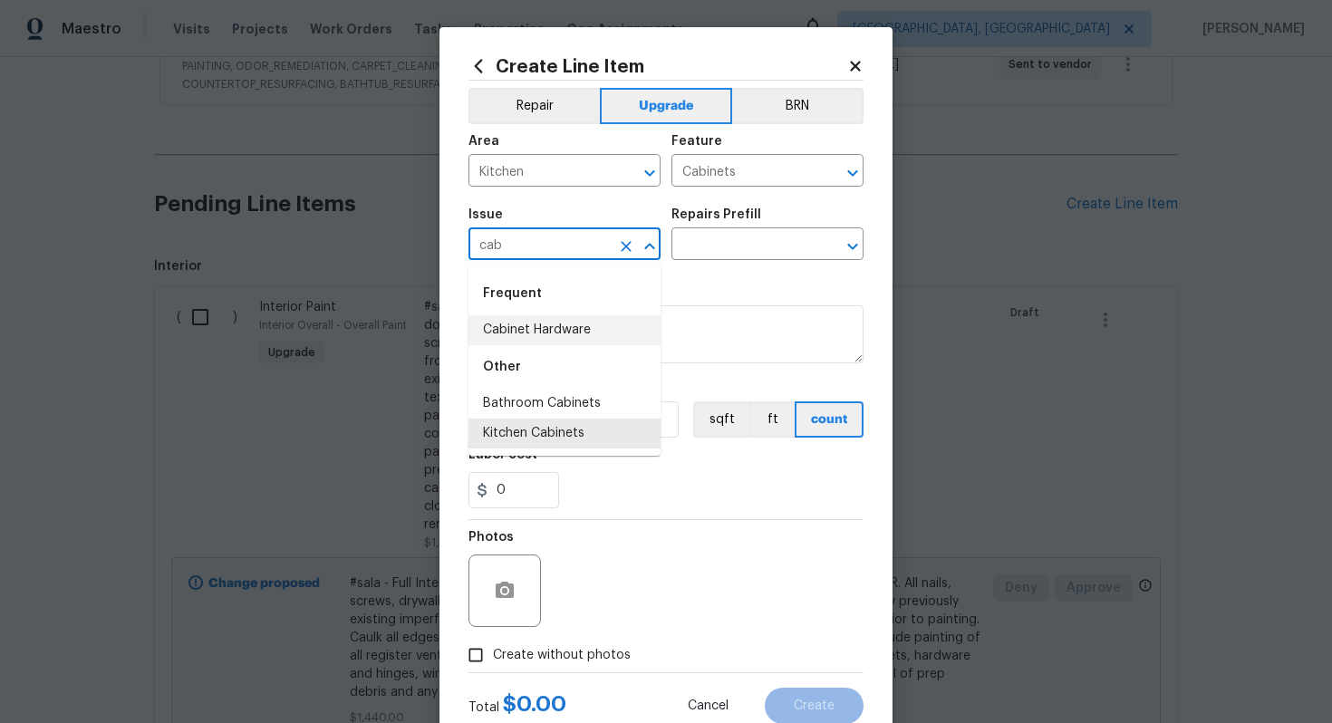
click at [573, 345] on div "Other" at bounding box center [564, 366] width 192 height 43
click at [573, 336] on li "Cabinet Hardware" at bounding box center [564, 330] width 192 height 30
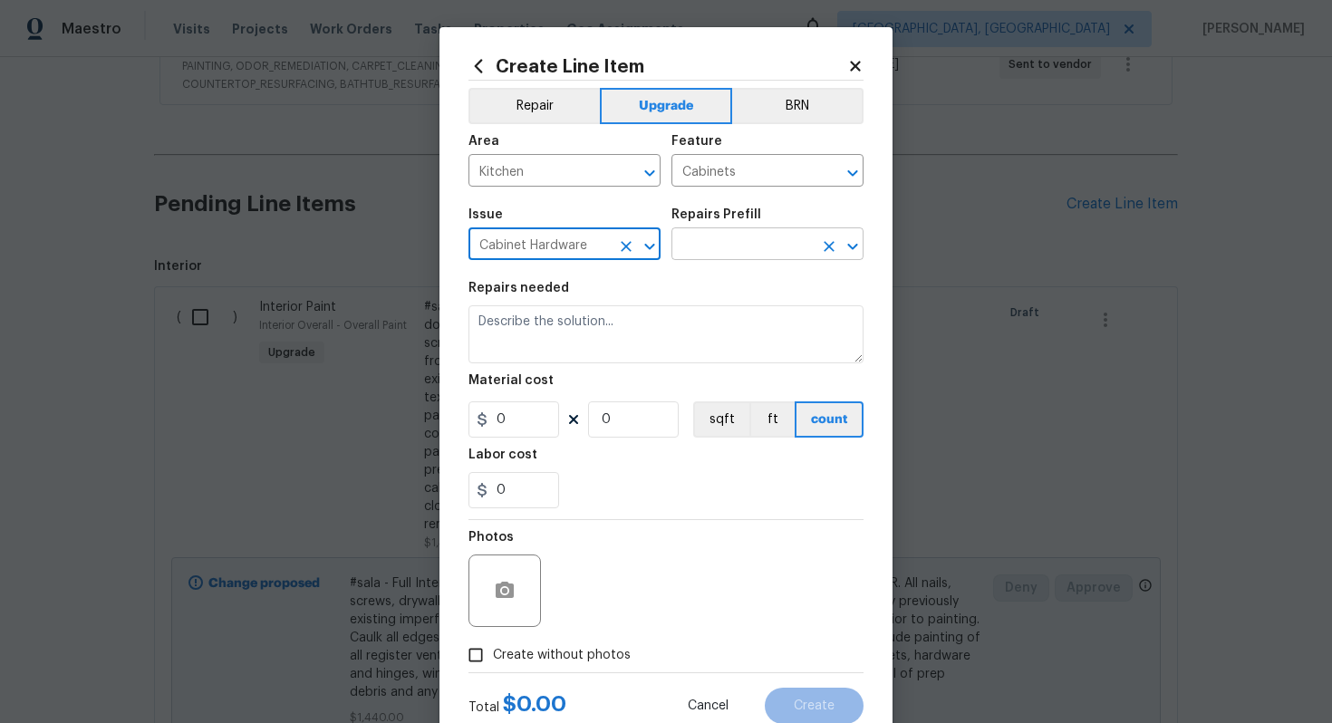
type input "Cabinet Hardware"
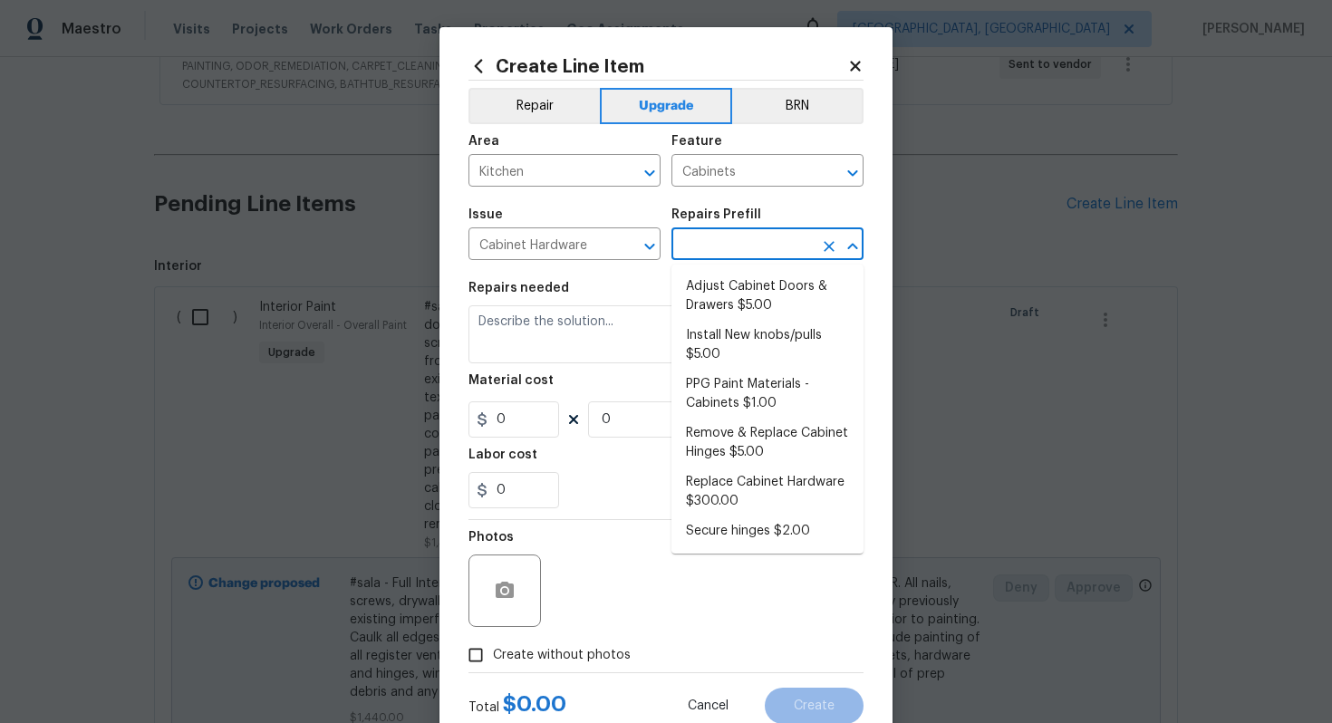
click at [751, 248] on input "text" at bounding box center [741, 246] width 141 height 28
click at [729, 502] on li "Replace Cabinet Hardware $300.00" at bounding box center [767, 491] width 192 height 49
type input "Replace Cabinet Hardware $300.00"
type textarea "Replace cabinet hardware with new hinges and pulls. HPM to provide specs"
type input "300"
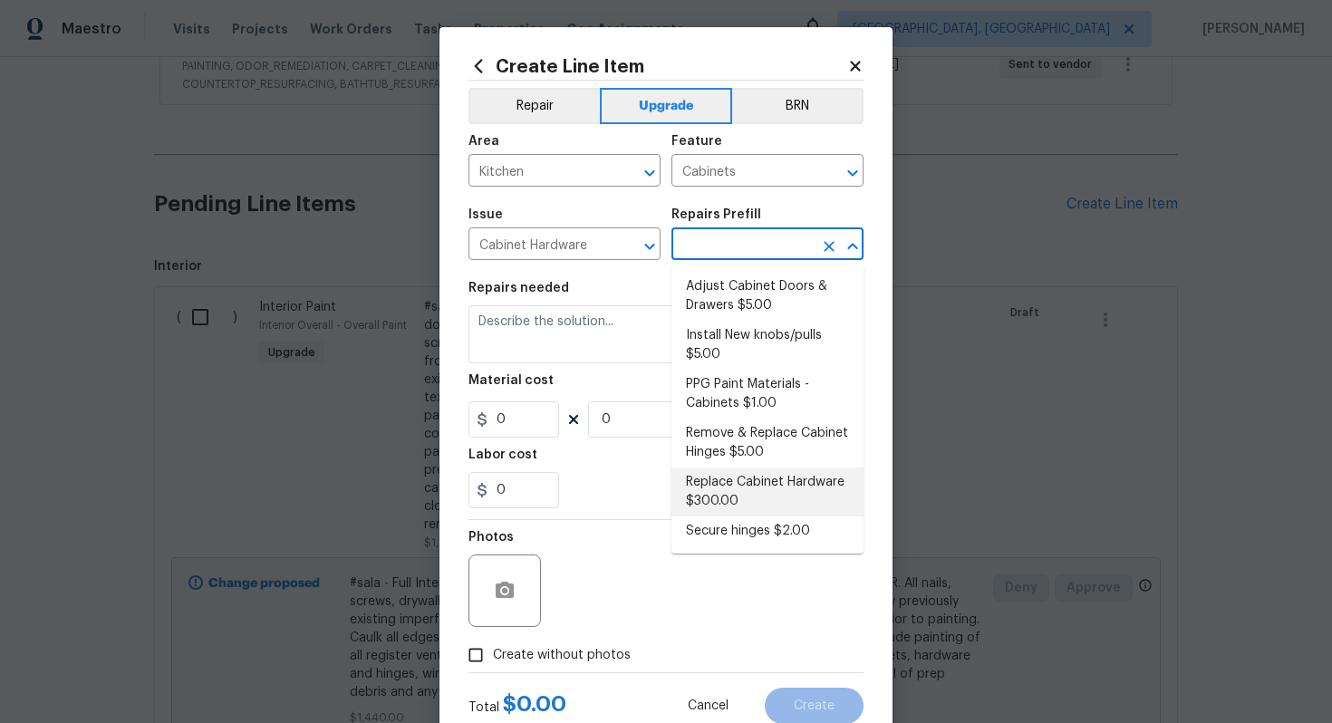
type input "1"
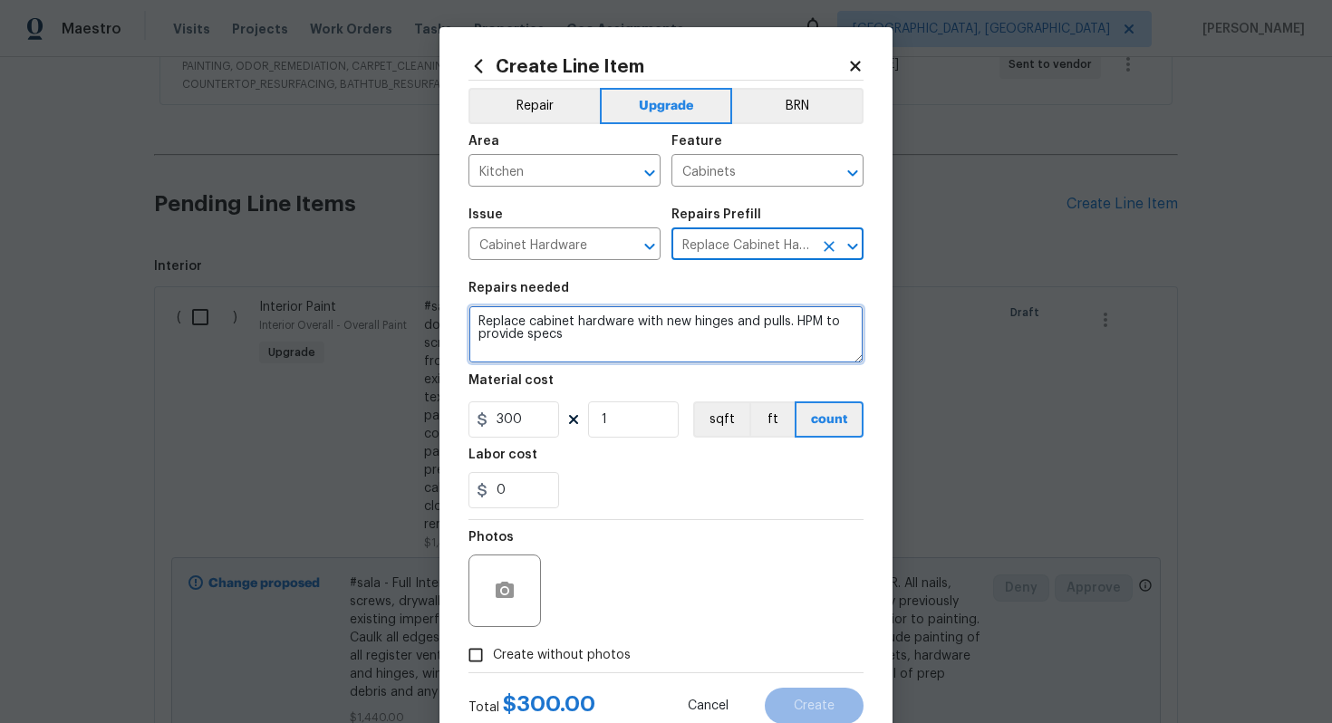
click at [473, 322] on textarea "Replace cabinet hardware with new hinges and pulls. HPM to provide specs" at bounding box center [665, 334] width 395 height 58
type textarea "#sala - Replace cabinet hardware with new hinges and pulls. HPM to provide specs"
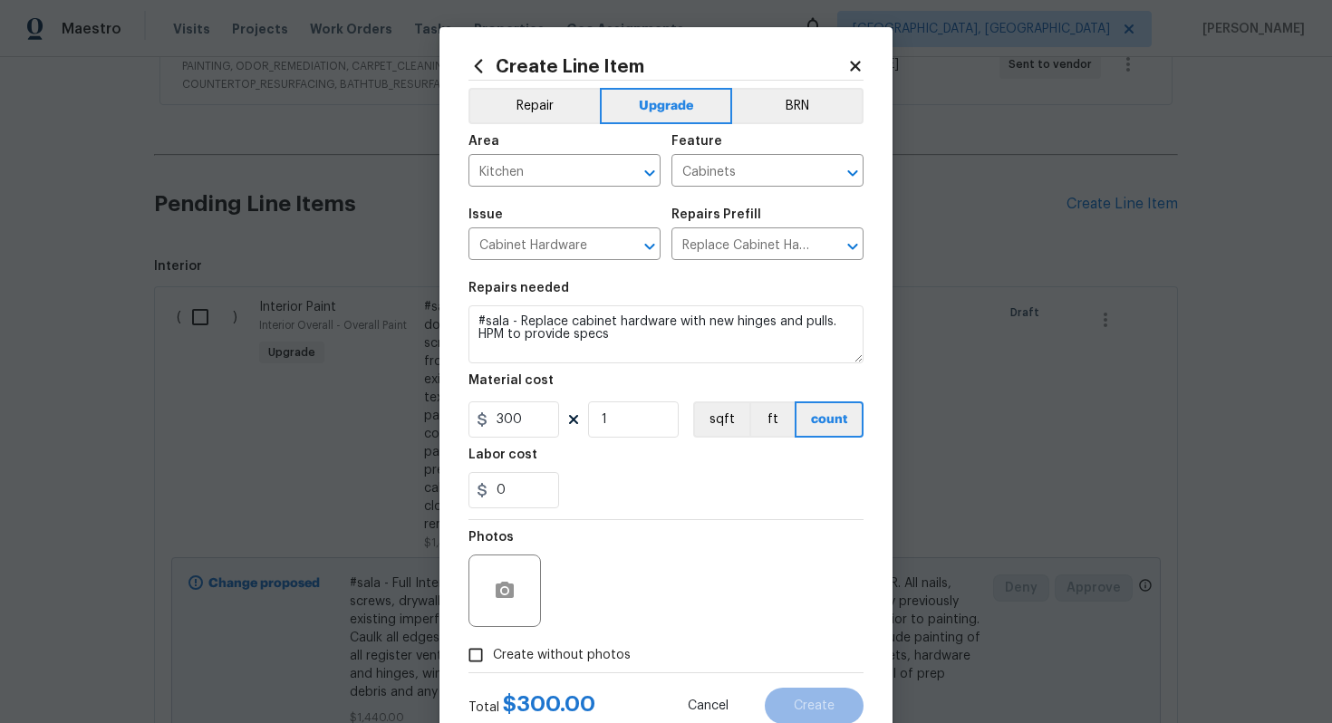
click at [552, 656] on span "Create without photos" at bounding box center [562, 655] width 138 height 19
click at [493, 656] on input "Create without photos" at bounding box center [475, 655] width 34 height 34
checkbox input "true"
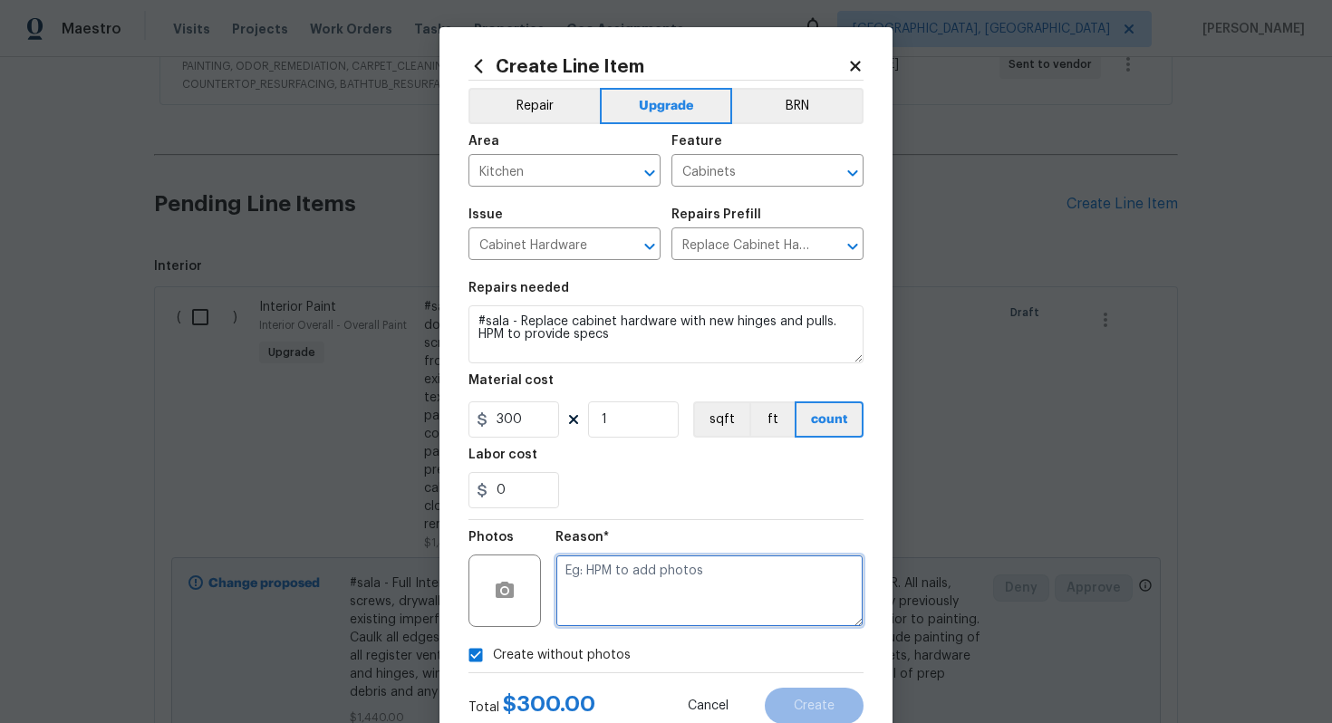
click at [613, 581] on textarea at bounding box center [709, 590] width 308 height 72
type textarea "n/a"
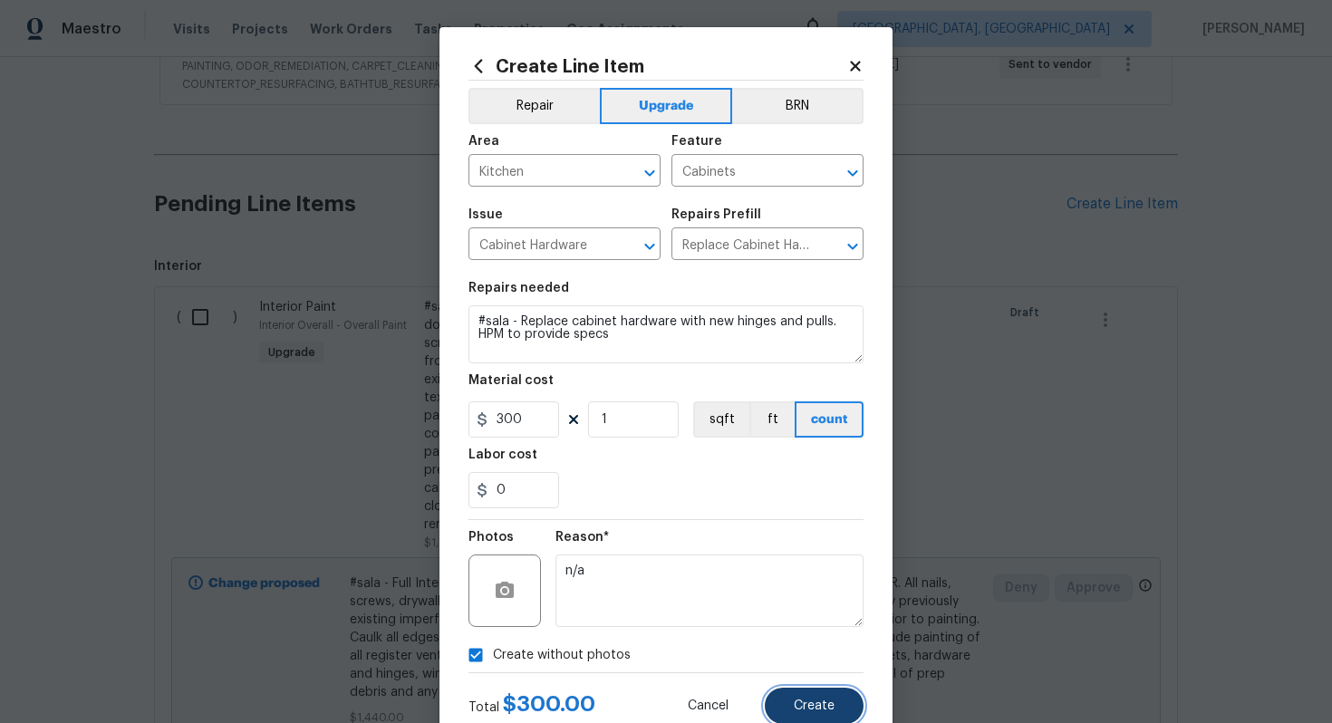
click at [823, 711] on span "Create" at bounding box center [814, 706] width 41 height 14
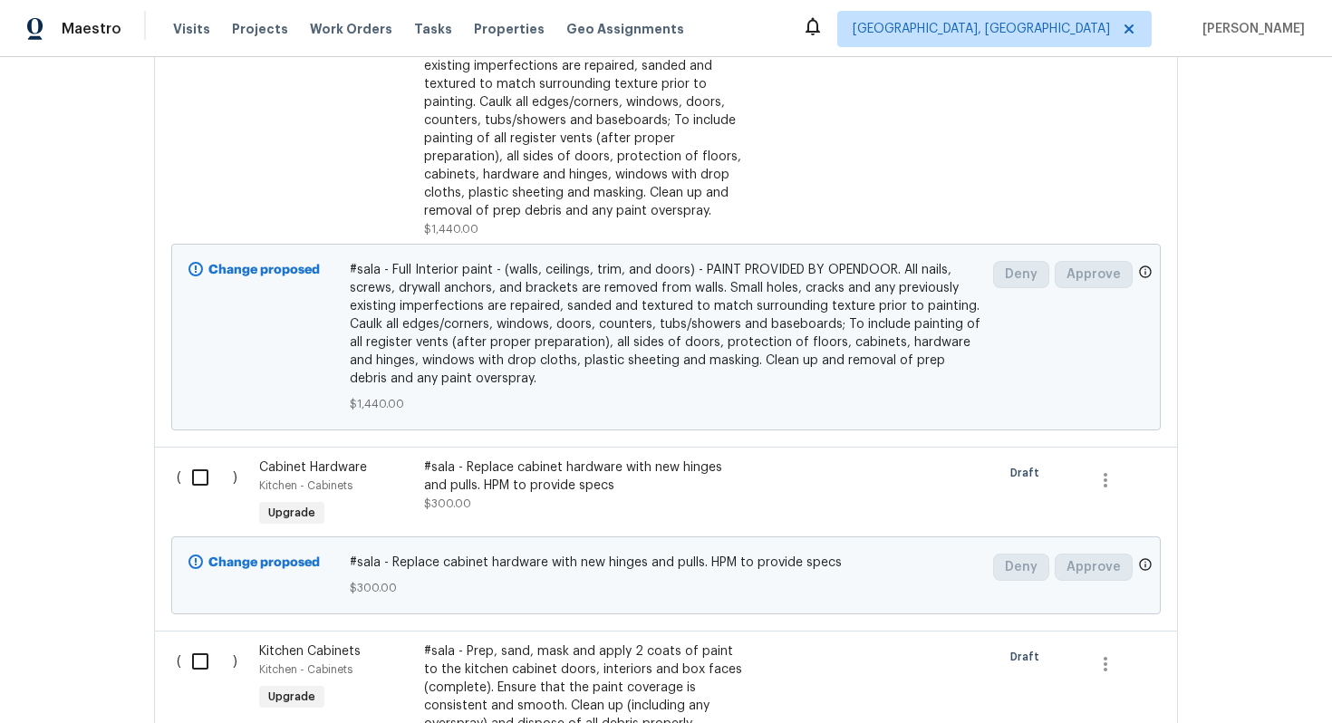
scroll to position [492, 0]
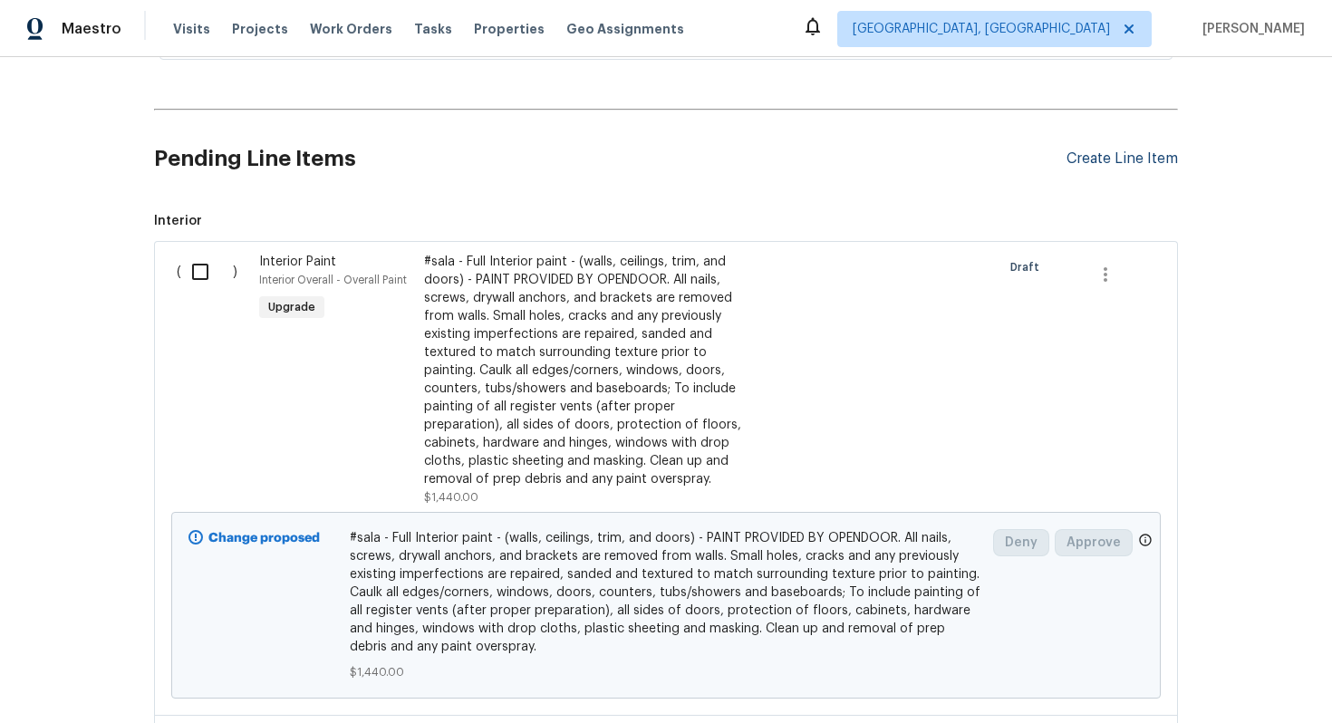
click at [1082, 160] on div "Create Line Item" at bounding box center [1121, 158] width 111 height 17
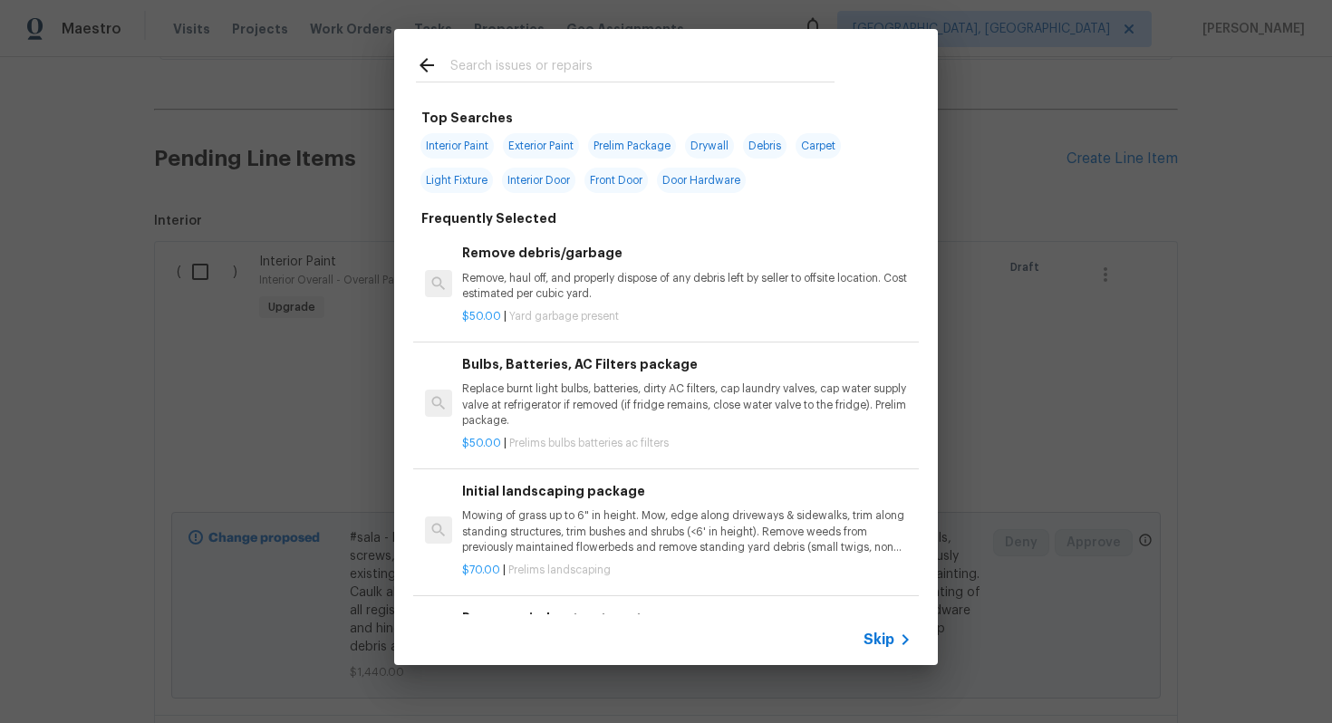
click at [896, 634] on icon at bounding box center [905, 640] width 22 height 22
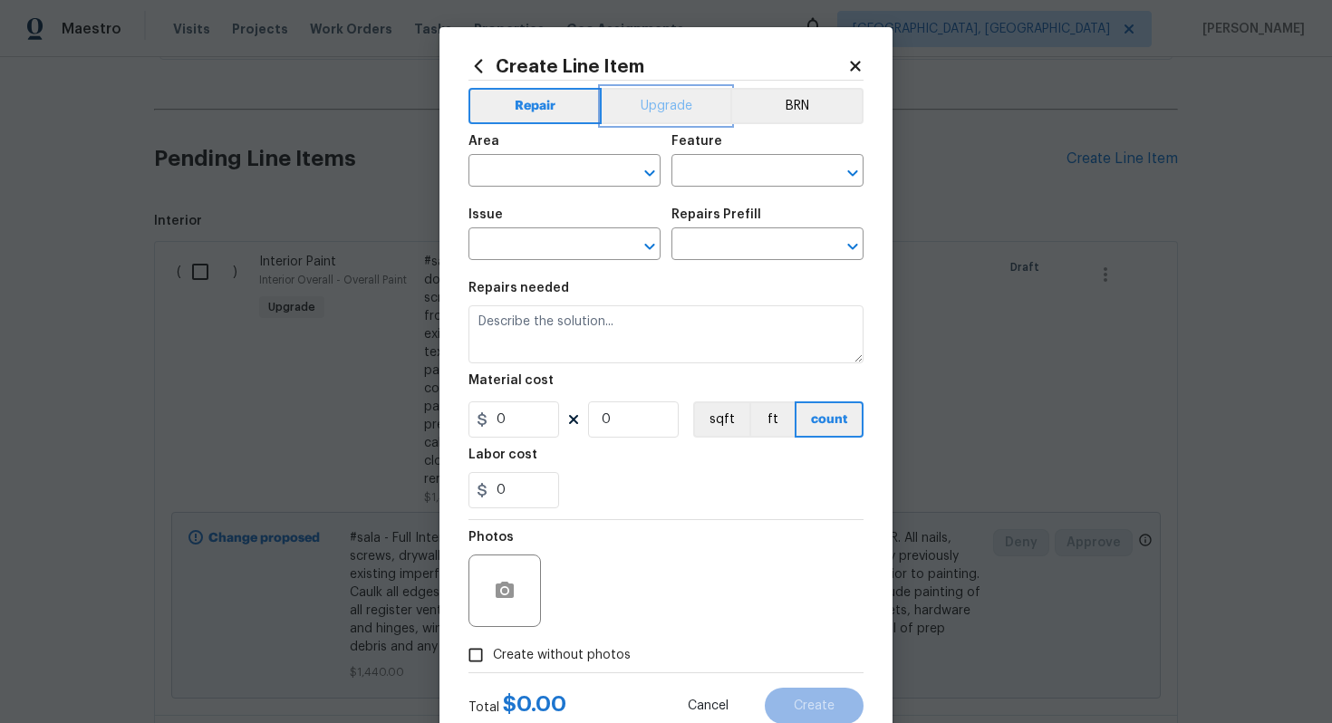
click at [668, 88] on button "Upgrade" at bounding box center [667, 106] width 130 height 36
click at [549, 181] on input "text" at bounding box center [538, 173] width 141 height 28
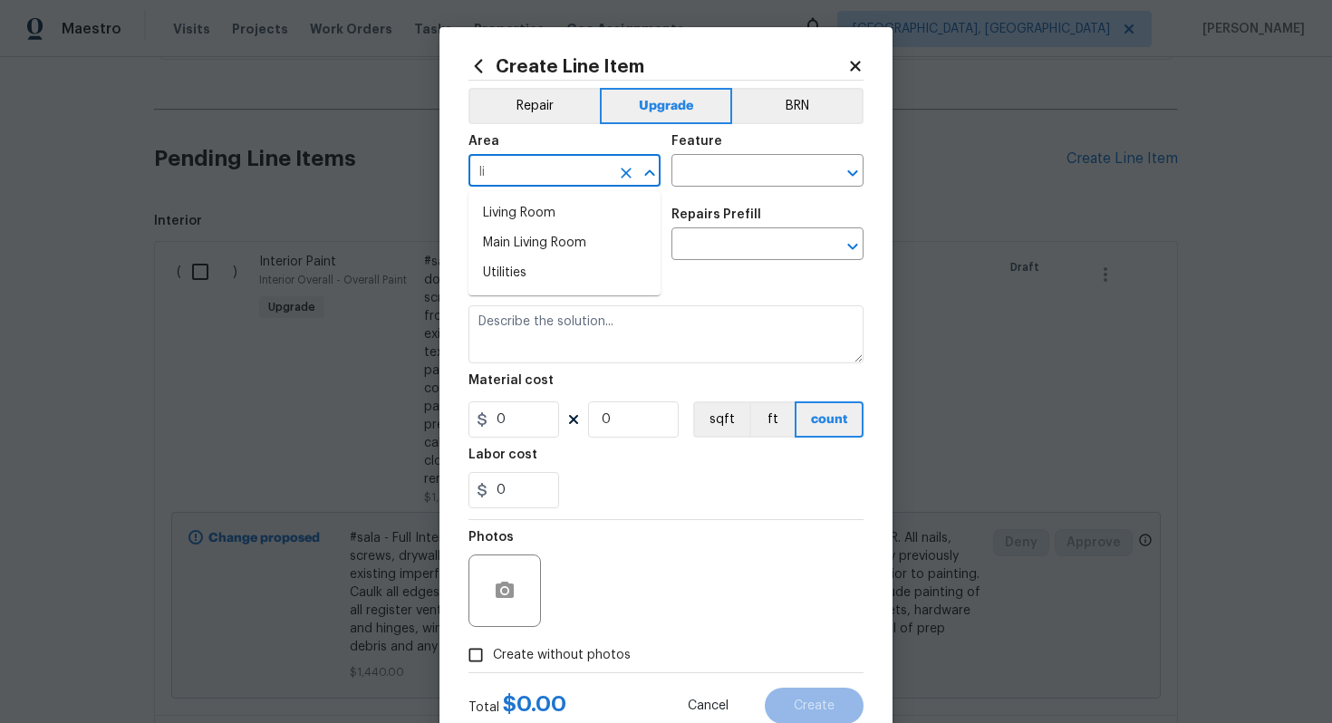
type input "l"
click at [579, 215] on li "Living Room" at bounding box center [564, 213] width 192 height 30
type input "Living Room"
click at [697, 176] on input "text" at bounding box center [741, 173] width 141 height 28
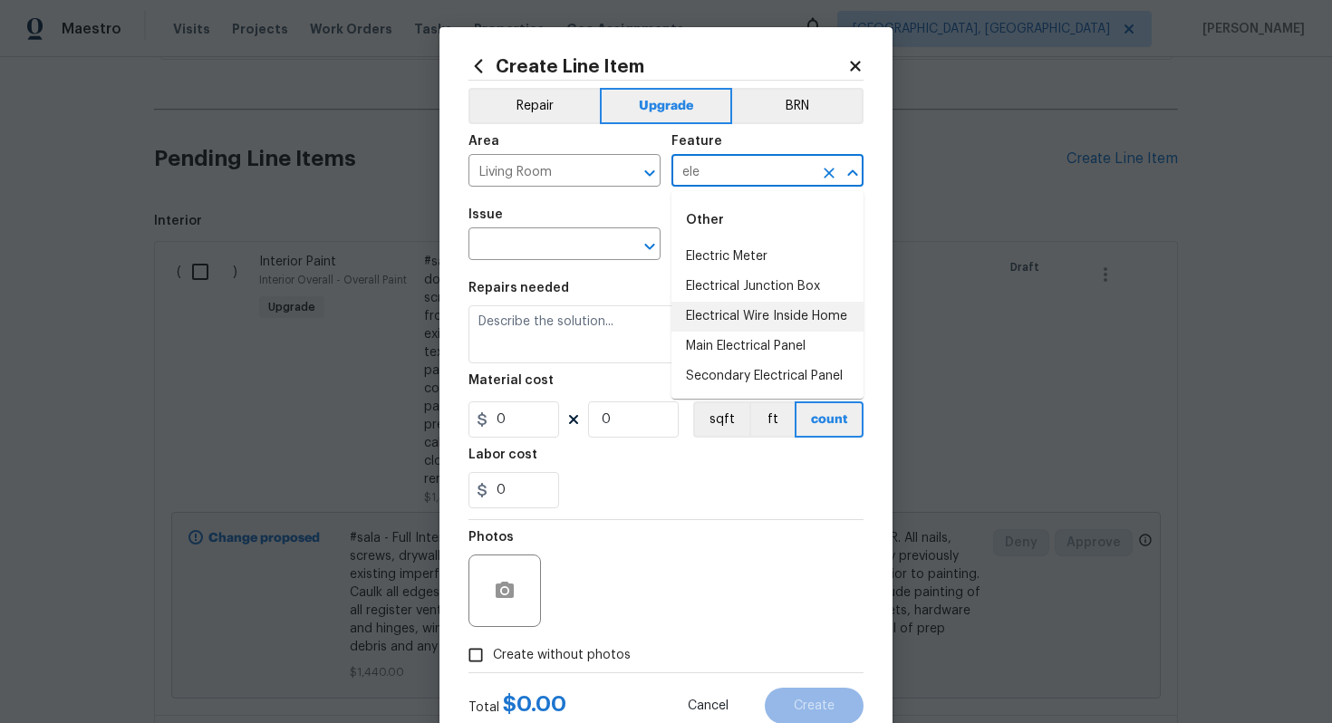
click at [773, 317] on li "Electrical Wire Inside Home" at bounding box center [767, 317] width 192 height 30
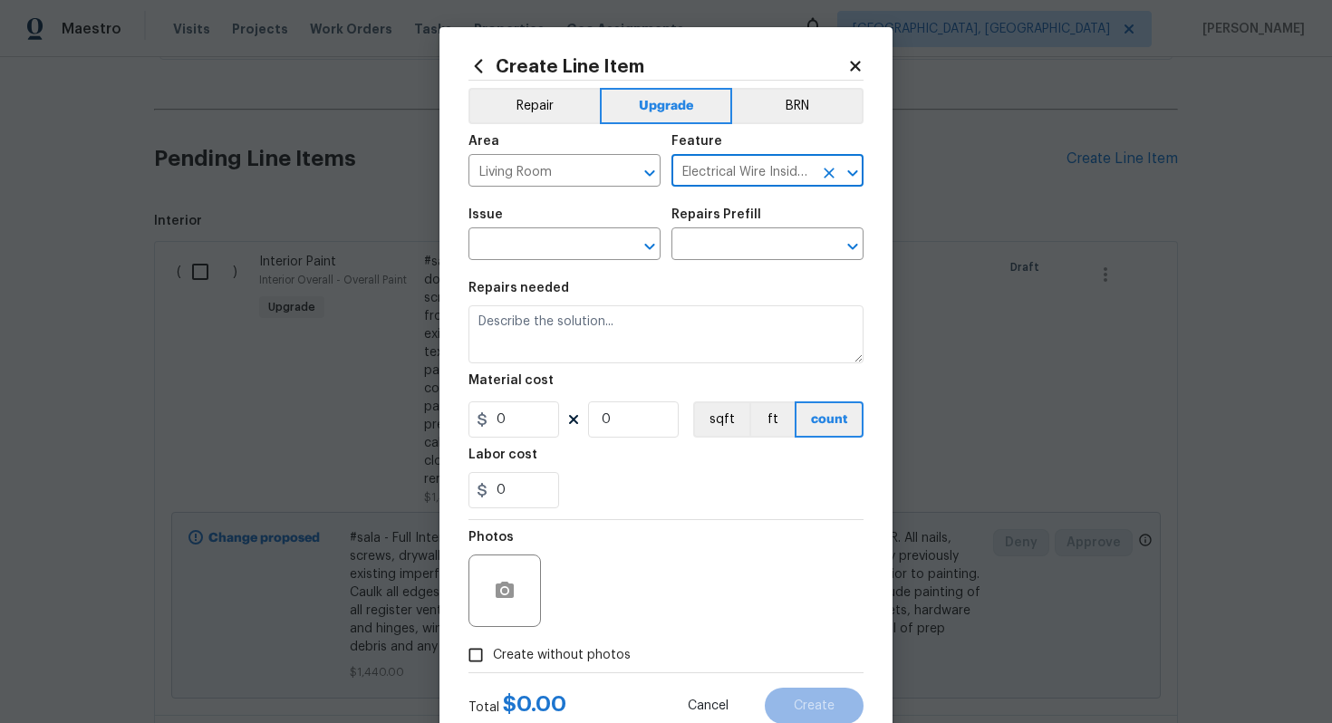
type input "Electrical Wire Inside Home"
click at [506, 229] on div "Issue" at bounding box center [564, 220] width 192 height 24
click at [506, 242] on input "text" at bounding box center [538, 246] width 141 height 28
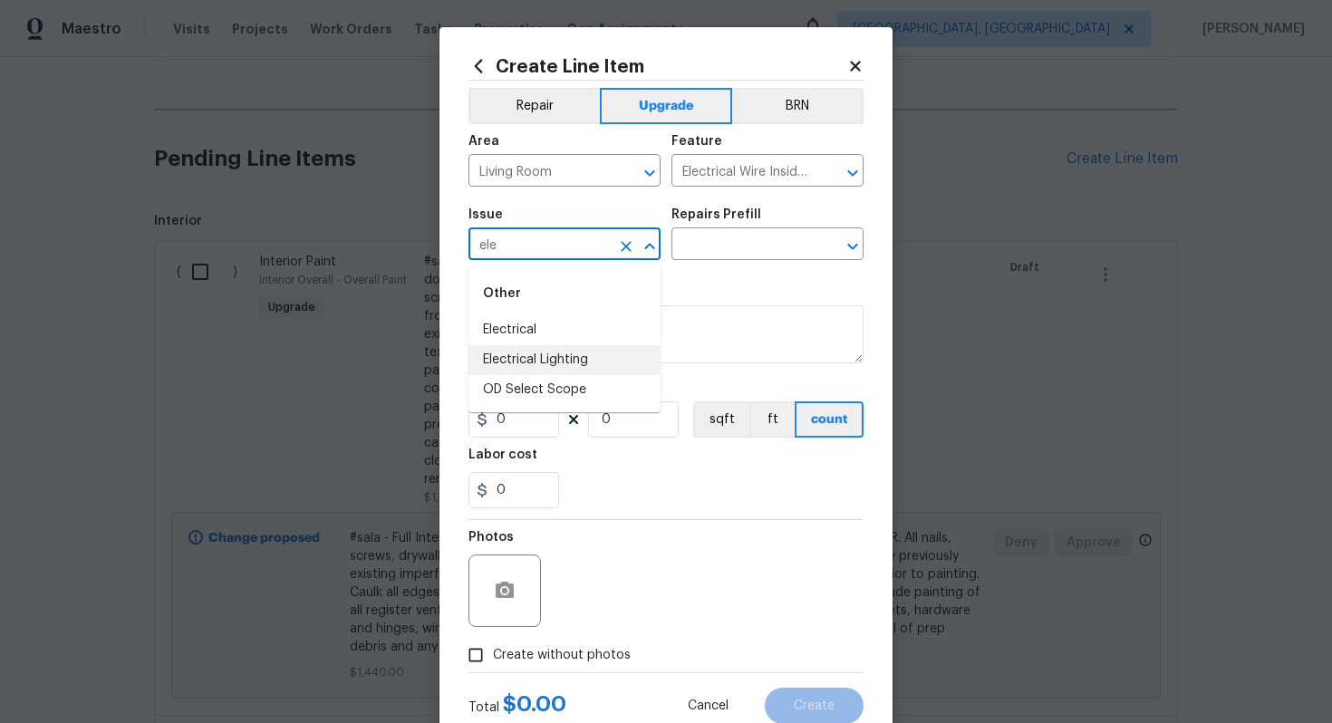
click at [571, 348] on li "Electrical Lighting" at bounding box center [564, 360] width 192 height 30
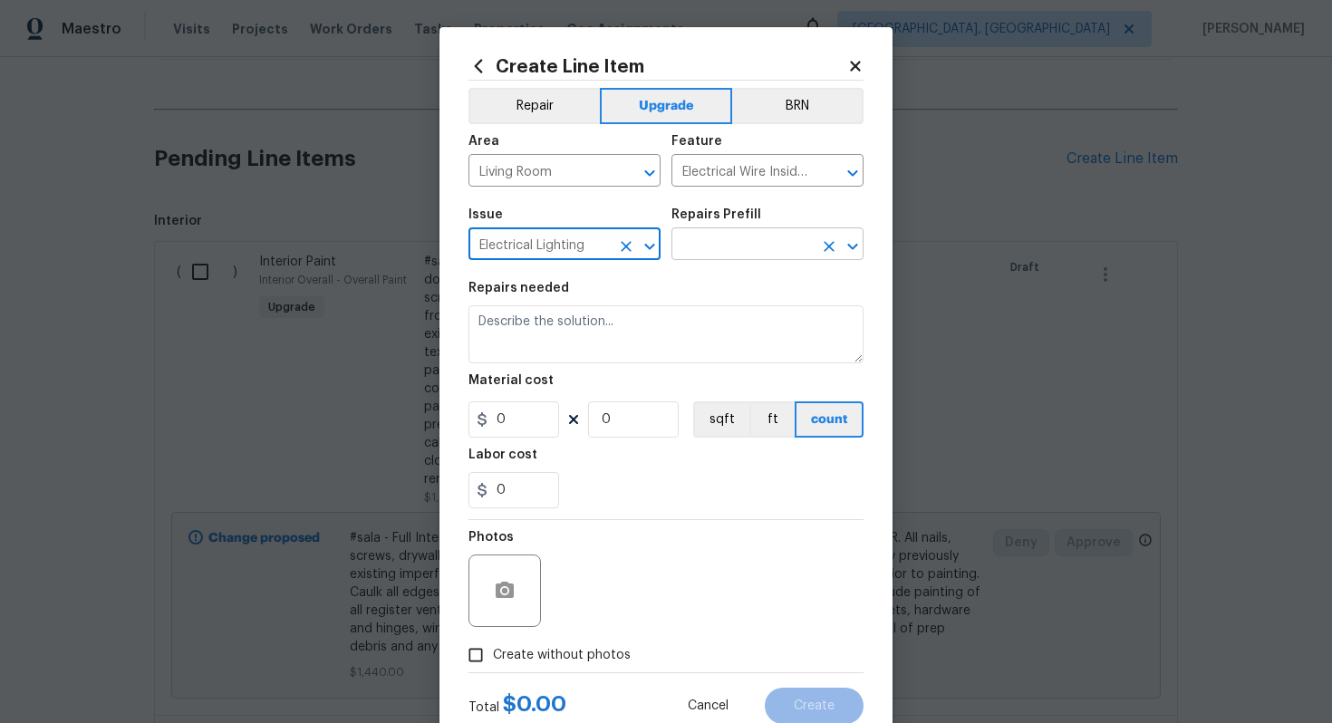
type input "Electrical Lighting"
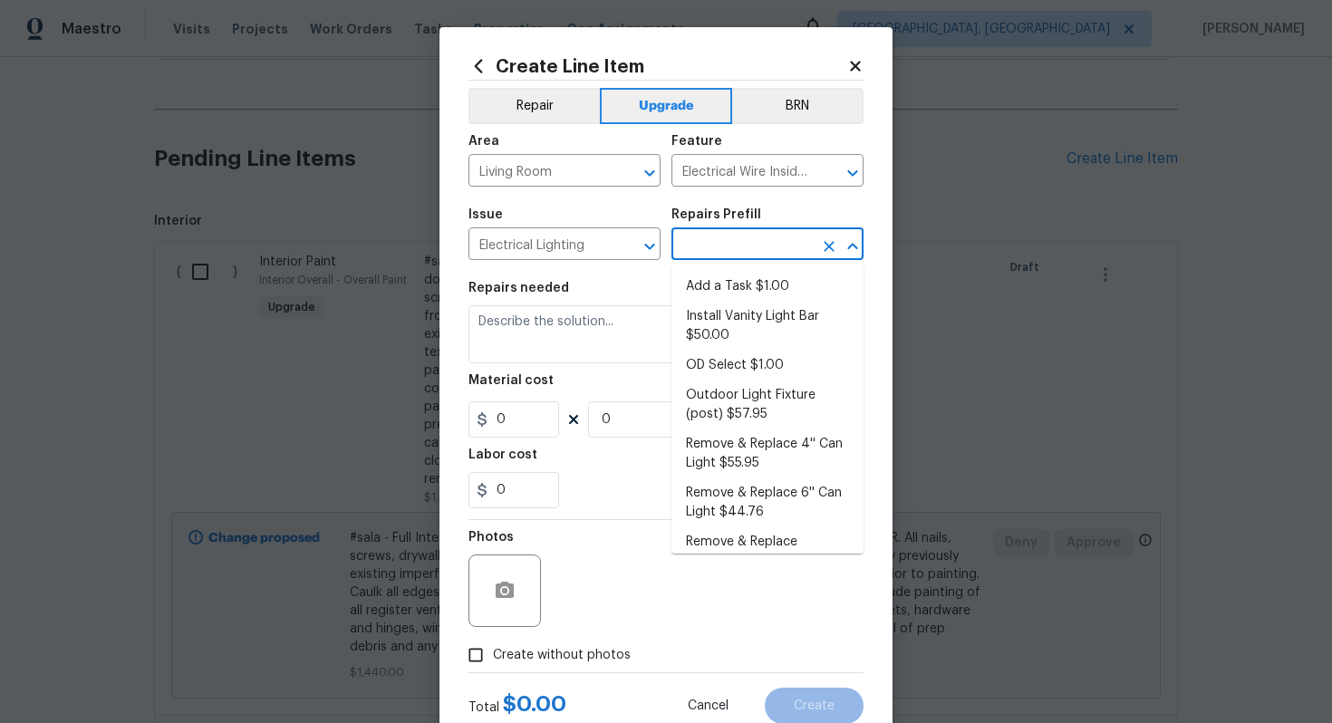
click at [725, 251] on input "text" at bounding box center [741, 246] width 141 height 28
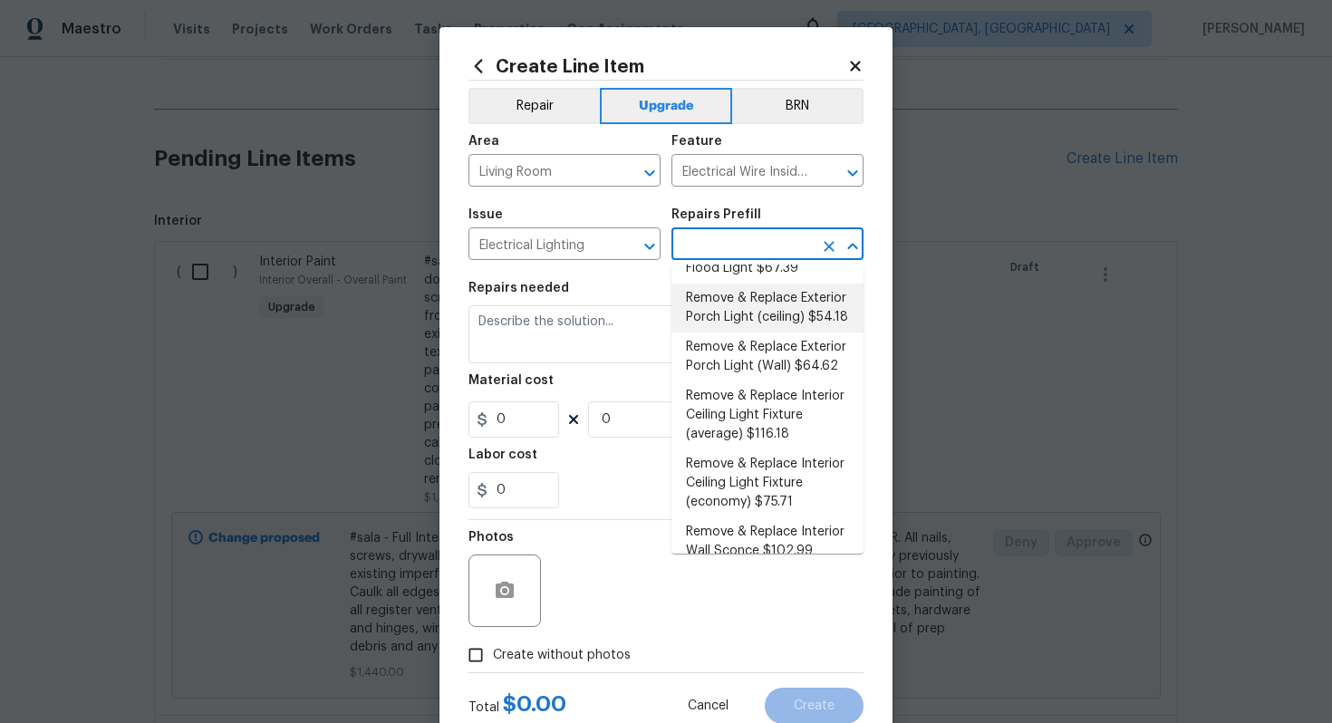
scroll to position [412, 0]
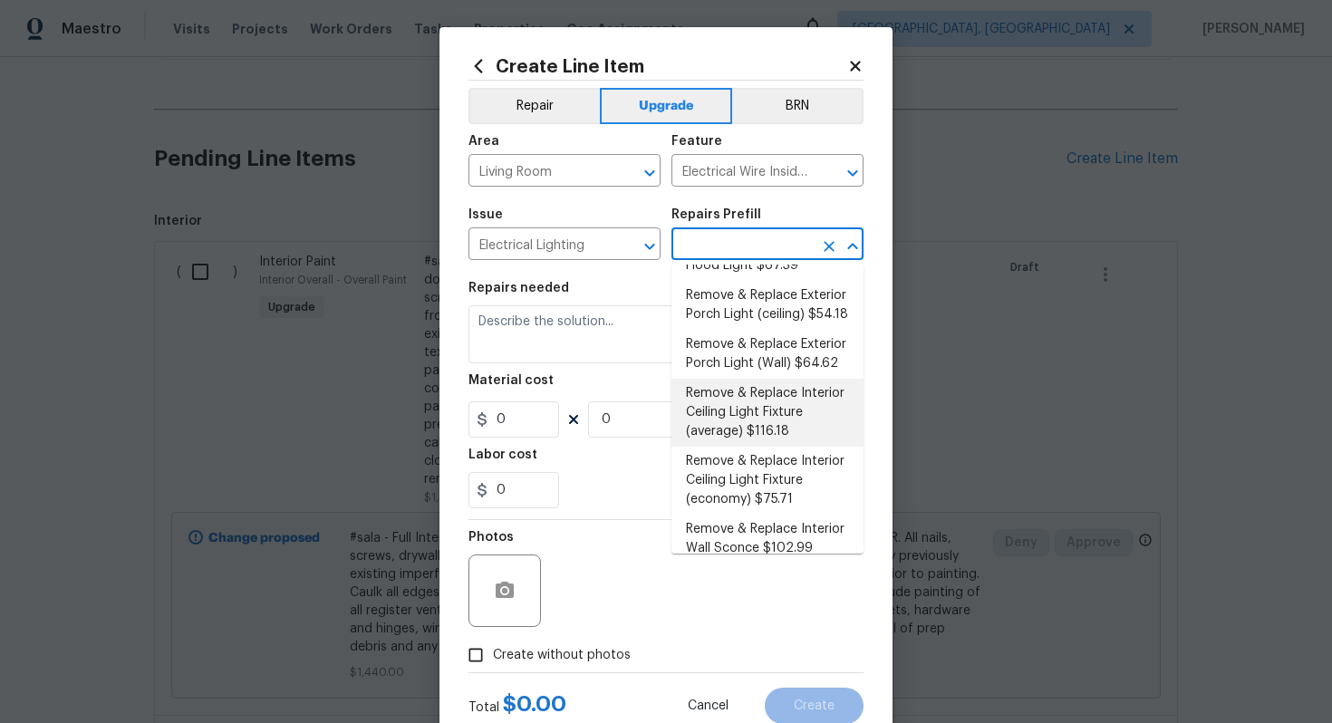
click at [805, 417] on li "Remove & Replace Interior Ceiling Light Fixture (average) $116.18" at bounding box center [767, 413] width 192 height 68
type input "Remove & Replace Interior Ceiling Light Fixture (average) $116.18"
type textarea "Remove the existing interior ceiling light fixture and replace it with new AVER…"
type input "116.18"
type input "1"
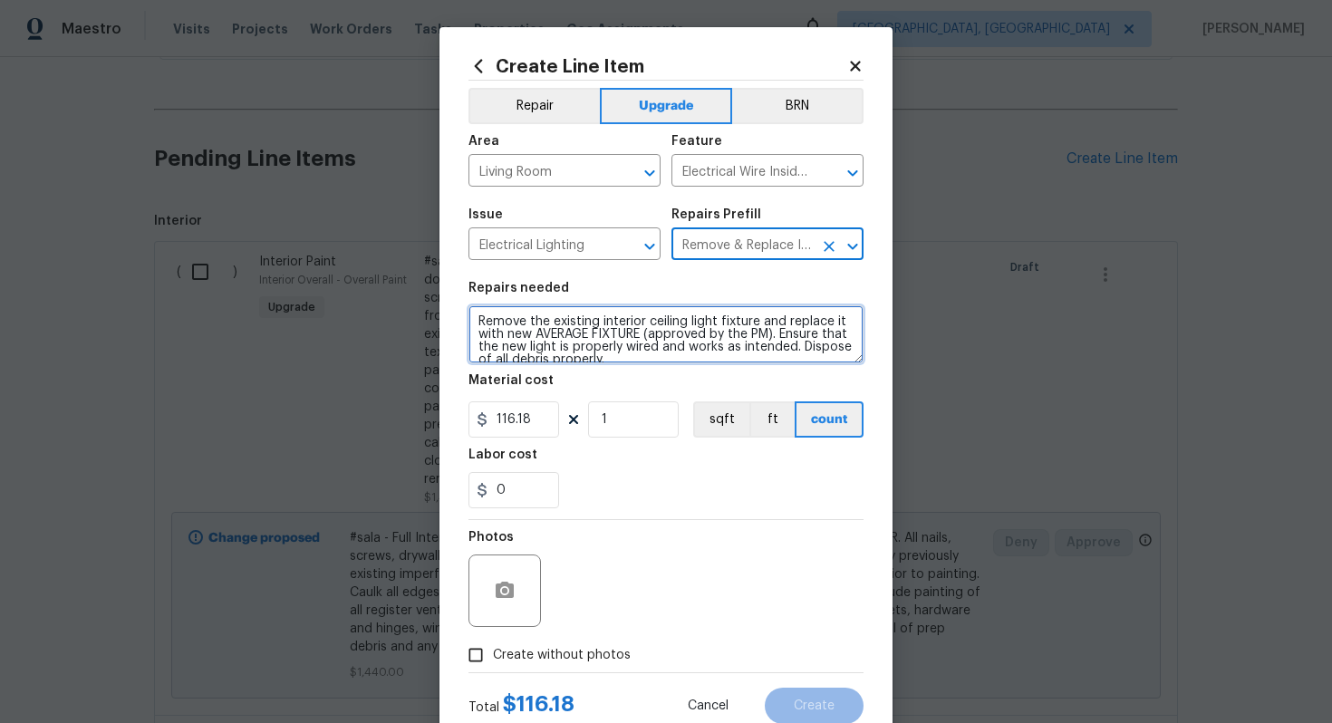
click at [473, 318] on textarea "Remove the existing interior ceiling light fixture and replace it with new AVER…" at bounding box center [665, 334] width 395 height 58
type textarea "#sala - Remove the existing interior ceiling light fixture and replace it with …"
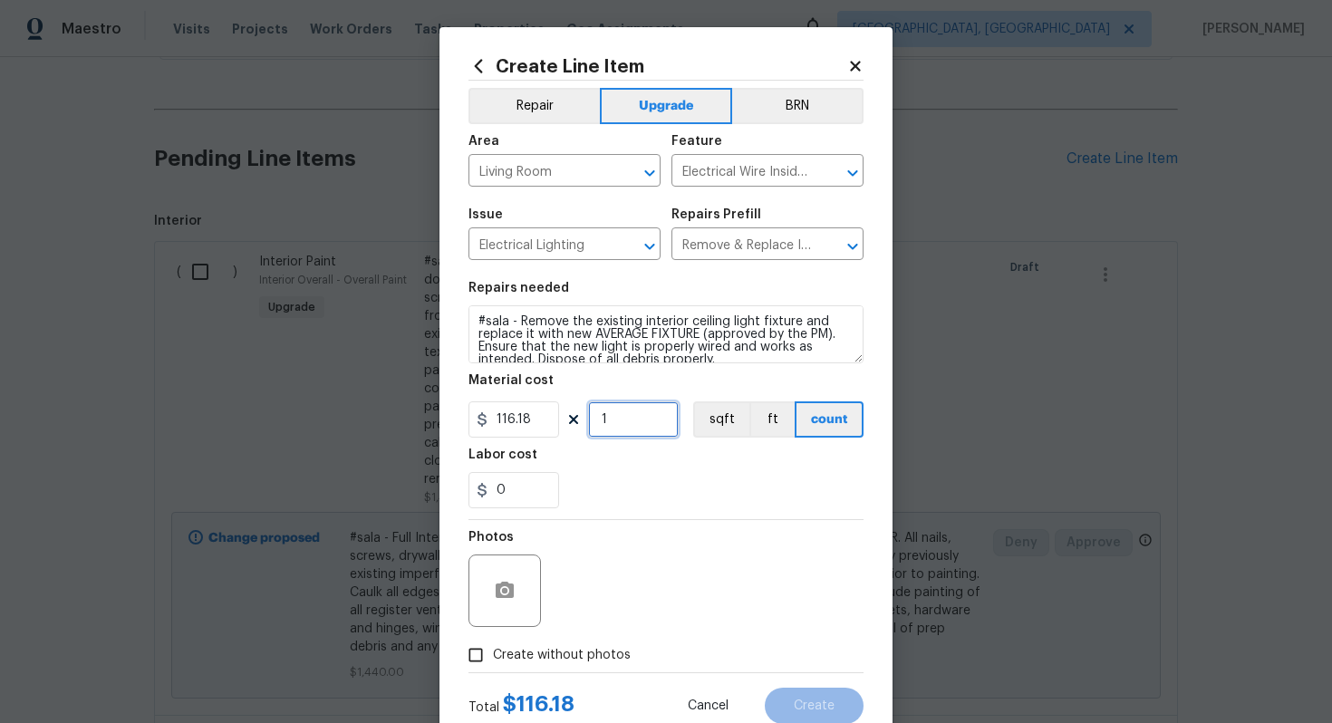
click at [644, 430] on input "1" at bounding box center [633, 419] width 91 height 36
type input "3"
click at [741, 249] on input "Remove & Replace Interior Ceiling Light Fixture (average) $116.18" at bounding box center [741, 246] width 141 height 28
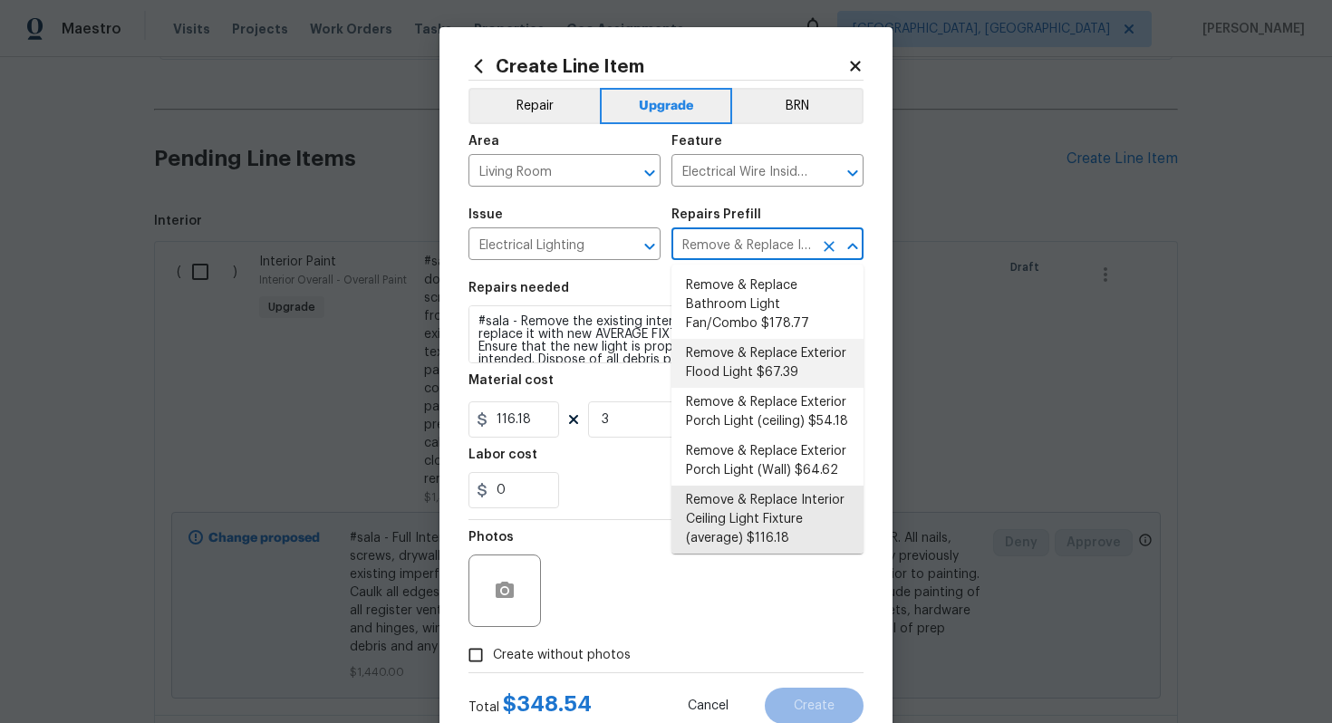
scroll to position [0, 0]
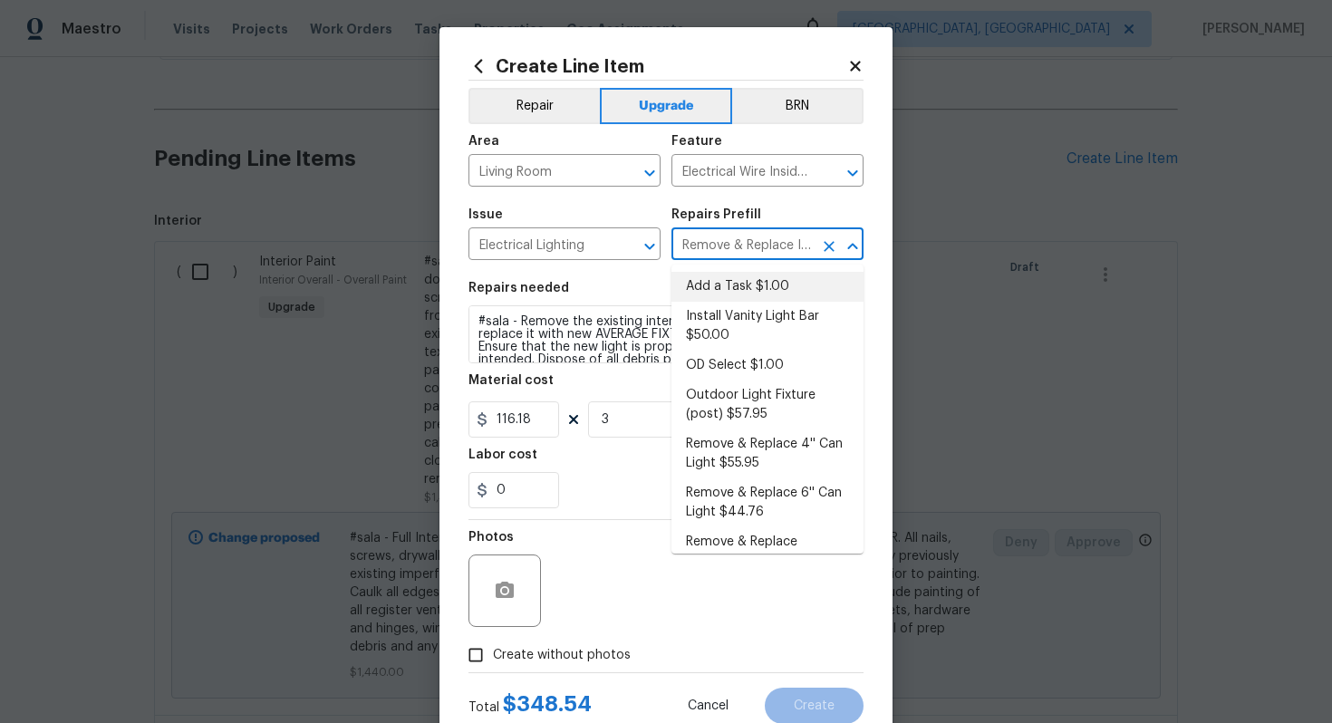
click at [733, 286] on li "Add a Task $1.00" at bounding box center [767, 287] width 192 height 30
type input "Add a Task $1.00"
type textarea "HPM to detail"
type input "1"
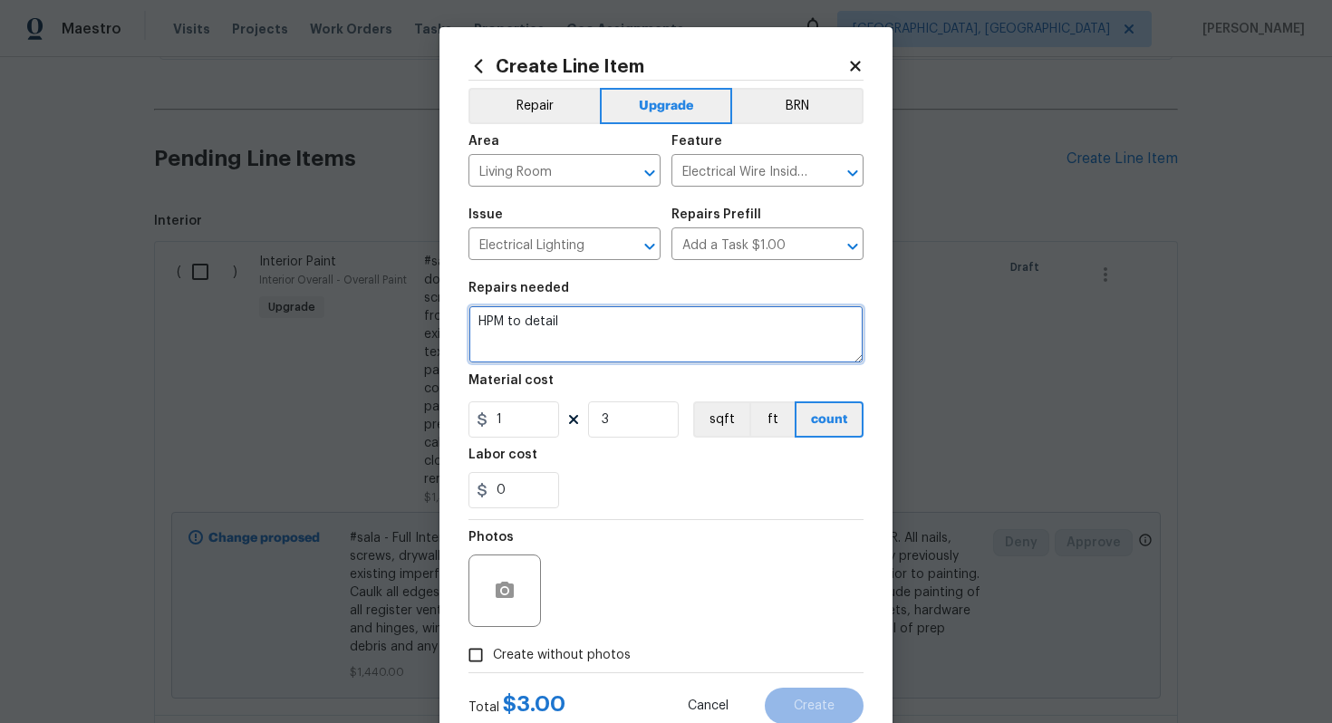
click at [658, 327] on textarea "HPM to detail" at bounding box center [665, 334] width 395 height 58
paste textarea "Replace 2 lights"
paste textarea "Living room/Dining room"
type textarea "#sala - Replace 2 lights - Living room/Dining room"
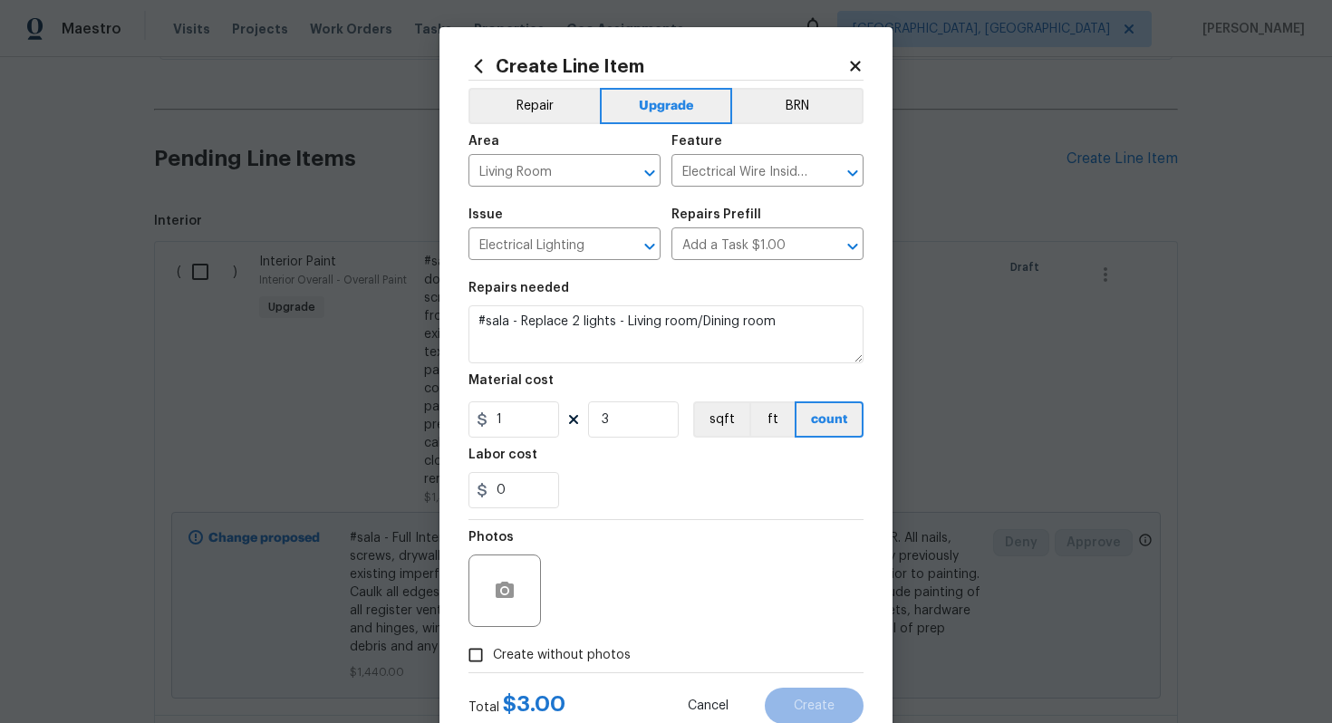
click at [605, 646] on span "Create without photos" at bounding box center [562, 655] width 138 height 19
click at [493, 646] on input "Create without photos" at bounding box center [475, 655] width 34 height 34
checkbox input "true"
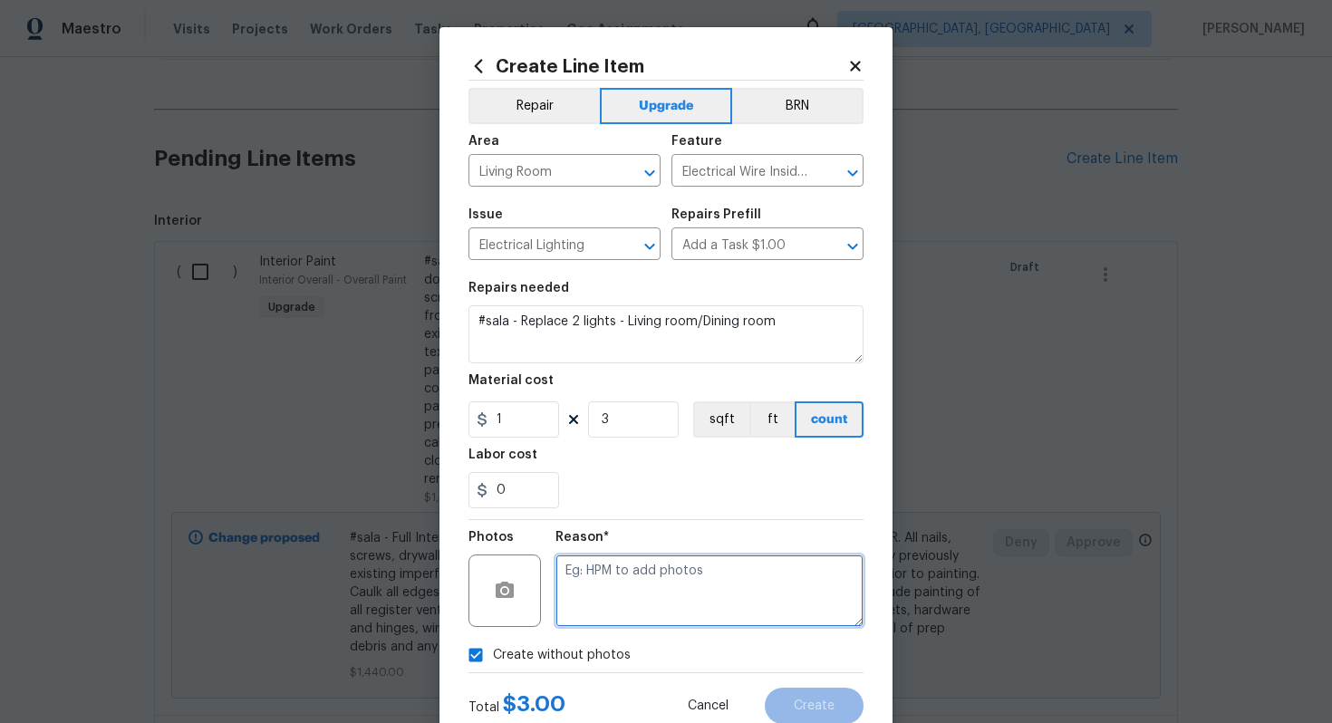
click at [624, 617] on textarea at bounding box center [709, 590] width 308 height 72
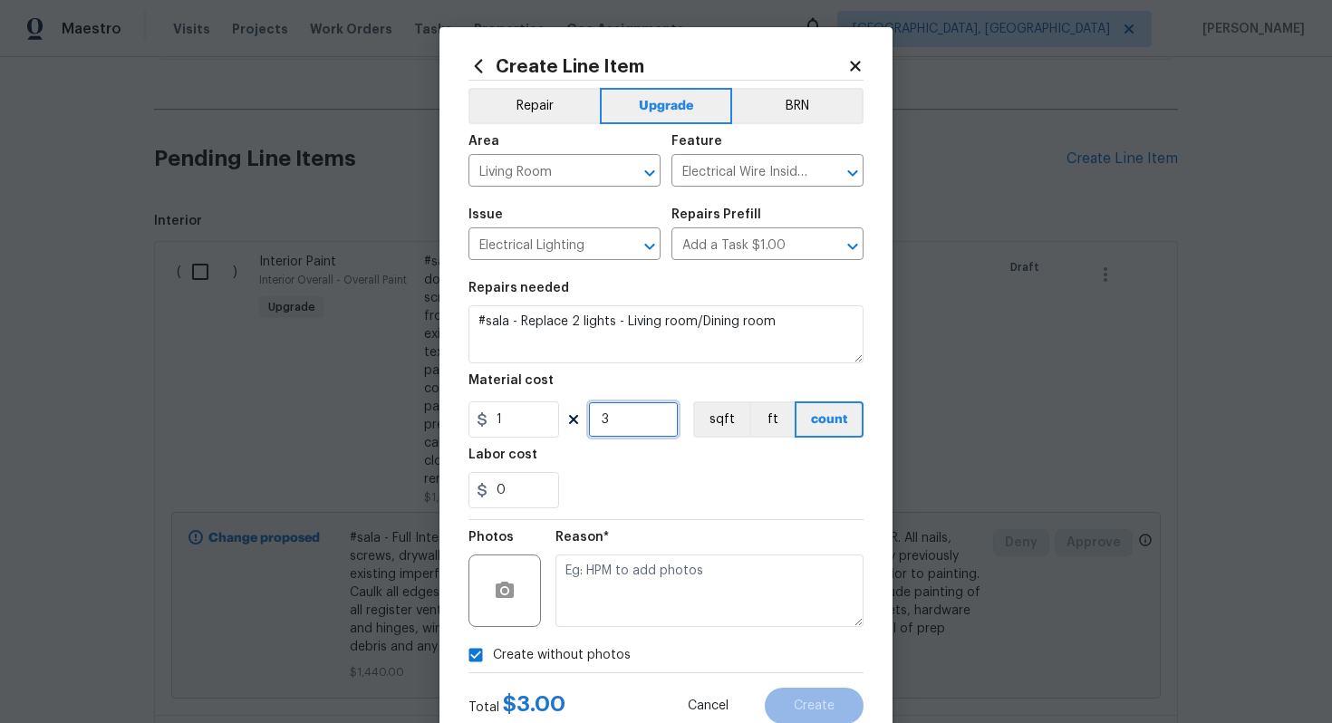
click at [633, 423] on input "3" at bounding box center [633, 419] width 91 height 36
click at [525, 407] on input "1" at bounding box center [513, 419] width 91 height 36
type input "400"
type input "1"
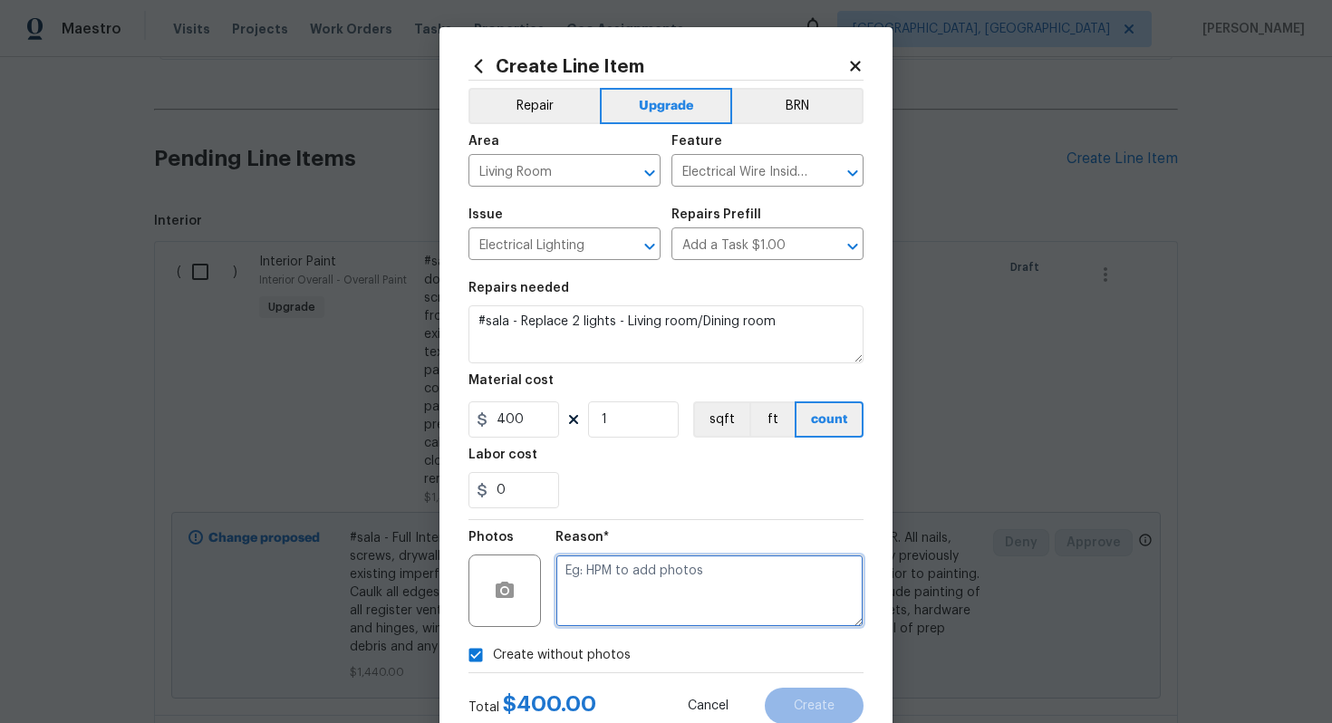
click at [651, 618] on textarea at bounding box center [709, 590] width 308 height 72
type textarea "m"
type textarea "n/a"
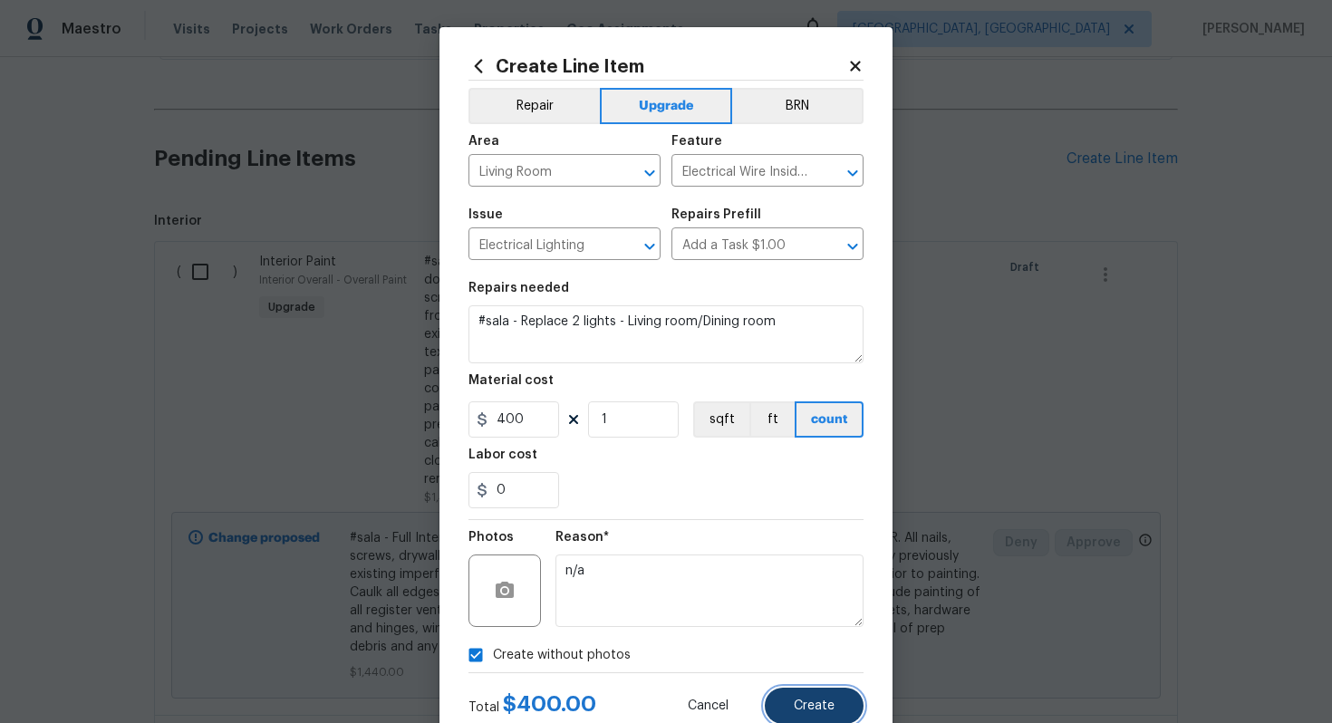
click at [811, 708] on span "Create" at bounding box center [814, 706] width 41 height 14
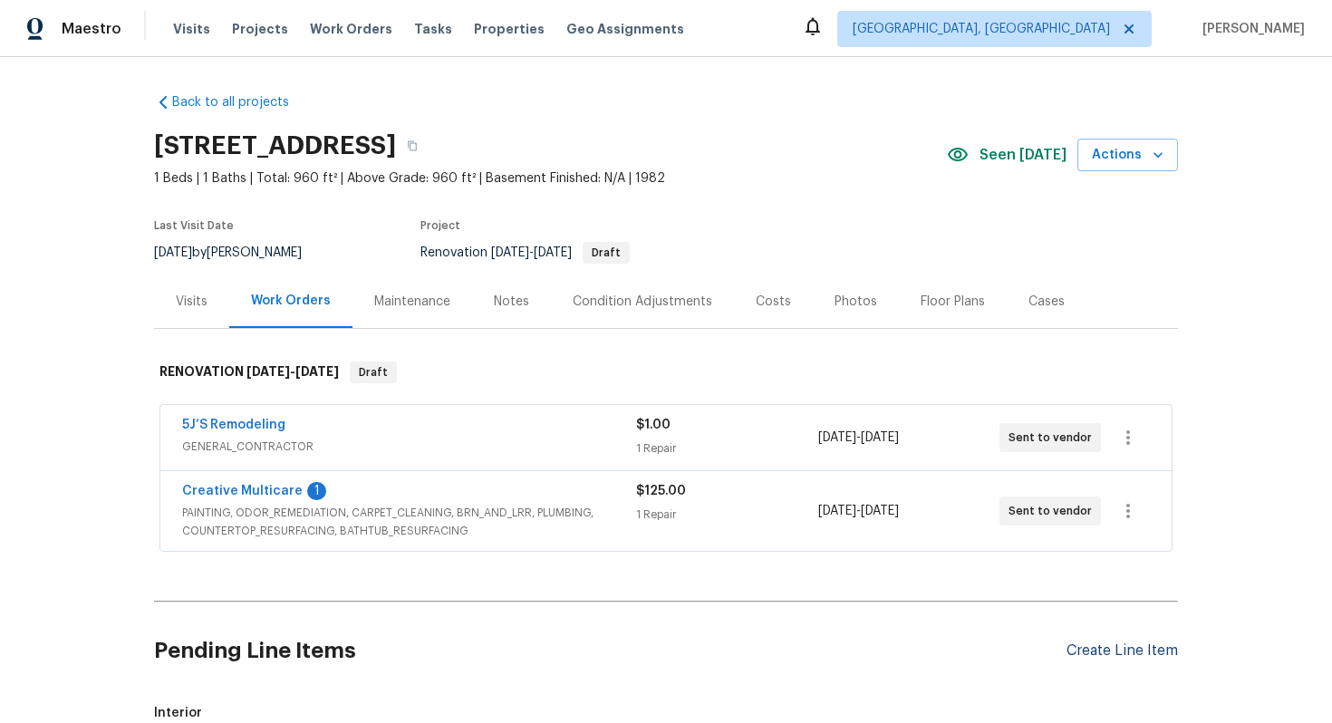
click at [1113, 648] on div "Create Line Item" at bounding box center [1121, 650] width 111 height 17
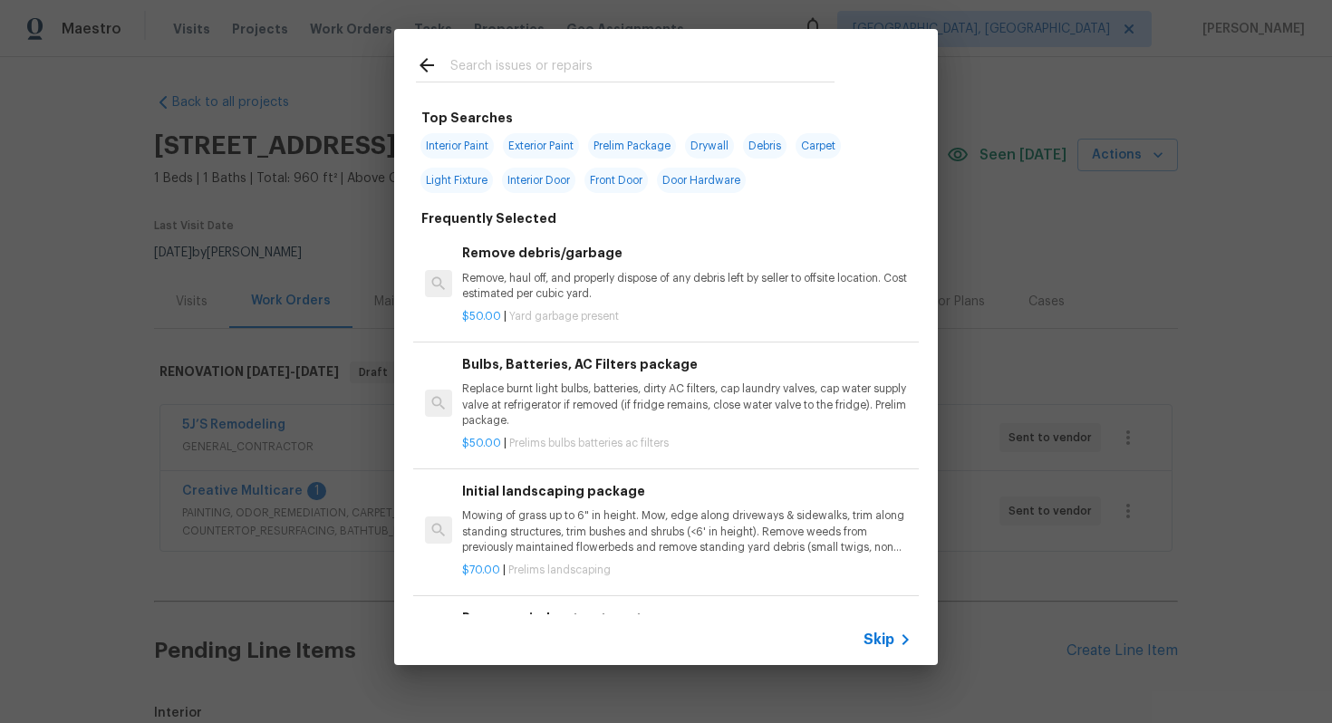
click at [867, 621] on div "Skip" at bounding box center [666, 639] width 544 height 51
click at [874, 642] on span "Skip" at bounding box center [878, 640] width 31 height 18
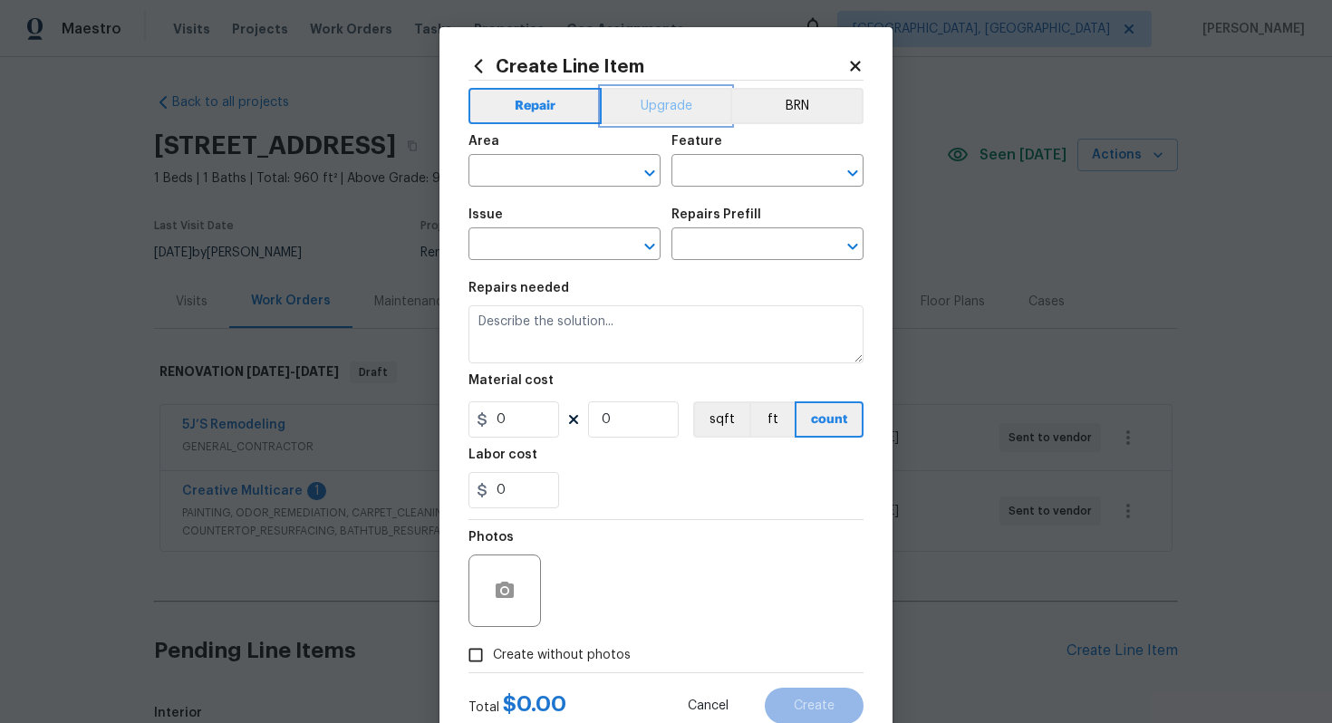
click at [665, 121] on button "Upgrade" at bounding box center [667, 106] width 130 height 36
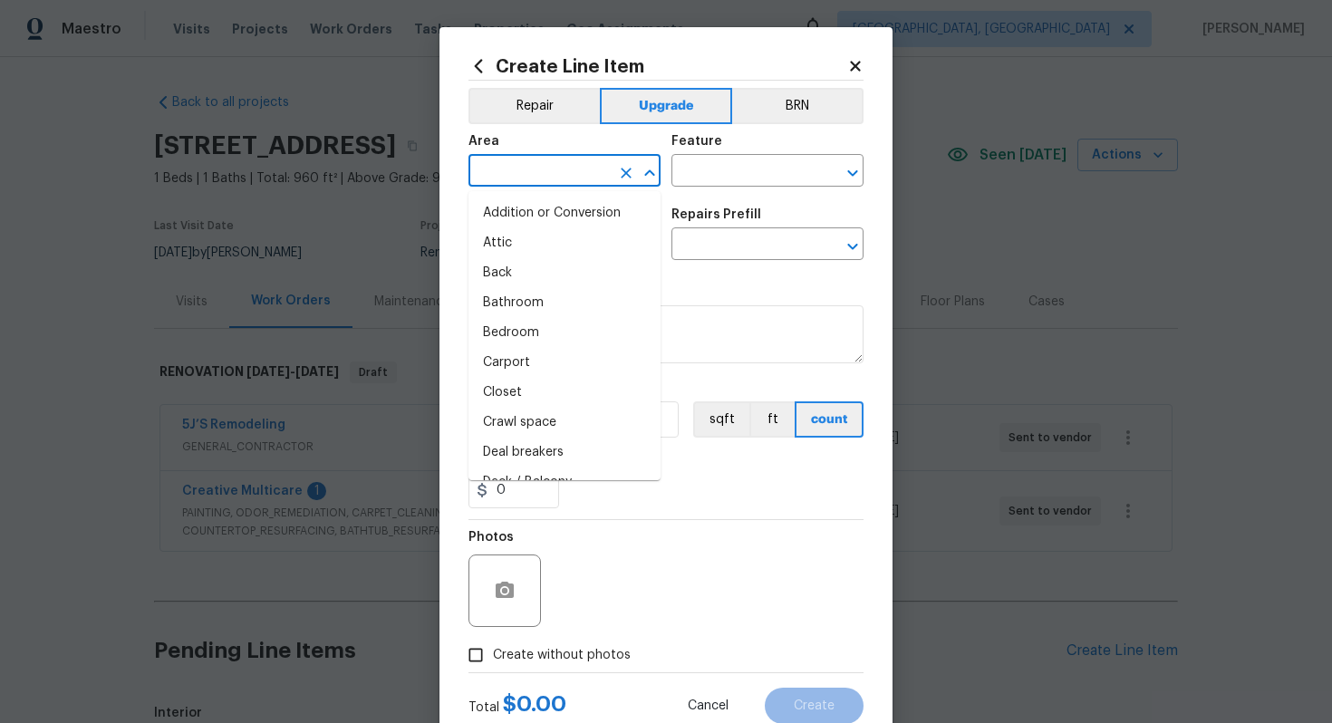
click at [530, 186] on input "text" at bounding box center [538, 173] width 141 height 28
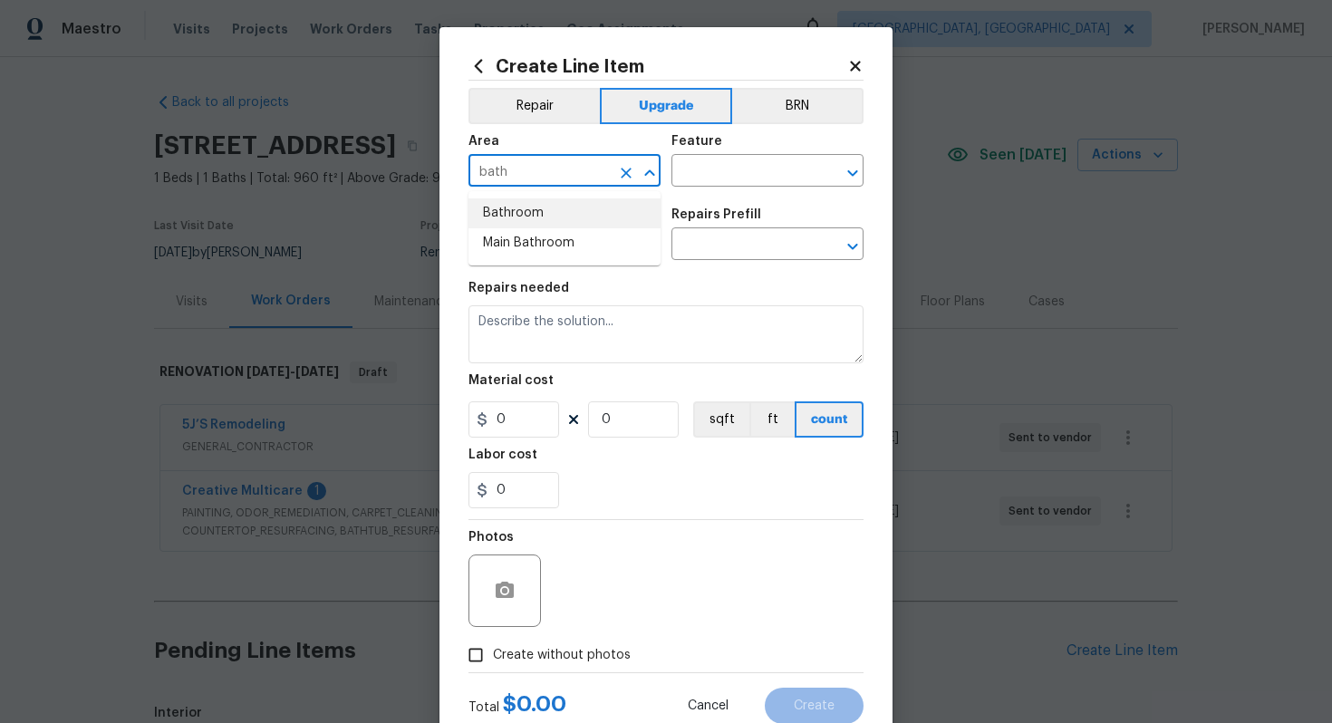
click at [544, 226] on li "Bathroom" at bounding box center [564, 213] width 192 height 30
type input "Bathroom"
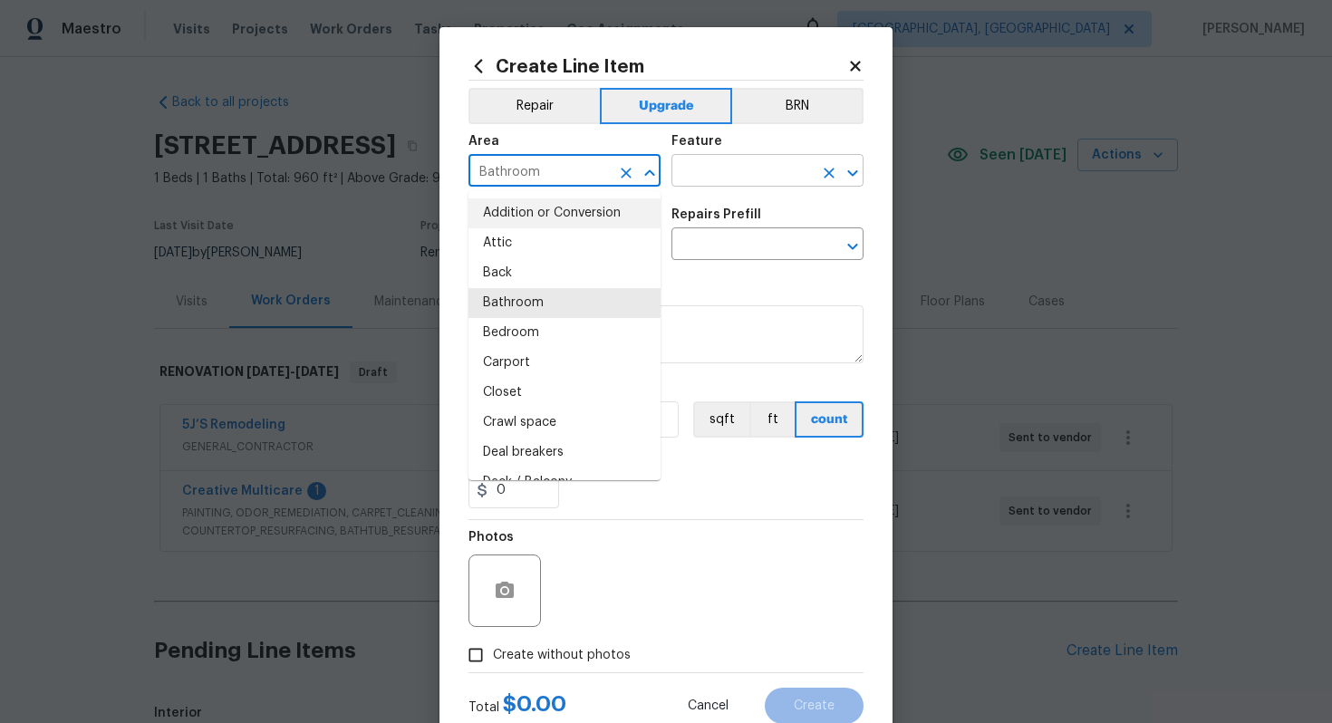
click at [700, 163] on input "text" at bounding box center [741, 173] width 141 height 28
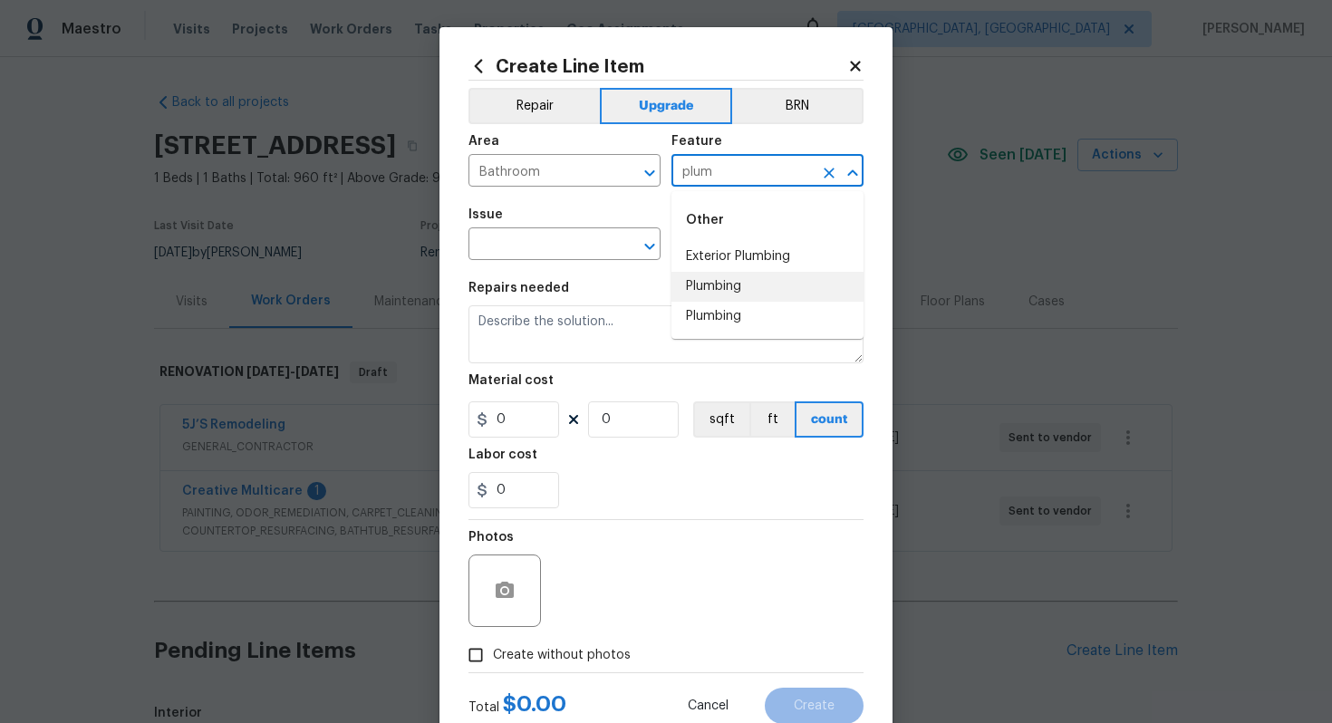
click at [733, 279] on li "Plumbing" at bounding box center [767, 287] width 192 height 30
type input "Plumbing"
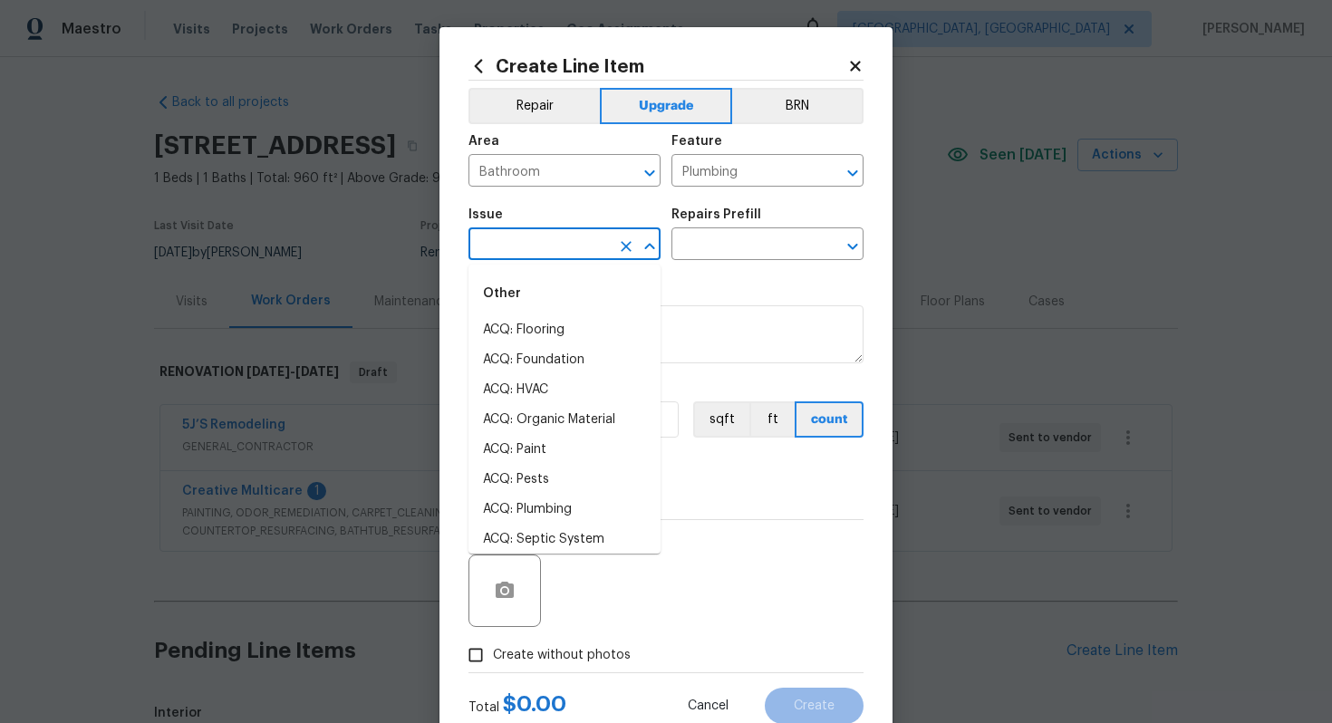
click at [509, 236] on input "text" at bounding box center [538, 246] width 141 height 28
click at [572, 530] on li "Interior Resurfacing" at bounding box center [564, 540] width 192 height 30
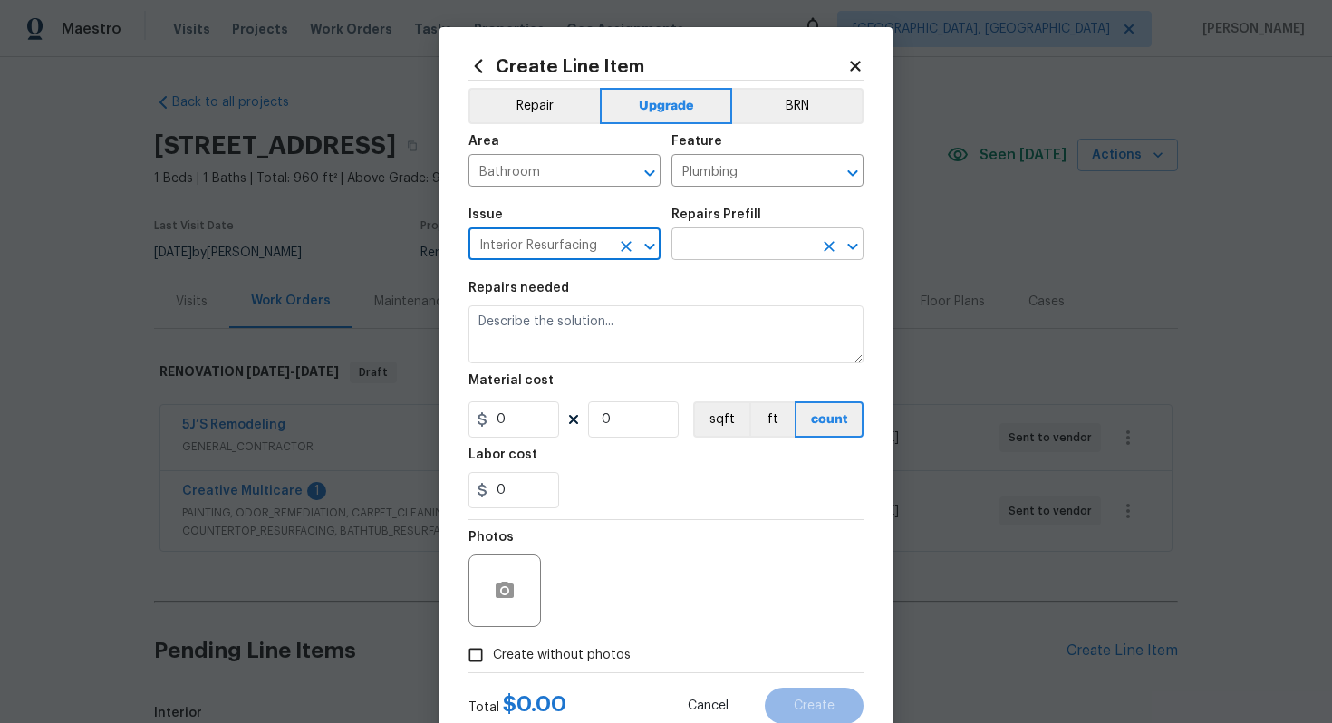
type input "Interior Resurfacing"
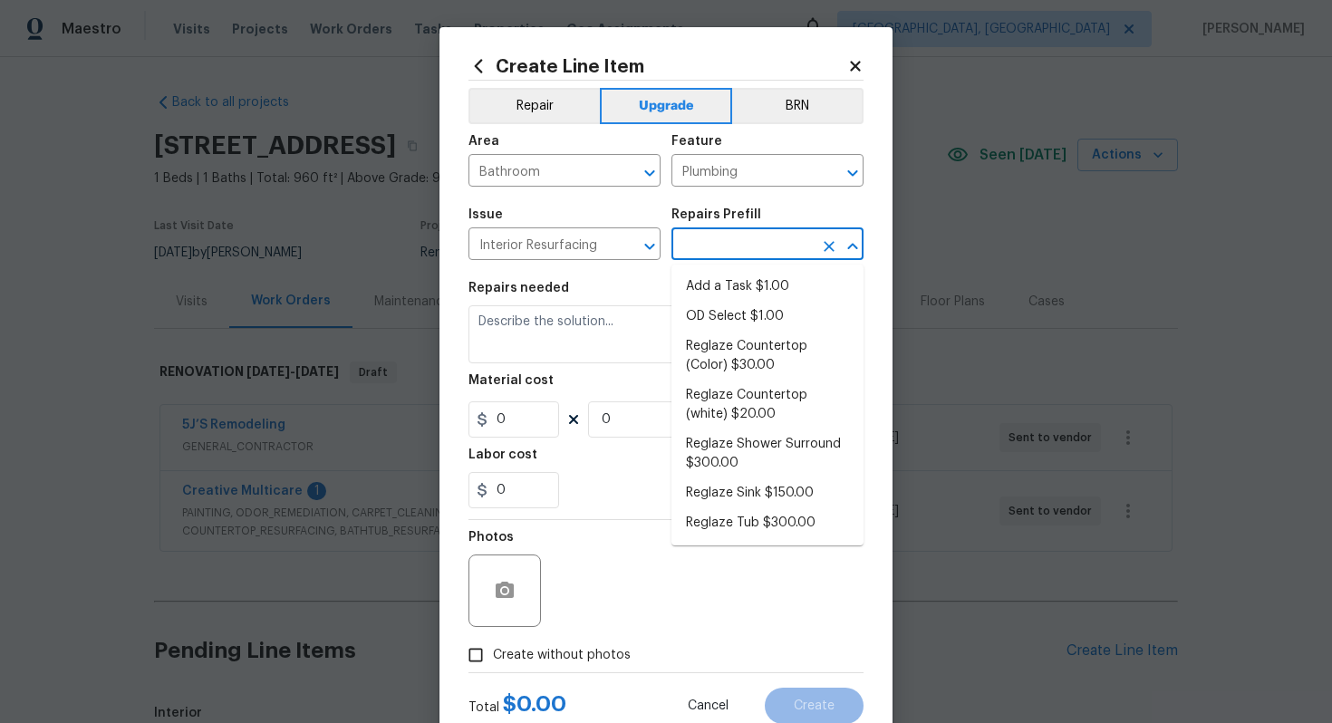
click at [739, 245] on input "text" at bounding box center [741, 246] width 141 height 28
click at [738, 512] on li "Reglaze Tub $300.00" at bounding box center [767, 523] width 192 height 30
type input "Reglaze Tub $300.00"
type textarea "Prep, mask, clean and reglaze the tub (white) both on the in and outer sides. H…"
type input "1"
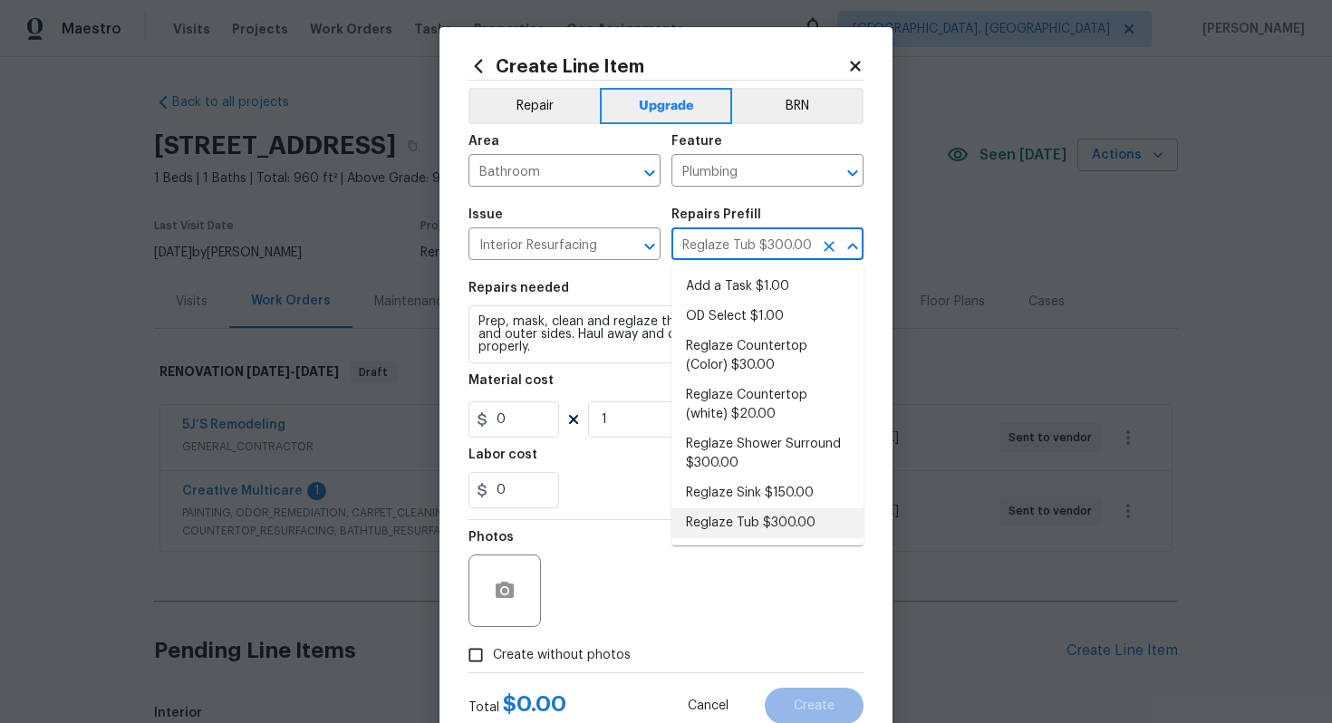
type input "300"
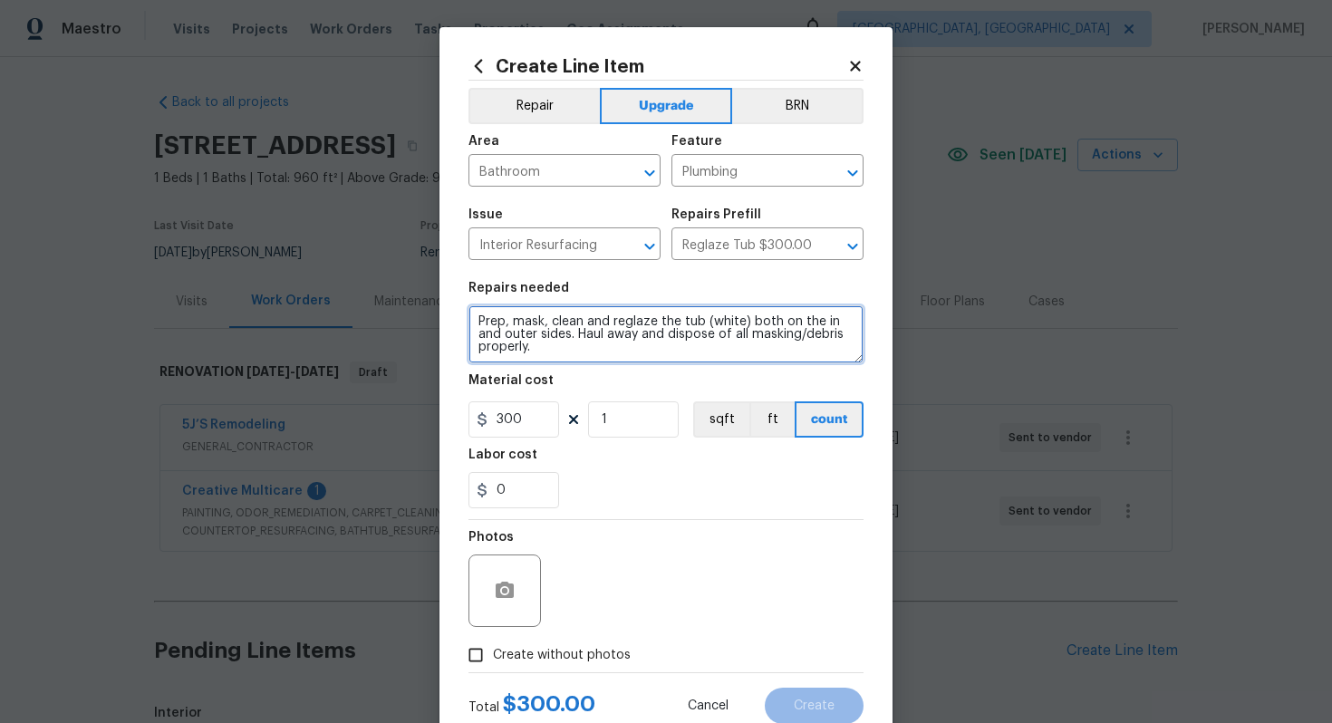
click at [471, 321] on textarea "Prep, mask, clean and reglaze the tub (white) both on the in and outer sides. H…" at bounding box center [665, 334] width 395 height 58
type textarea "#sala - Prep, mask, clean and reglaze the tub (white) both on the in and outer …"
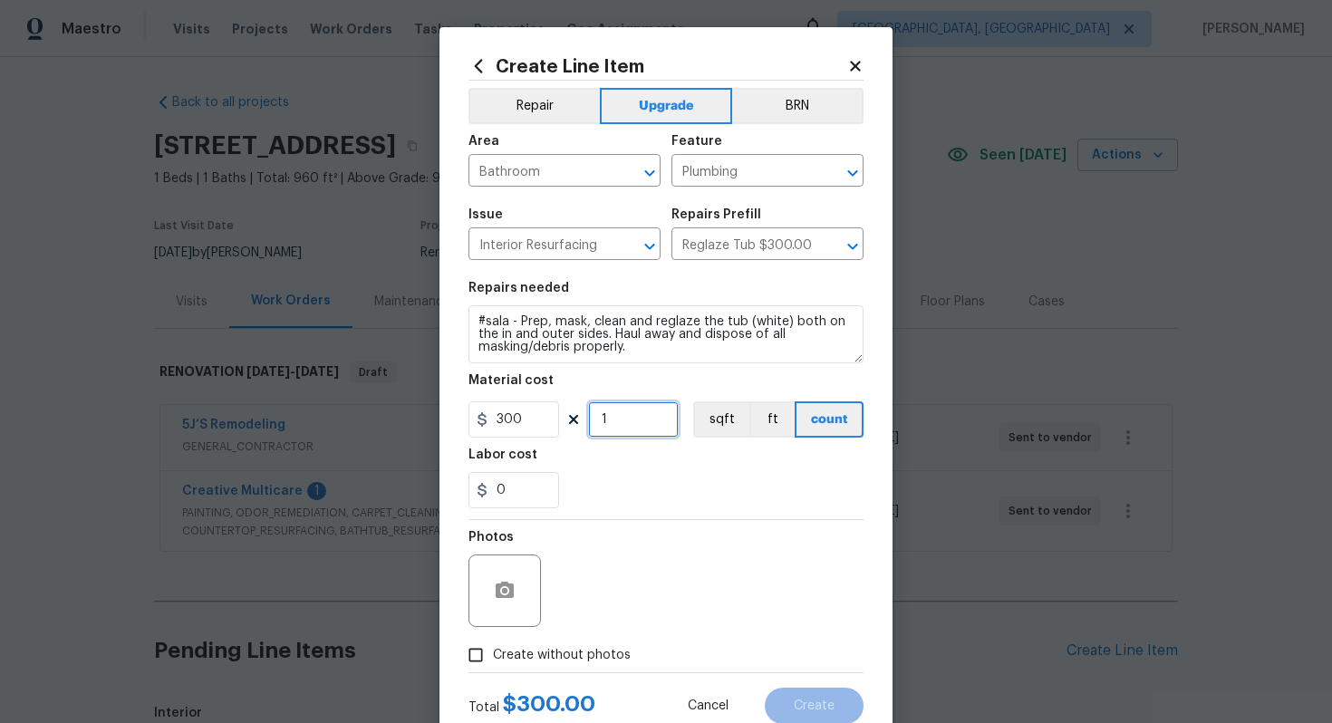
click at [628, 428] on input "1" at bounding box center [633, 419] width 91 height 36
click at [544, 419] on input "300" at bounding box center [513, 419] width 91 height 36
type input "475"
click at [572, 659] on span "Create without photos" at bounding box center [562, 655] width 138 height 19
click at [493, 659] on input "Create without photos" at bounding box center [475, 655] width 34 height 34
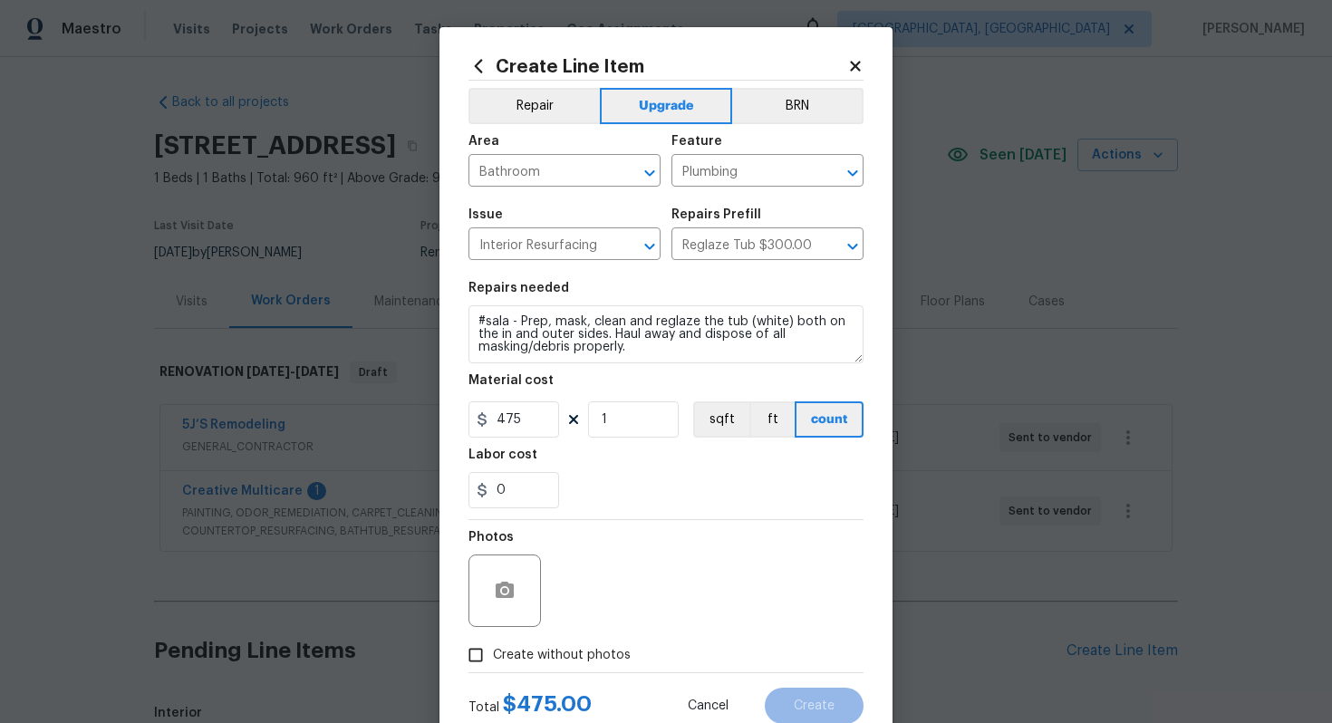
checkbox input "true"
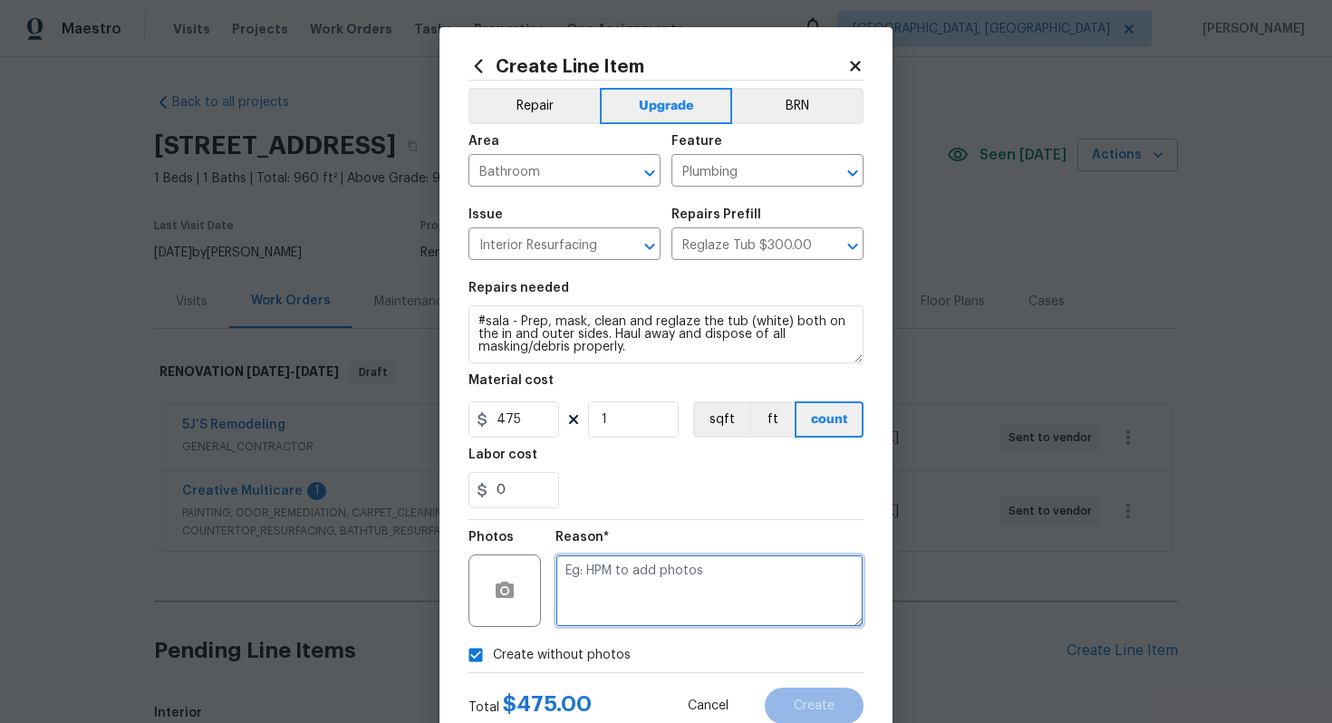
click at [640, 568] on textarea at bounding box center [709, 590] width 308 height 72
type textarea "n/a"
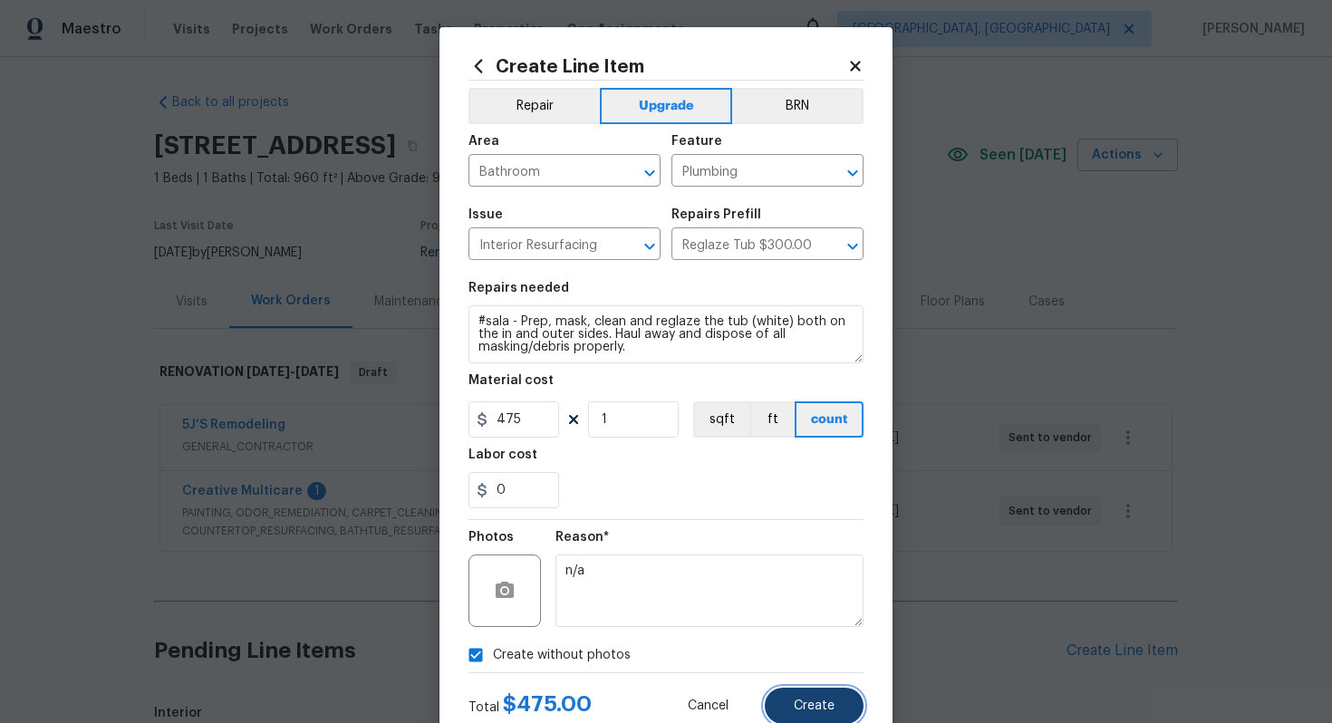
click at [813, 699] on span "Create" at bounding box center [814, 706] width 41 height 14
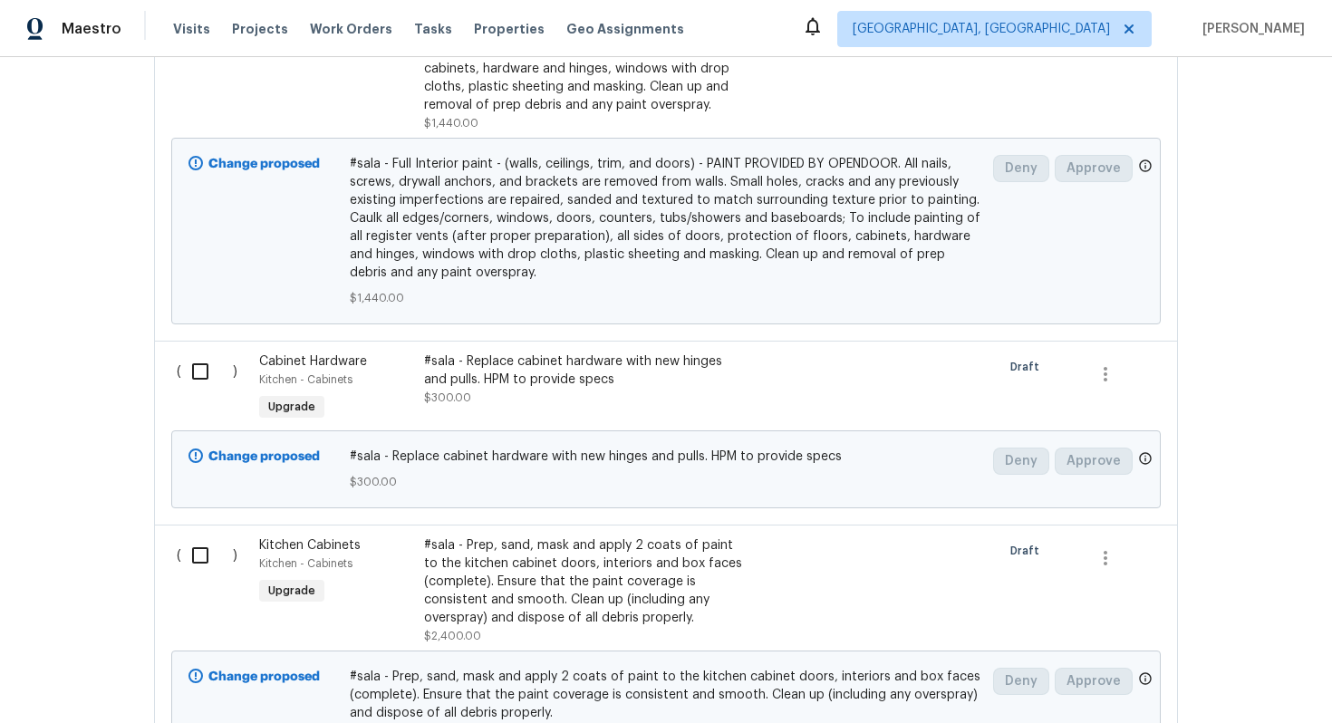
scroll to position [1455, 0]
